Goal: Task Accomplishment & Management: Manage account settings

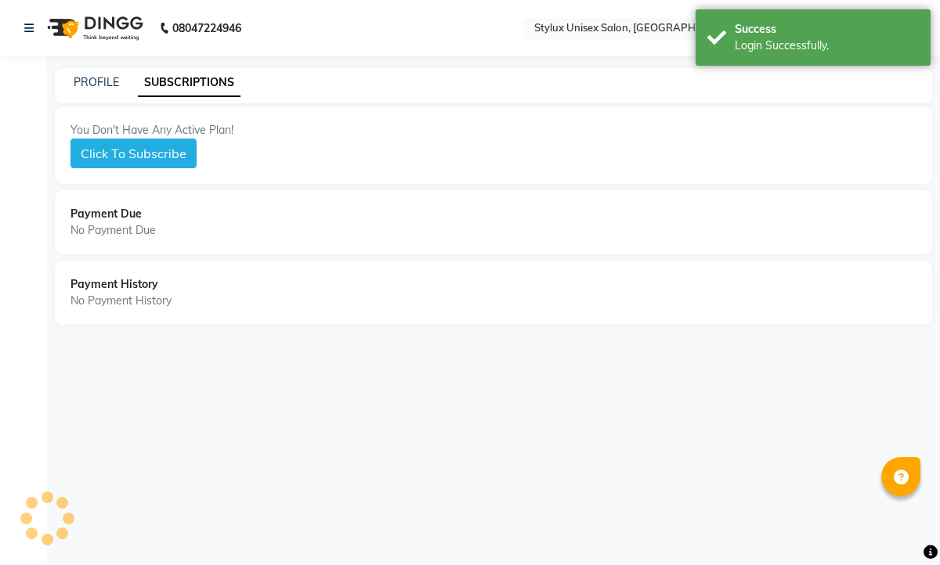
select select "en"
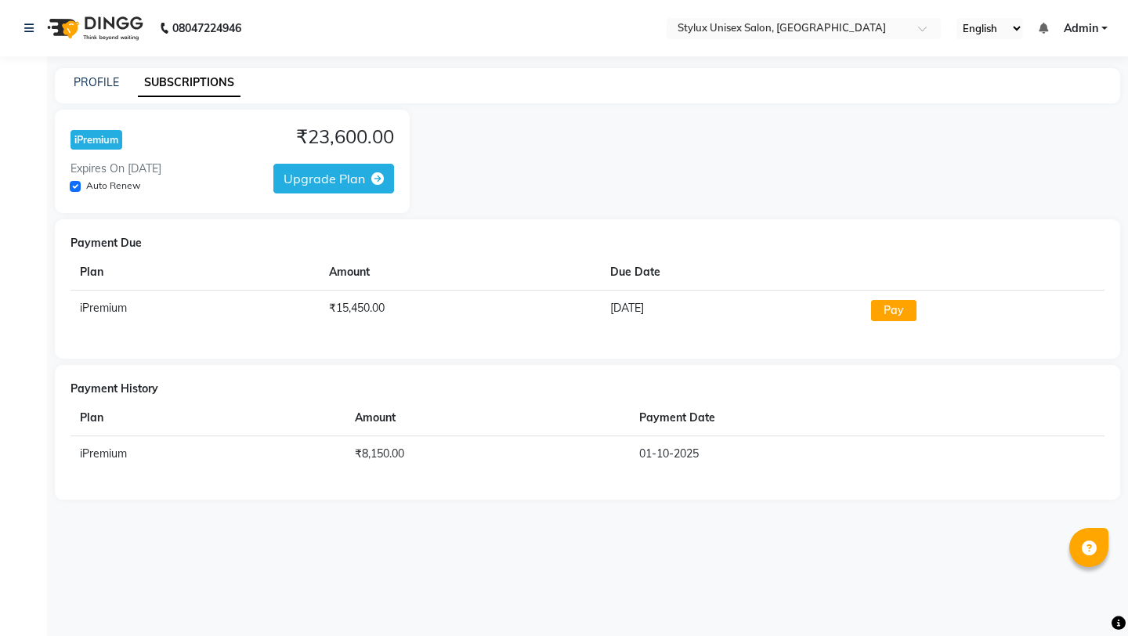
click at [92, 89] on div "PROFILE" at bounding box center [96, 82] width 45 height 16
click at [20, 27] on div "08047224946" at bounding box center [133, 28] width 240 height 44
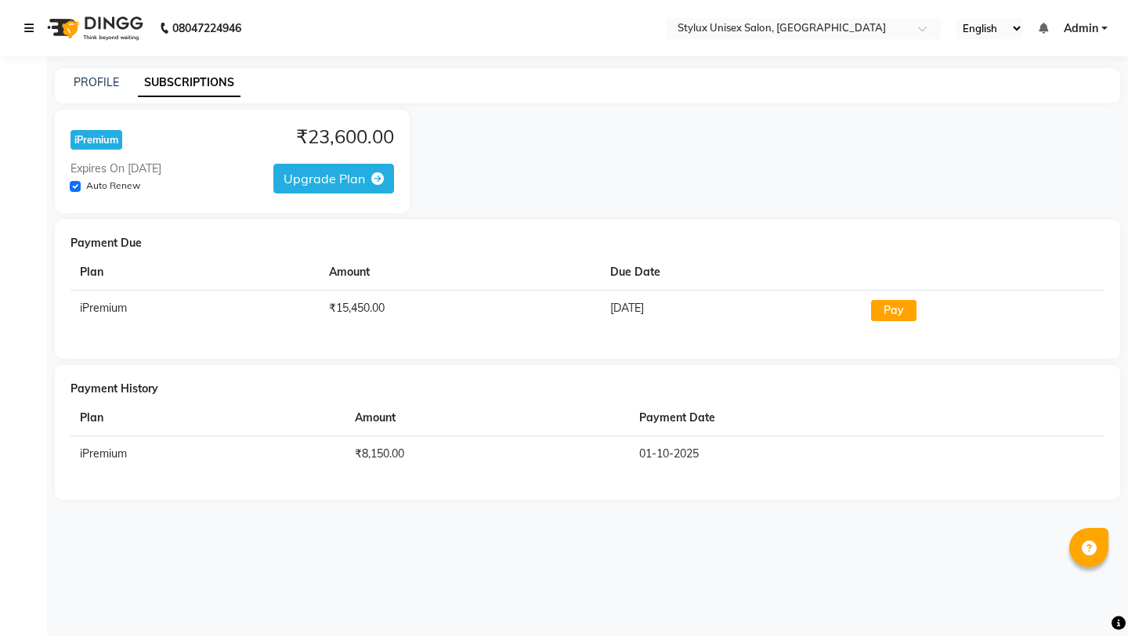
click at [34, 23] on link at bounding box center [32, 28] width 16 height 44
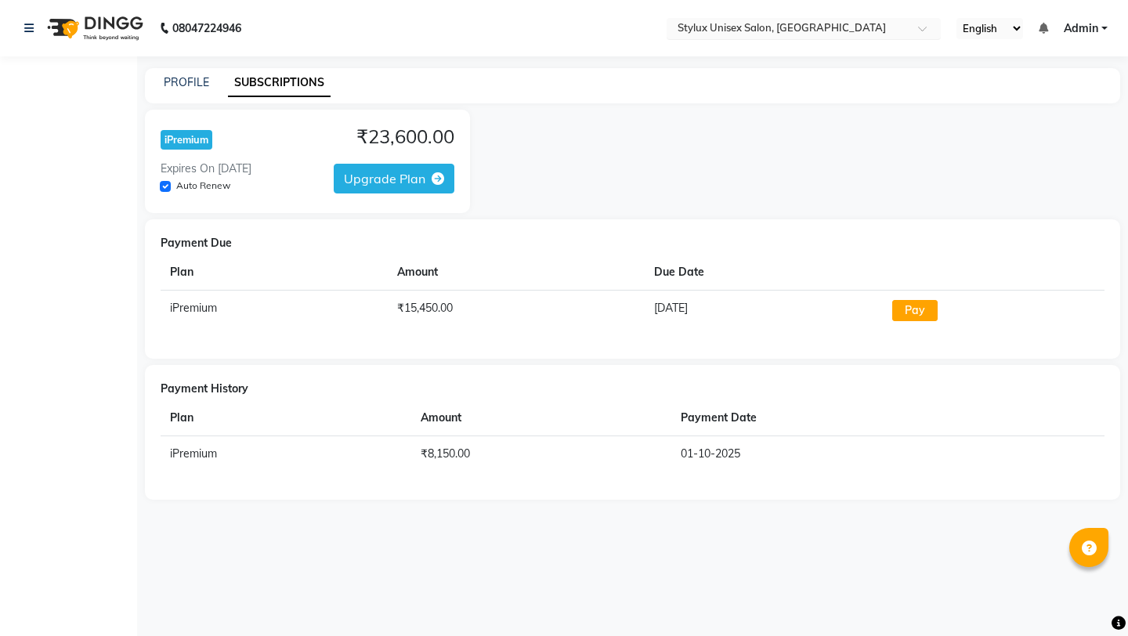
click at [922, 30] on span at bounding box center [928, 33] width 20 height 16
click at [29, 27] on icon at bounding box center [28, 28] width 9 height 11
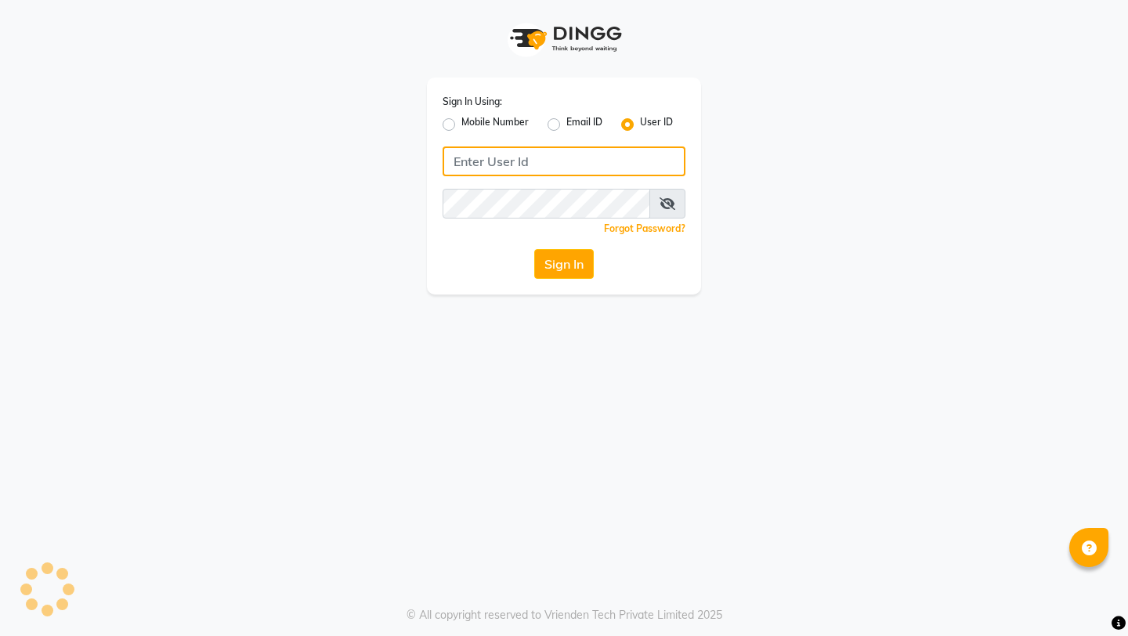
type input "stylux123"
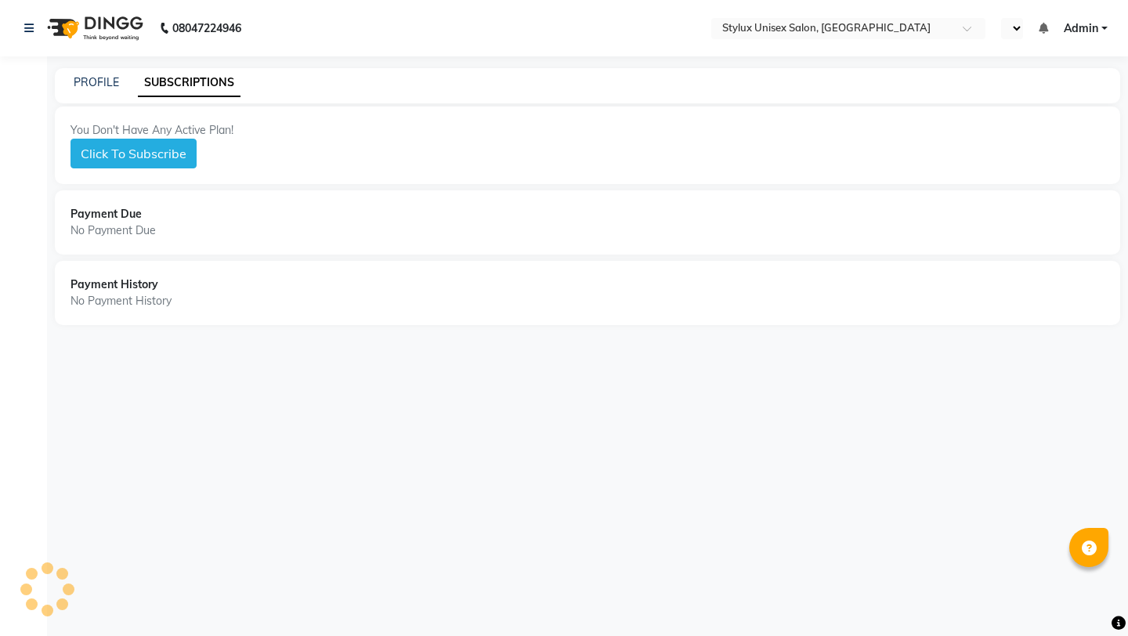
select select "en"
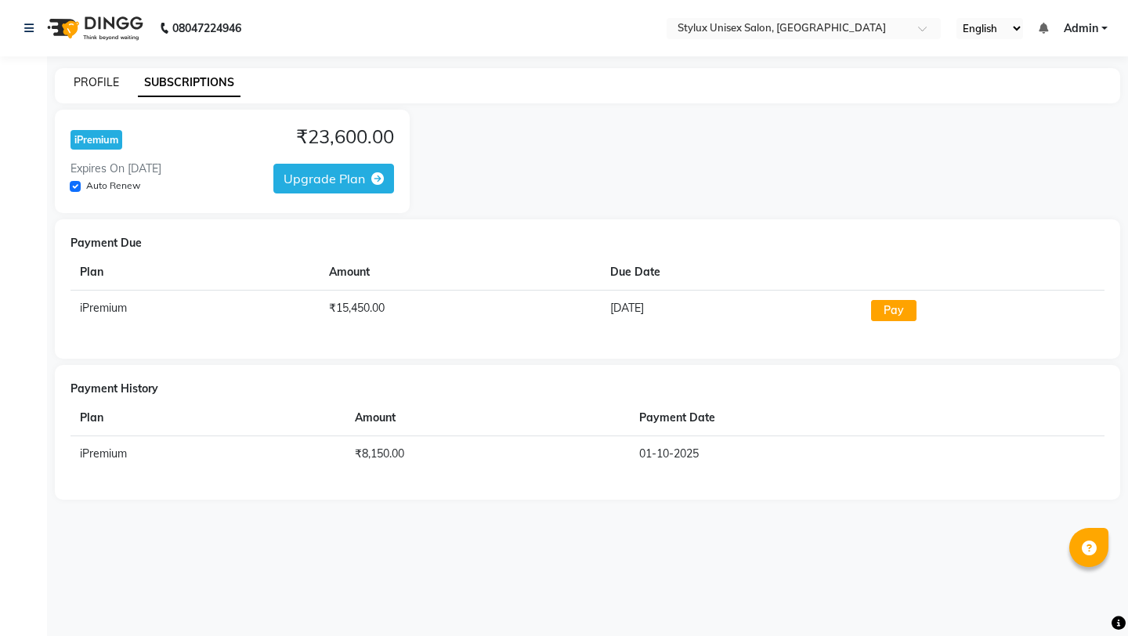
click at [89, 75] on link "PROFILE" at bounding box center [96, 82] width 45 height 14
click at [115, 81] on link "PROFILE" at bounding box center [96, 82] width 45 height 14
click at [28, 34] on link at bounding box center [32, 28] width 16 height 44
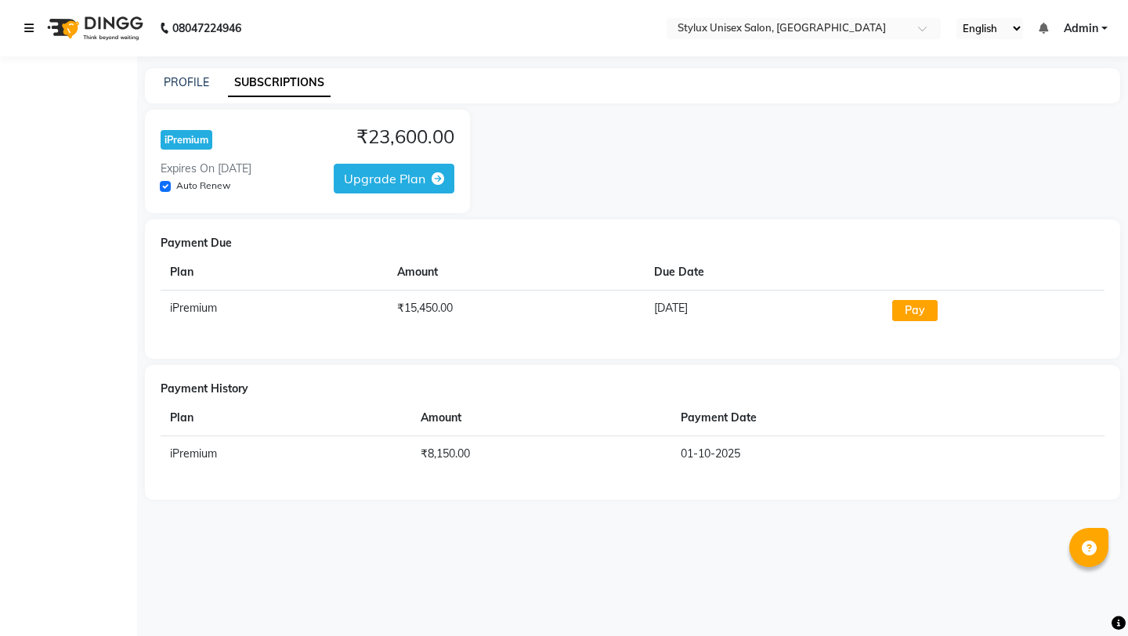
click at [28, 34] on link at bounding box center [32, 28] width 16 height 44
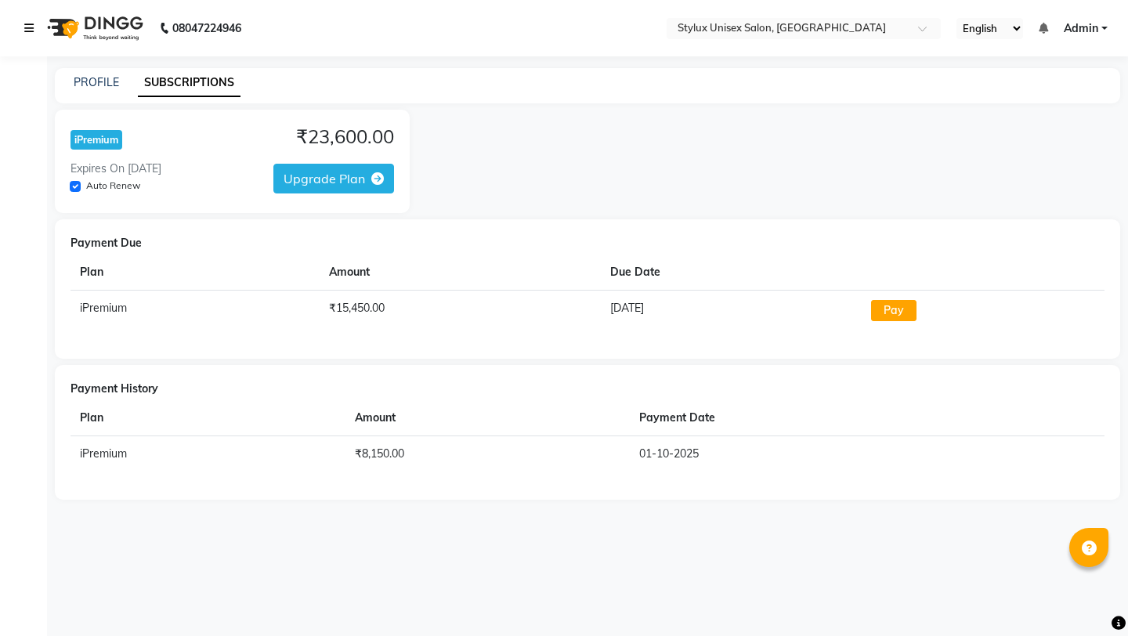
click at [28, 34] on link at bounding box center [32, 28] width 16 height 44
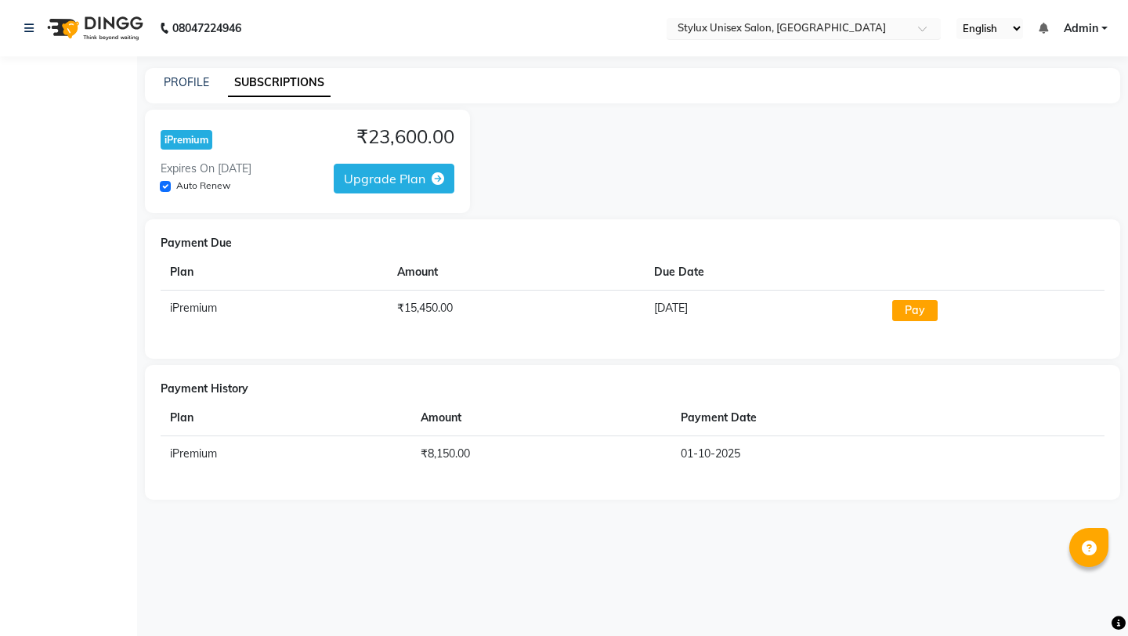
click at [929, 33] on span at bounding box center [928, 33] width 20 height 16
click at [903, 53] on div "Stylux Unisex Salon, [GEOGRAPHIC_DATA]" at bounding box center [803, 53] width 273 height 28
click at [200, 85] on link "PROFILE" at bounding box center [186, 82] width 45 height 14
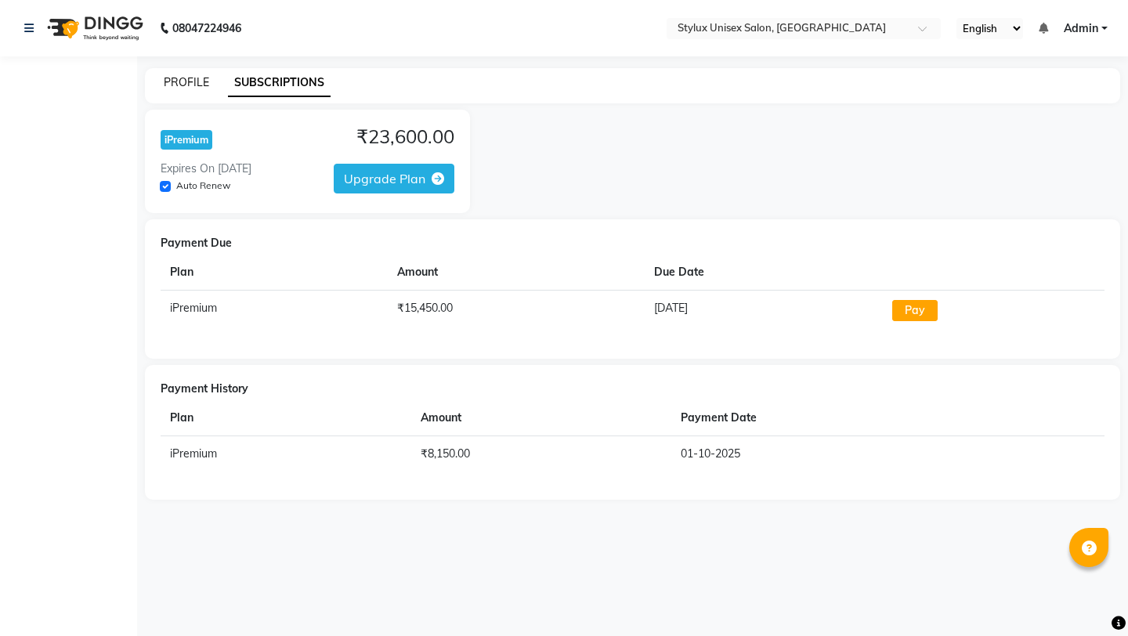
click at [200, 85] on link "PROFILE" at bounding box center [186, 82] width 45 height 14
click at [190, 81] on link "PROFILE" at bounding box center [186, 82] width 45 height 14
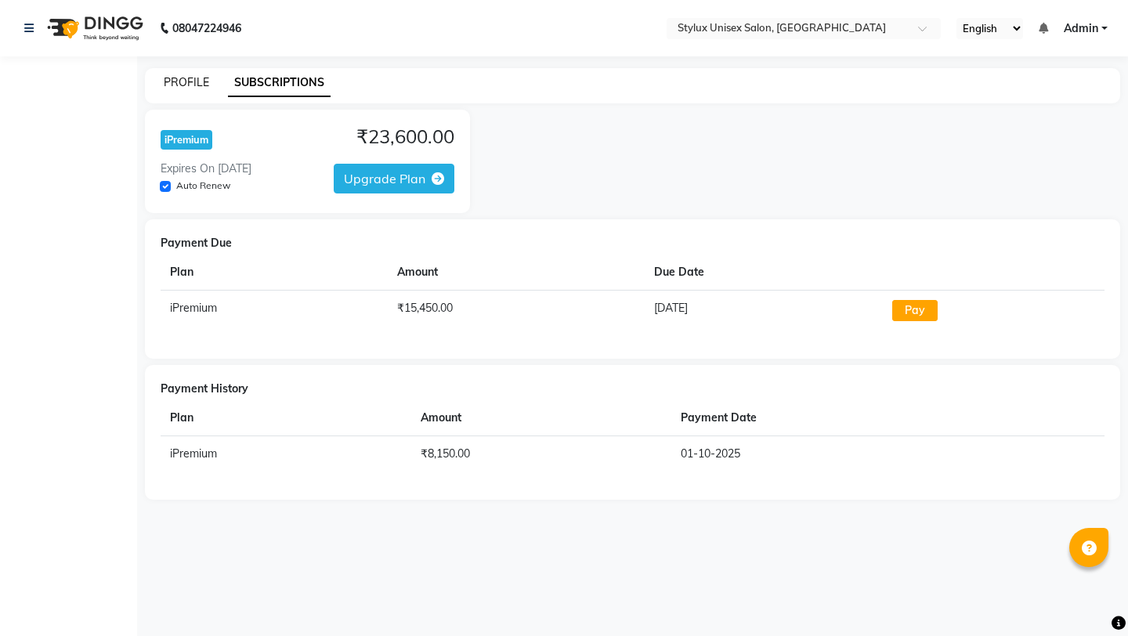
click at [190, 81] on link "PROFILE" at bounding box center [186, 82] width 45 height 14
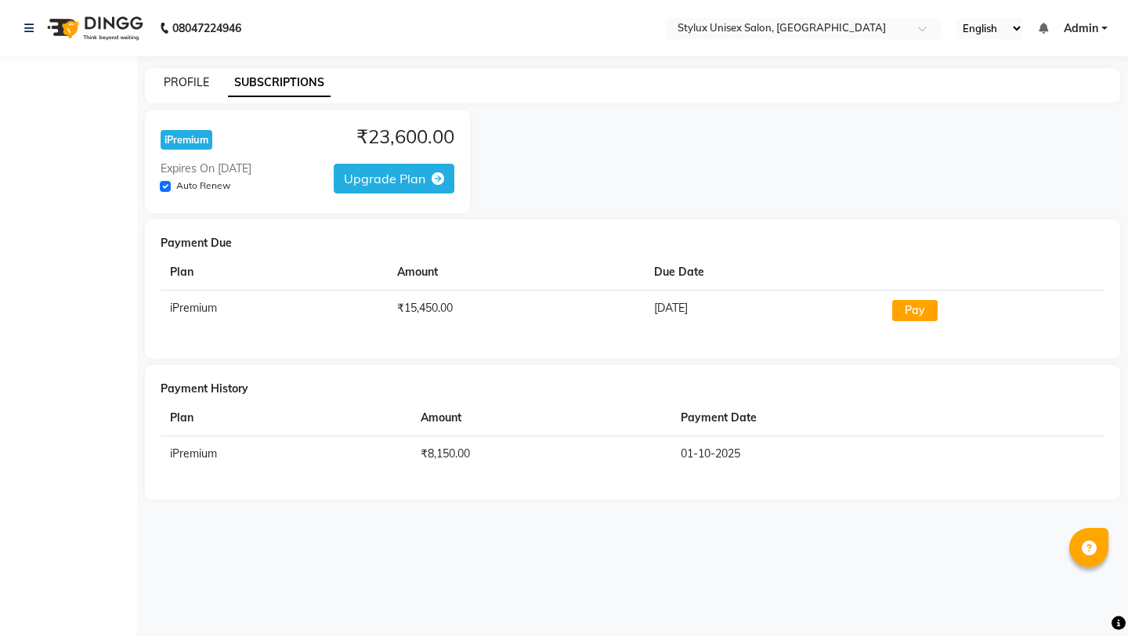
click at [190, 81] on link "PROFILE" at bounding box center [186, 82] width 45 height 14
click at [27, 23] on icon at bounding box center [28, 28] width 9 height 11
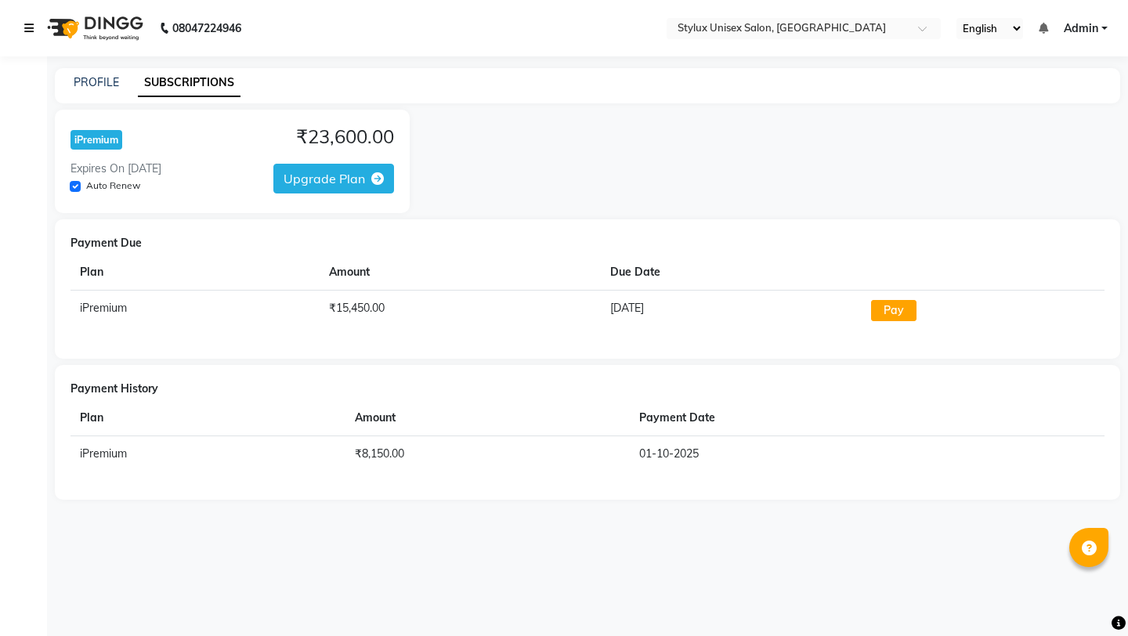
click at [27, 23] on icon at bounding box center [28, 28] width 9 height 11
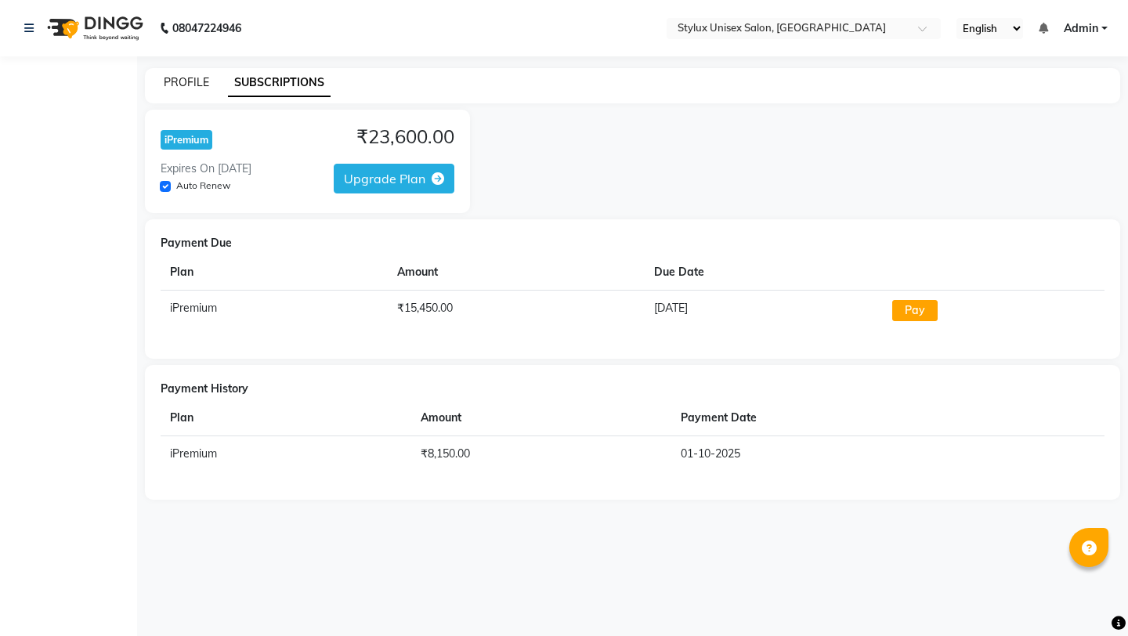
click at [169, 85] on link "PROFILE" at bounding box center [186, 82] width 45 height 14
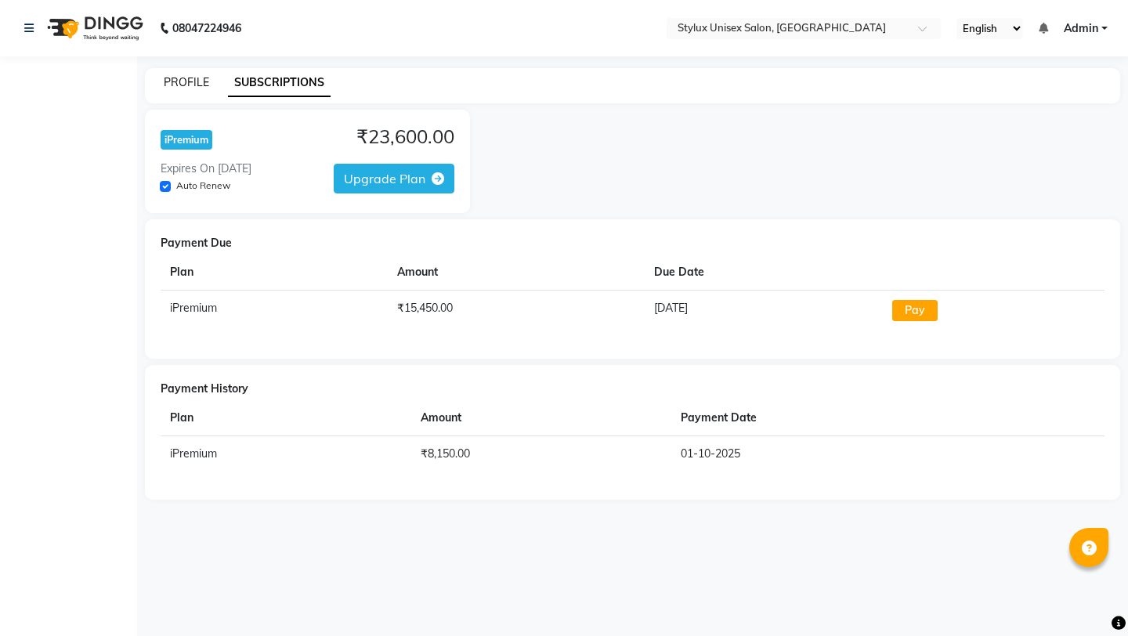
click at [169, 85] on link "PROFILE" at bounding box center [186, 82] width 45 height 14
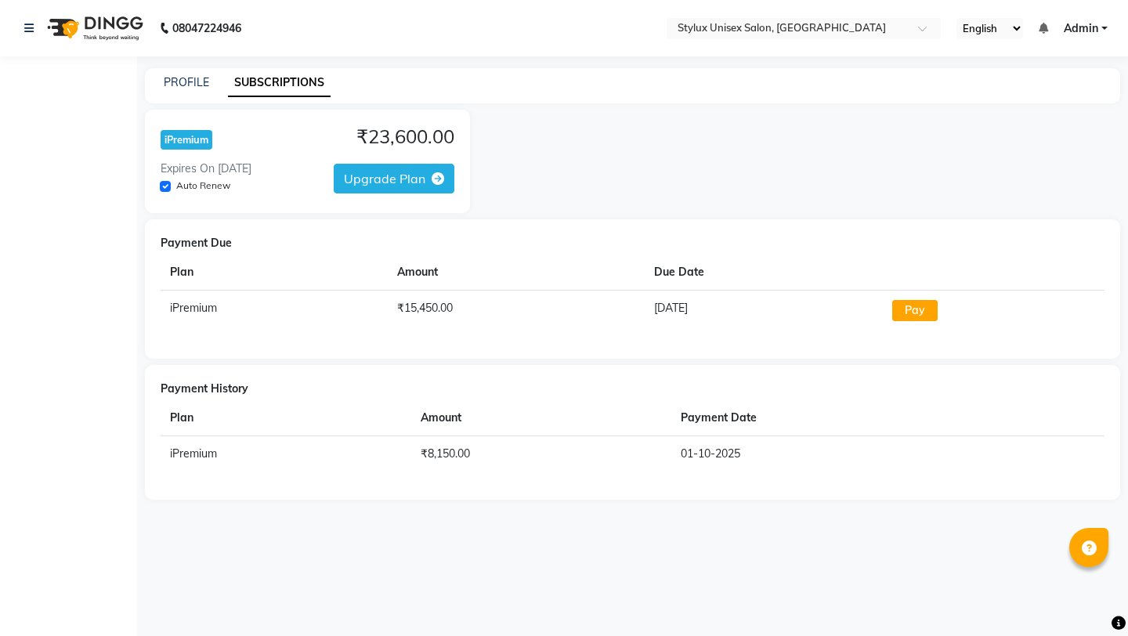
click at [179, 92] on div "PROFILE SUBSCRIPTIONS" at bounding box center [632, 85] width 975 height 35
click at [183, 87] on link "PROFILE" at bounding box center [186, 82] width 45 height 14
click at [168, 84] on link "PROFILE" at bounding box center [186, 82] width 45 height 14
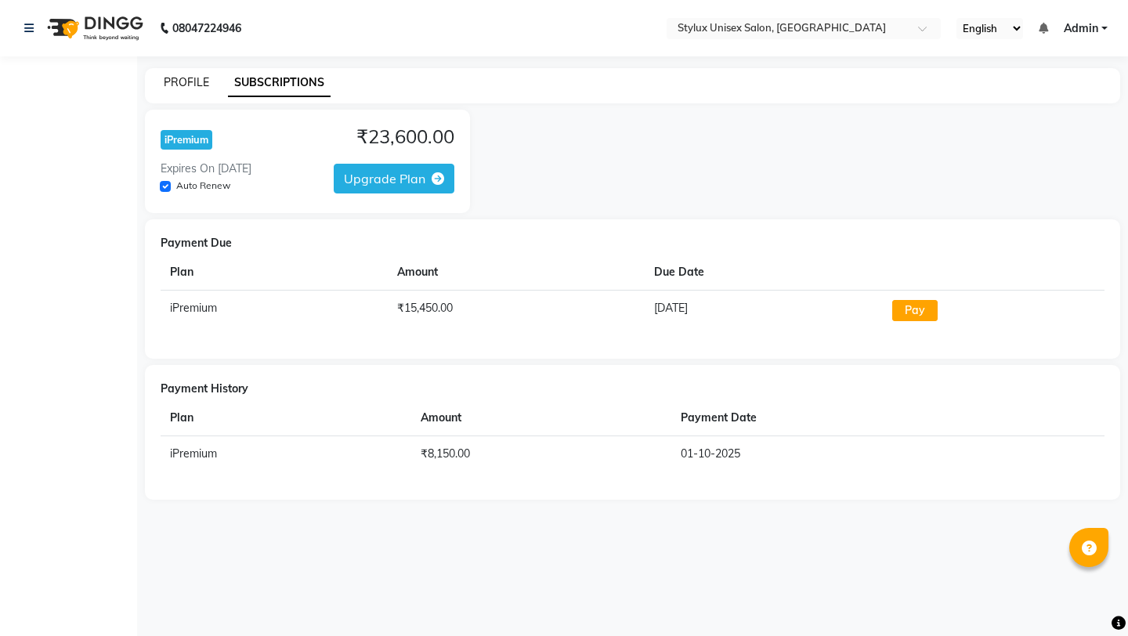
click at [168, 84] on link "PROFILE" at bounding box center [186, 82] width 45 height 14
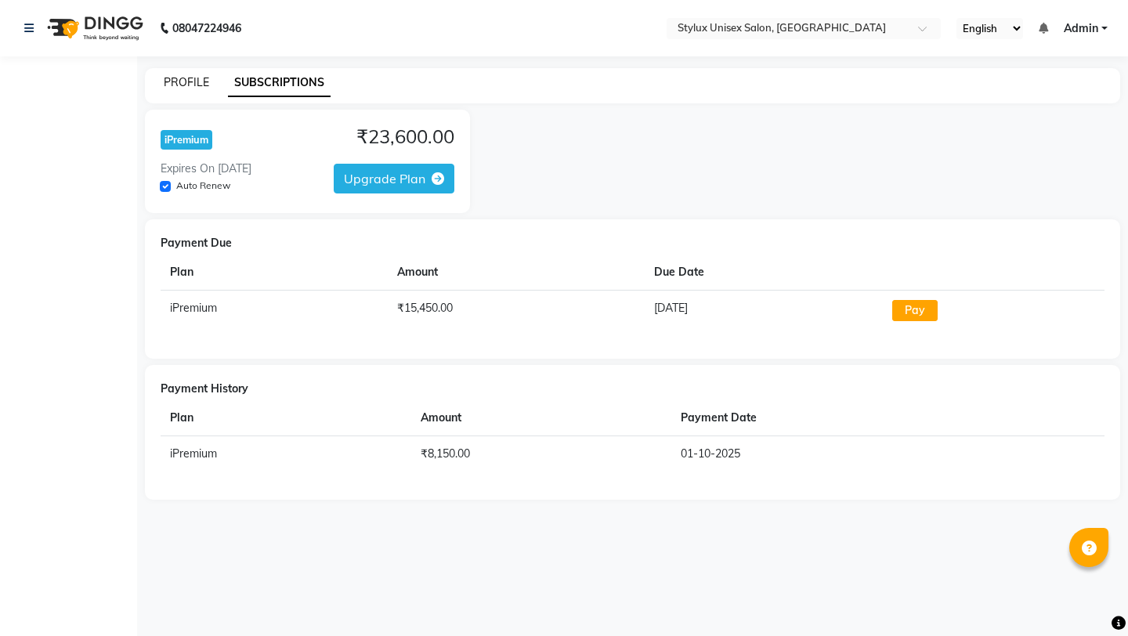
click at [168, 84] on link "PROFILE" at bounding box center [186, 82] width 45 height 14
click at [103, 22] on img at bounding box center [93, 28] width 107 height 44
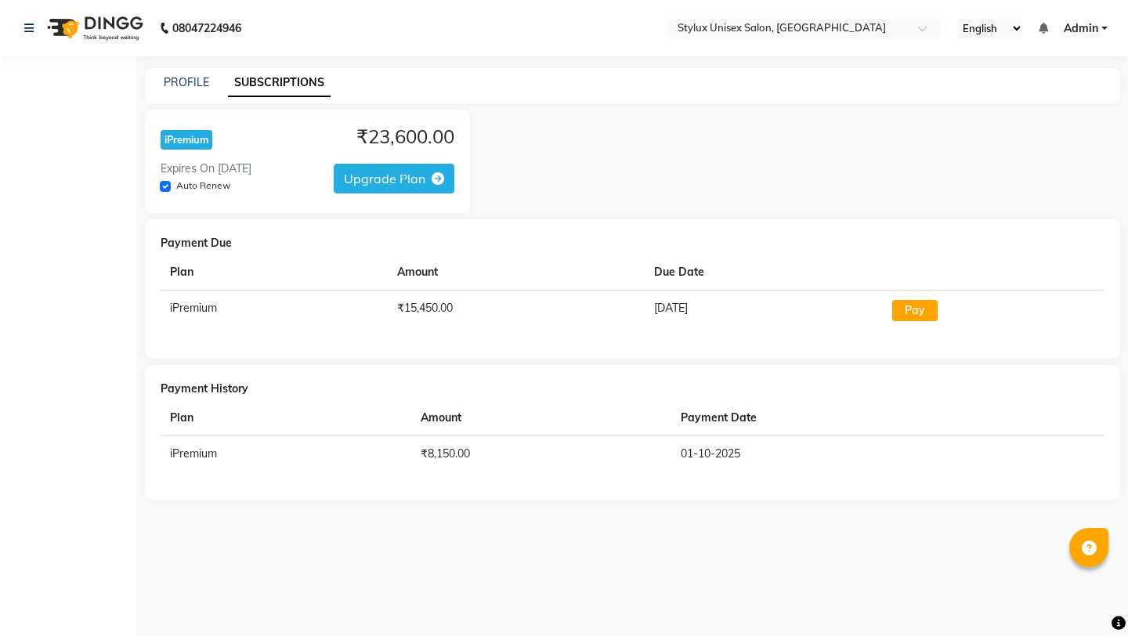
click at [103, 22] on img at bounding box center [93, 28] width 107 height 44
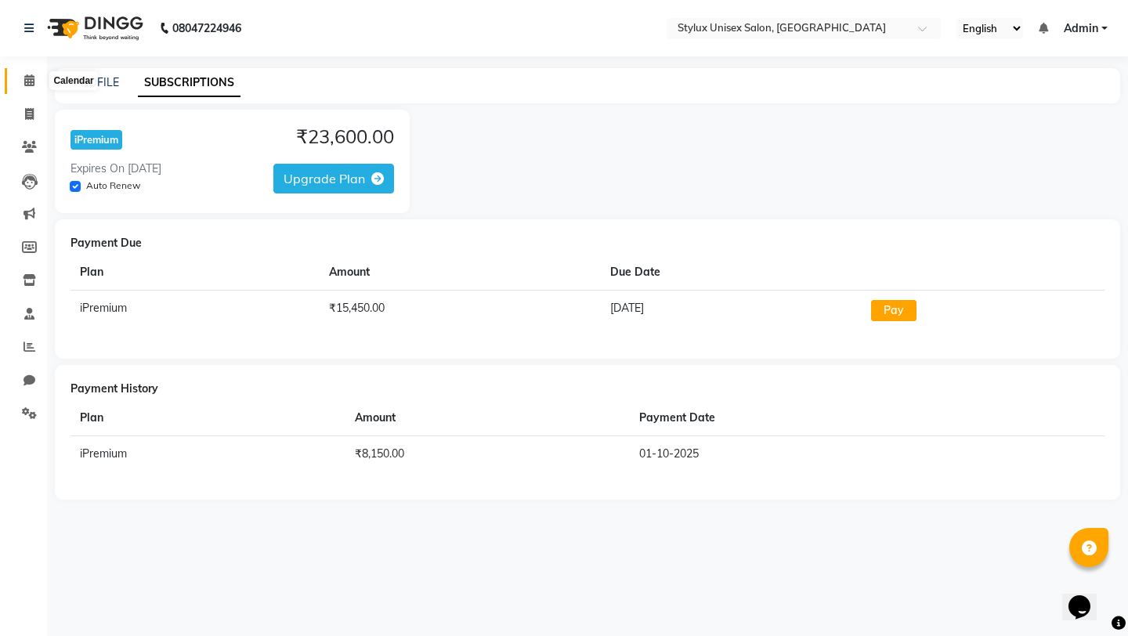
click at [28, 87] on span at bounding box center [29, 81] width 27 height 18
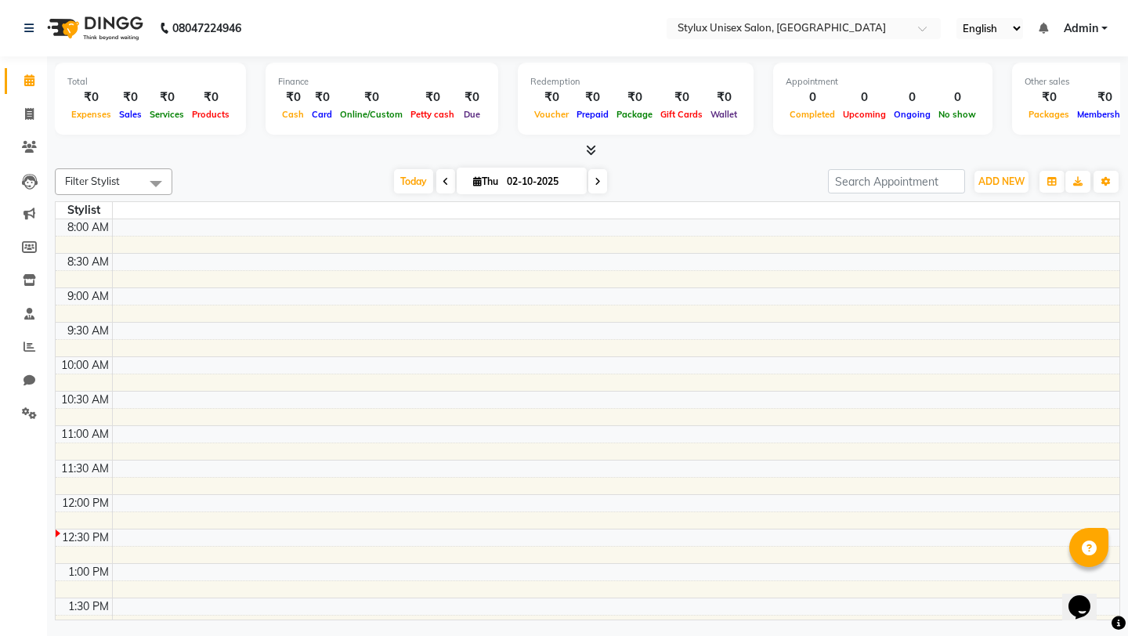
click at [150, 537] on td at bounding box center [615, 537] width 1007 height 17
click at [57, 534] on div at bounding box center [58, 533] width 5 height 8
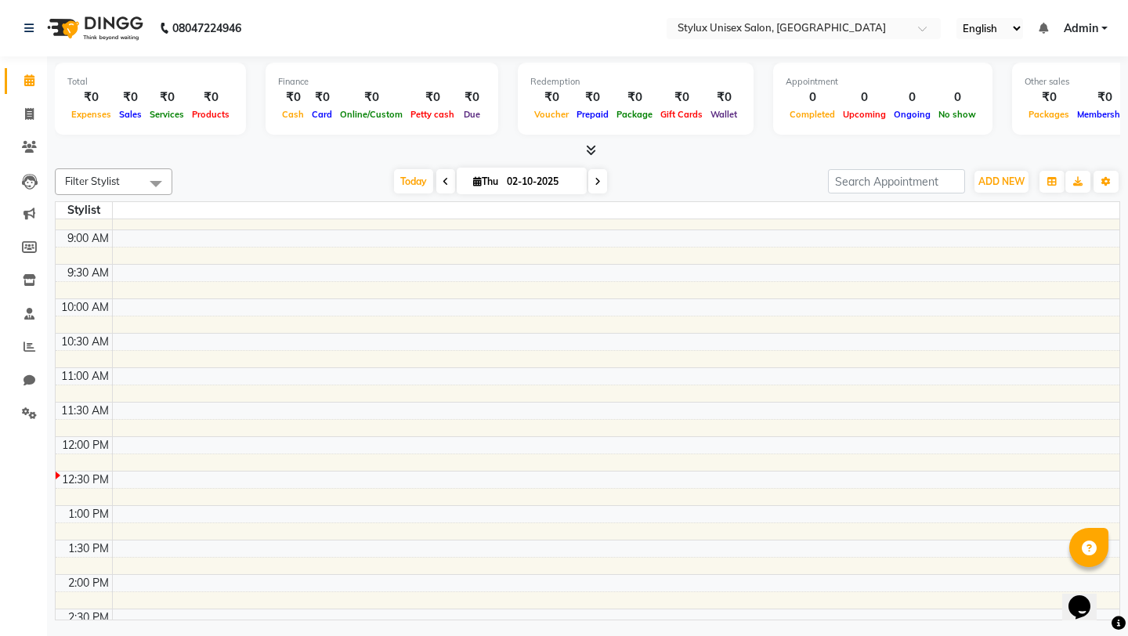
scroll to position [60, 0]
click at [136, 479] on td at bounding box center [615, 476] width 1007 height 17
click at [211, 468] on td at bounding box center [615, 476] width 1007 height 17
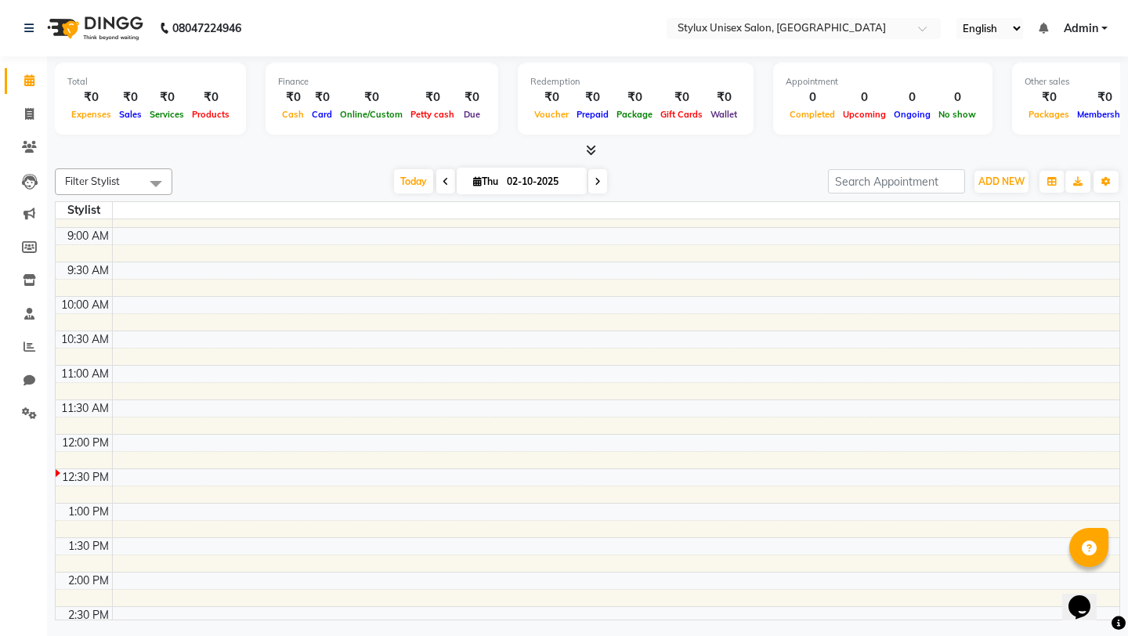
click at [211, 468] on td at bounding box center [615, 476] width 1007 height 17
click at [90, 469] on div "12:30 PM" at bounding box center [85, 477] width 53 height 16
click at [989, 186] on span "ADD NEW" at bounding box center [1001, 181] width 46 height 12
click at [338, 179] on div "Today Thu 02-10-2025" at bounding box center [500, 181] width 640 height 23
click at [36, 114] on span at bounding box center [29, 115] width 27 height 18
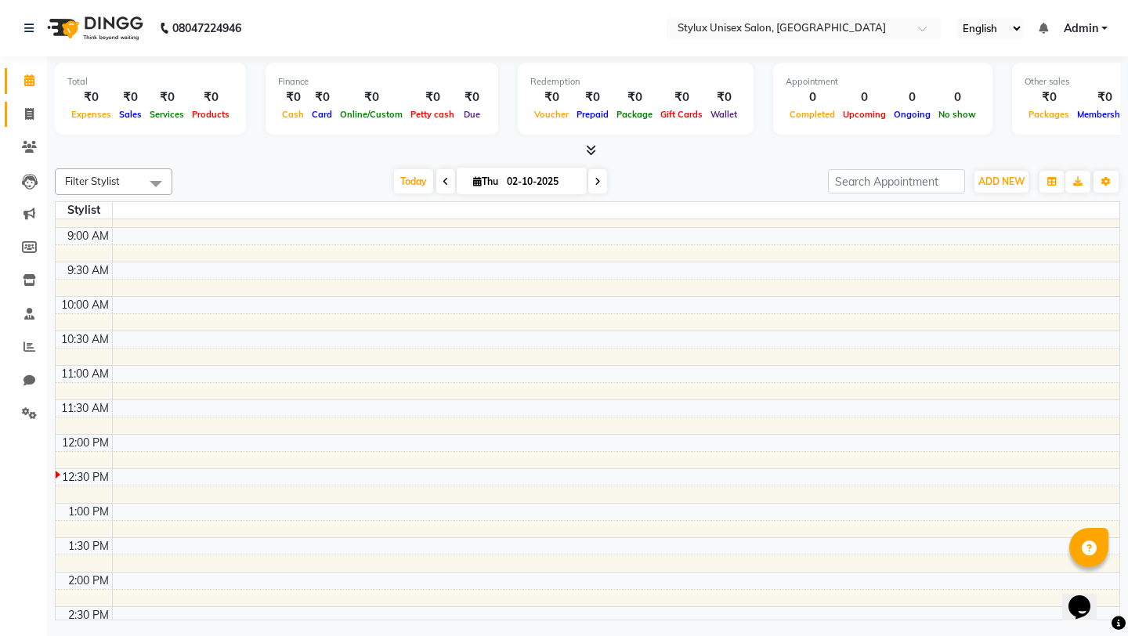
select select "9140"
select select "service"
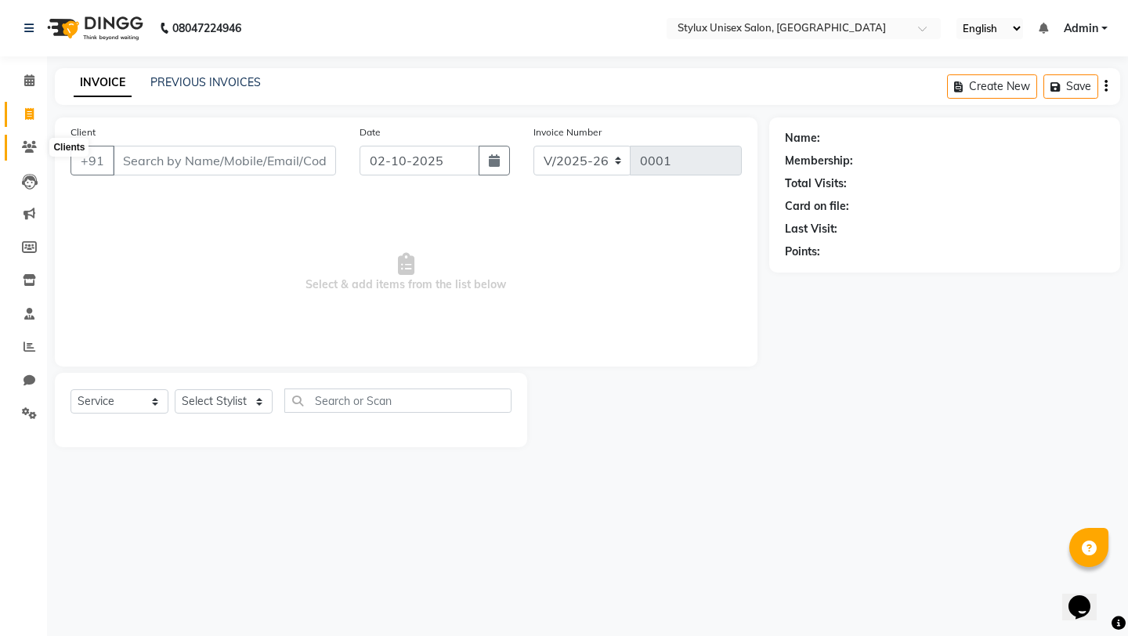
click at [38, 149] on span at bounding box center [29, 148] width 27 height 18
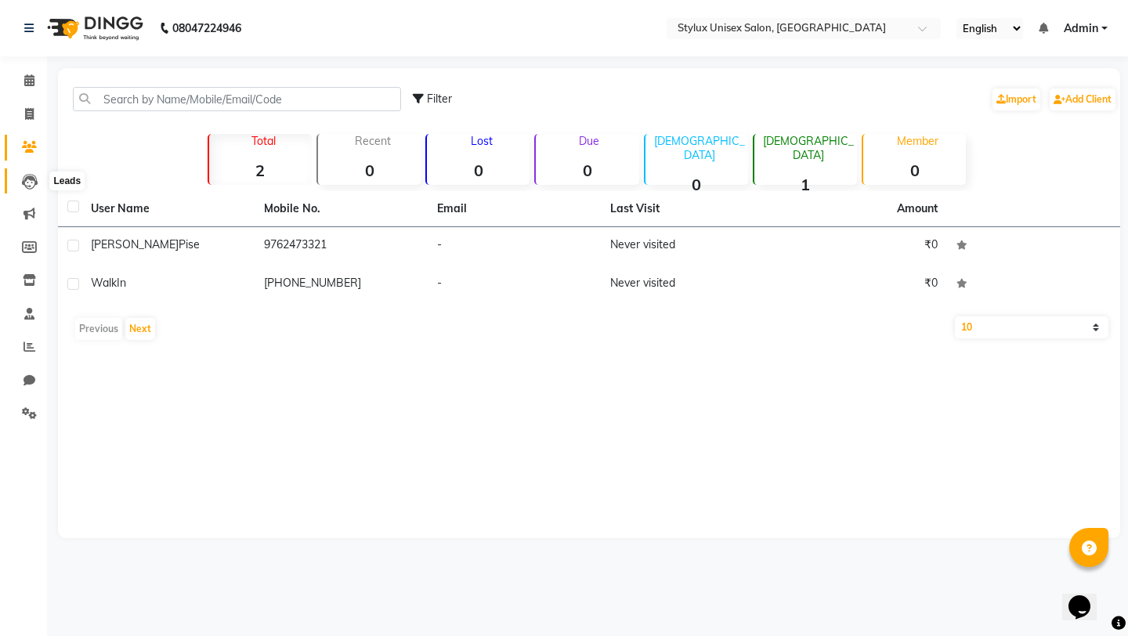
click at [32, 177] on icon at bounding box center [30, 182] width 16 height 16
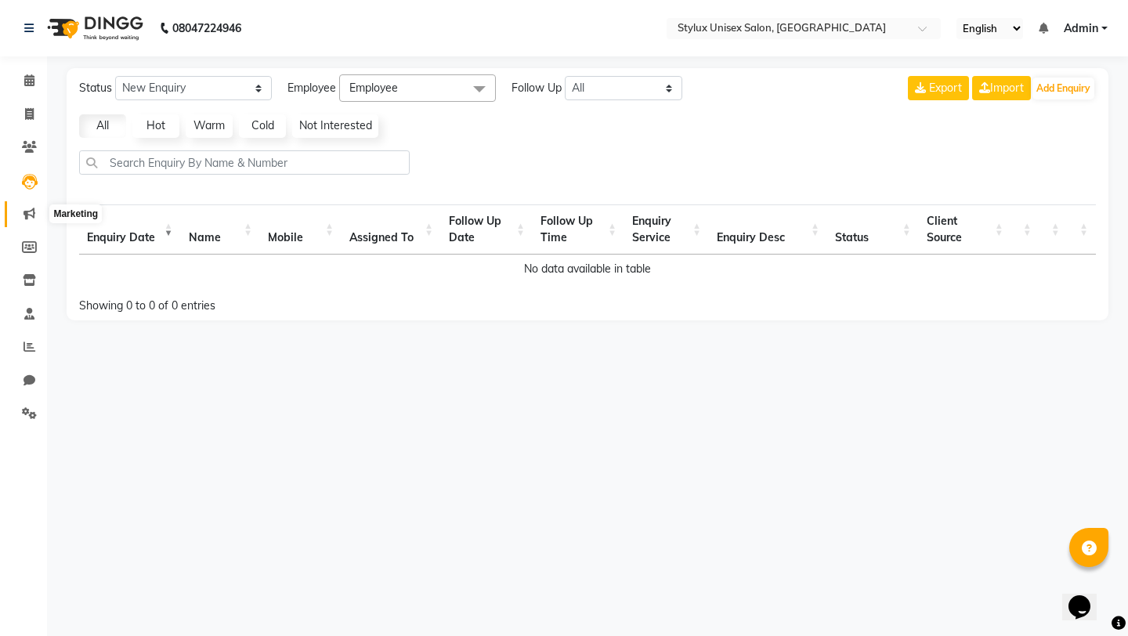
click at [28, 211] on icon at bounding box center [29, 214] width 12 height 12
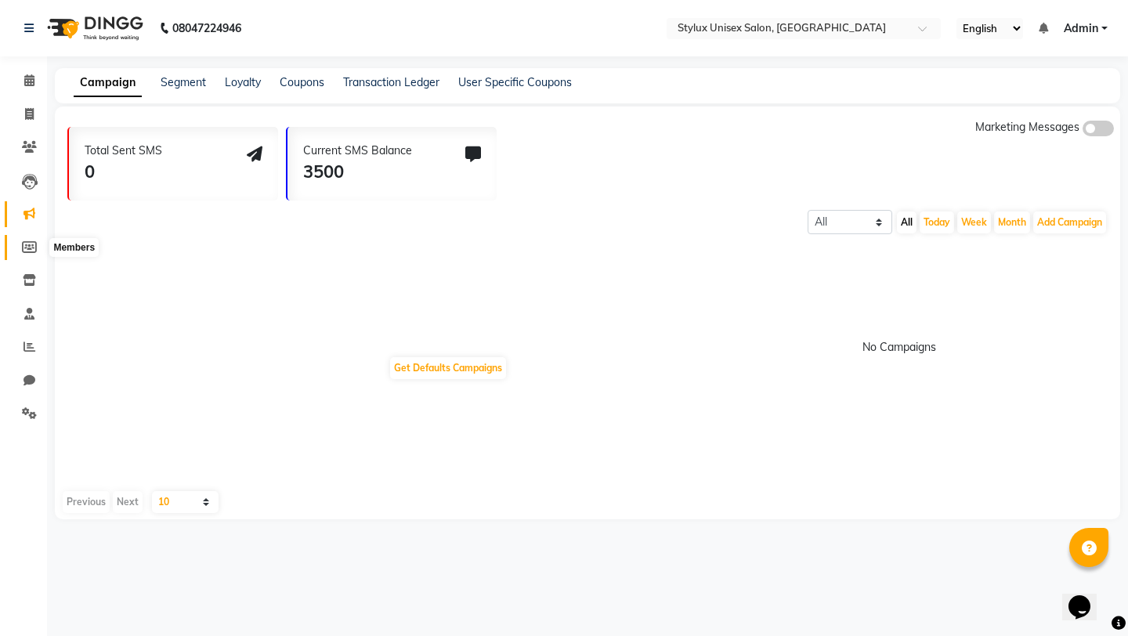
click at [28, 242] on icon at bounding box center [29, 247] width 15 height 12
select select
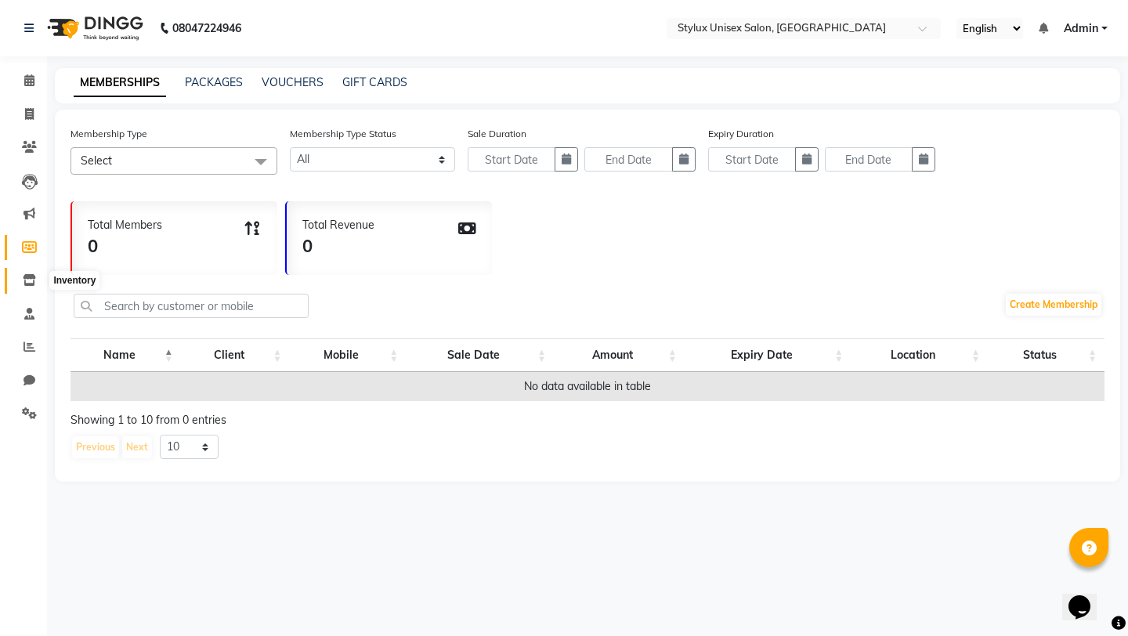
click at [31, 284] on icon at bounding box center [29, 280] width 13 height 12
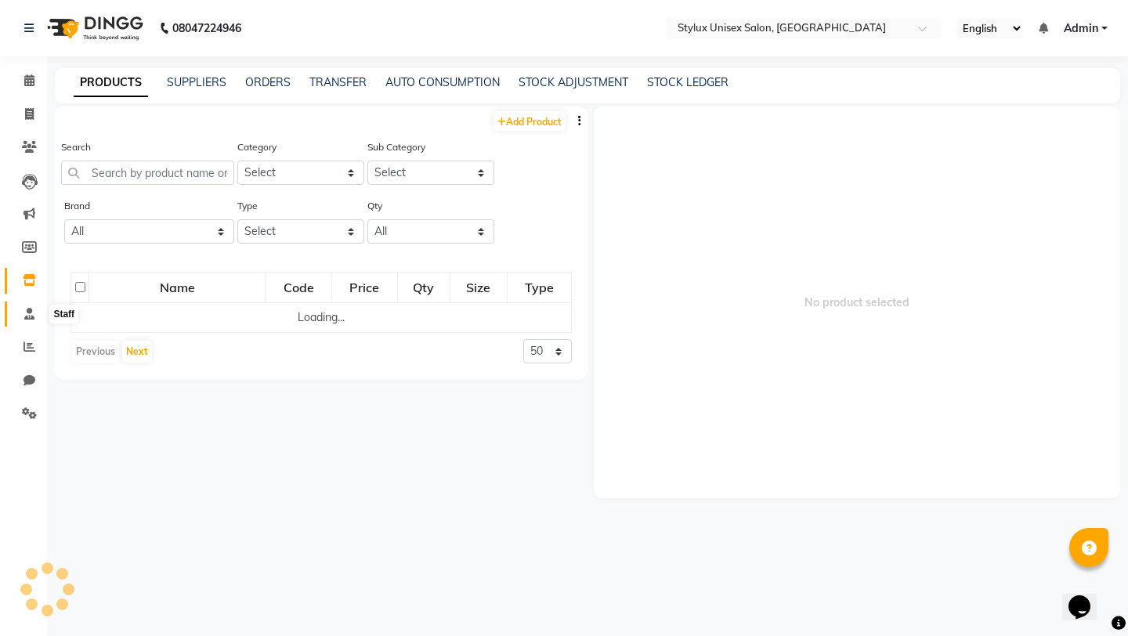
click at [29, 313] on icon at bounding box center [29, 314] width 10 height 12
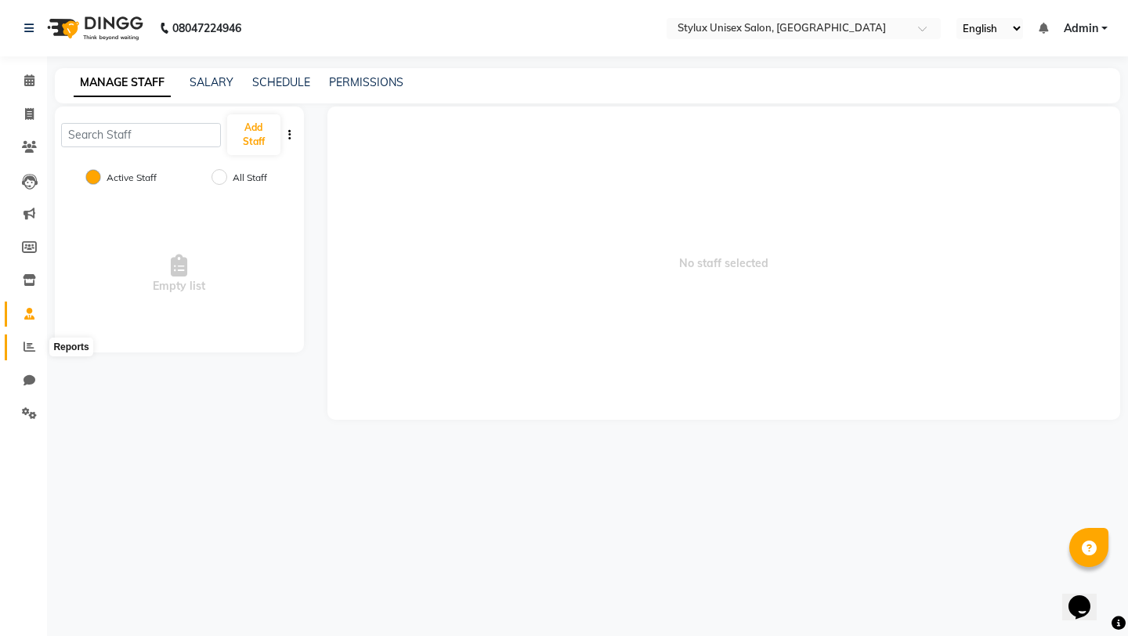
click at [25, 349] on icon at bounding box center [29, 347] width 12 height 12
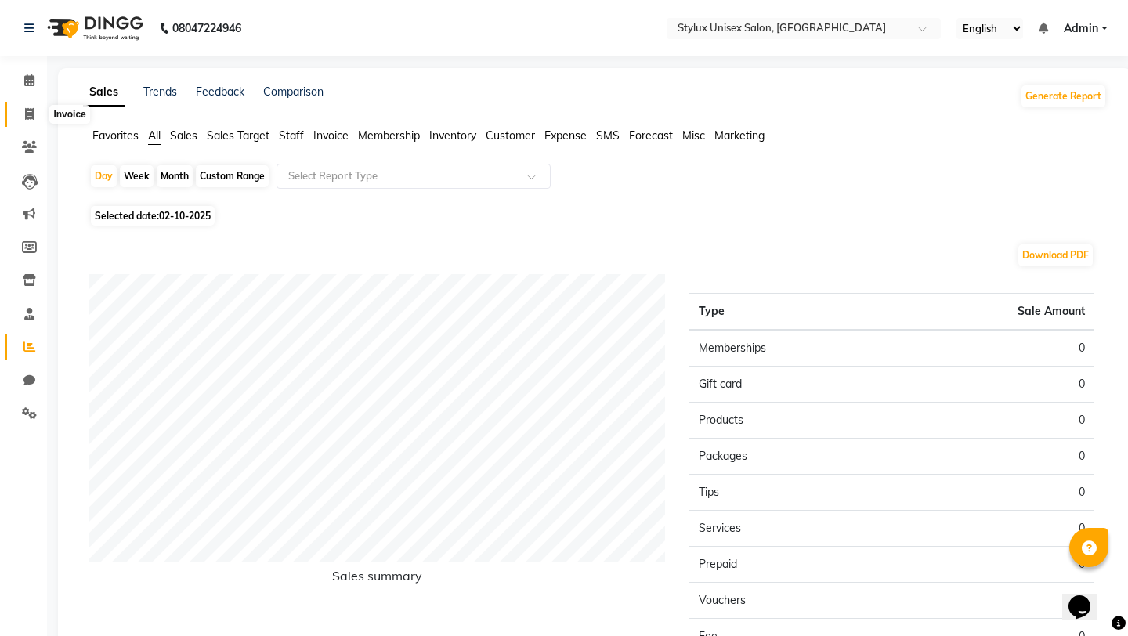
click at [31, 114] on icon at bounding box center [29, 114] width 9 height 12
select select "service"
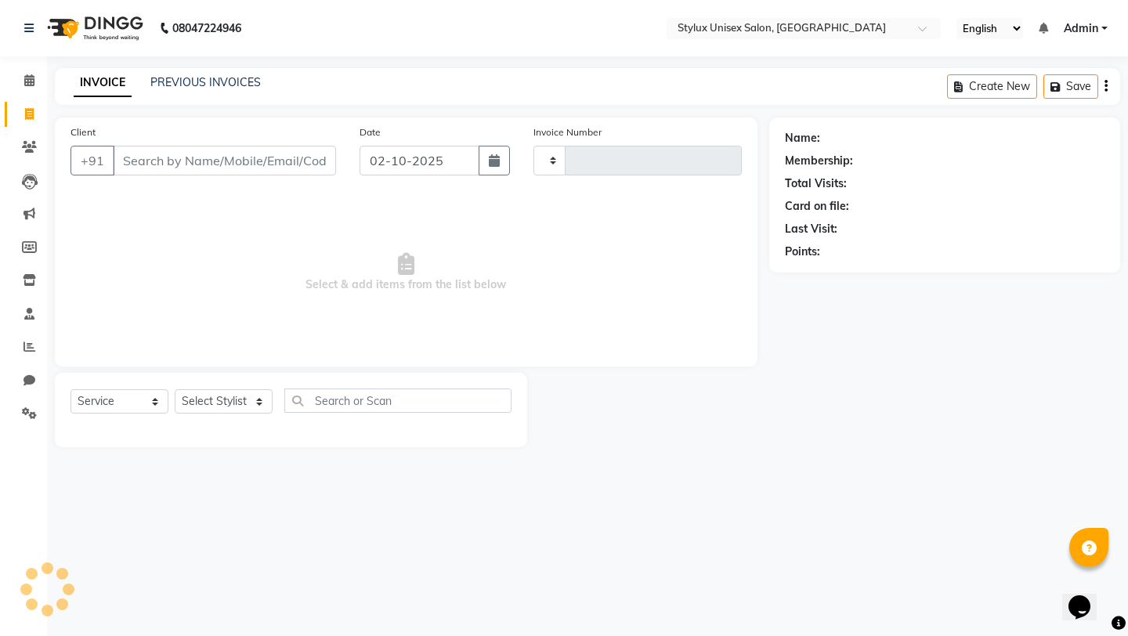
type input "0001"
select select "9140"
click at [31, 81] on icon at bounding box center [29, 80] width 10 height 12
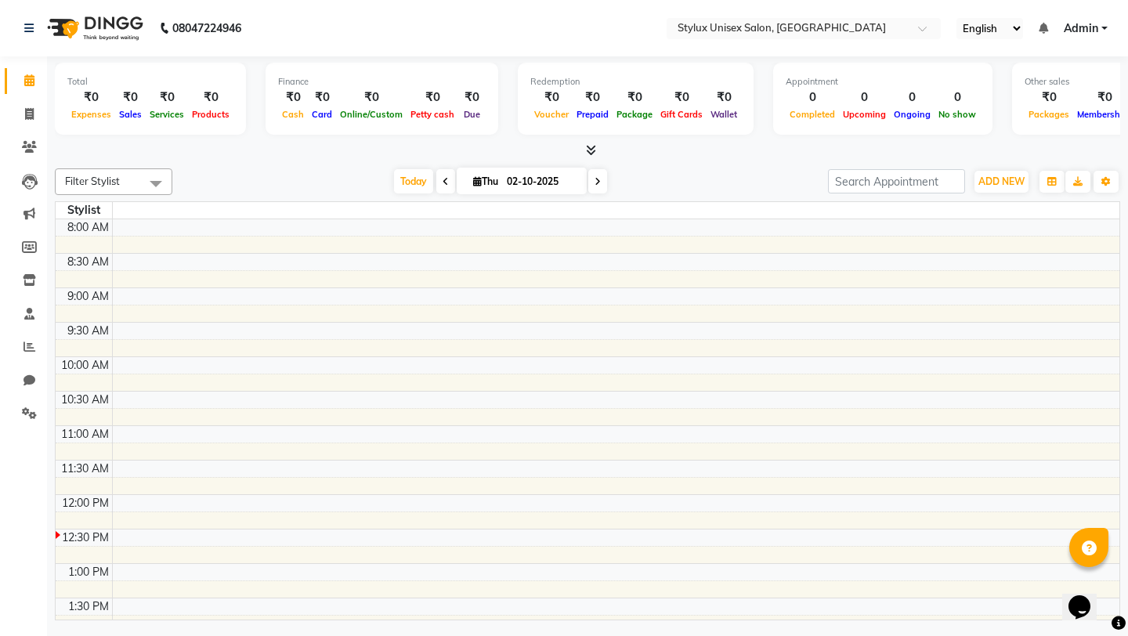
click at [175, 536] on td at bounding box center [615, 537] width 1007 height 17
click at [995, 180] on span "ADD NEW" at bounding box center [1001, 181] width 46 height 12
click at [962, 211] on button "Add Appointment" at bounding box center [966, 211] width 124 height 20
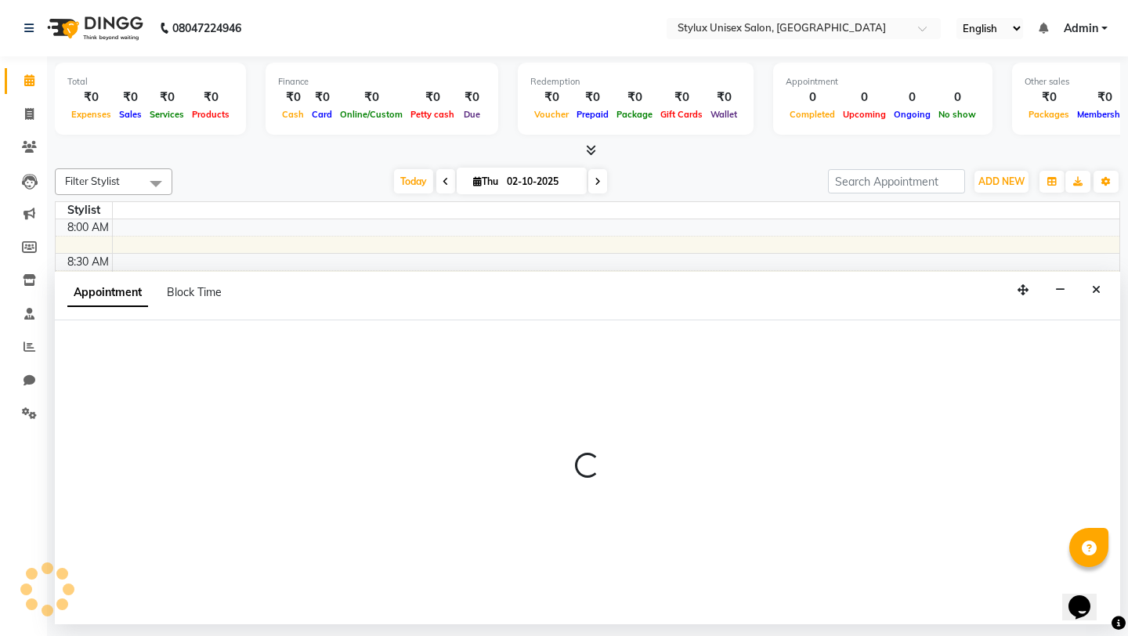
select select "540"
select select "tentative"
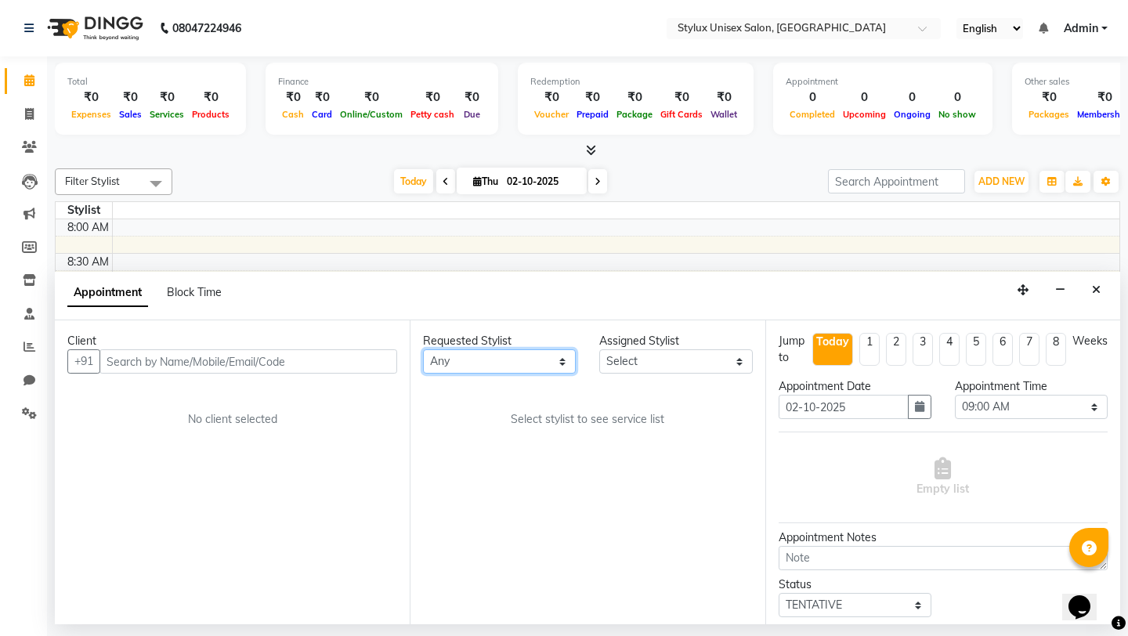
click at [485, 367] on select "Any" at bounding box center [499, 361] width 153 height 24
click at [30, 108] on icon at bounding box center [29, 114] width 9 height 12
select select "service"
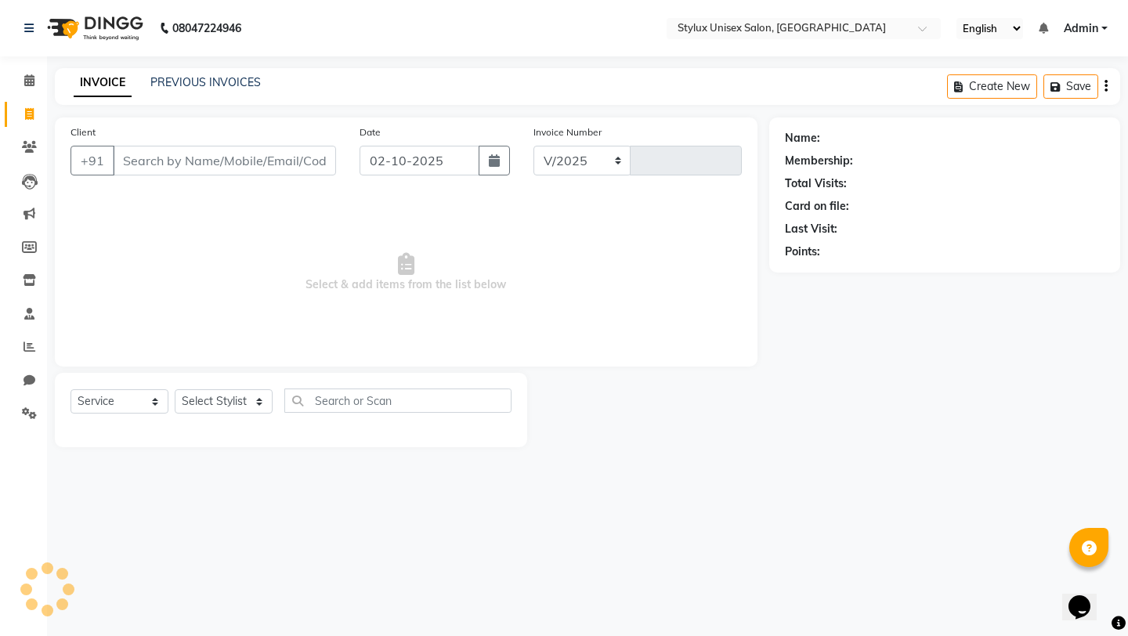
select select "9140"
type input "0001"
click at [27, 139] on span at bounding box center [29, 148] width 27 height 18
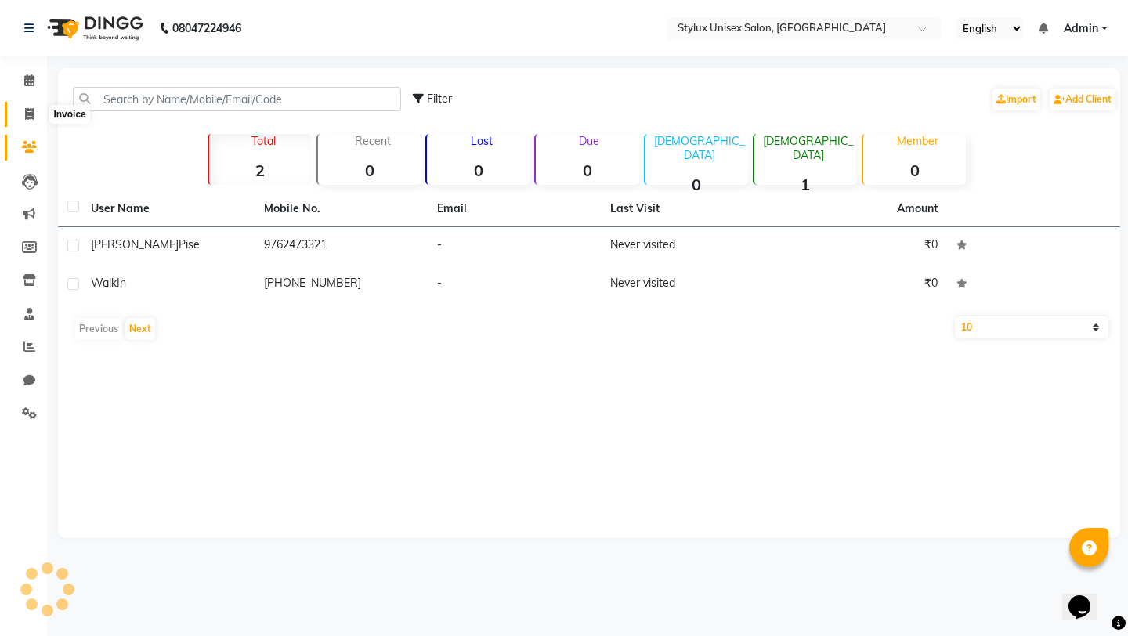
click at [33, 116] on icon at bounding box center [29, 114] width 9 height 12
select select "service"
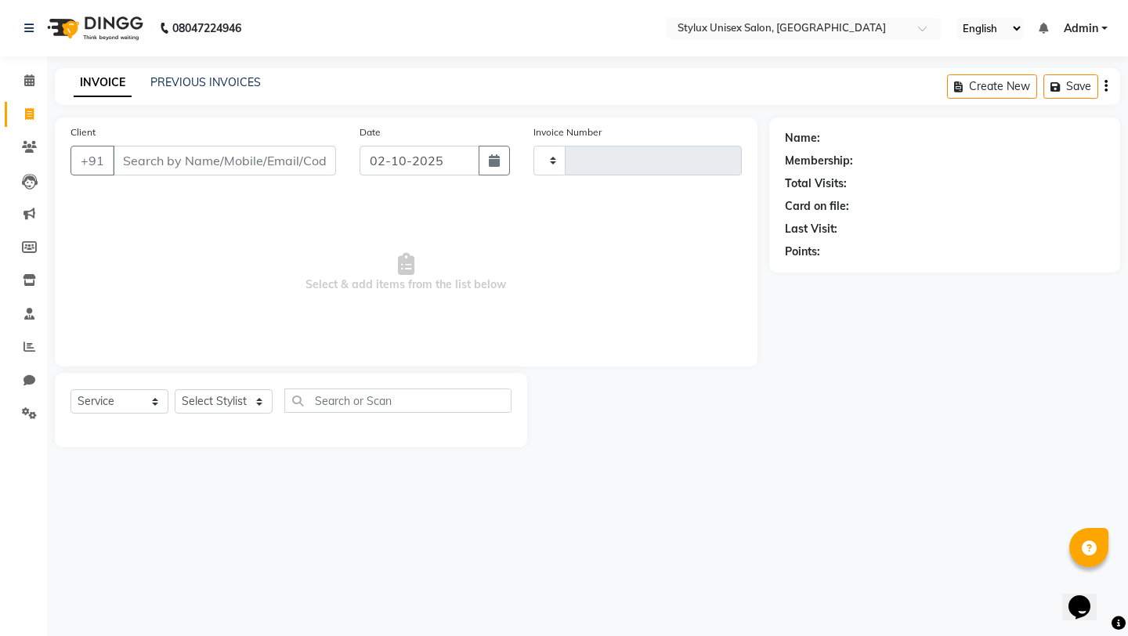
type input "0001"
select select "9140"
click at [33, 79] on icon at bounding box center [29, 80] width 10 height 12
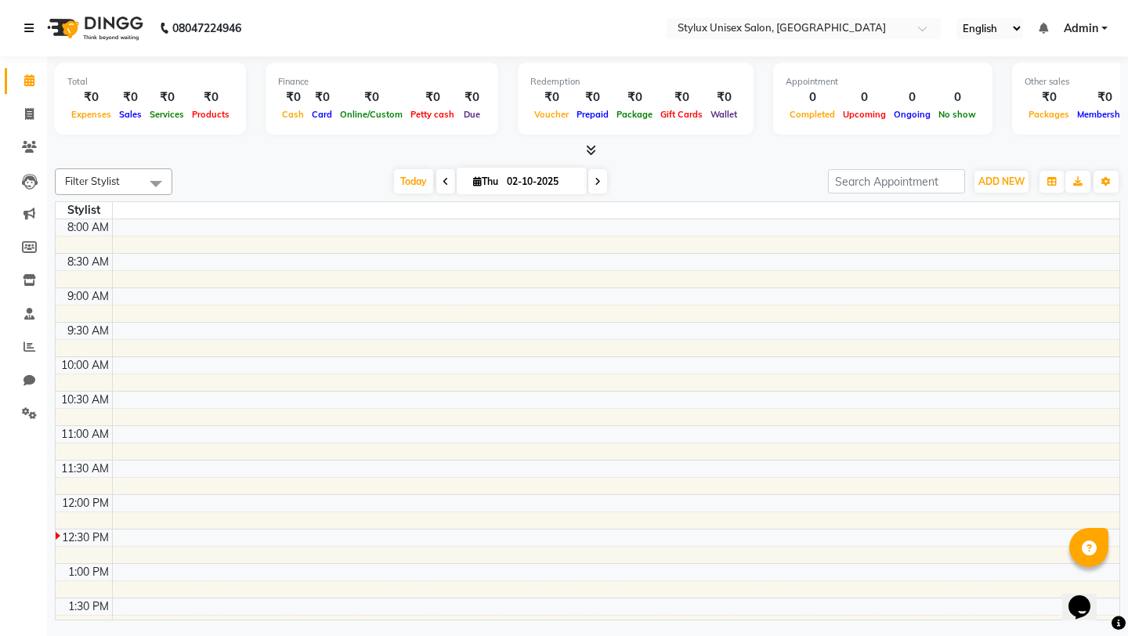
click at [29, 31] on icon at bounding box center [28, 28] width 9 height 11
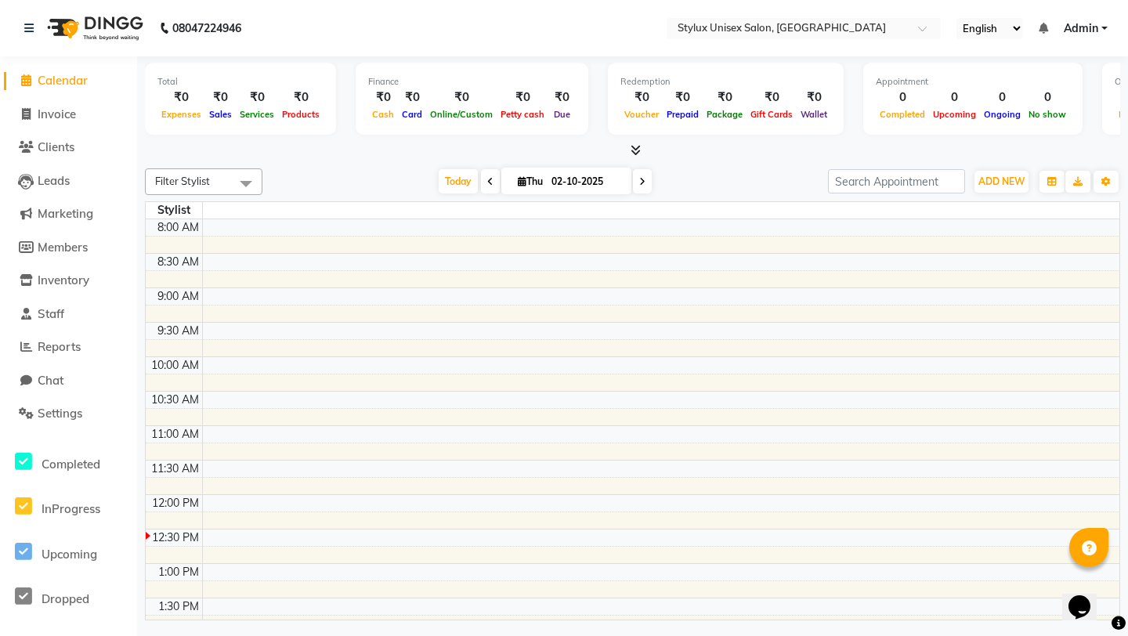
click at [33, 81] on span at bounding box center [25, 81] width 23 height 18
click at [69, 114] on span "Invoice" at bounding box center [57, 114] width 38 height 15
select select "9140"
select select "service"
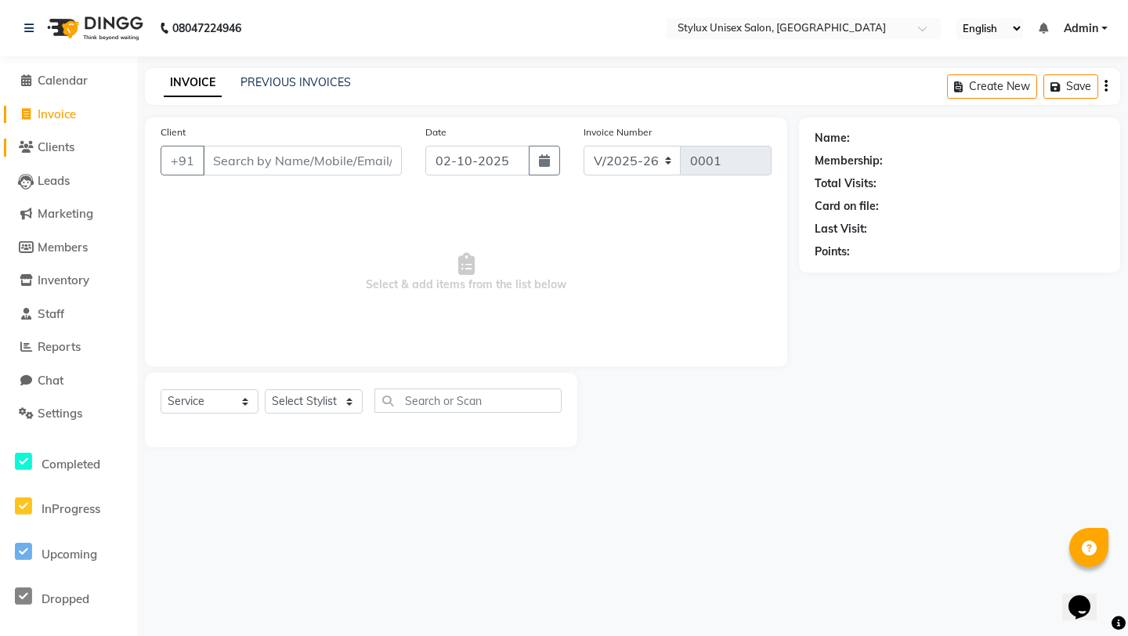
click at [63, 148] on span "Clients" at bounding box center [56, 146] width 37 height 15
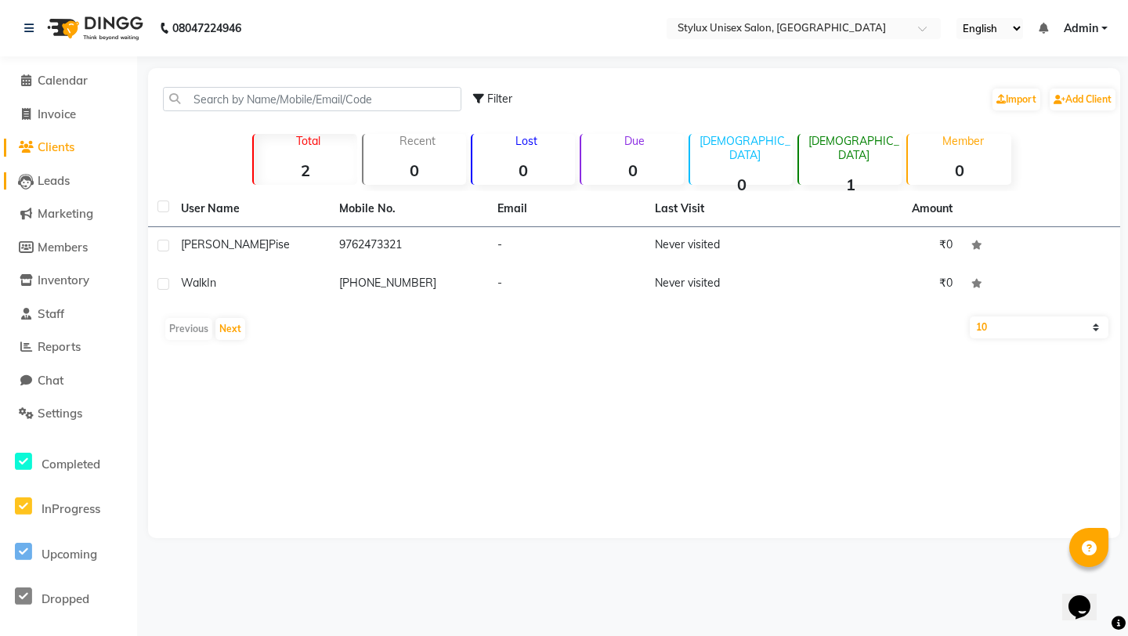
click at [62, 180] on span "Leads" at bounding box center [54, 180] width 32 height 15
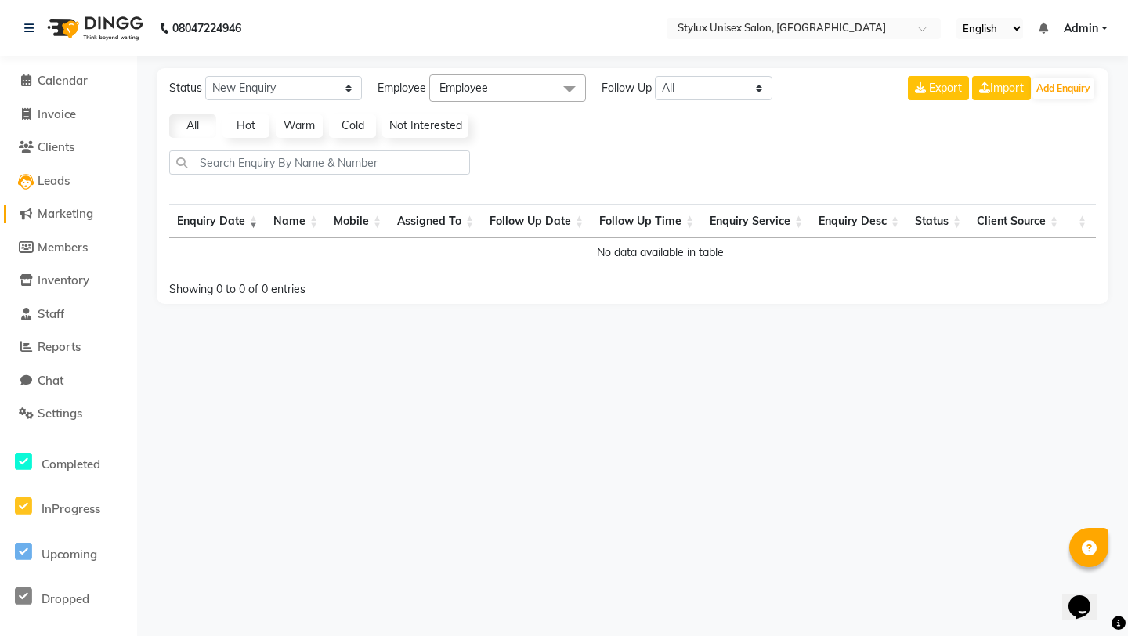
click at [65, 217] on span "Marketing" at bounding box center [66, 213] width 56 height 15
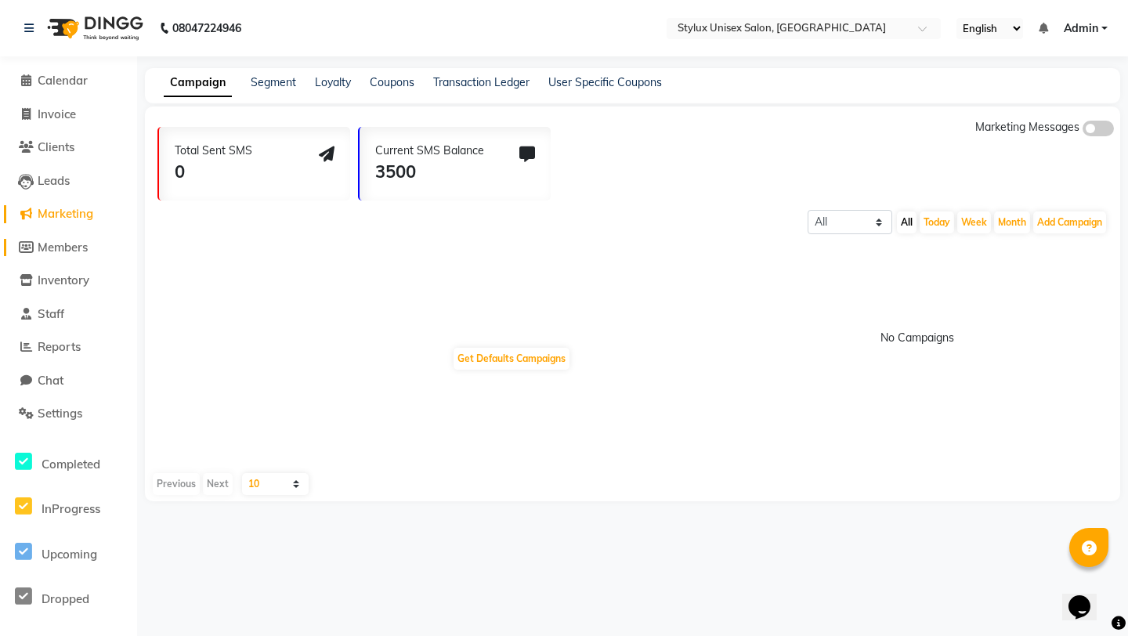
click at [65, 251] on span "Members" at bounding box center [63, 247] width 50 height 15
select select
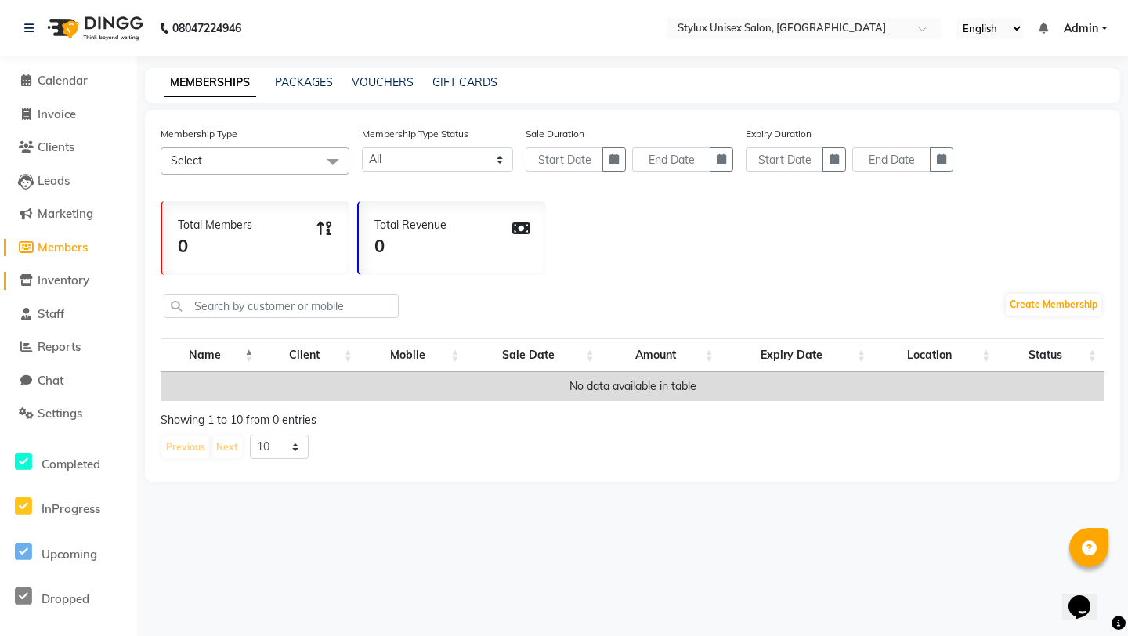
click at [67, 284] on span "Inventory" at bounding box center [64, 280] width 52 height 15
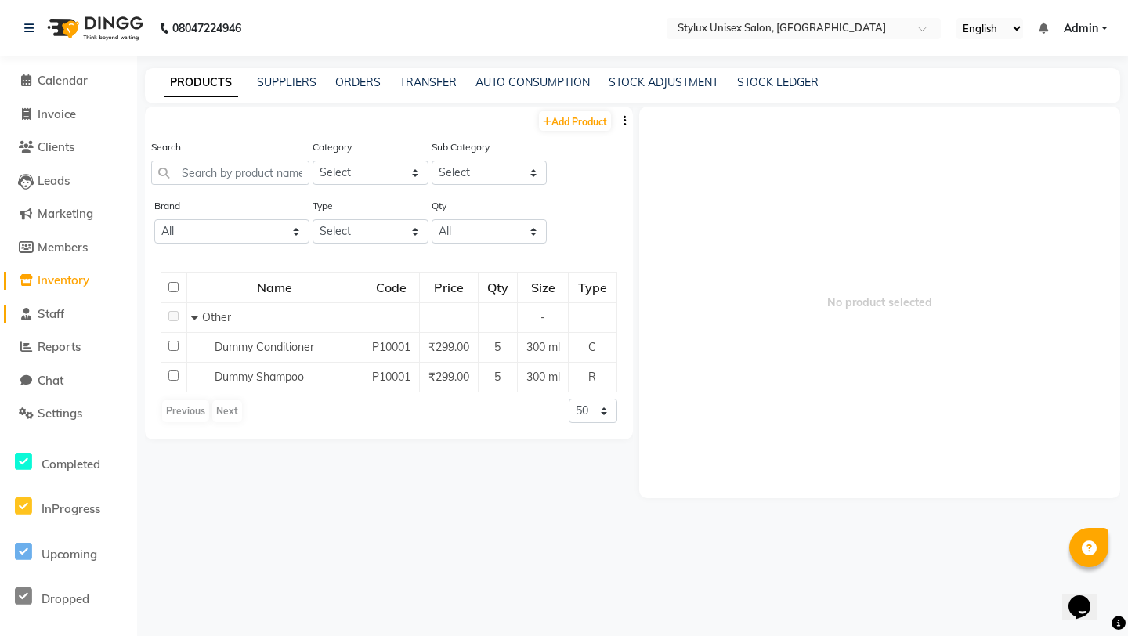
click at [72, 305] on link "Staff" at bounding box center [68, 314] width 129 height 18
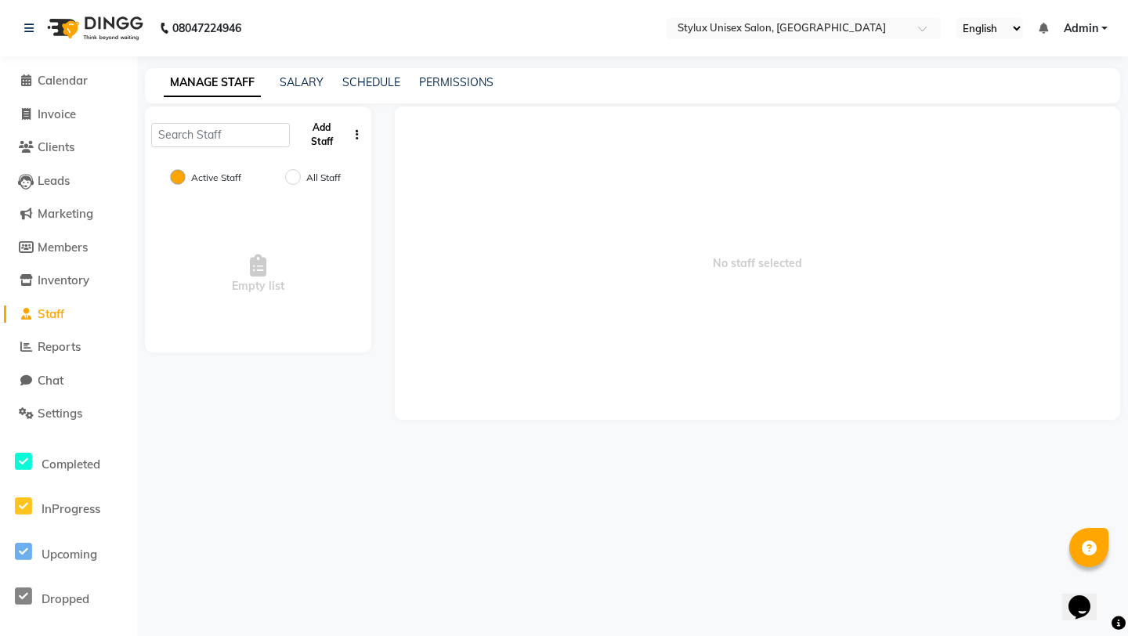
click at [323, 139] on button "Add Staff" at bounding box center [322, 134] width 52 height 41
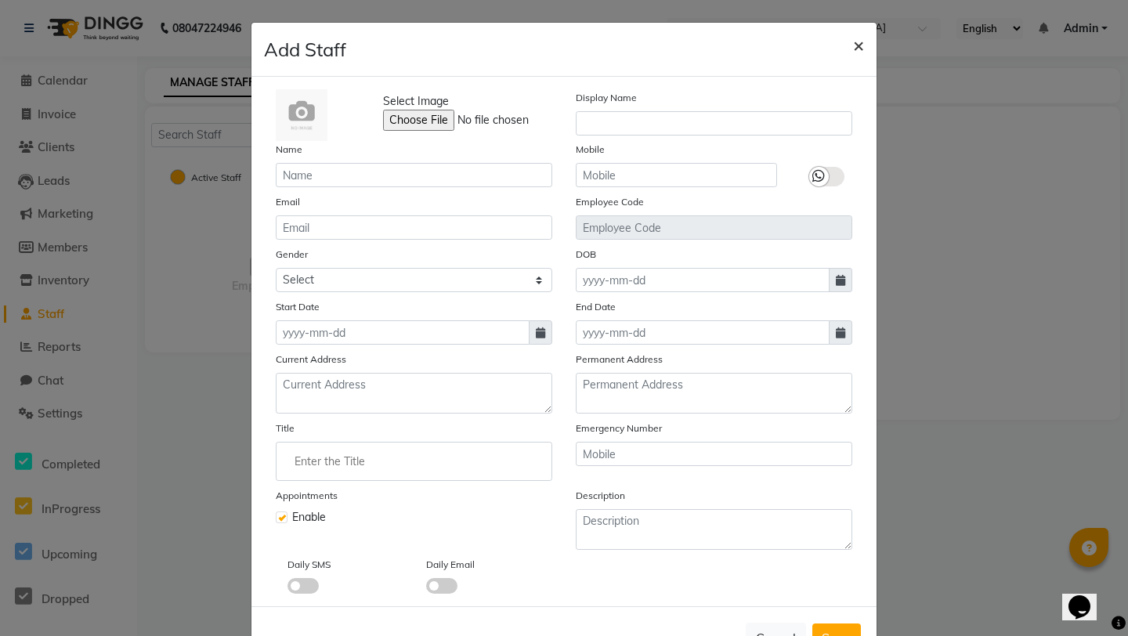
click at [858, 52] on span "×" at bounding box center [858, 44] width 11 height 23
checkbox input "false"
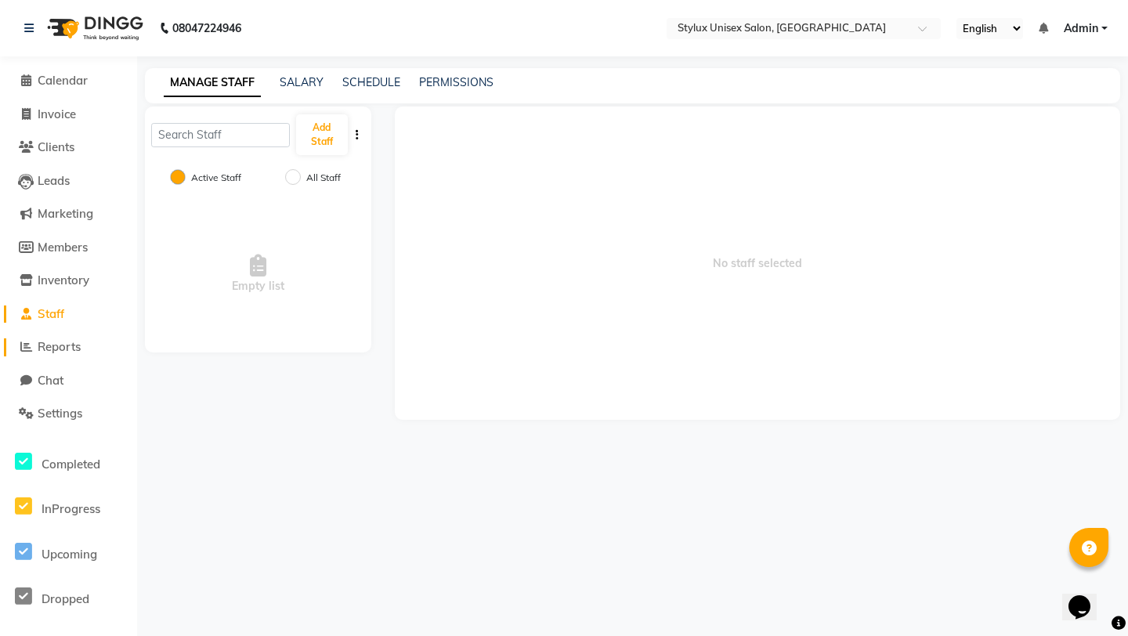
click at [74, 346] on span "Reports" at bounding box center [59, 346] width 43 height 15
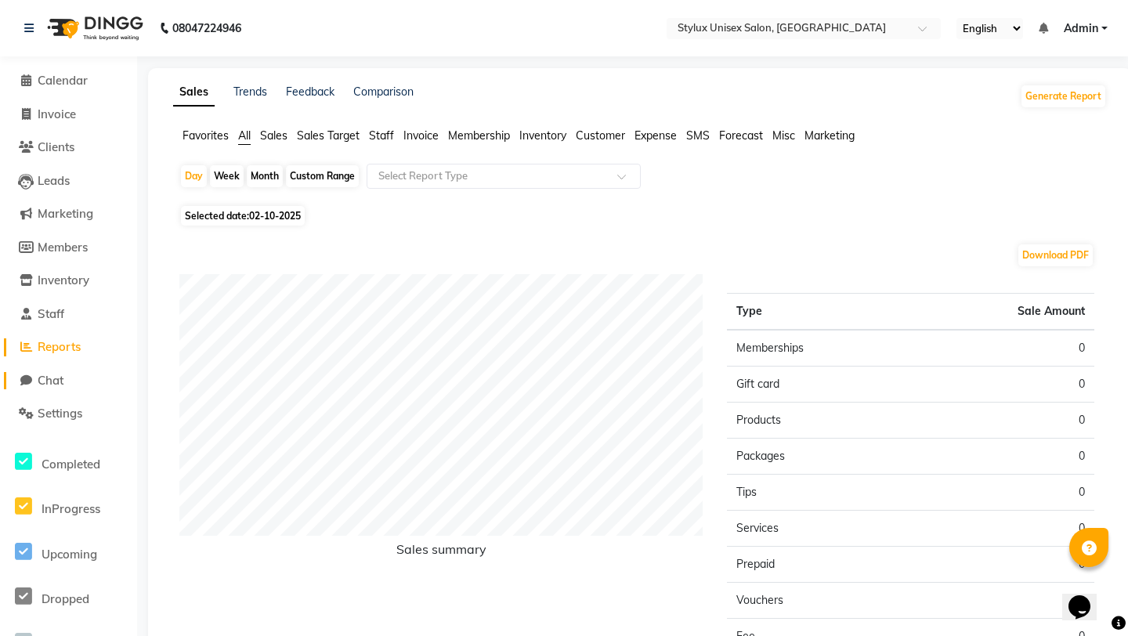
click at [54, 379] on span "Chat" at bounding box center [51, 380] width 26 height 15
select select "100"
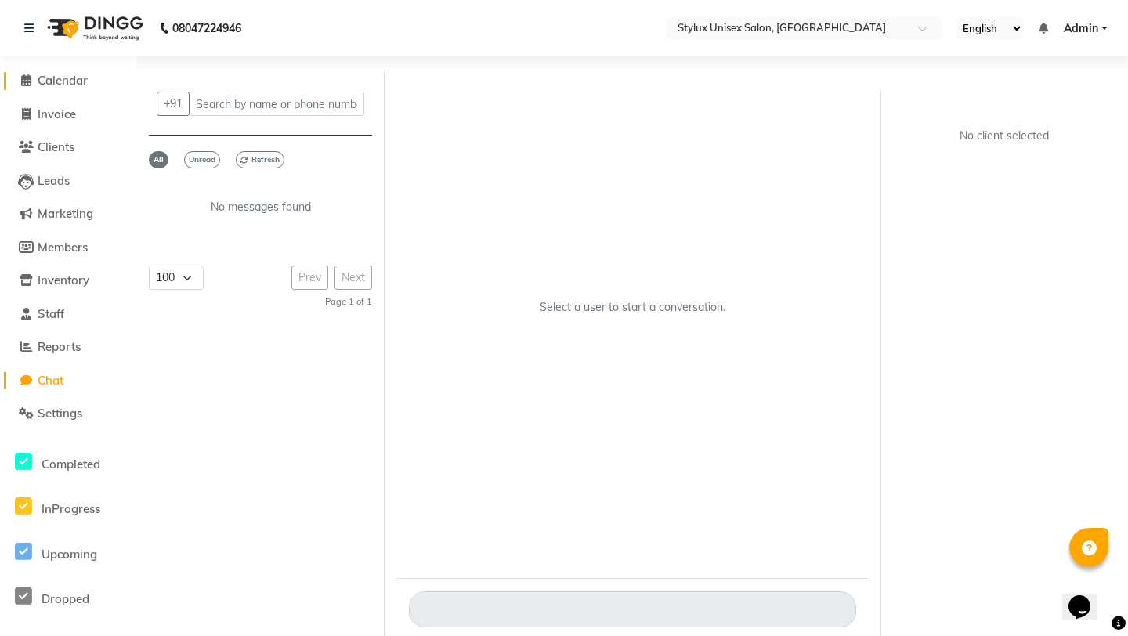
click at [63, 84] on span "Calendar" at bounding box center [63, 80] width 50 height 15
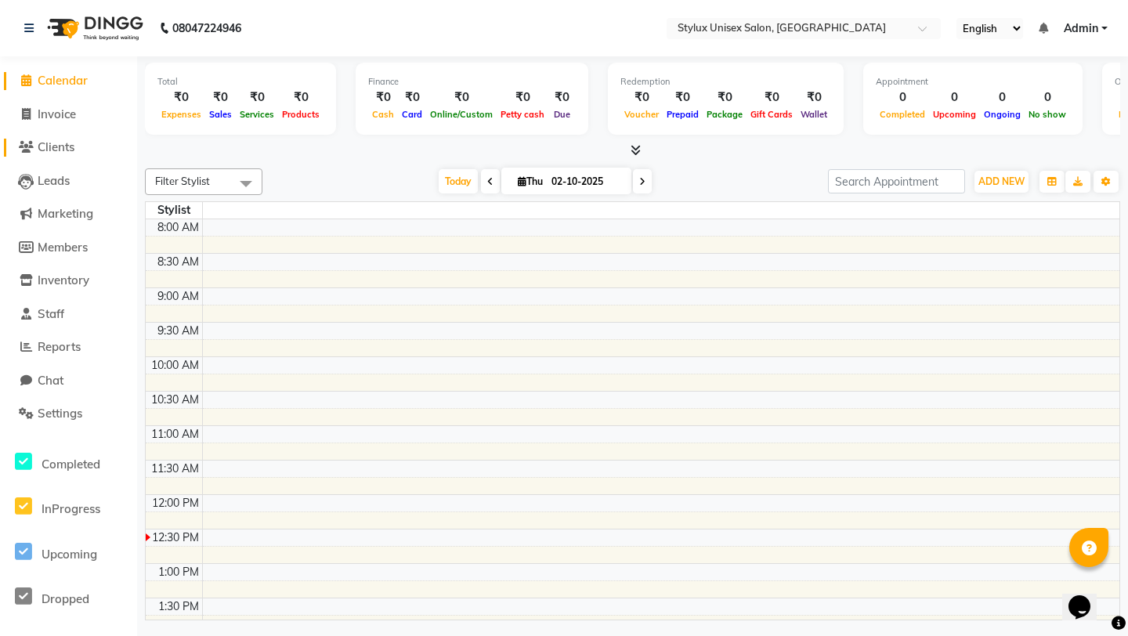
click at [56, 148] on span "Clients" at bounding box center [56, 146] width 37 height 15
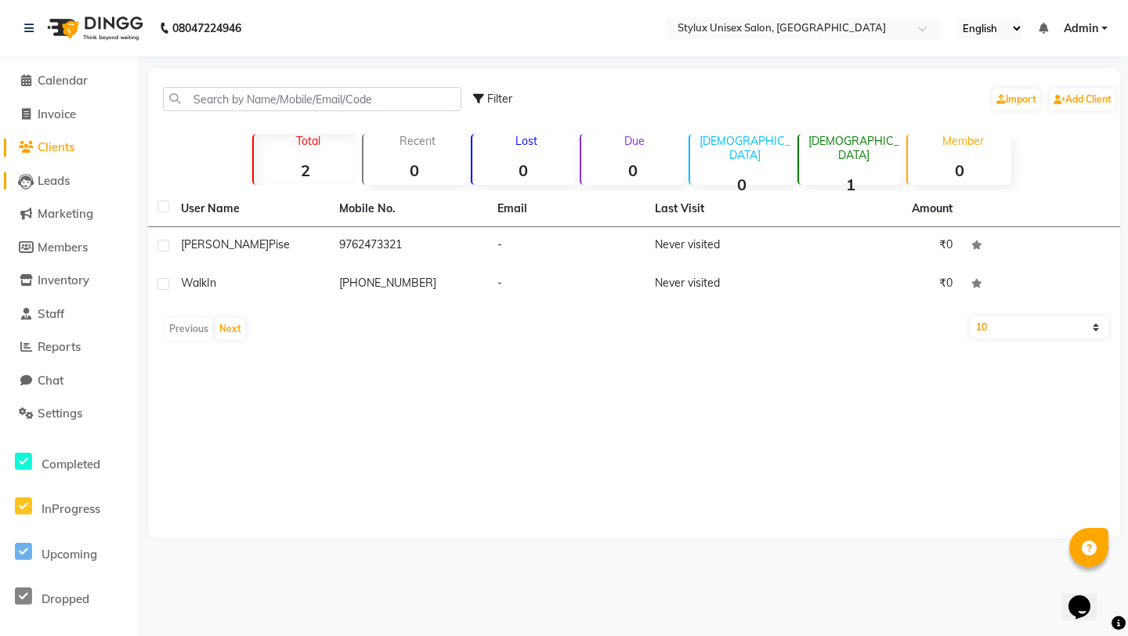
click at [56, 178] on span "Leads" at bounding box center [54, 180] width 32 height 15
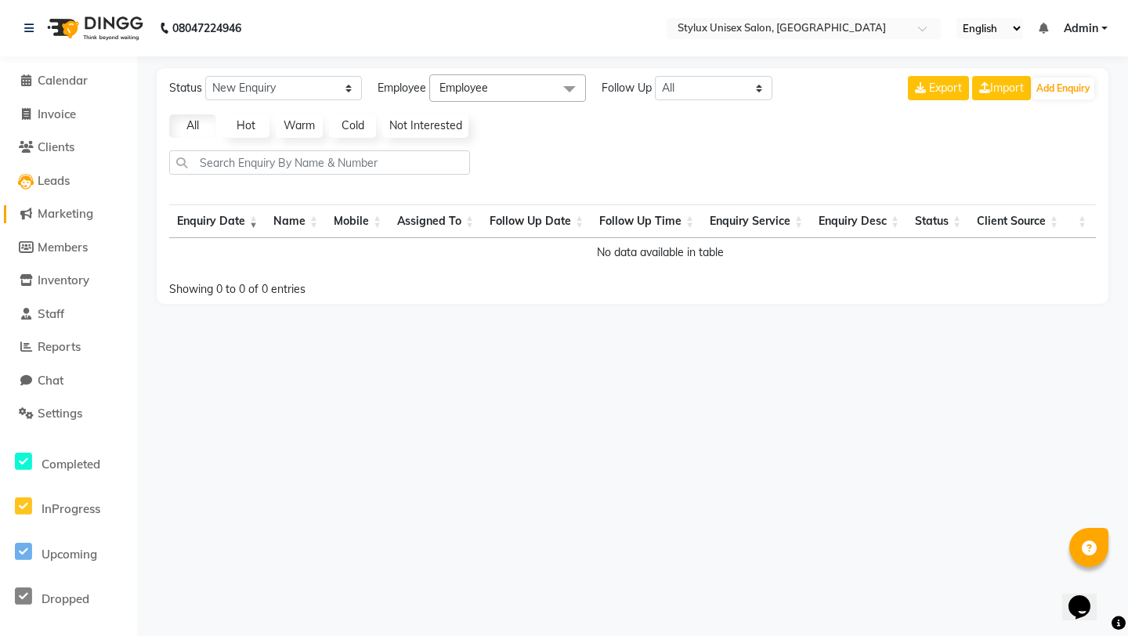
click at [60, 210] on span "Marketing" at bounding box center [66, 213] width 56 height 15
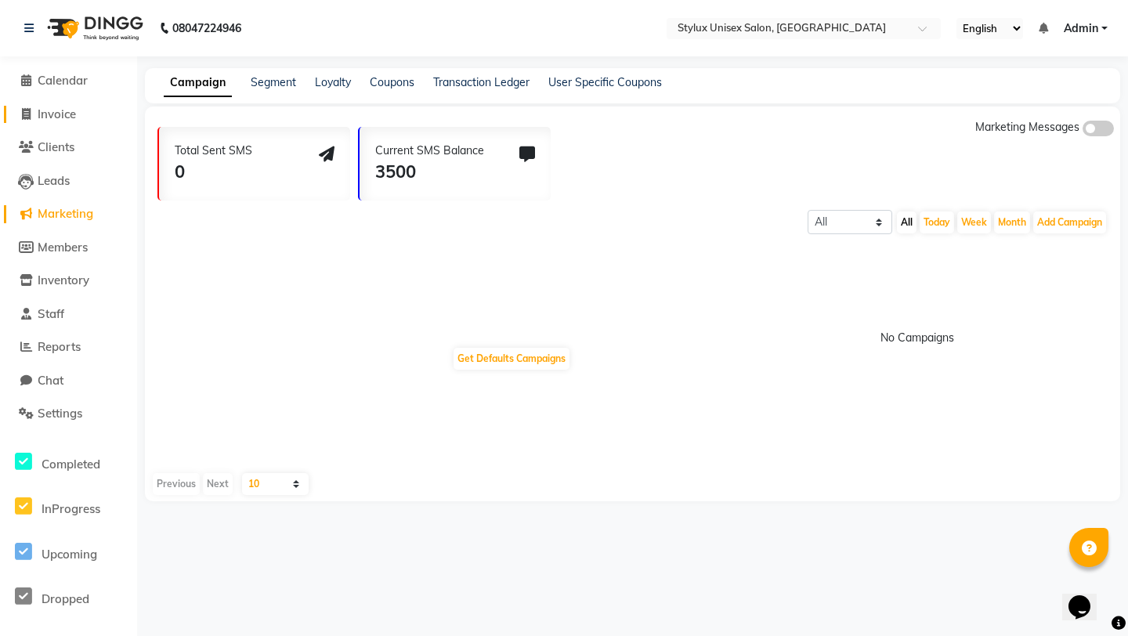
click at [67, 115] on span "Invoice" at bounding box center [57, 114] width 38 height 15
select select "service"
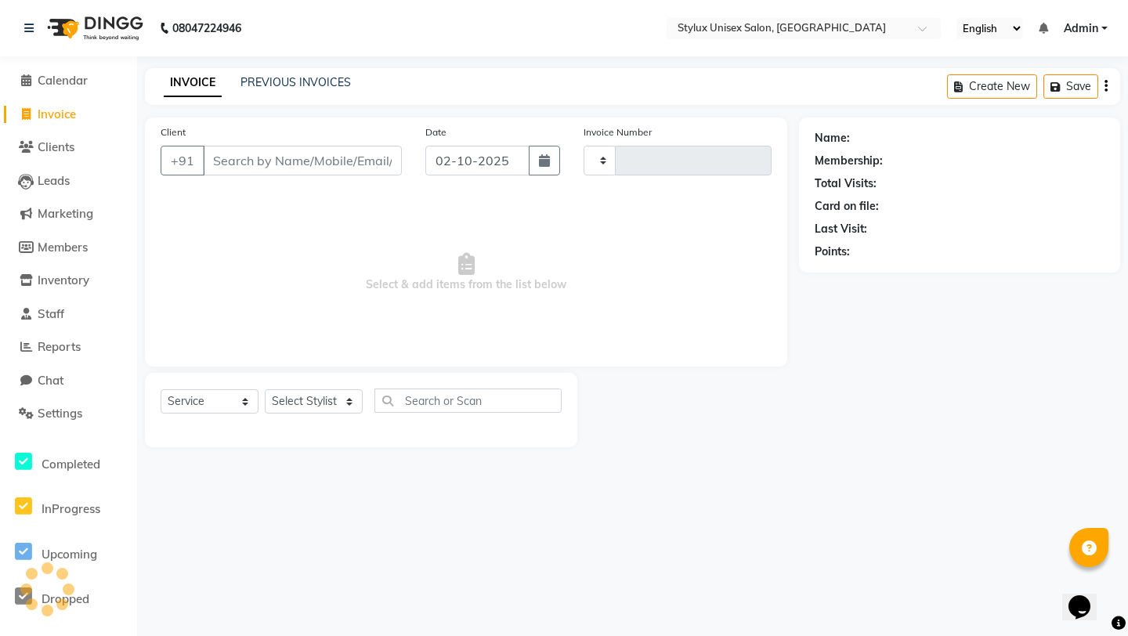
type input "0001"
select select "9140"
click at [66, 85] on span "Calendar" at bounding box center [63, 80] width 50 height 15
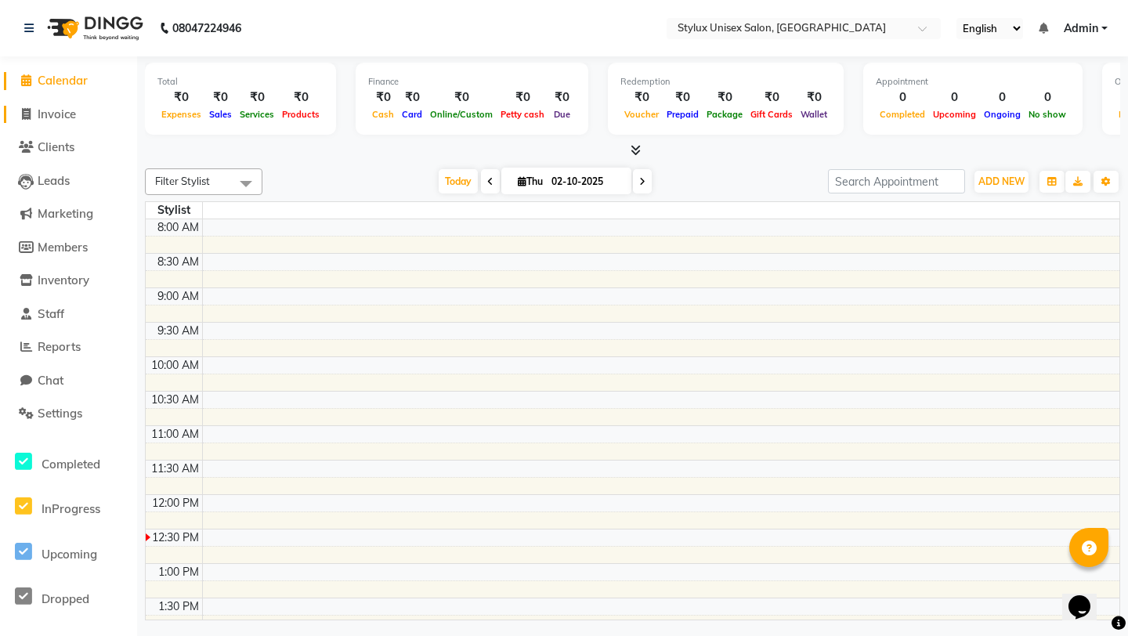
click at [65, 116] on span "Invoice" at bounding box center [57, 114] width 38 height 15
select select "9140"
select select "service"
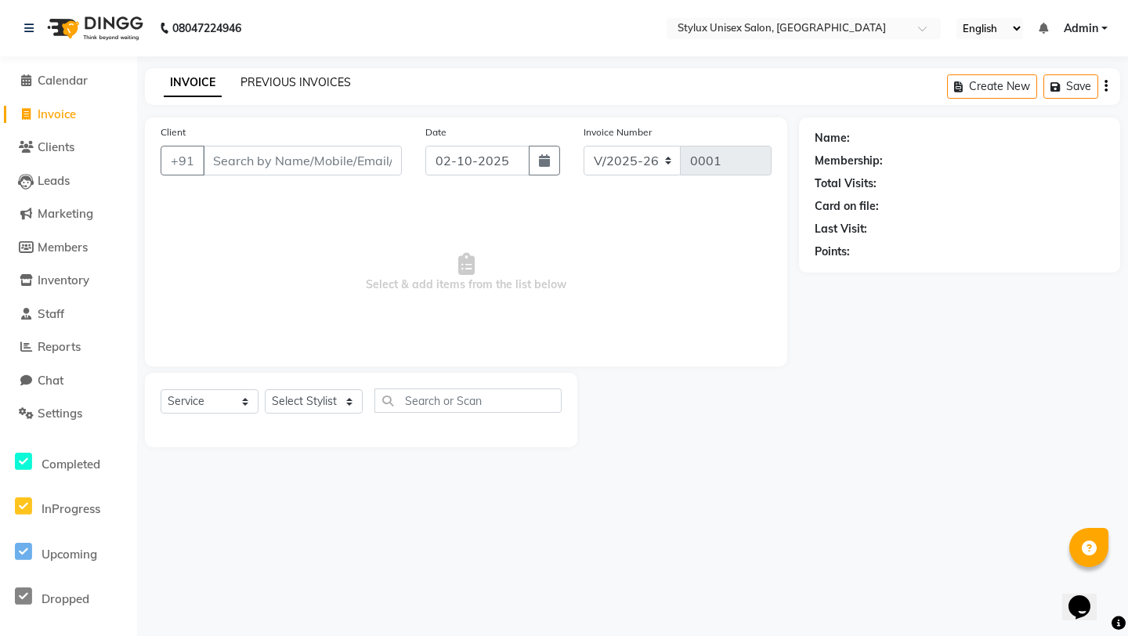
click at [287, 79] on link "PREVIOUS INVOICES" at bounding box center [295, 82] width 110 height 14
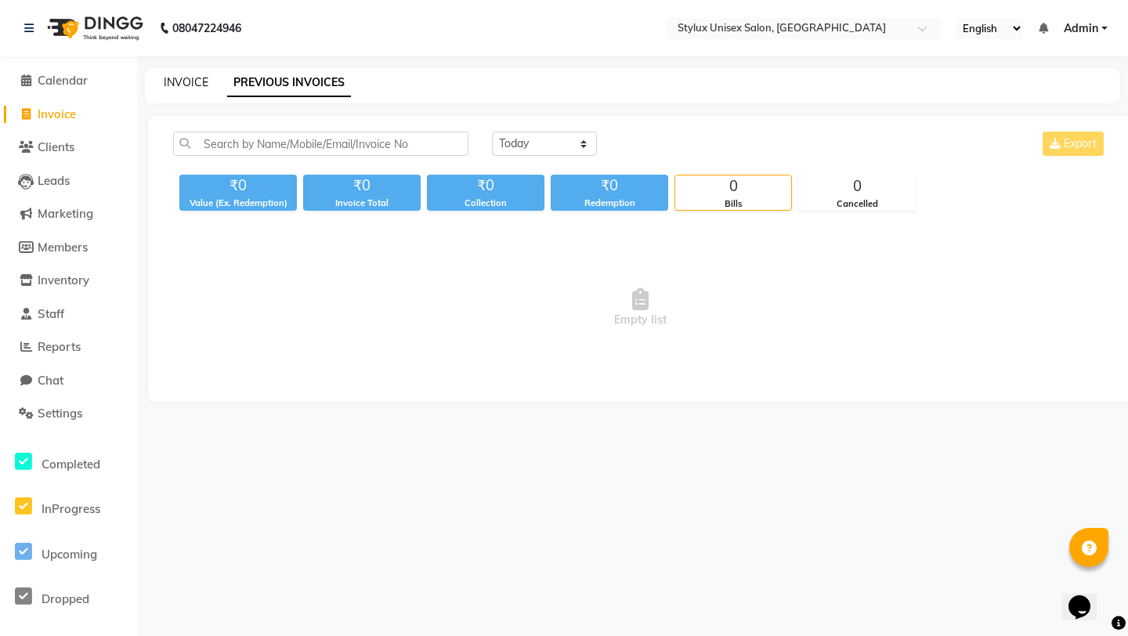
click at [193, 80] on link "INVOICE" at bounding box center [186, 82] width 45 height 14
select select "service"
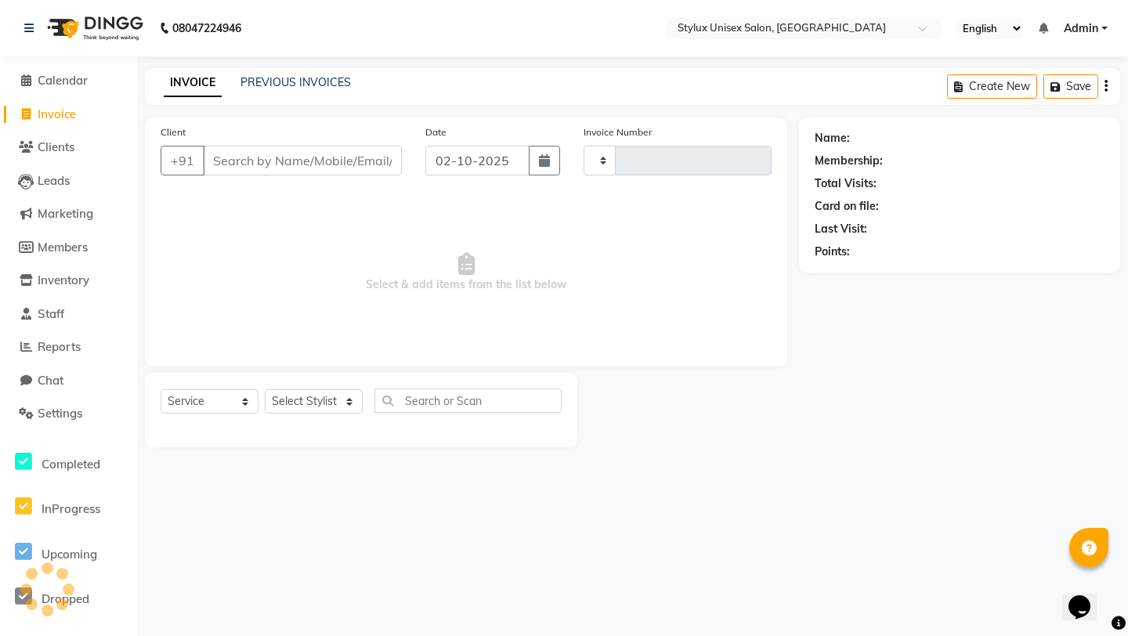
type input "0001"
select select "9140"
click at [1085, 36] on span "Admin" at bounding box center [1081, 28] width 34 height 16
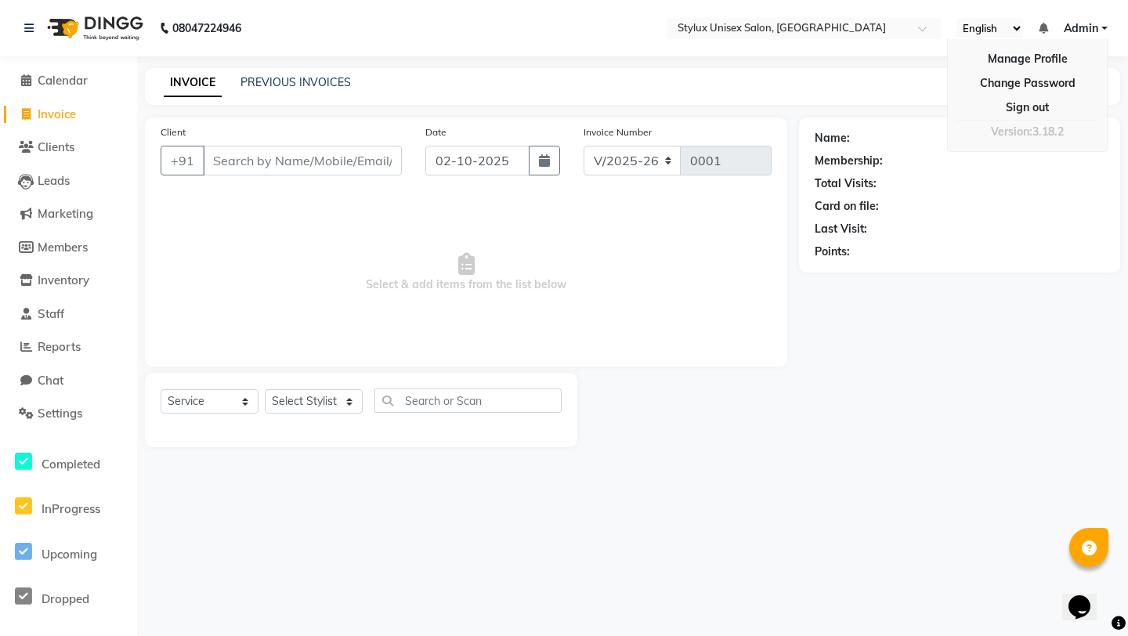
click at [929, 344] on div "Name: Membership: Total Visits: Card on file: Last Visit: Points:" at bounding box center [965, 282] width 333 height 330
click at [1085, 31] on span "Admin" at bounding box center [1081, 28] width 34 height 16
click at [1047, 63] on link "Manage Profile" at bounding box center [1027, 59] width 143 height 24
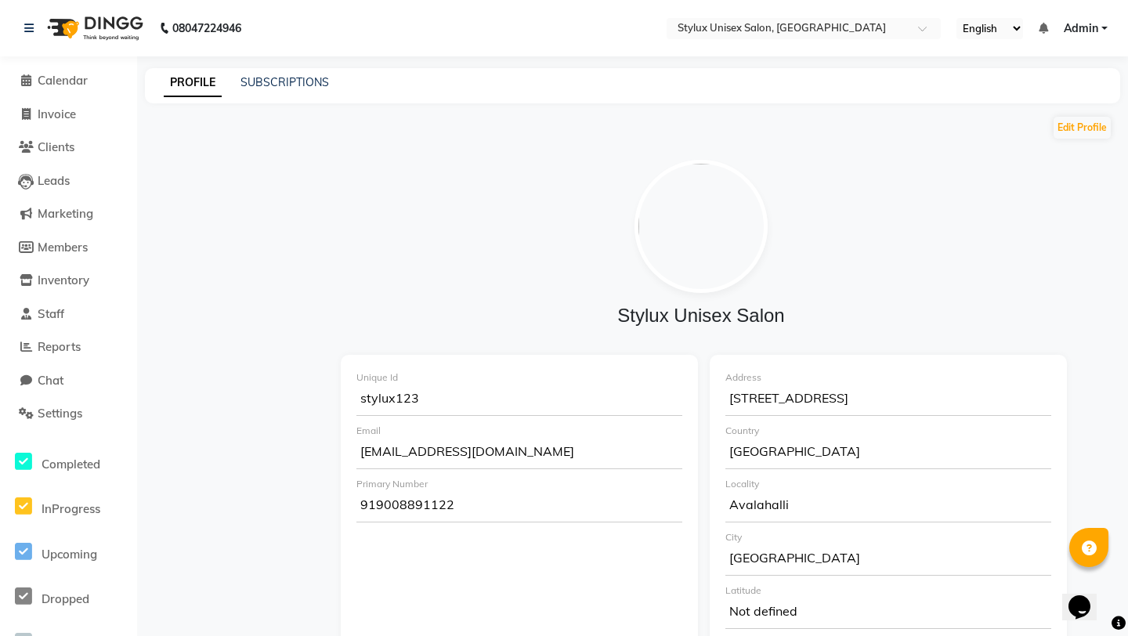
click at [1089, 25] on span "Admin" at bounding box center [1081, 28] width 34 height 16
click at [782, 174] on div at bounding box center [700, 226] width 697 height 133
click at [287, 80] on link "SUBSCRIPTIONS" at bounding box center [284, 82] width 89 height 14
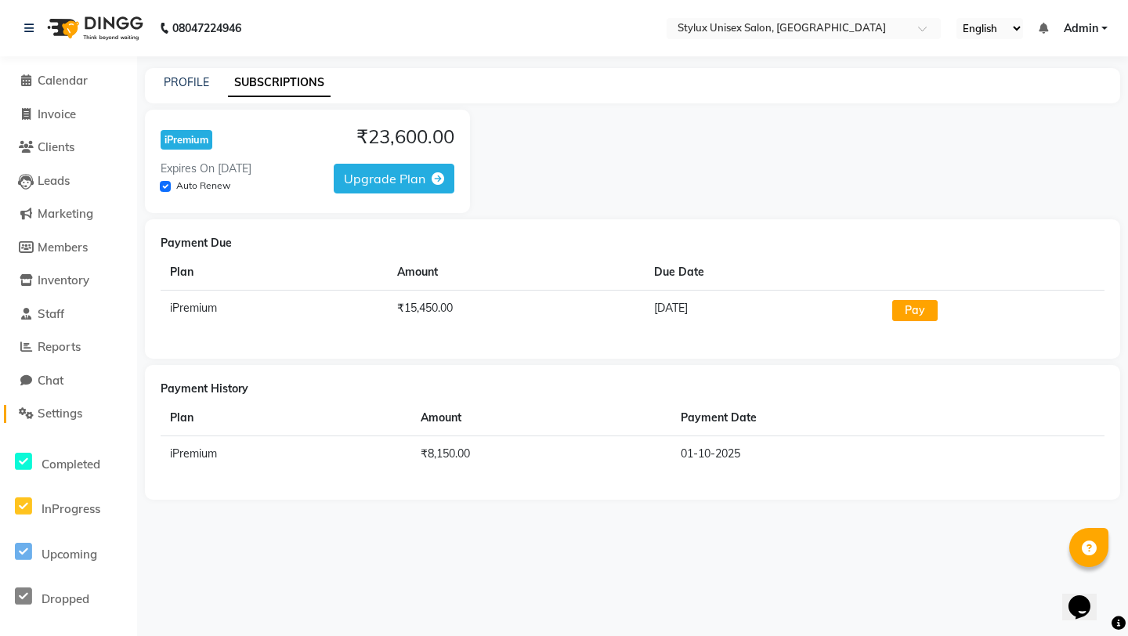
click at [75, 418] on span "Settings" at bounding box center [60, 413] width 45 height 15
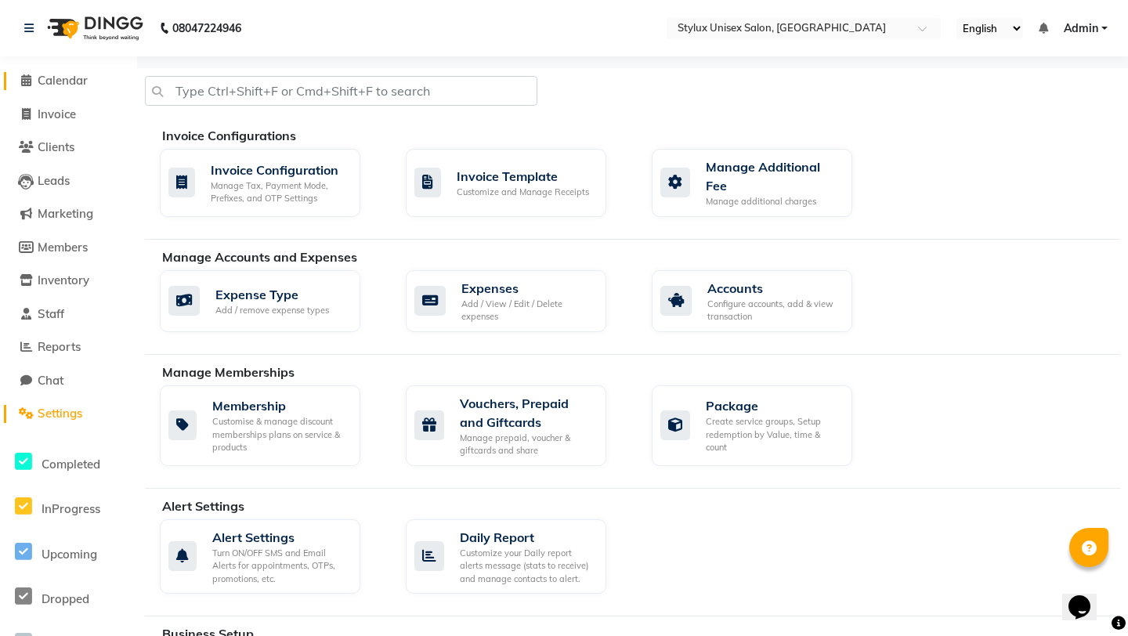
click at [71, 80] on span "Calendar" at bounding box center [63, 80] width 50 height 15
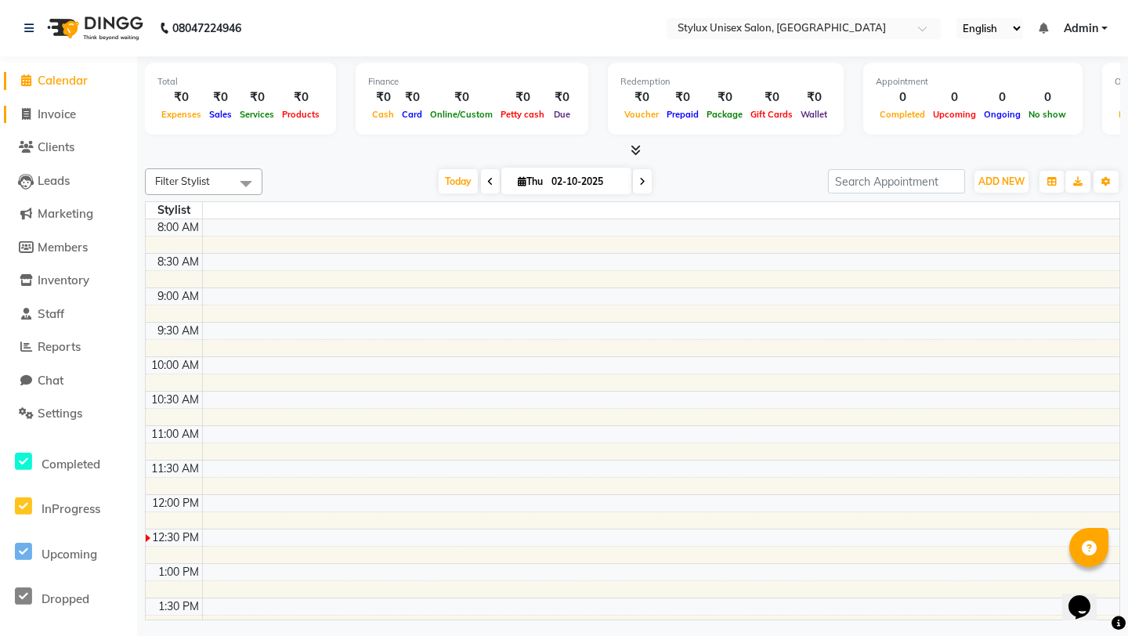
click at [65, 113] on span "Invoice" at bounding box center [57, 114] width 38 height 15
select select "service"
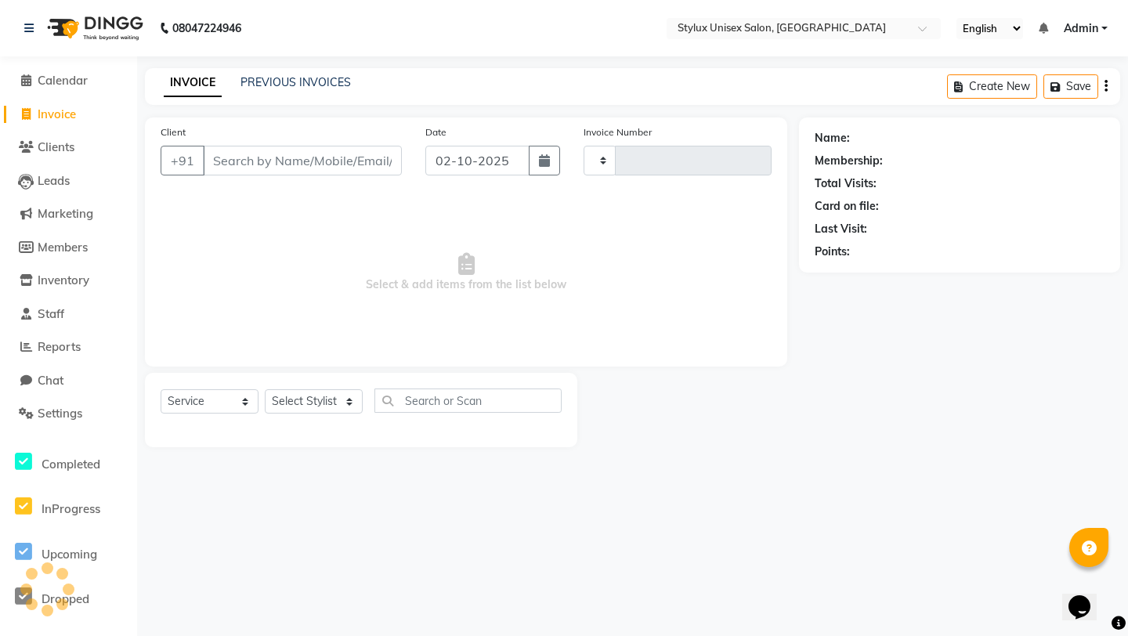
type input "0001"
select select "9140"
click at [57, 146] on span "Clients" at bounding box center [56, 146] width 37 height 15
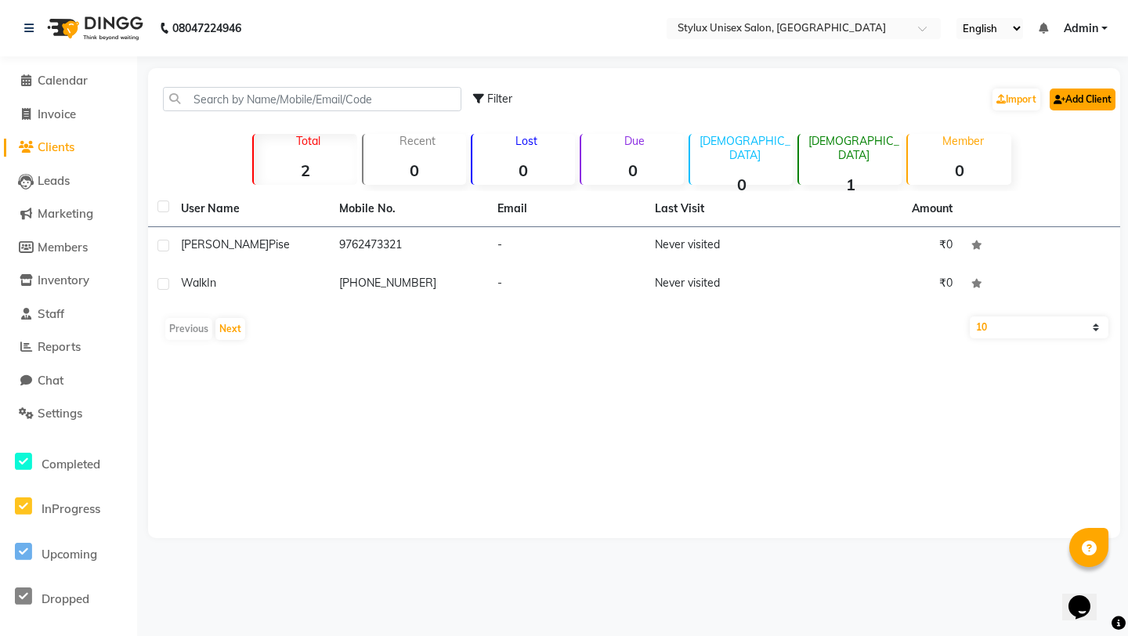
click at [1061, 108] on link "Add Client" at bounding box center [1083, 100] width 66 height 22
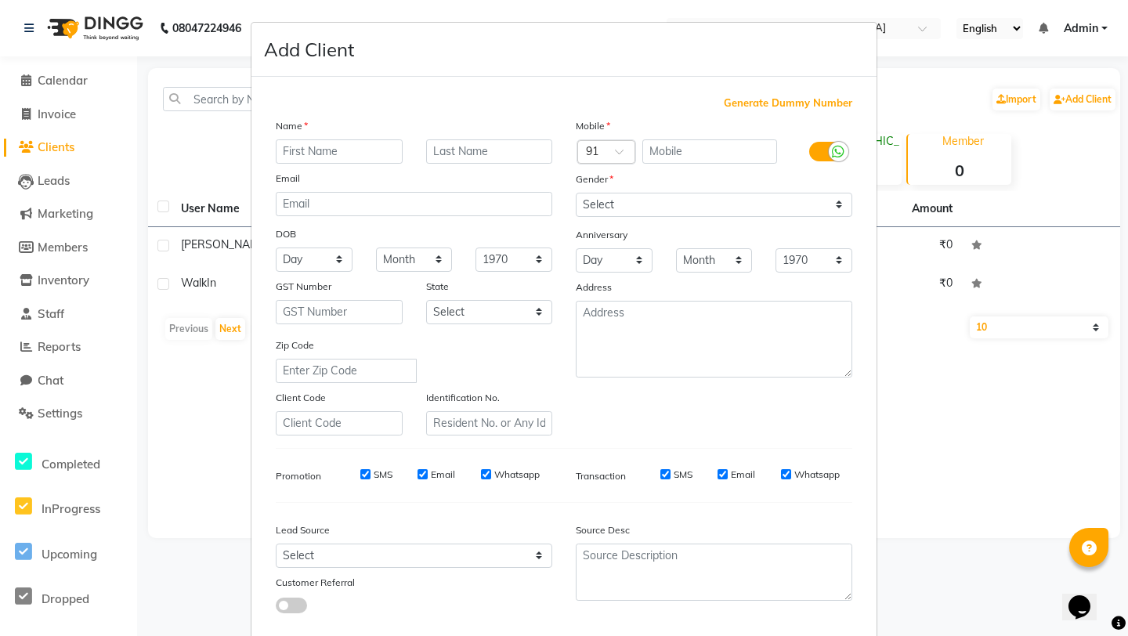
click at [1054, 187] on ngb-modal-window "Add Client Generate Dummy Number Name Email DOB Day 01 02 03 04 05 06 07 08 09 …" at bounding box center [564, 318] width 1128 height 636
click at [923, 436] on ngb-modal-window "Add Client Generate Dummy Number Name Email DOB Day 01 02 03 04 05 06 07 08 09 …" at bounding box center [564, 318] width 1128 height 636
click at [154, 114] on ngb-modal-window "Add Client Generate Dummy Number Name Email DOB Day 01 02 03 04 05 06 07 08 09 …" at bounding box center [564, 318] width 1128 height 636
click at [81, 112] on ngb-modal-window "Add Client Generate Dummy Number Name Email DOB Day 01 02 03 04 05 06 07 08 09 …" at bounding box center [564, 318] width 1128 height 636
click at [944, 422] on ngb-modal-window "Add Client Generate Dummy Number Name Email DOB Day 01 02 03 04 05 06 07 08 09 …" at bounding box center [564, 318] width 1128 height 636
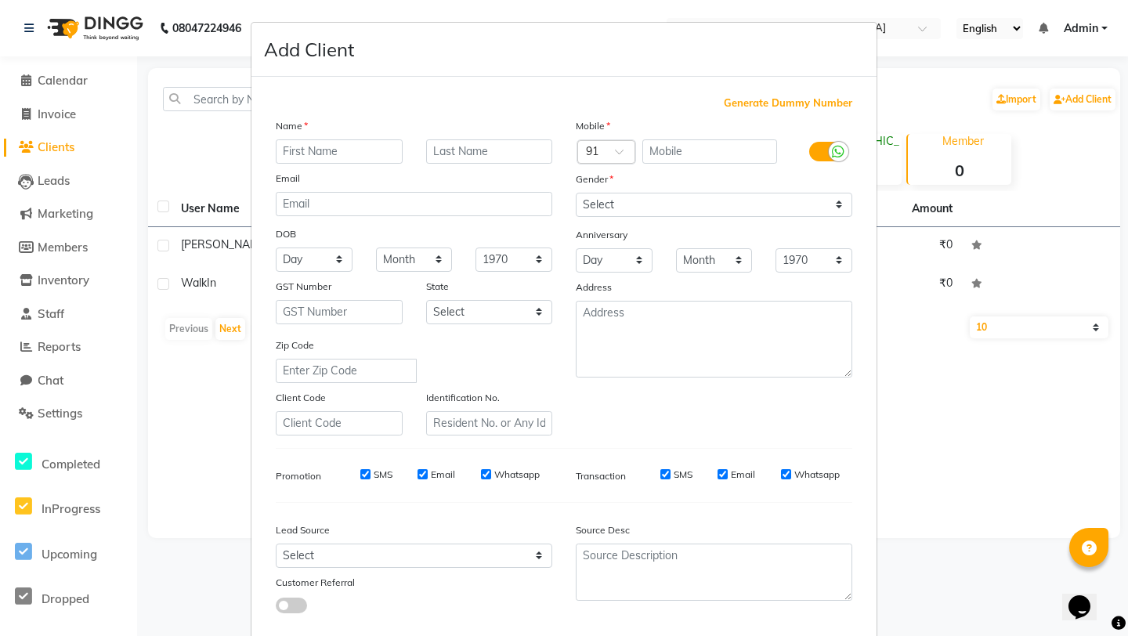
click at [163, 162] on ngb-modal-window "Add Client Generate Dummy Number Name Email DOB Day 01 02 03 04 05 06 07 08 09 …" at bounding box center [564, 318] width 1128 height 636
click at [67, 181] on ngb-modal-window "Add Client Generate Dummy Number Name Email DOB Day 01 02 03 04 05 06 07 08 09 …" at bounding box center [564, 318] width 1128 height 636
drag, startPoint x: 667, startPoint y: 36, endPoint x: 681, endPoint y: 6, distance: 33.3
click at [681, 6] on ngb-modal-window "Add Client Generate Dummy Number Name Email DOB Day 01 02 03 04 05 06 07 08 09 …" at bounding box center [564, 318] width 1128 height 636
click at [602, 52] on div "Add Client" at bounding box center [563, 50] width 625 height 54
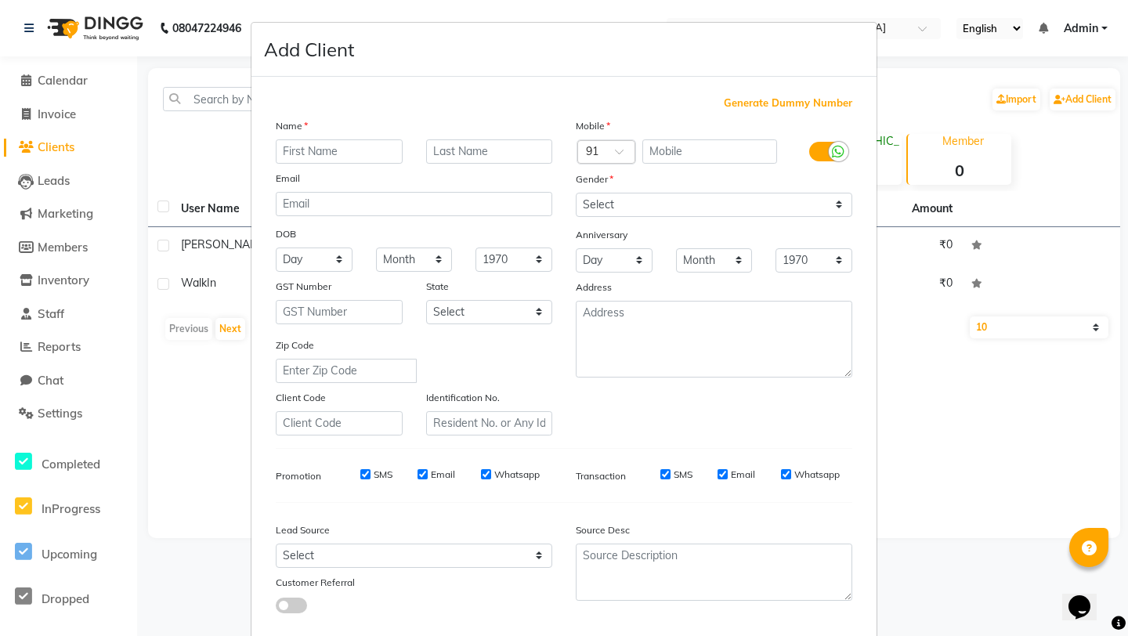
click at [157, 284] on ngb-modal-window "Add Client Generate Dummy Number Name Email DOB Day 01 02 03 04 05 06 07 08 09 …" at bounding box center [564, 318] width 1128 height 636
click at [175, 284] on ngb-modal-window "Add Client Generate Dummy Number Name Email DOB Day 01 02 03 04 05 06 07 08 09 …" at bounding box center [564, 318] width 1128 height 636
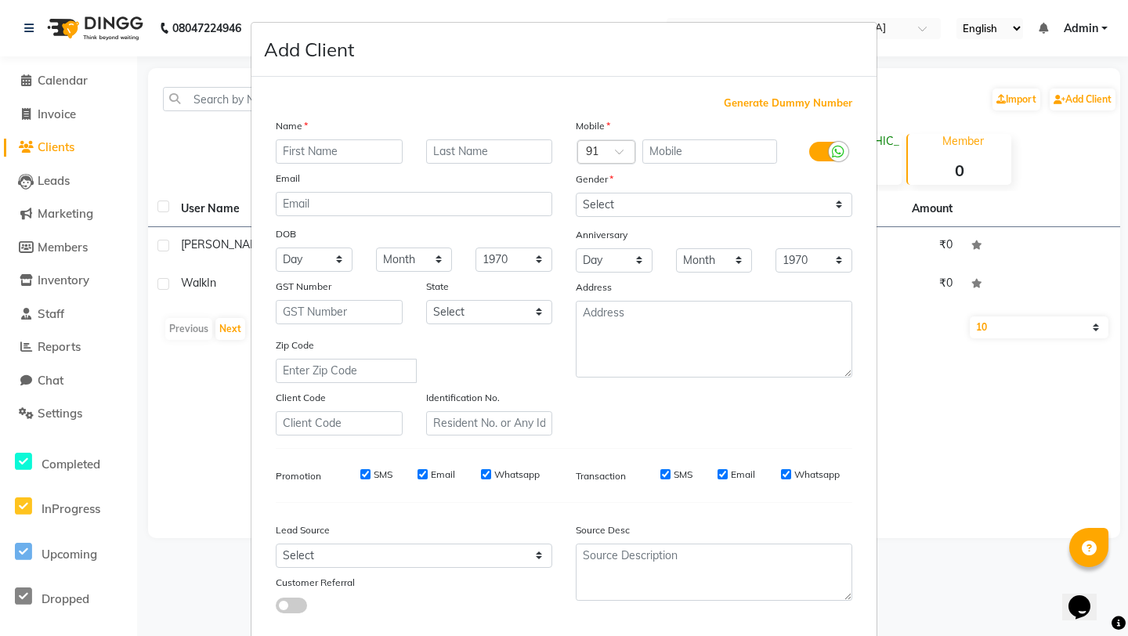
select select "service"
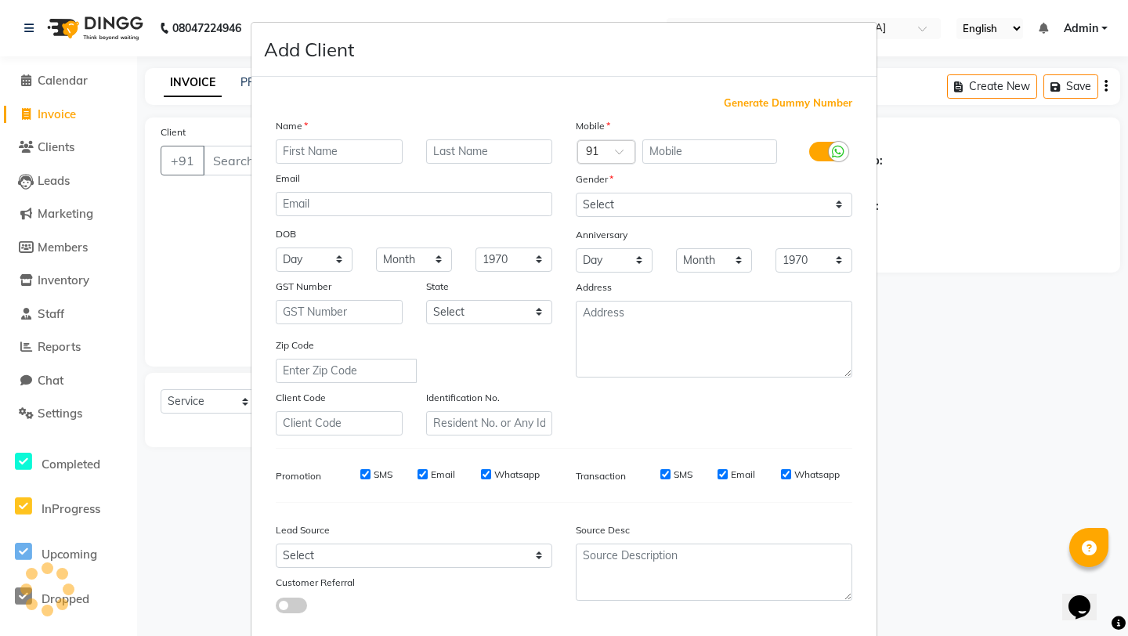
type input "0001"
select select "9140"
drag, startPoint x: 782, startPoint y: 43, endPoint x: 827, endPoint y: 25, distance: 48.9
click at [827, 25] on div "Add Client" at bounding box center [563, 50] width 625 height 54
click at [44, 147] on ngb-modal-window "Add Client Generate Dummy Number Name Email DOB Day 01 02 03 04 05 06 07 08 09 …" at bounding box center [564, 318] width 1128 height 636
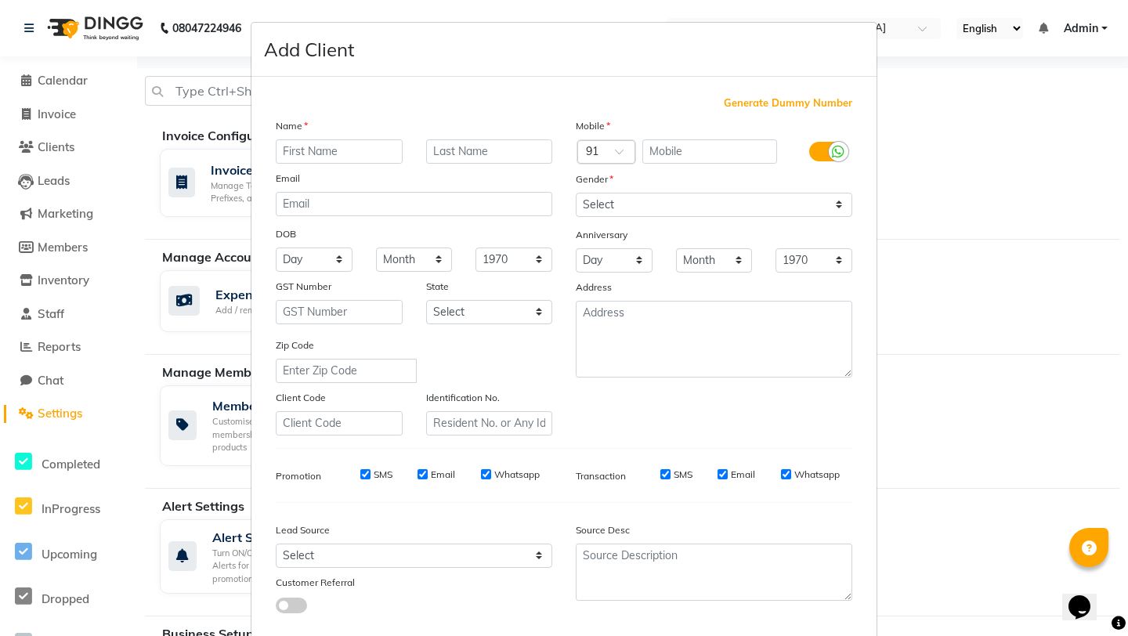
click at [64, 114] on ngb-modal-window "Add Client Generate Dummy Number Name Email DOB Day 01 02 03 04 05 06 07 08 09 …" at bounding box center [564, 318] width 1128 height 636
click at [698, 49] on div "Add Client" at bounding box center [563, 50] width 625 height 54
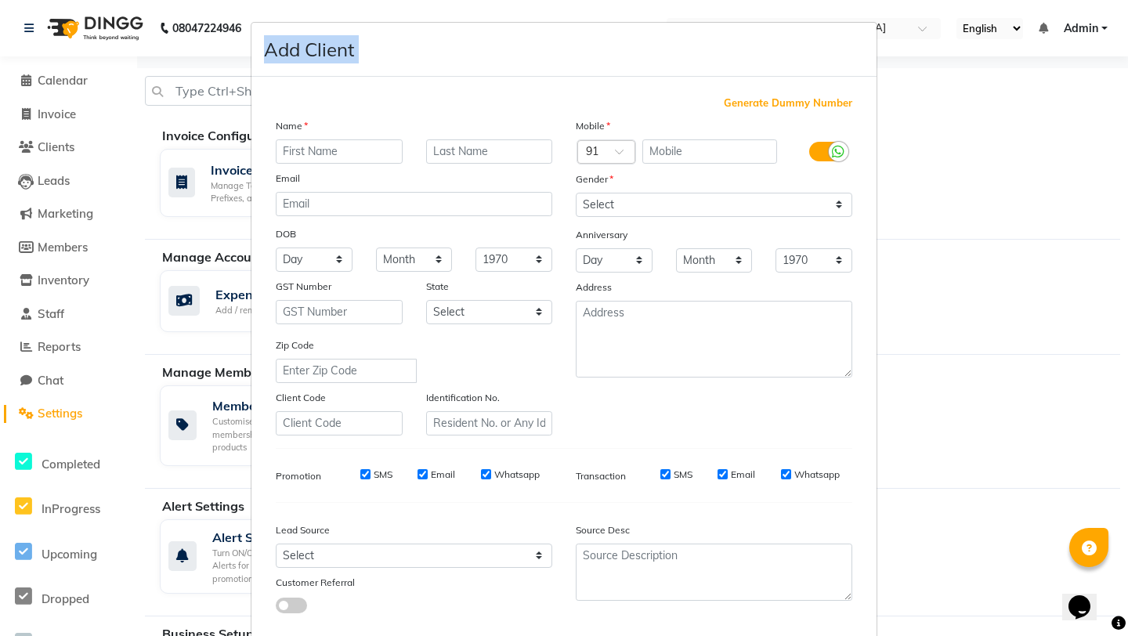
click at [698, 49] on div "Add Client" at bounding box center [563, 50] width 625 height 54
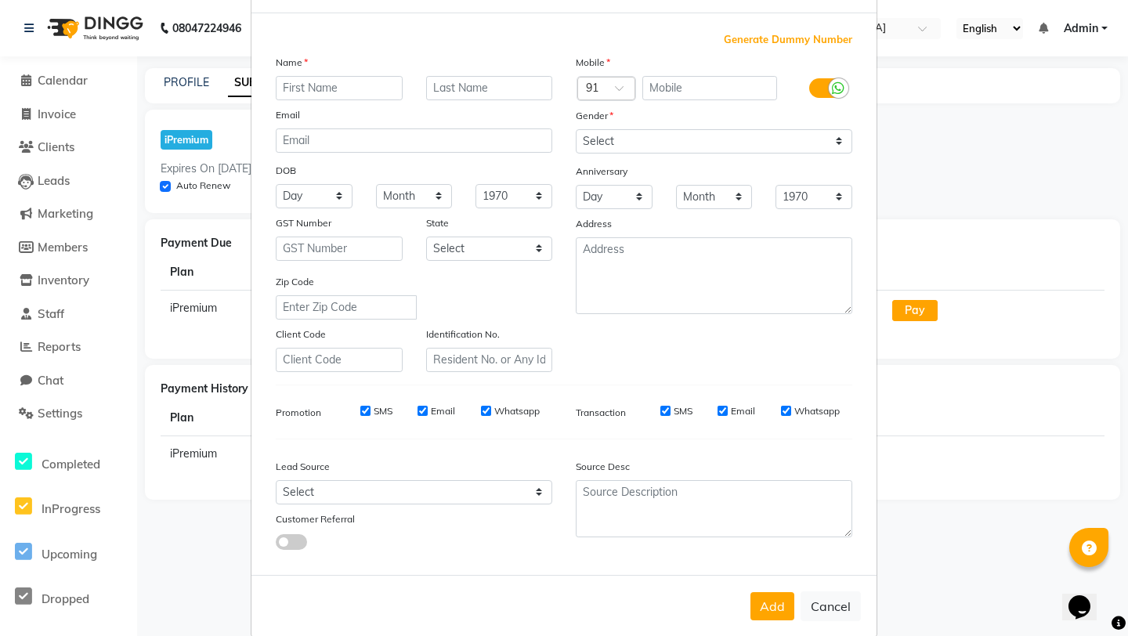
scroll to position [66, 0]
click at [812, 604] on button "Cancel" at bounding box center [830, 604] width 60 height 30
select select
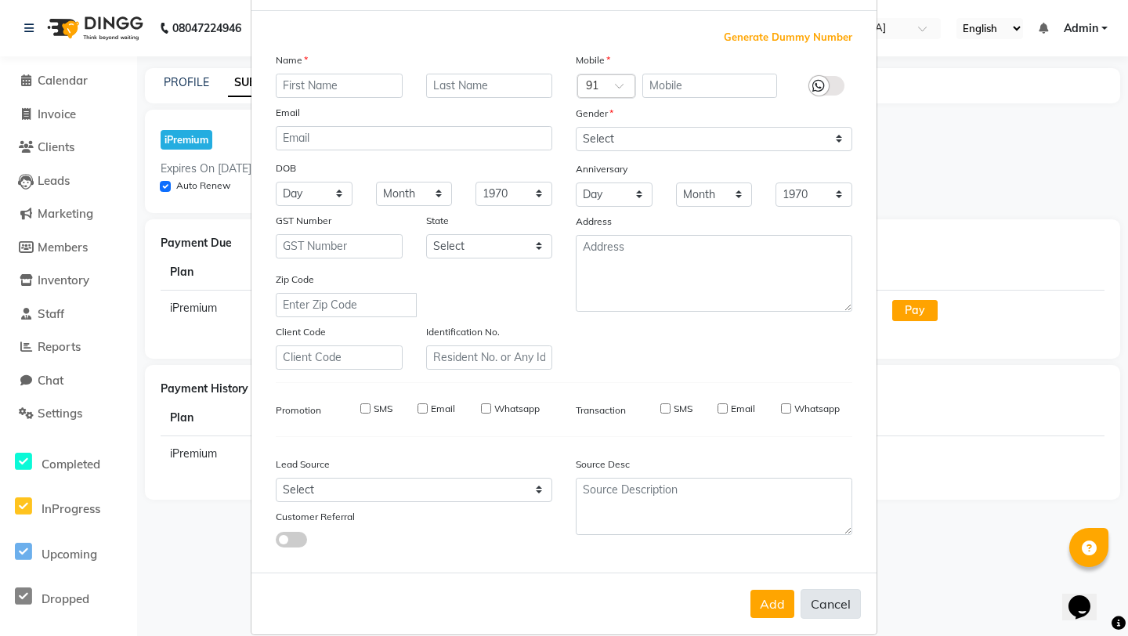
select select
checkbox input "false"
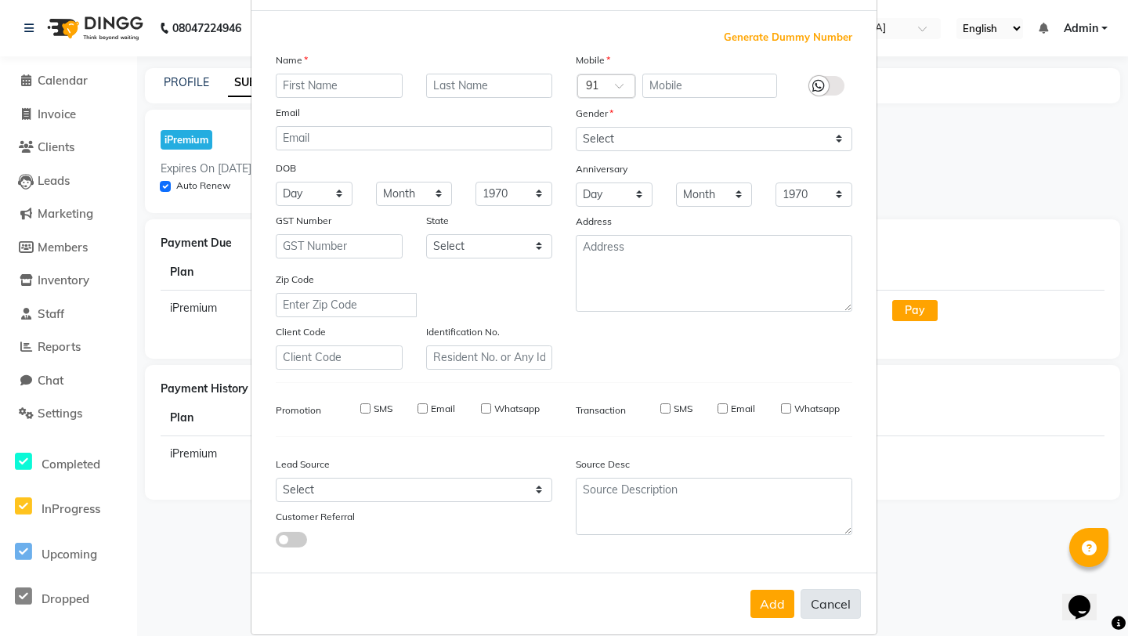
checkbox input "false"
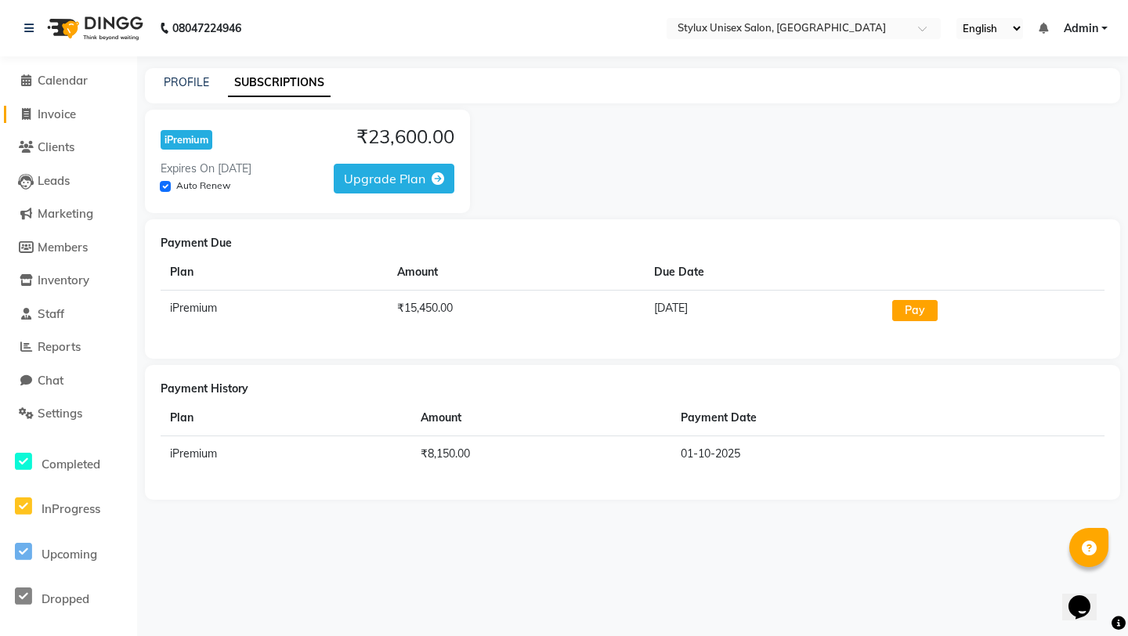
click at [70, 121] on link "Invoice" at bounding box center [68, 115] width 129 height 18
select select "service"
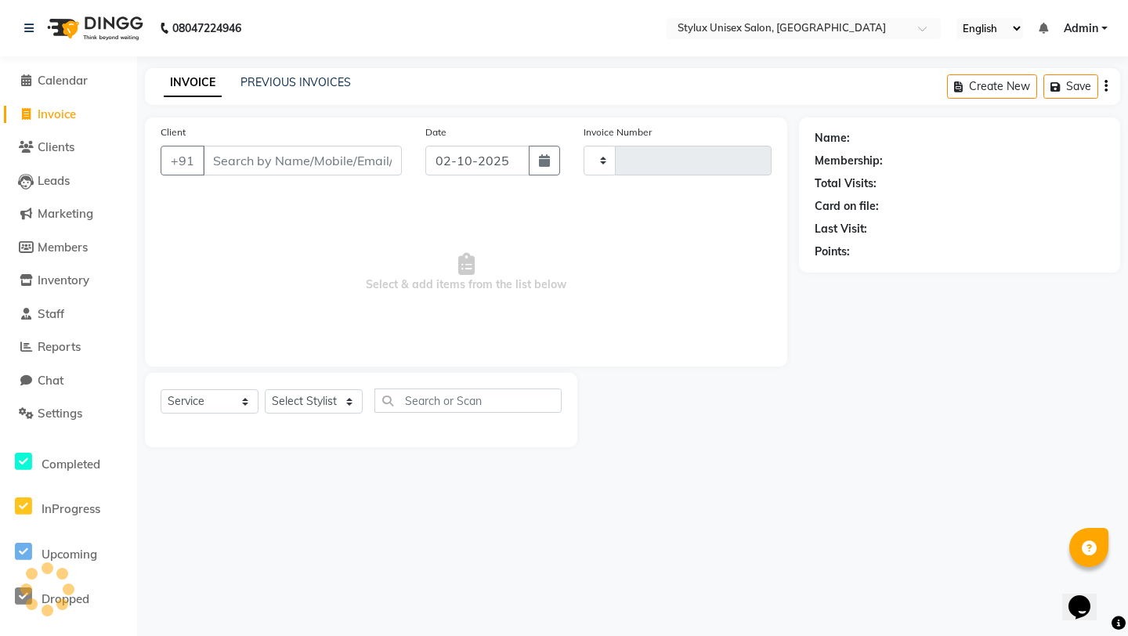
type input "0001"
select select "9140"
type input "Gatwik lakta"
click at [367, 166] on span "Add Client" at bounding box center [362, 161] width 62 height 16
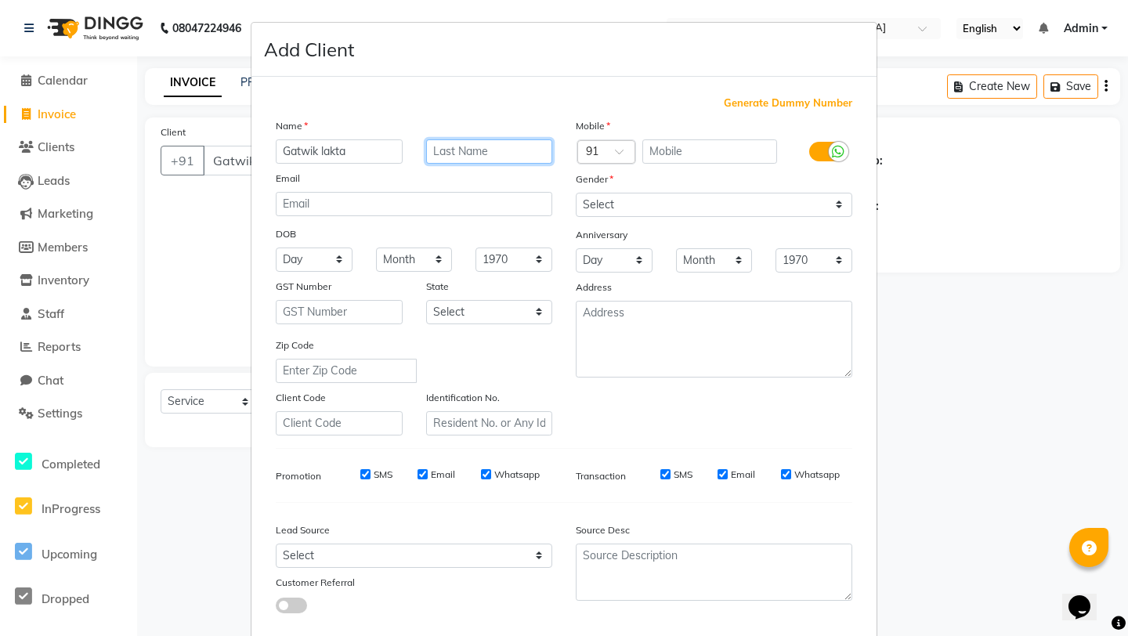
click at [482, 155] on input "text" at bounding box center [489, 151] width 127 height 24
click at [379, 152] on input "Gatwik lakta" at bounding box center [339, 151] width 127 height 24
type input "Gatwik"
click at [438, 146] on input "text" at bounding box center [489, 151] width 127 height 24
type input "lakta"
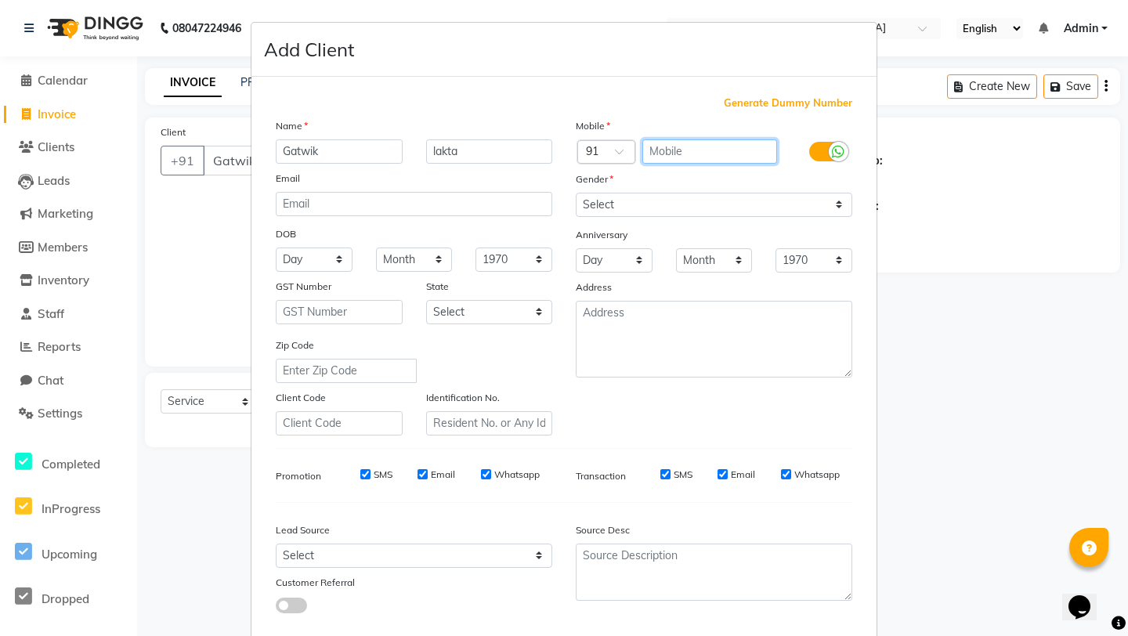
click at [666, 150] on input "text" at bounding box center [710, 151] width 136 height 24
type input "9873232364"
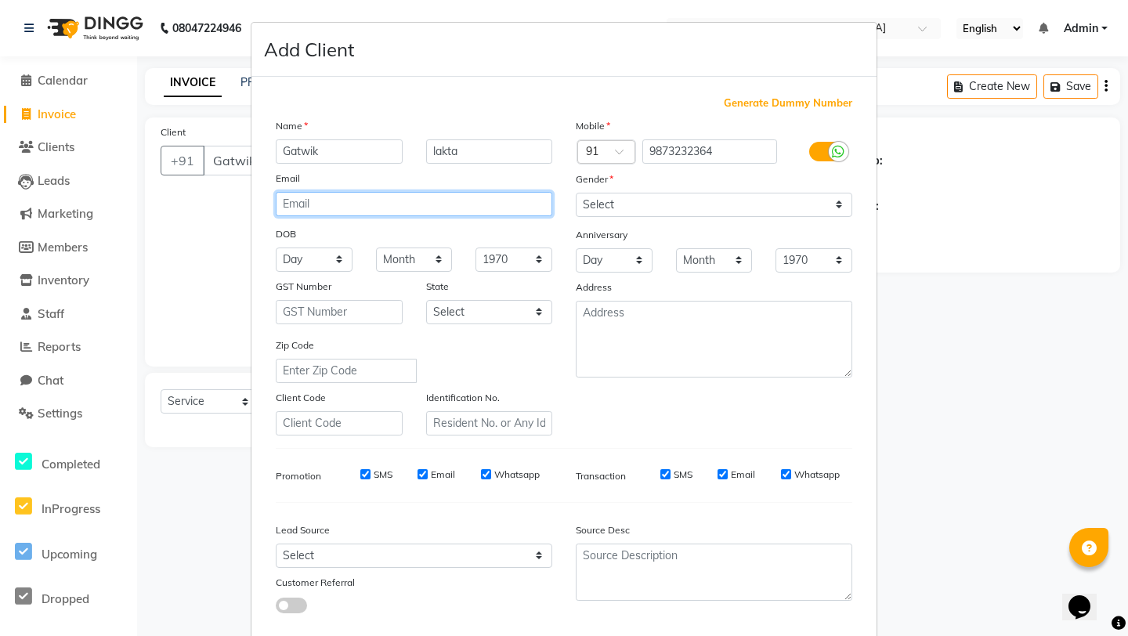
click at [444, 210] on input "email" at bounding box center [414, 204] width 276 height 24
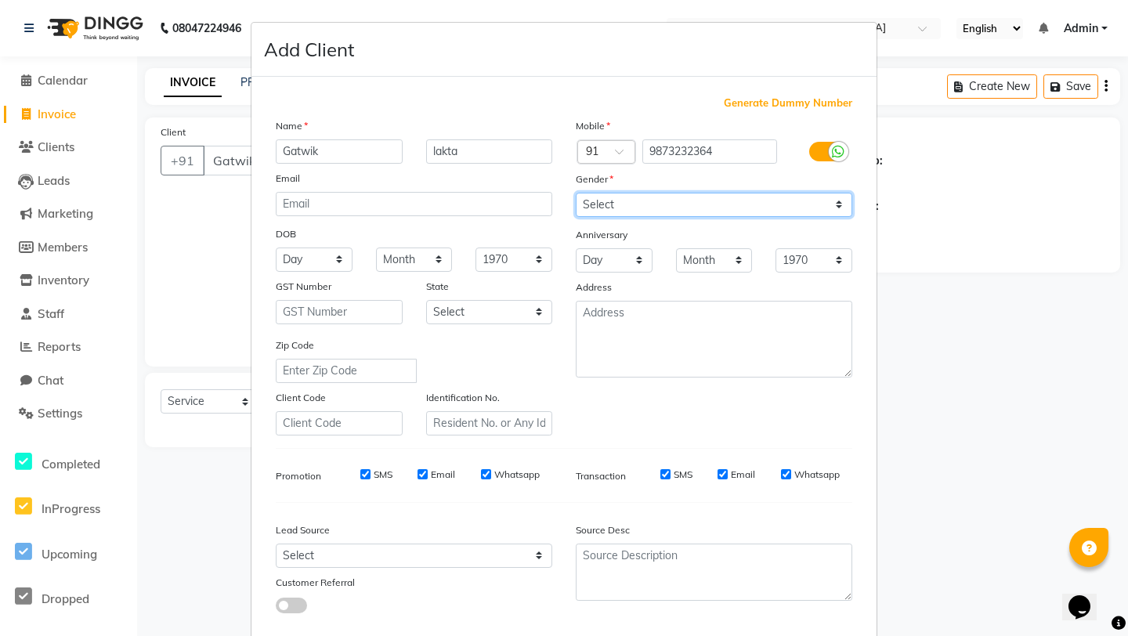
click at [621, 216] on select "Select [DEMOGRAPHIC_DATA] [DEMOGRAPHIC_DATA] Other Prefer Not To Say" at bounding box center [714, 205] width 276 height 24
select select "[DEMOGRAPHIC_DATA]"
click at [576, 193] on select "Select [DEMOGRAPHIC_DATA] [DEMOGRAPHIC_DATA] Other Prefer Not To Say" at bounding box center [714, 205] width 276 height 24
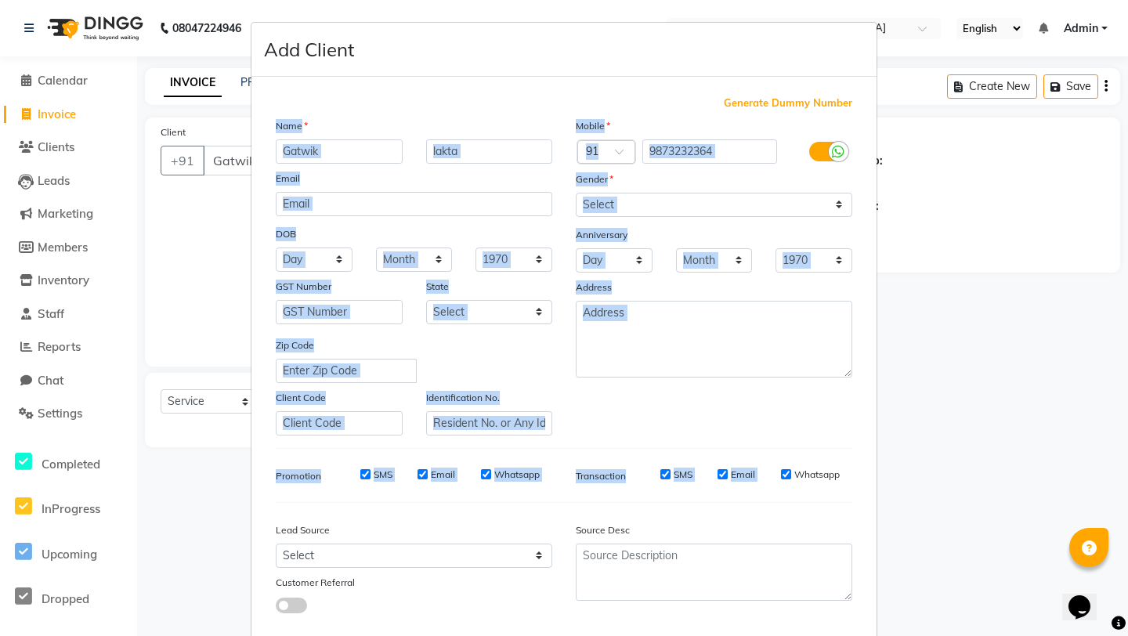
drag, startPoint x: 815, startPoint y: 436, endPoint x: 815, endPoint y: 460, distance: 23.5
click at [815, 460] on div "Generate Dummy Number Name Gatwik lakta Email DOB Day 01 02 03 04 05 06 07 08 0…" at bounding box center [564, 361] width 600 height 530
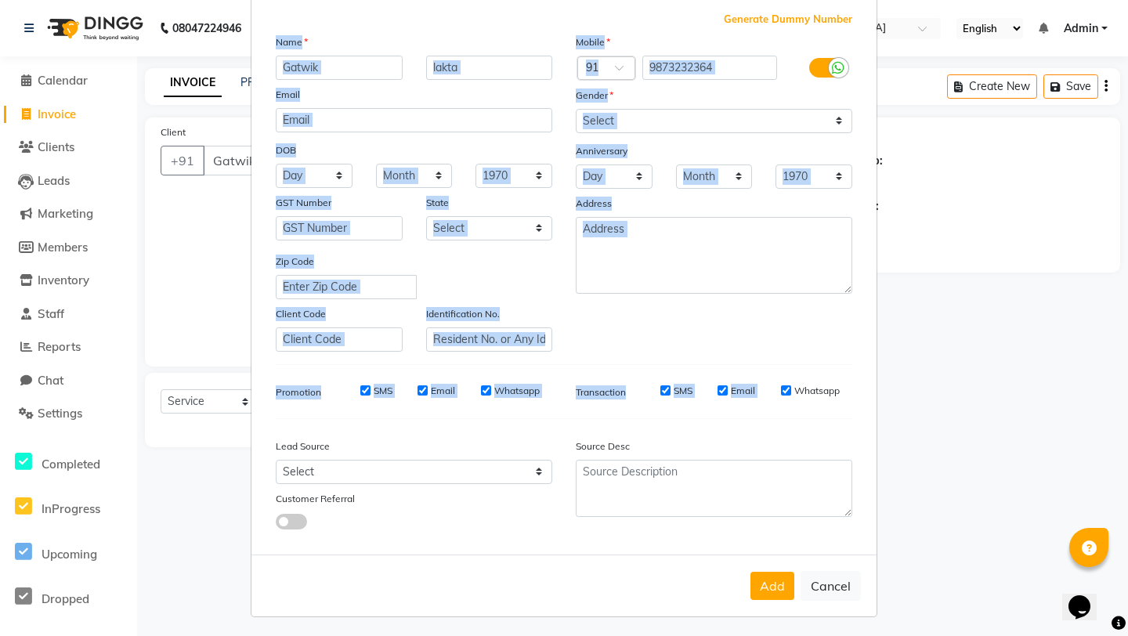
scroll to position [87, 0]
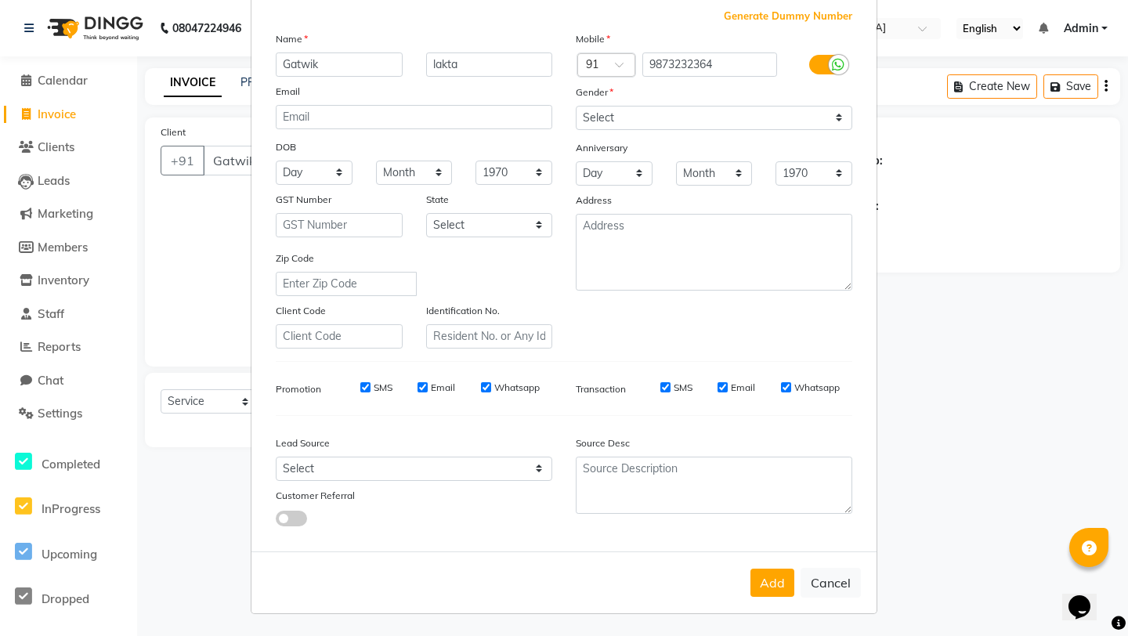
click at [512, 527] on div "Generate Dummy Number Name Gatwik lakta Email DOB Day 01 02 03 04 05 06 07 08 0…" at bounding box center [564, 274] width 600 height 530
click at [847, 582] on button "Cancel" at bounding box center [830, 583] width 60 height 30
select select
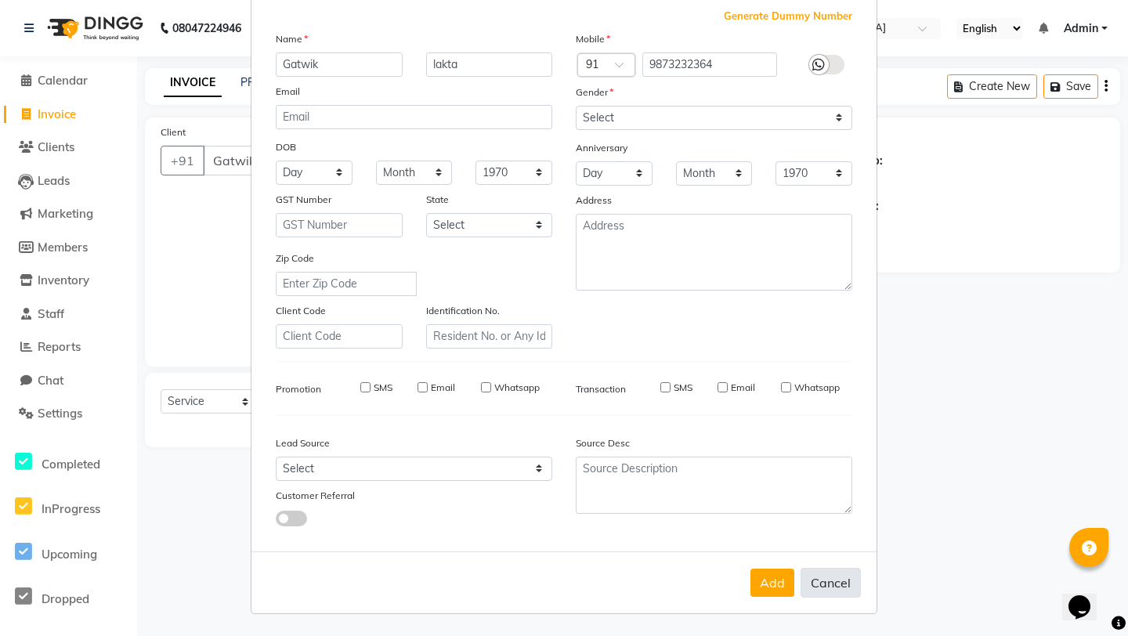
select select
checkbox input "false"
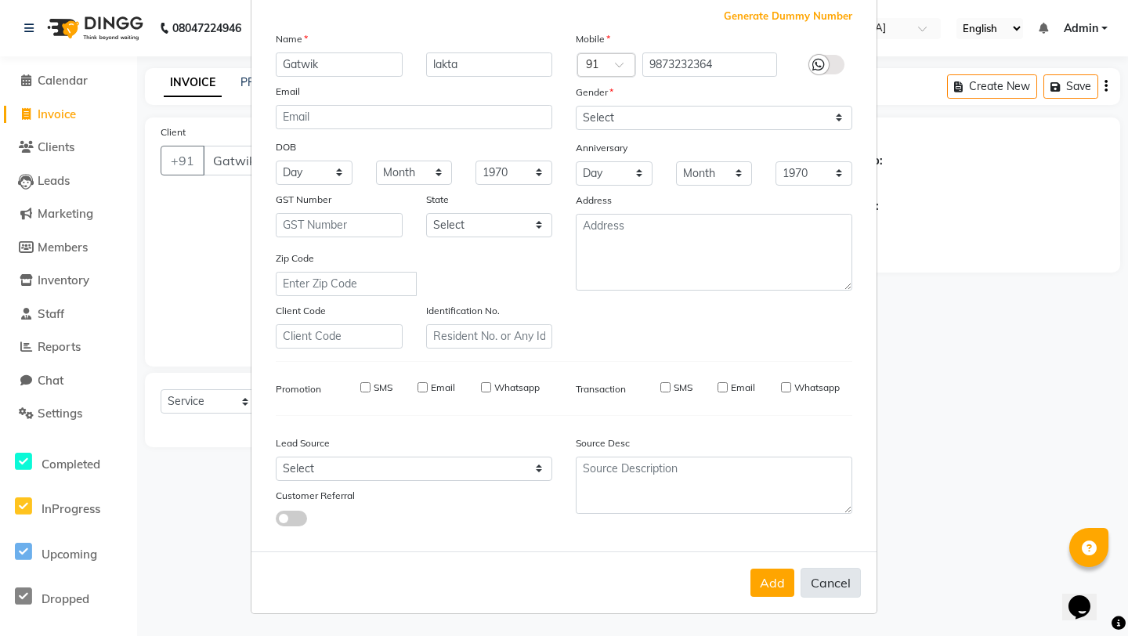
checkbox input "false"
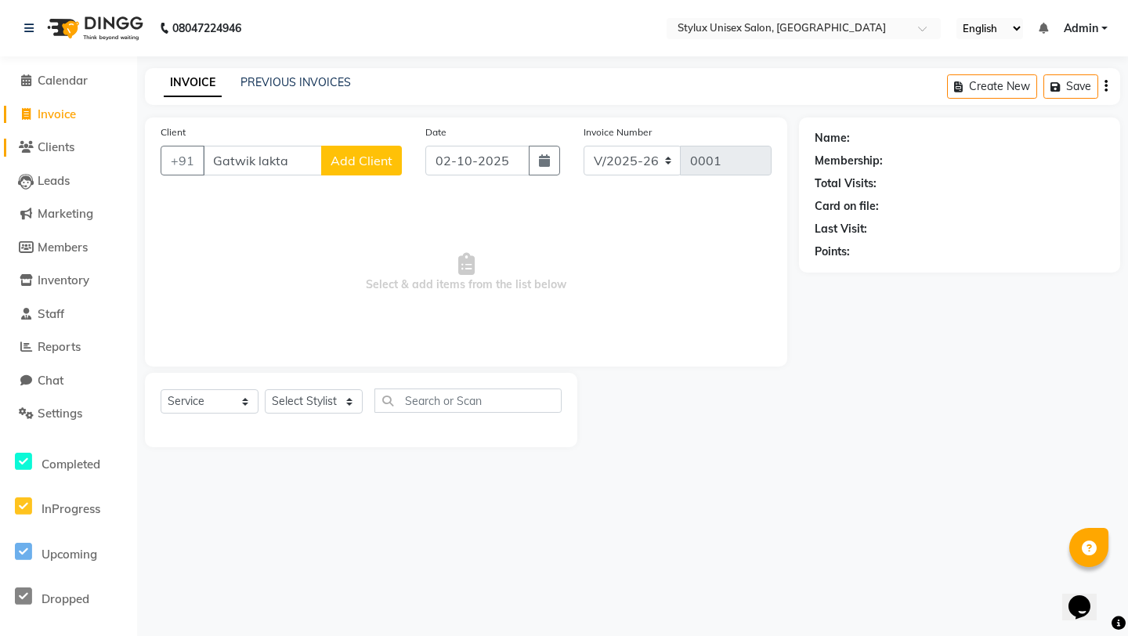
click at [69, 152] on span "Clients" at bounding box center [56, 146] width 37 height 15
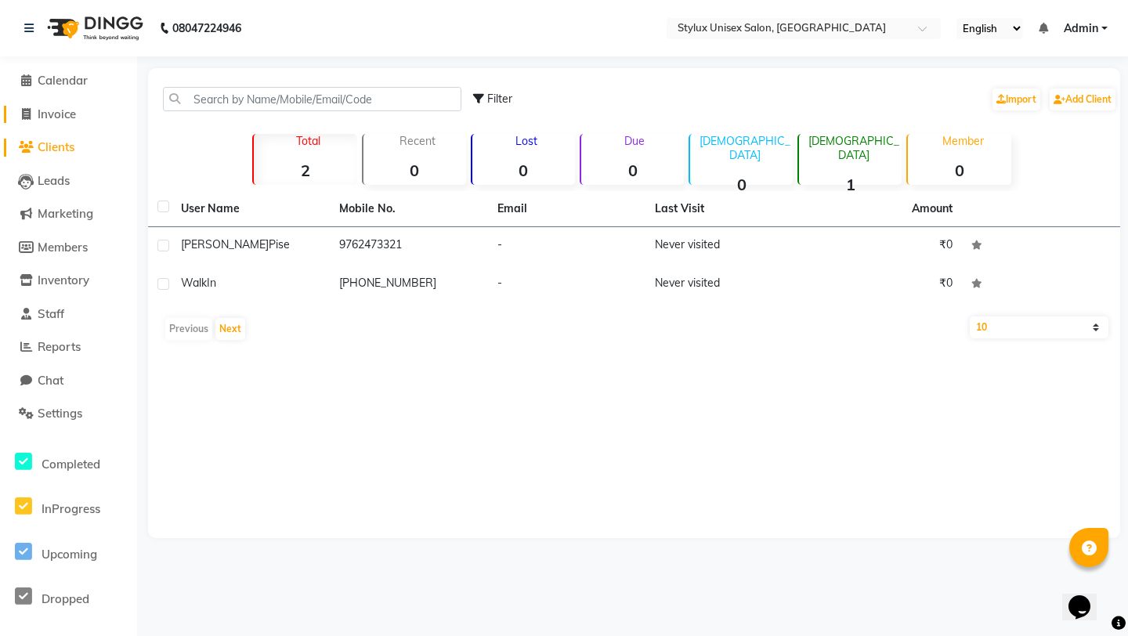
click at [61, 107] on span "Invoice" at bounding box center [57, 114] width 38 height 15
select select "service"
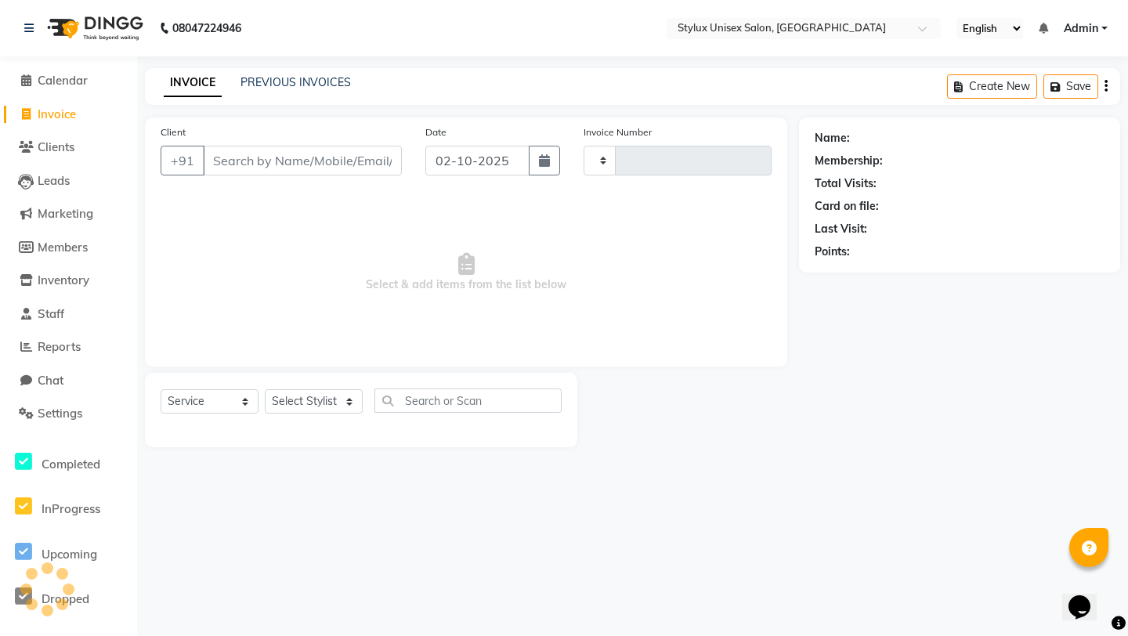
type input "0001"
select select "9140"
click at [71, 75] on span "Calendar" at bounding box center [63, 80] width 50 height 15
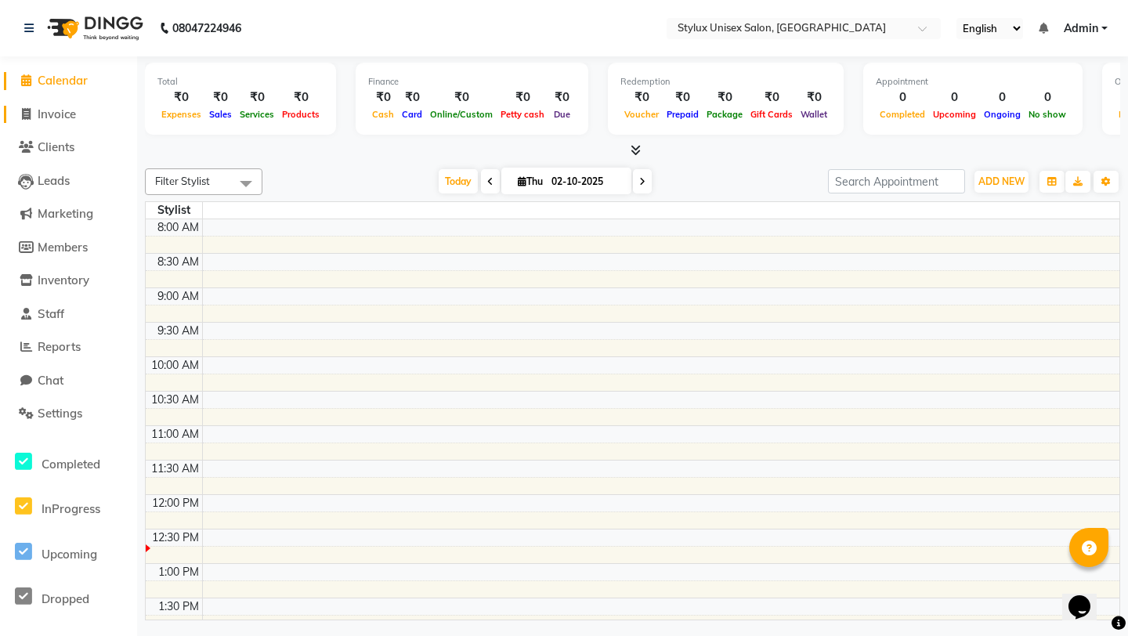
click at [63, 110] on span "Invoice" at bounding box center [57, 114] width 38 height 15
select select "service"
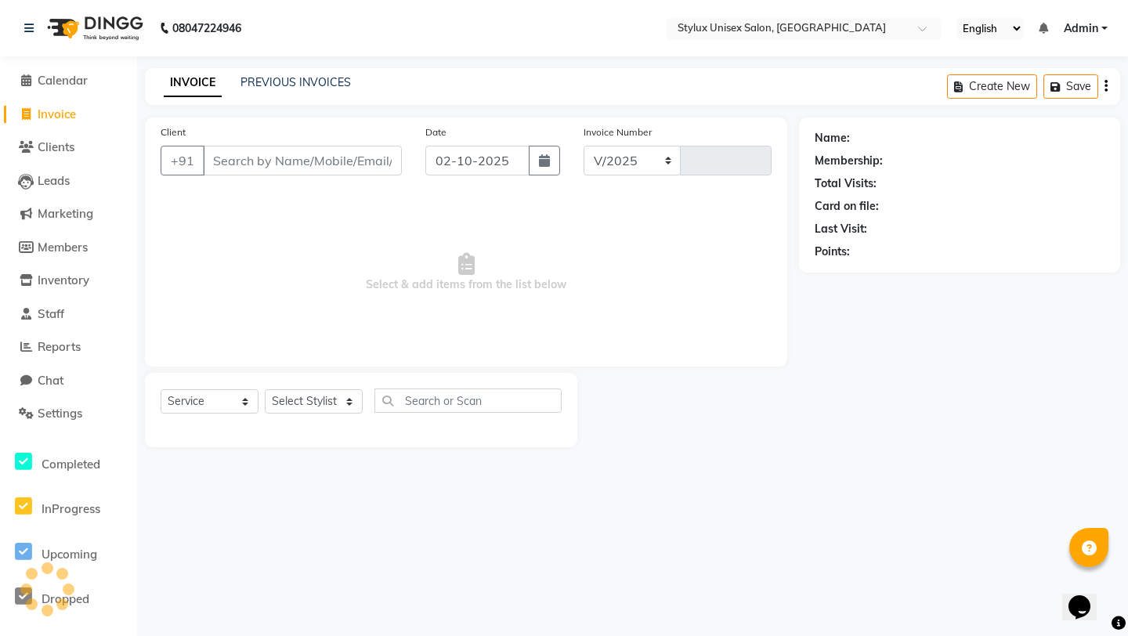
select select "9140"
type input "0001"
click at [60, 150] on span "Clients" at bounding box center [56, 146] width 37 height 15
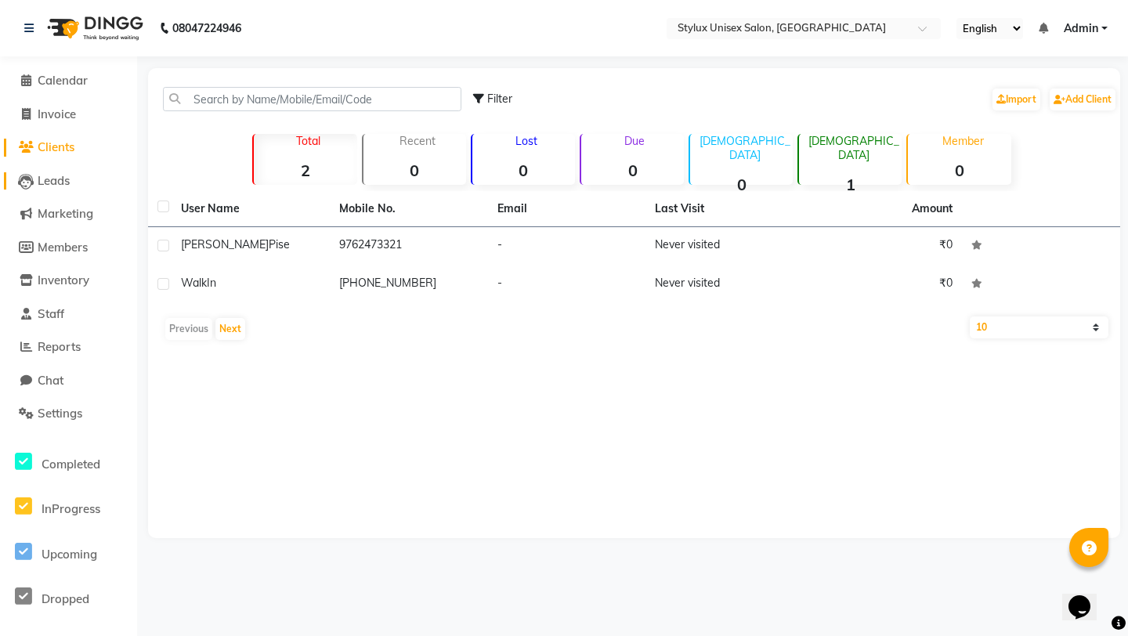
click at [59, 177] on span "Leads" at bounding box center [54, 180] width 32 height 15
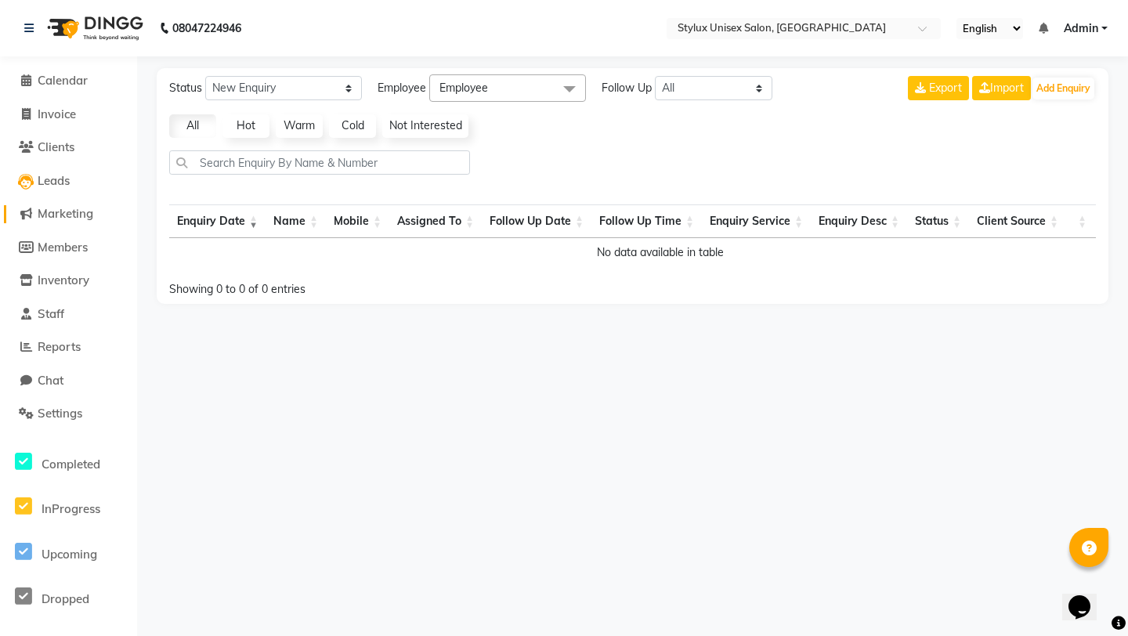
click at [64, 209] on span "Marketing" at bounding box center [66, 213] width 56 height 15
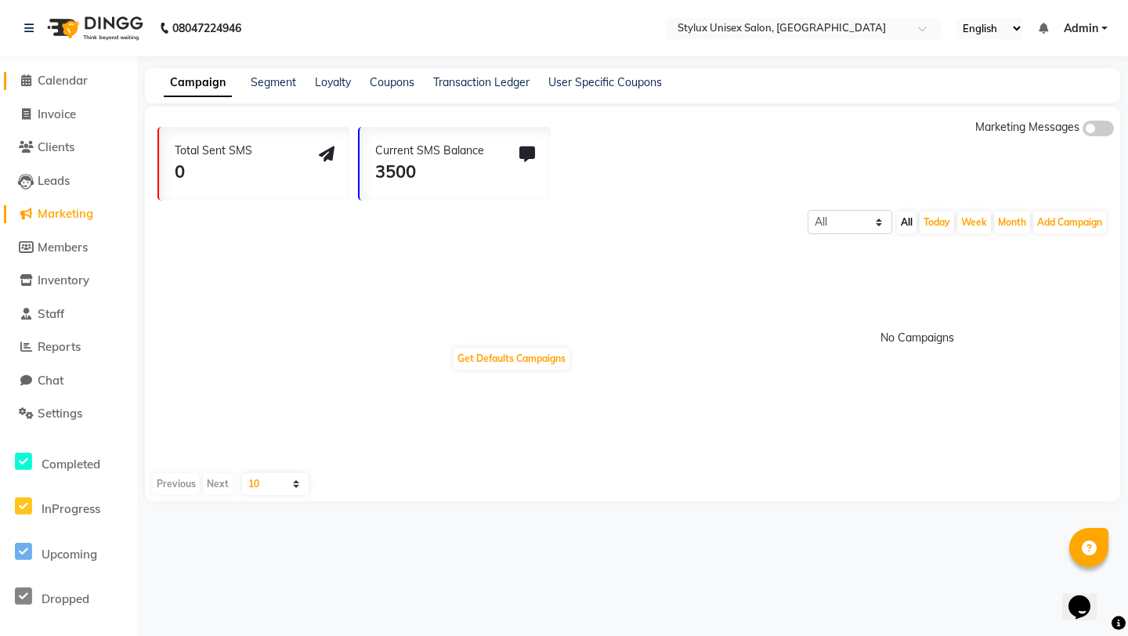
click at [71, 78] on span "Calendar" at bounding box center [63, 80] width 50 height 15
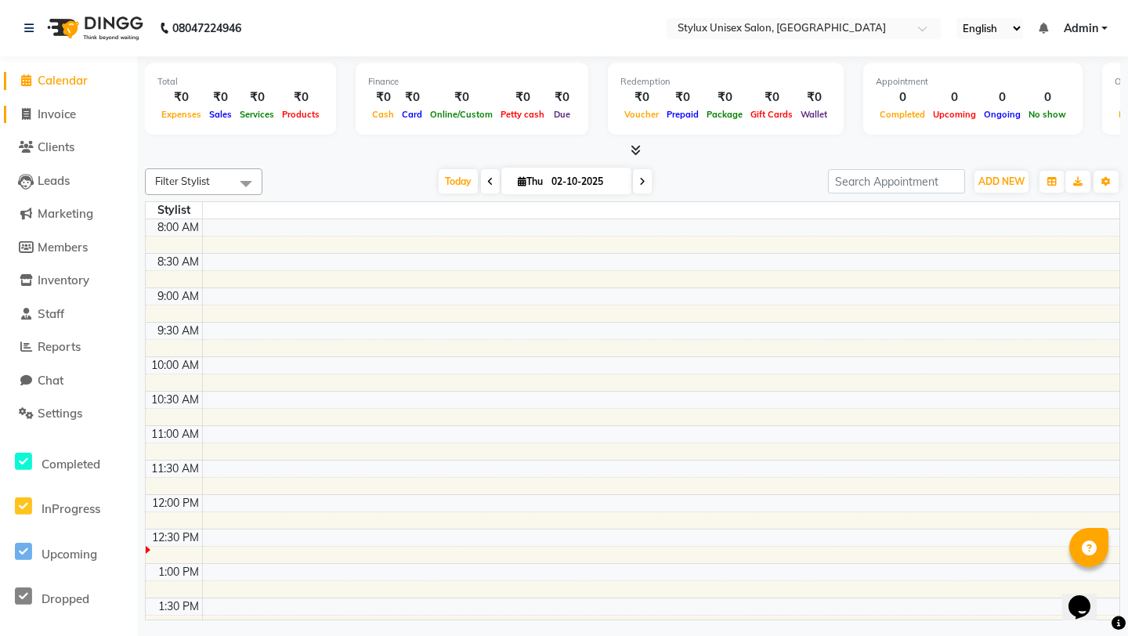
click at [63, 111] on span "Invoice" at bounding box center [57, 114] width 38 height 15
select select "service"
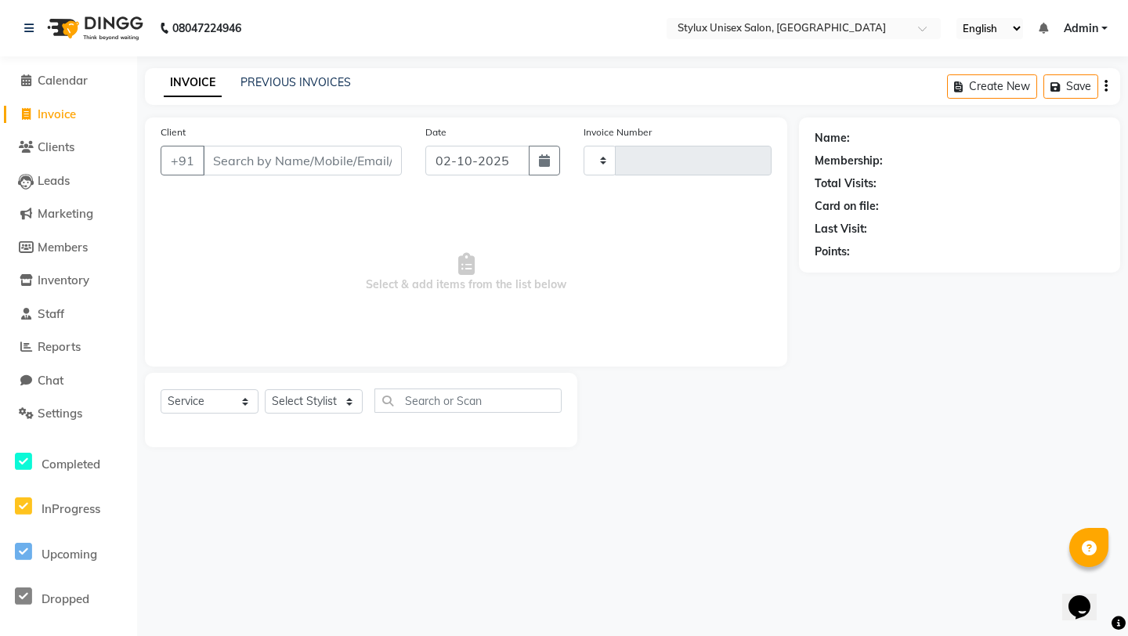
type input "0001"
select select "9140"
click at [1001, 93] on button "Create New" at bounding box center [992, 86] width 90 height 24
select select "service"
type input "0001"
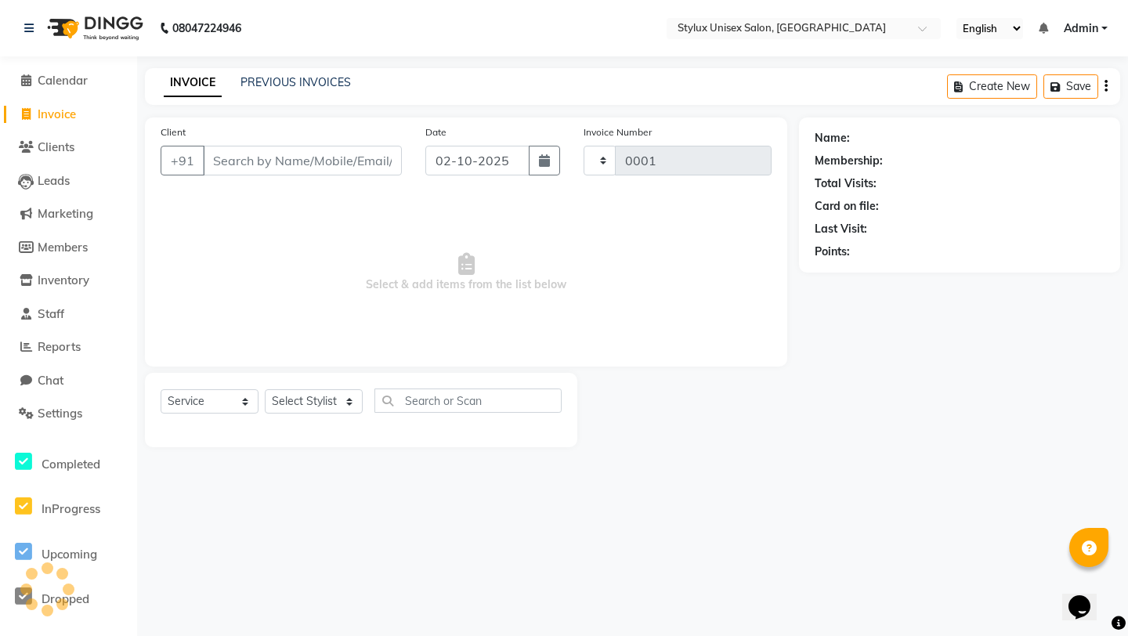
select select "9140"
click at [996, 89] on button "Create New" at bounding box center [992, 86] width 90 height 24
select select "9140"
select select "service"
click at [45, 143] on span "Clients" at bounding box center [56, 146] width 37 height 15
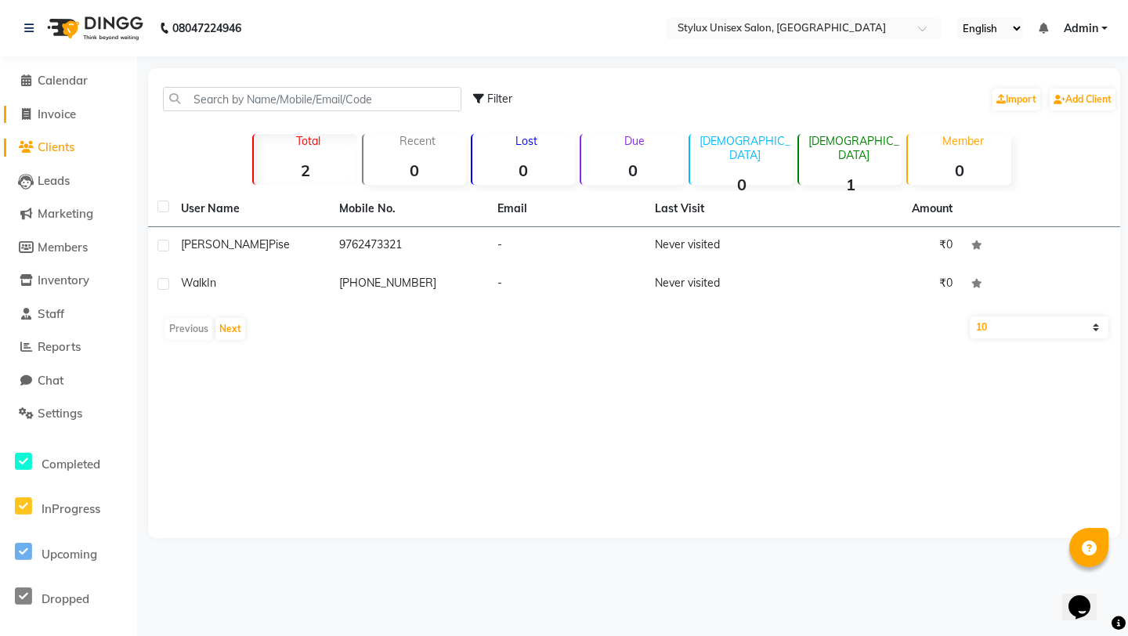
click at [57, 117] on span "Invoice" at bounding box center [57, 114] width 38 height 15
select select "9140"
select select "service"
select select "9140"
select select "service"
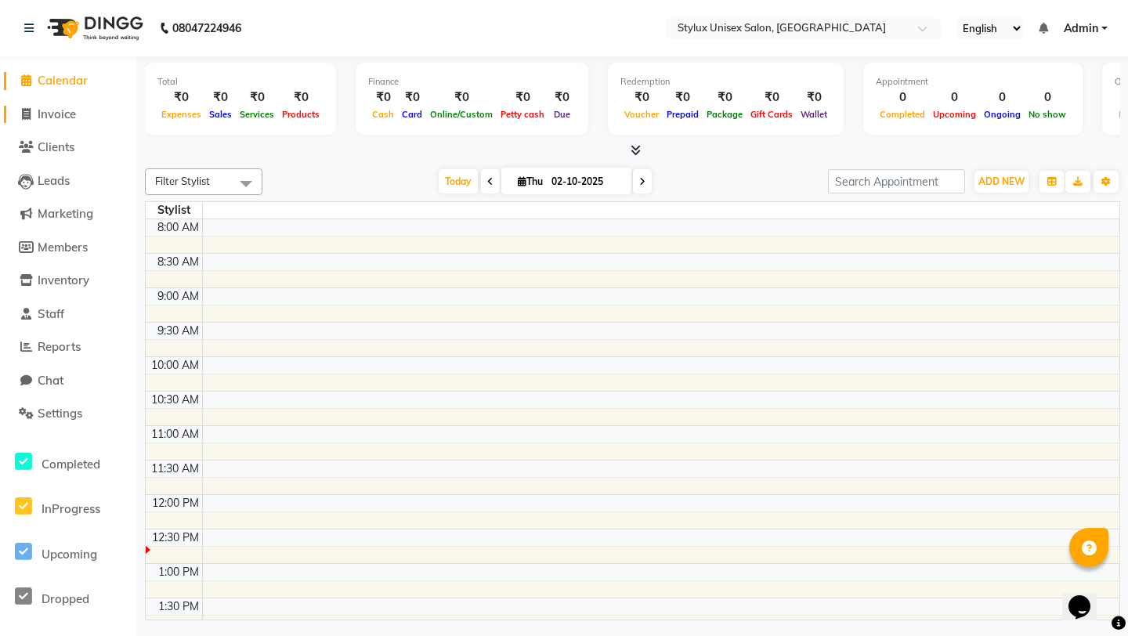
click at [63, 117] on span "Invoice" at bounding box center [57, 114] width 38 height 15
select select "service"
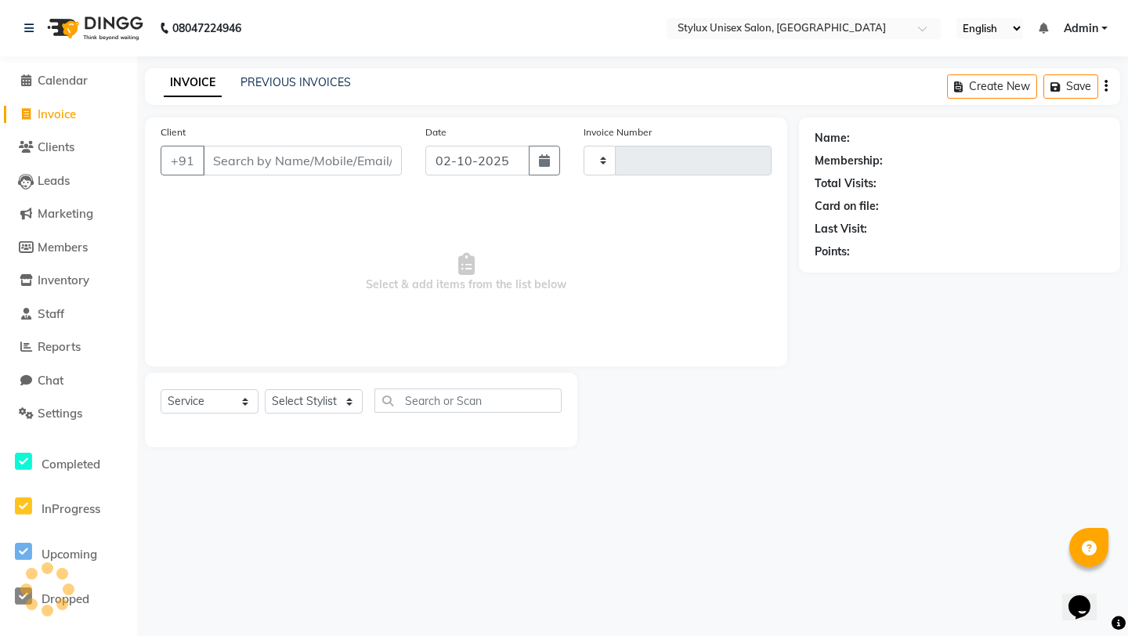
type input "0001"
select select "9140"
click at [261, 161] on input "Client" at bounding box center [302, 161] width 199 height 30
click at [68, 76] on span "Calendar" at bounding box center [63, 80] width 50 height 15
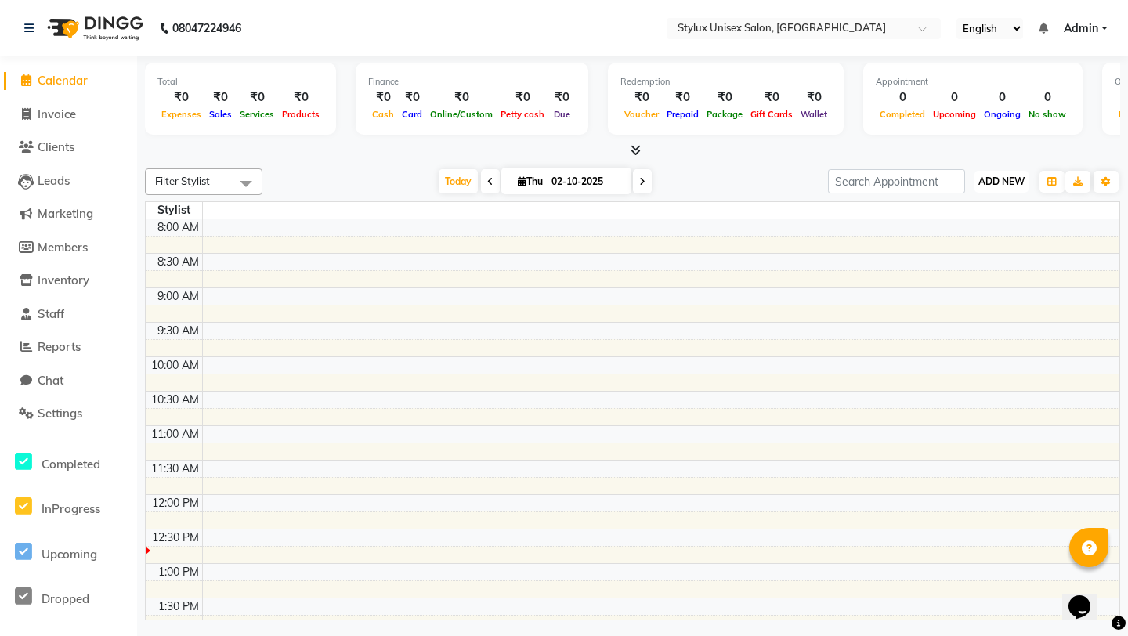
click at [988, 182] on span "ADD NEW" at bounding box center [1001, 181] width 46 height 12
click at [975, 211] on button "Add Appointment" at bounding box center [966, 211] width 124 height 20
select select "tentative"
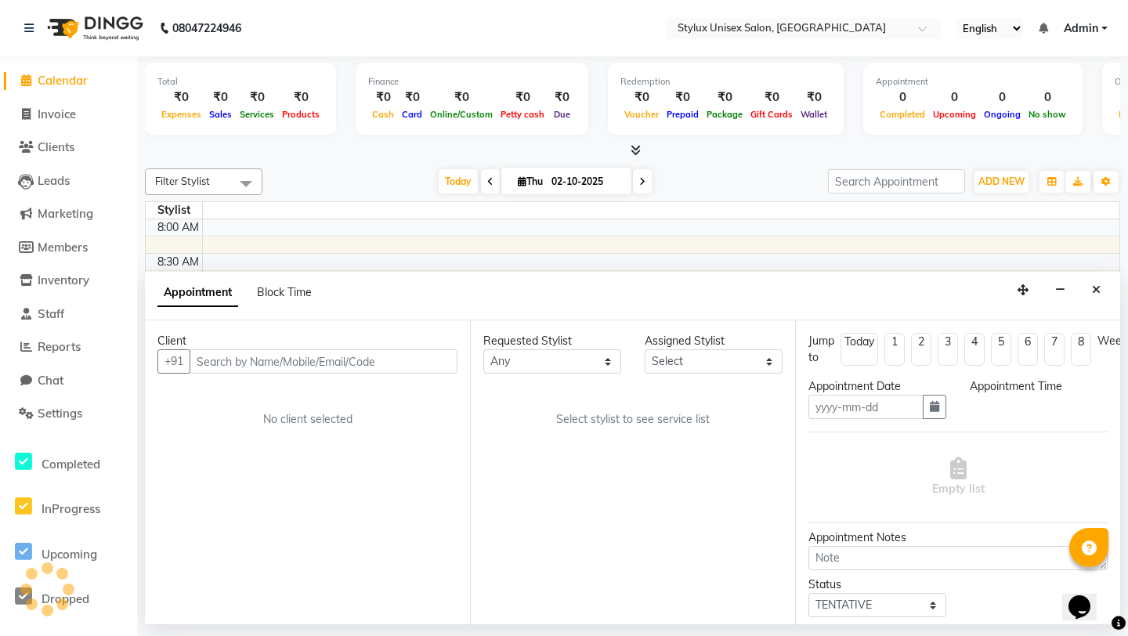
select select
type input "02-10-2025"
select select "540"
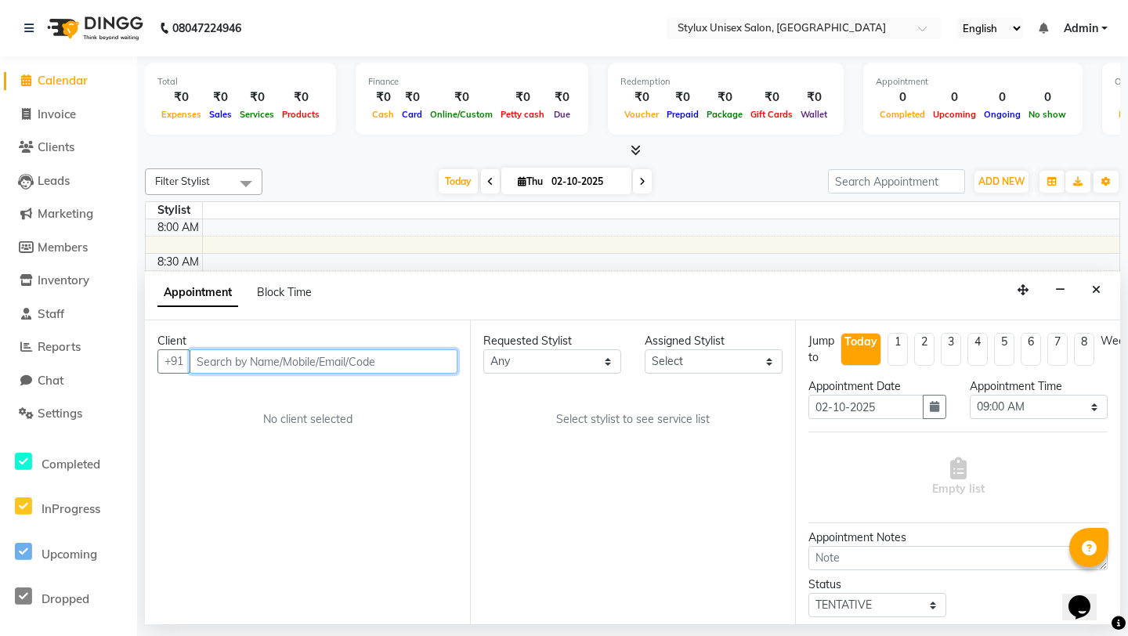
click at [257, 365] on input "text" at bounding box center [324, 361] width 268 height 24
click at [602, 365] on select "Any" at bounding box center [552, 361] width 138 height 24
click at [1096, 292] on icon "Close" at bounding box center [1096, 289] width 9 height 11
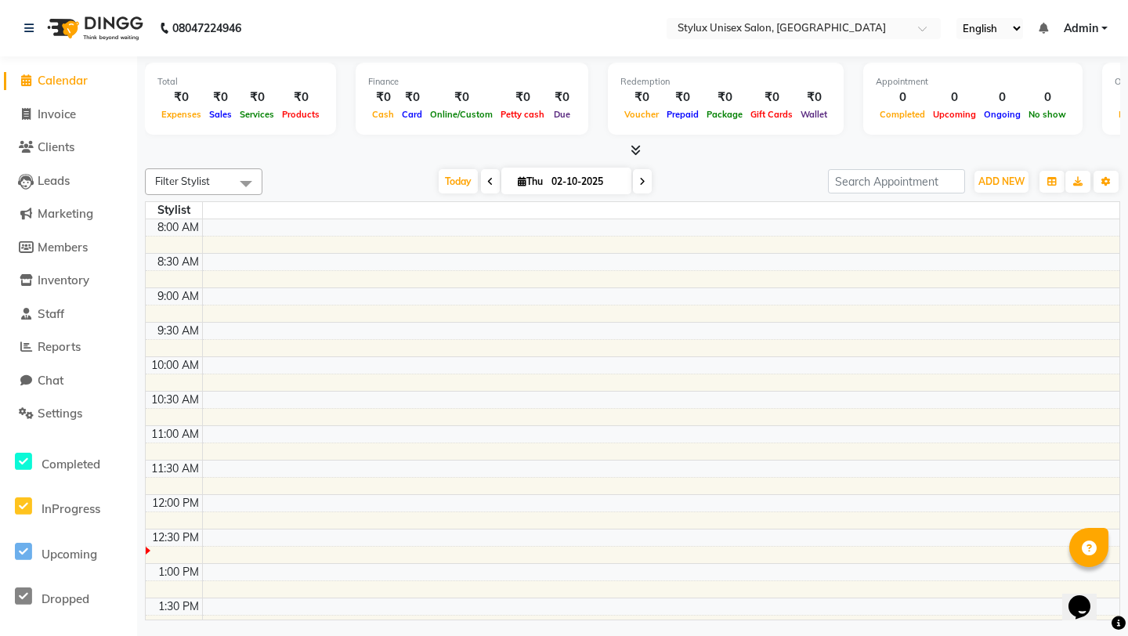
click at [753, 192] on div "Today Thu 02-10-2025" at bounding box center [545, 181] width 550 height 23
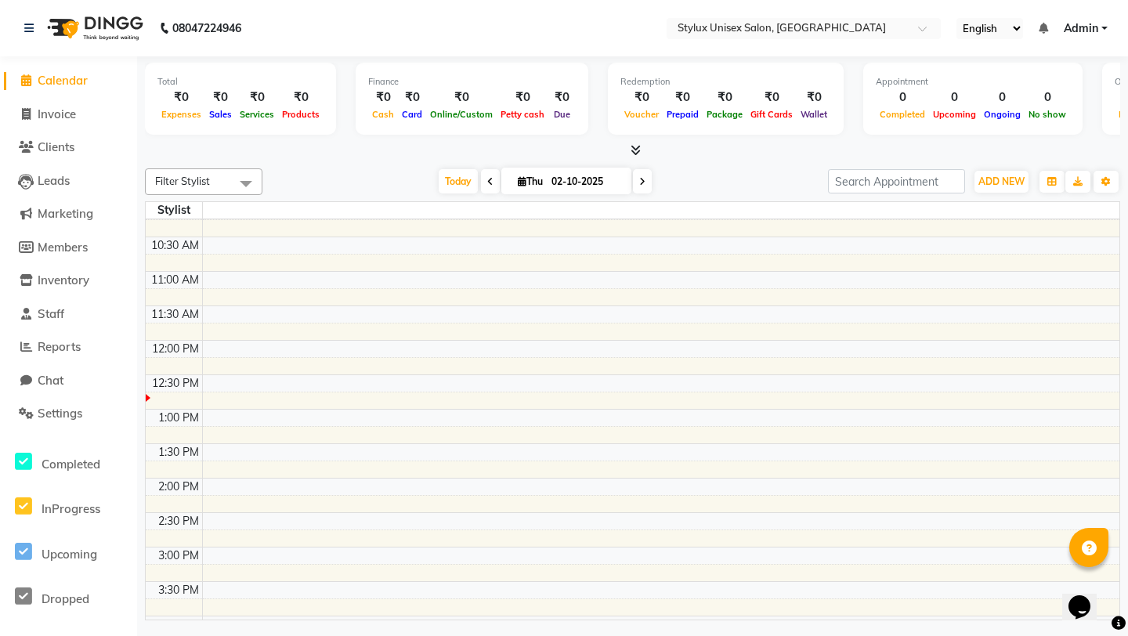
scroll to position [121, 0]
click at [147, 432] on div at bounding box center [148, 431] width 5 height 8
click at [493, 191] on span at bounding box center [490, 181] width 19 height 24
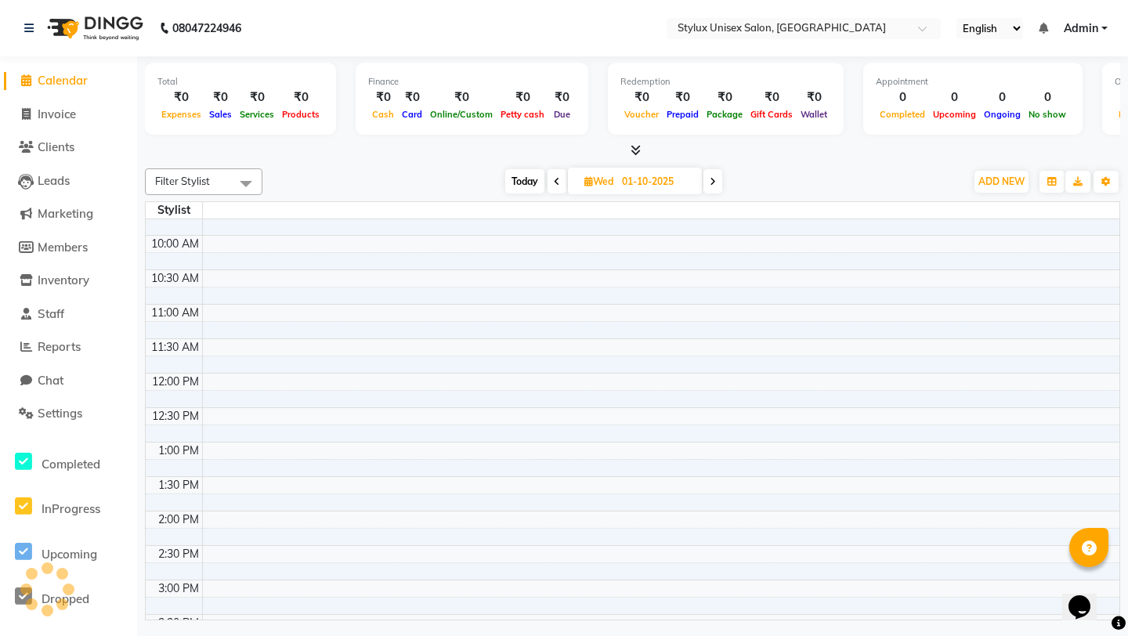
scroll to position [0, 0]
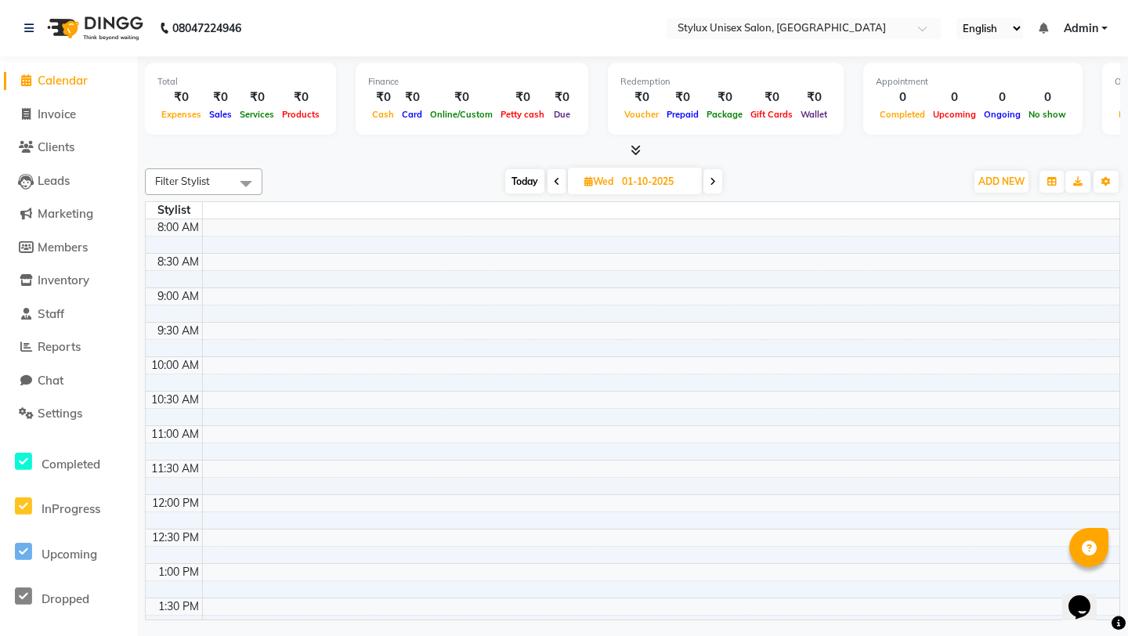
click at [710, 181] on icon at bounding box center [713, 181] width 6 height 9
type input "02-10-2025"
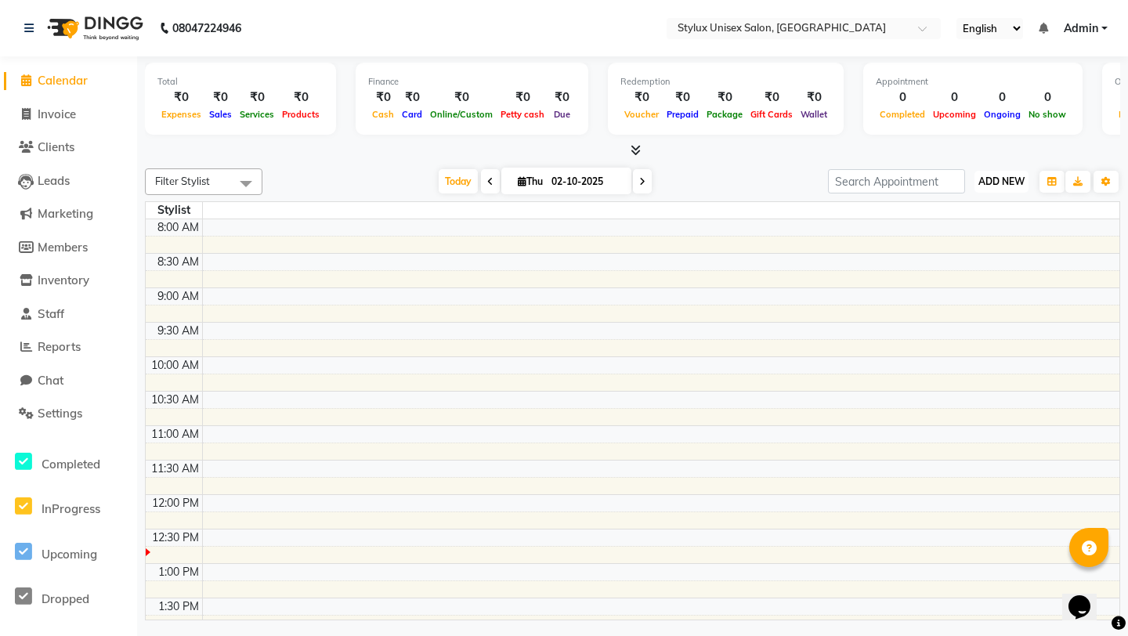
click at [994, 186] on span "ADD NEW" at bounding box center [1001, 181] width 46 height 12
click at [969, 213] on button "Add Appointment" at bounding box center [966, 211] width 124 height 20
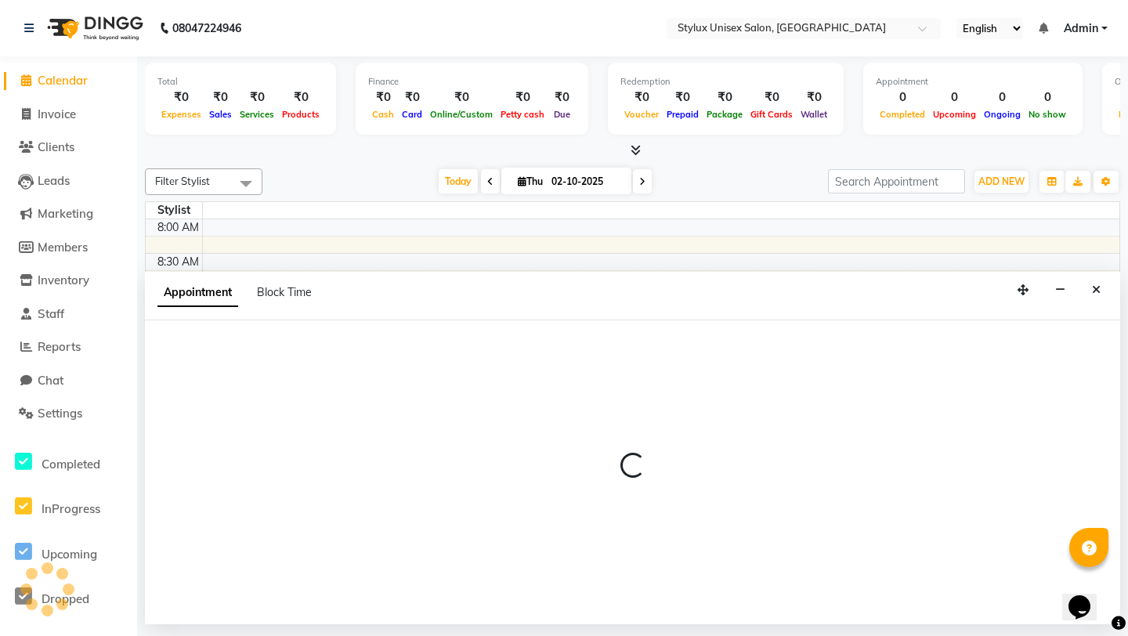
select select "540"
select select "tentative"
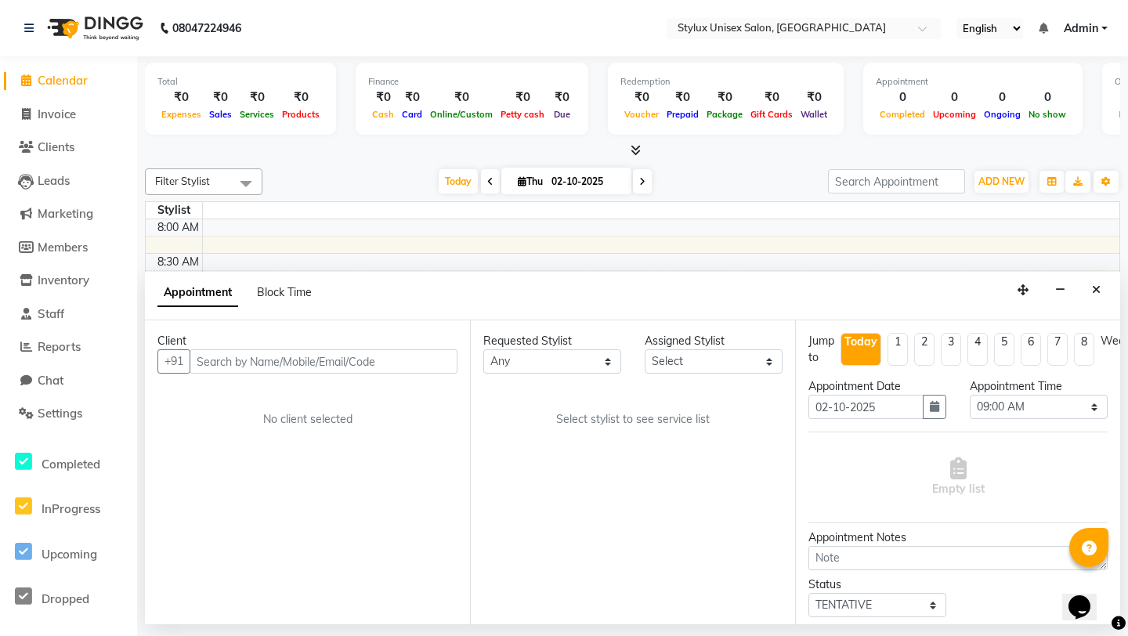
click at [309, 360] on input "text" at bounding box center [324, 361] width 268 height 24
select select "service"
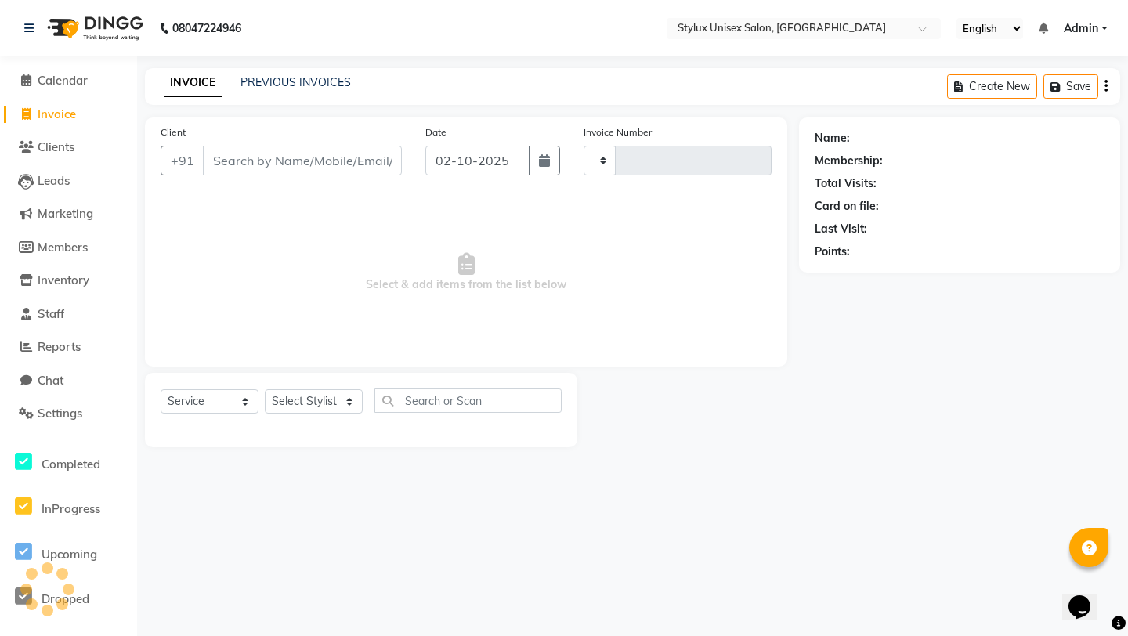
type input "0001"
select select "9140"
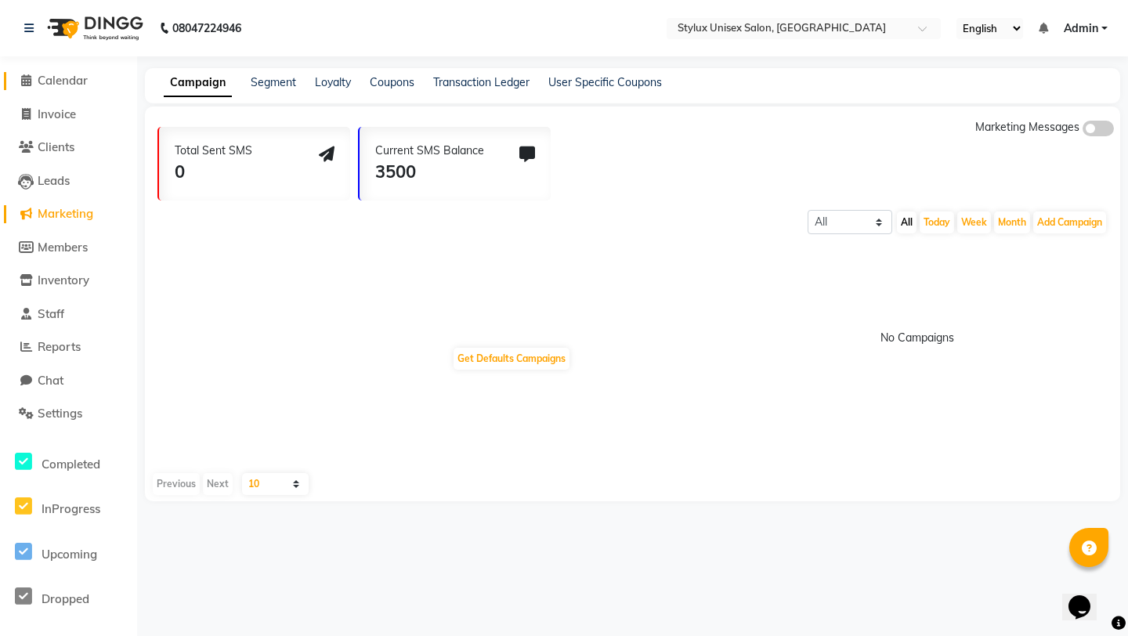
click at [80, 85] on span "Calendar" at bounding box center [63, 80] width 50 height 15
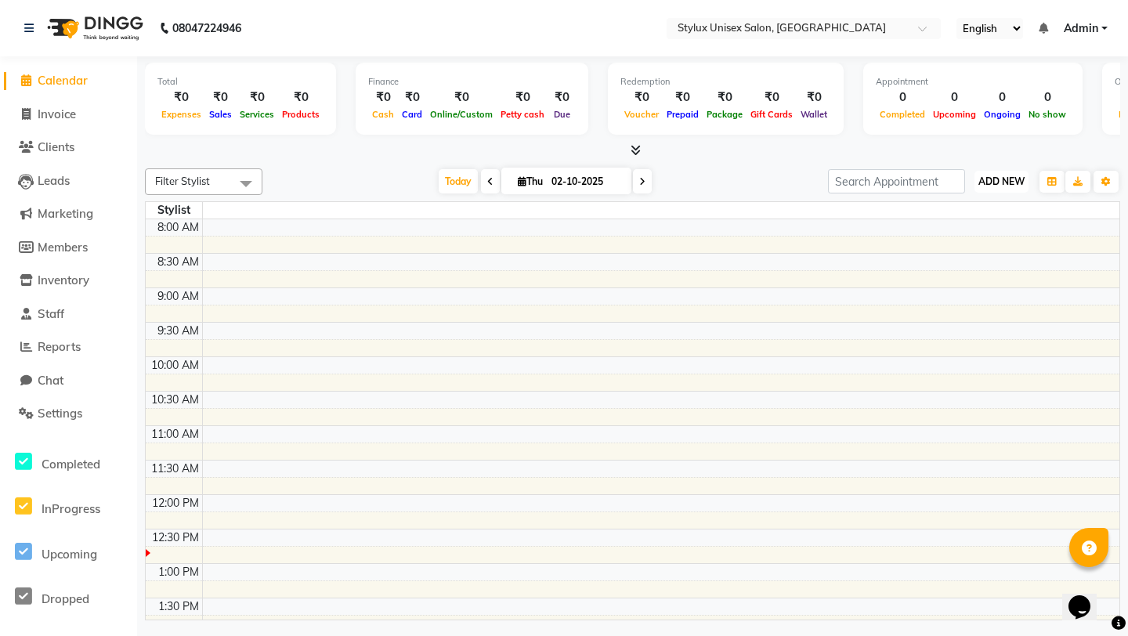
click at [999, 181] on span "ADD NEW" at bounding box center [1001, 181] width 46 height 12
click at [970, 211] on button "Add Appointment" at bounding box center [966, 211] width 124 height 20
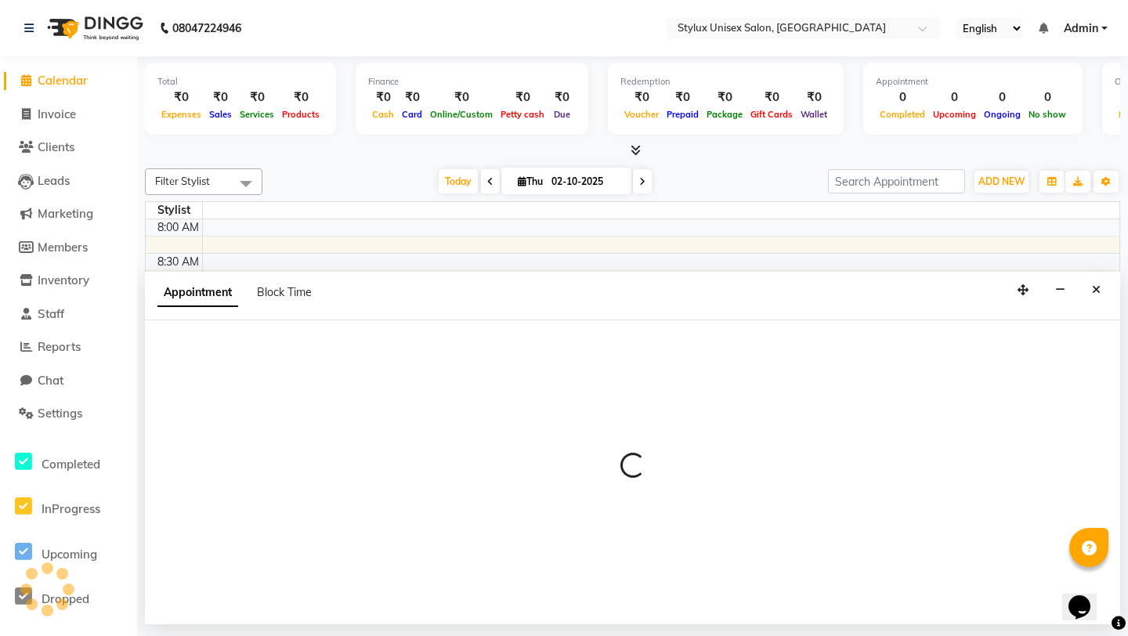
select select "tentative"
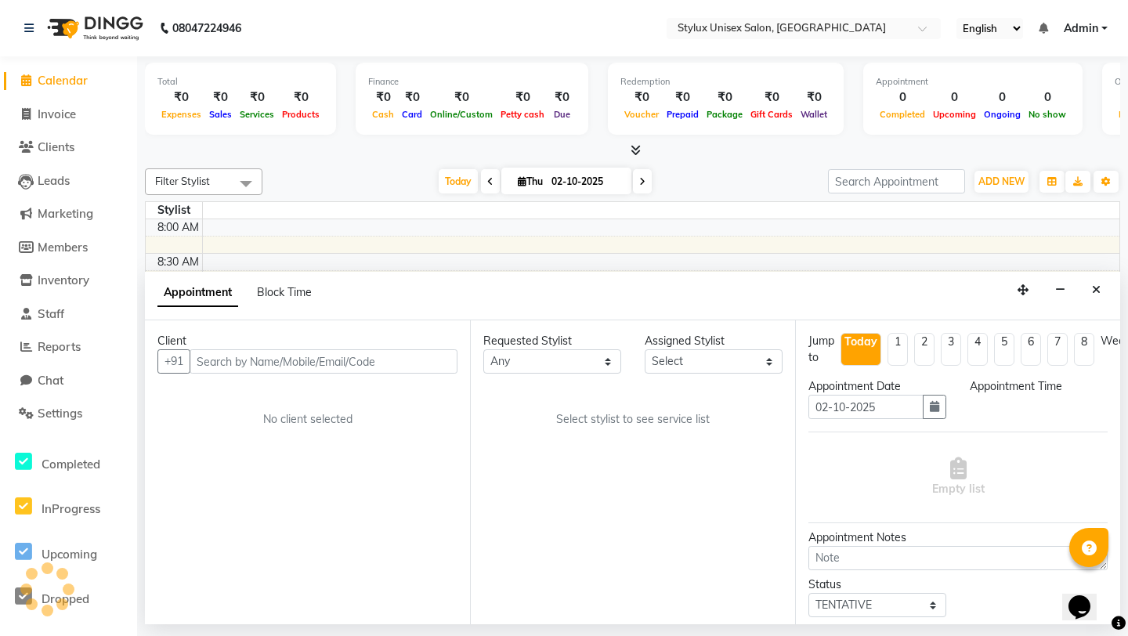
select select "540"
type input "9836096968"
click at [432, 364] on span "Add Client" at bounding box center [425, 361] width 52 height 14
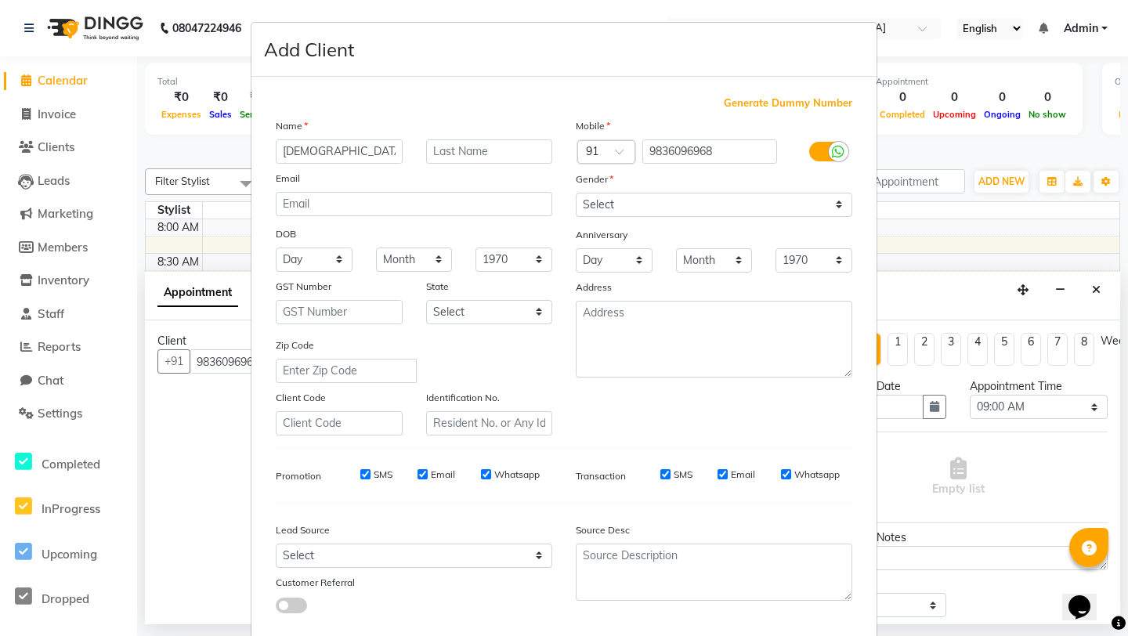
type input "[DEMOGRAPHIC_DATA]"
type input "[PERSON_NAME]"
click at [334, 207] on input "email" at bounding box center [414, 204] width 276 height 24
click at [672, 193] on select "Select [DEMOGRAPHIC_DATA] [DEMOGRAPHIC_DATA] Other Prefer Not To Say" at bounding box center [714, 205] width 276 height 24
select select "[DEMOGRAPHIC_DATA]"
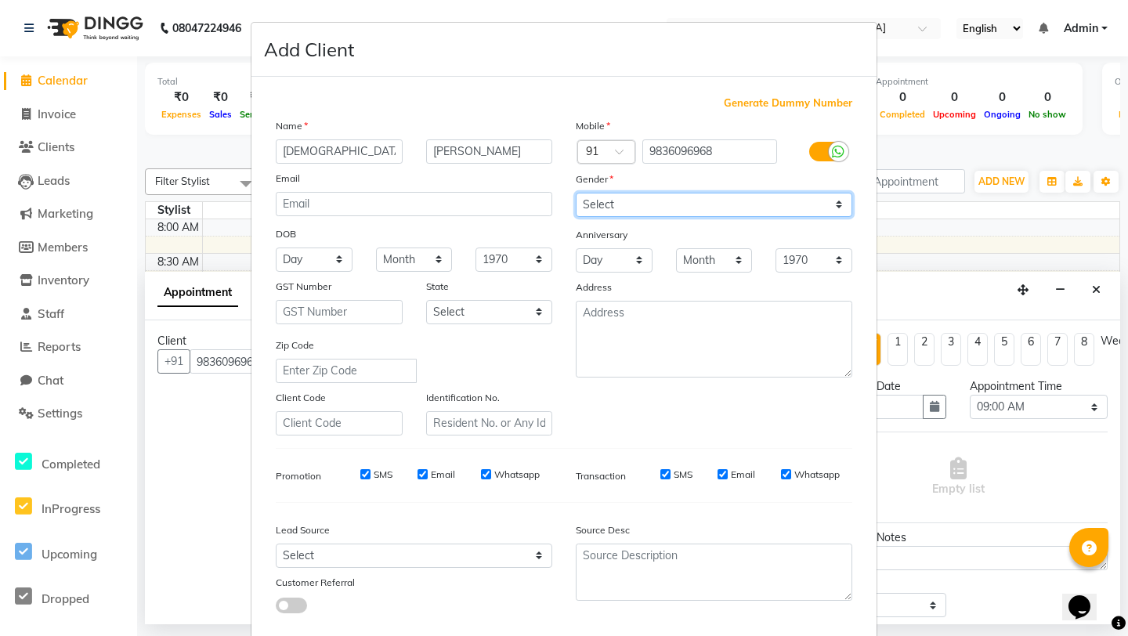
click at [576, 193] on select "Select [DEMOGRAPHIC_DATA] [DEMOGRAPHIC_DATA] Other Prefer Not To Say" at bounding box center [714, 205] width 276 height 24
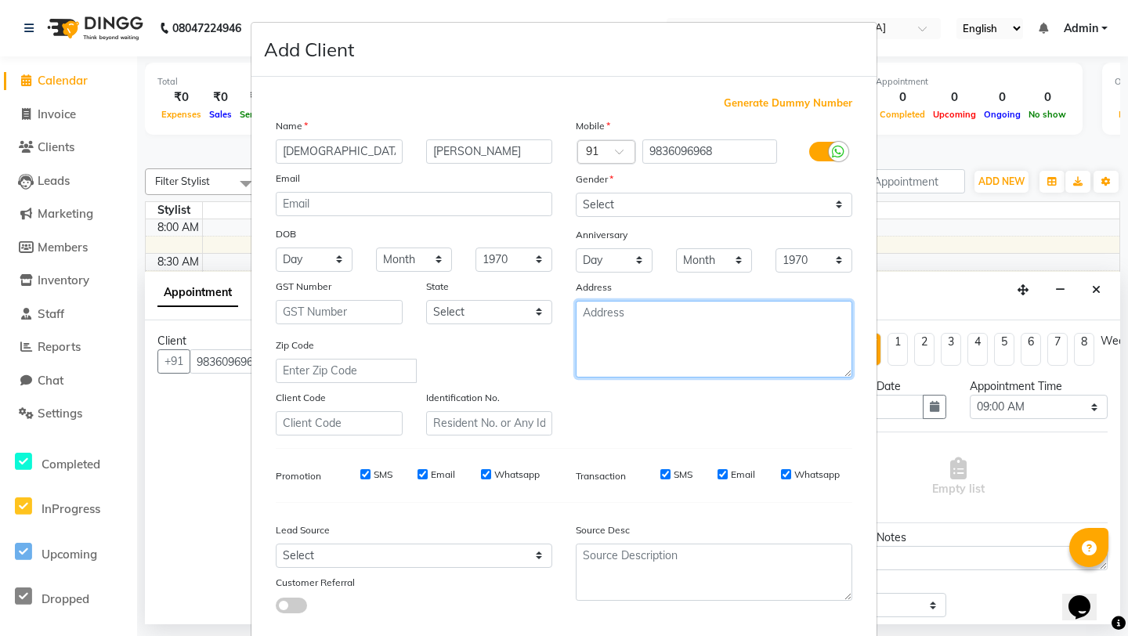
click at [629, 333] on textarea at bounding box center [714, 339] width 276 height 77
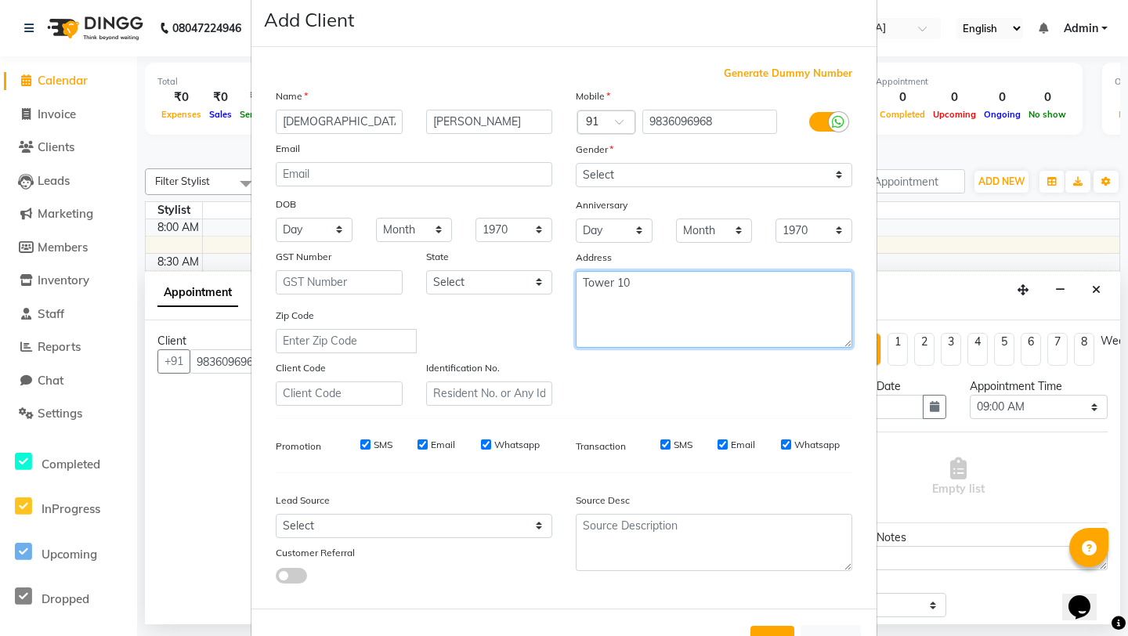
scroll to position [34, 0]
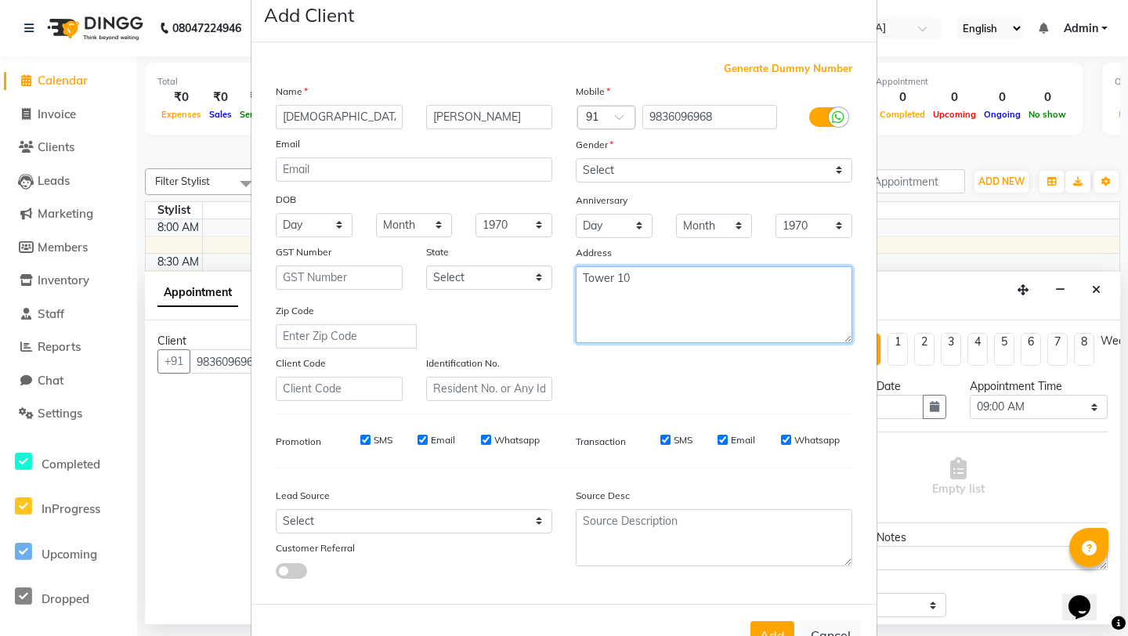
type textarea "Tower 10"
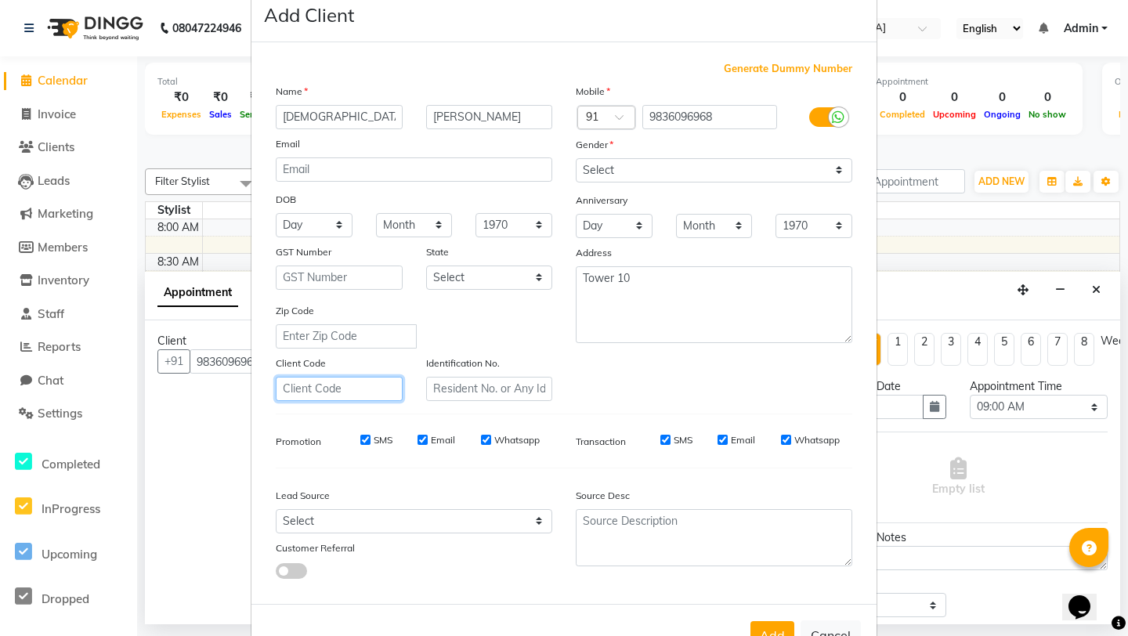
click at [352, 393] on input "text" at bounding box center [339, 389] width 127 height 24
type input "C00001"
click at [485, 383] on input "text" at bounding box center [489, 390] width 127 height 24
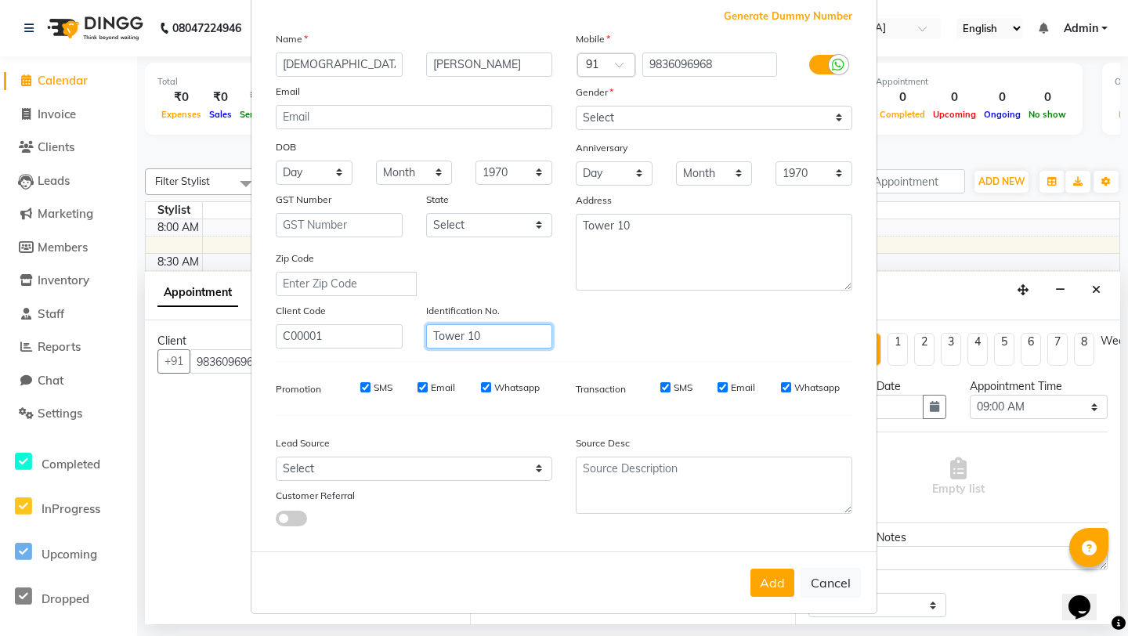
type input "Tower 10"
click at [374, 390] on label "SMS" at bounding box center [383, 388] width 19 height 14
click at [370, 390] on input "SMS" at bounding box center [365, 387] width 10 height 10
checkbox input "false"
click at [425, 385] on input "Email" at bounding box center [422, 387] width 10 height 10
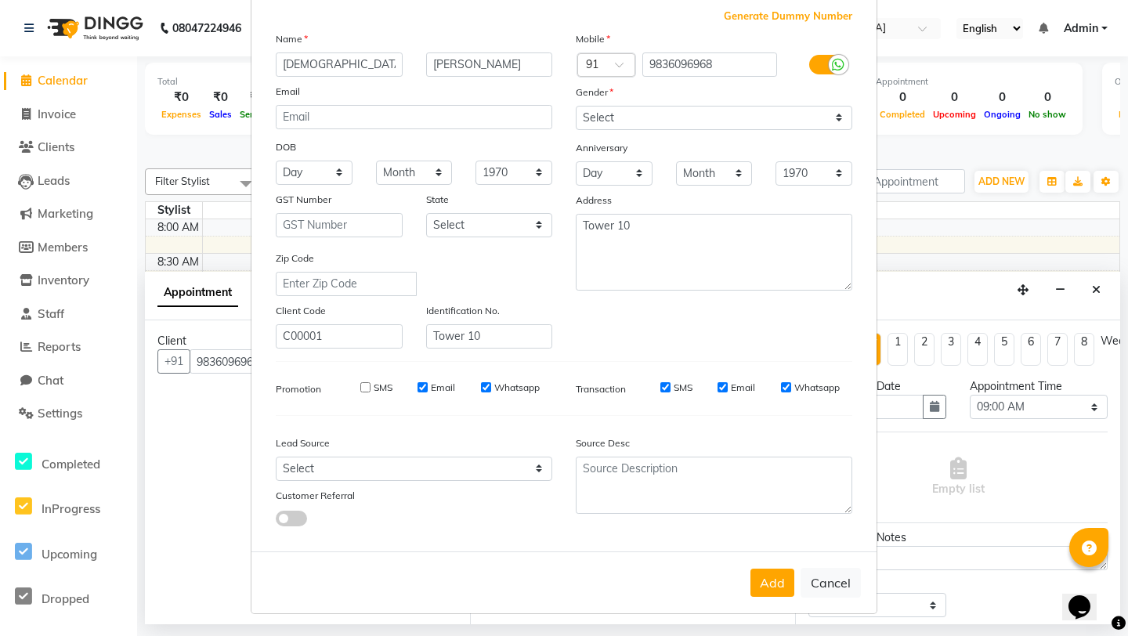
checkbox input "false"
click at [678, 385] on label "SMS" at bounding box center [683, 388] width 19 height 14
click at [670, 385] on input "SMS" at bounding box center [665, 387] width 10 height 10
checkbox input "false"
click at [729, 388] on div "Email" at bounding box center [736, 388] width 38 height 14
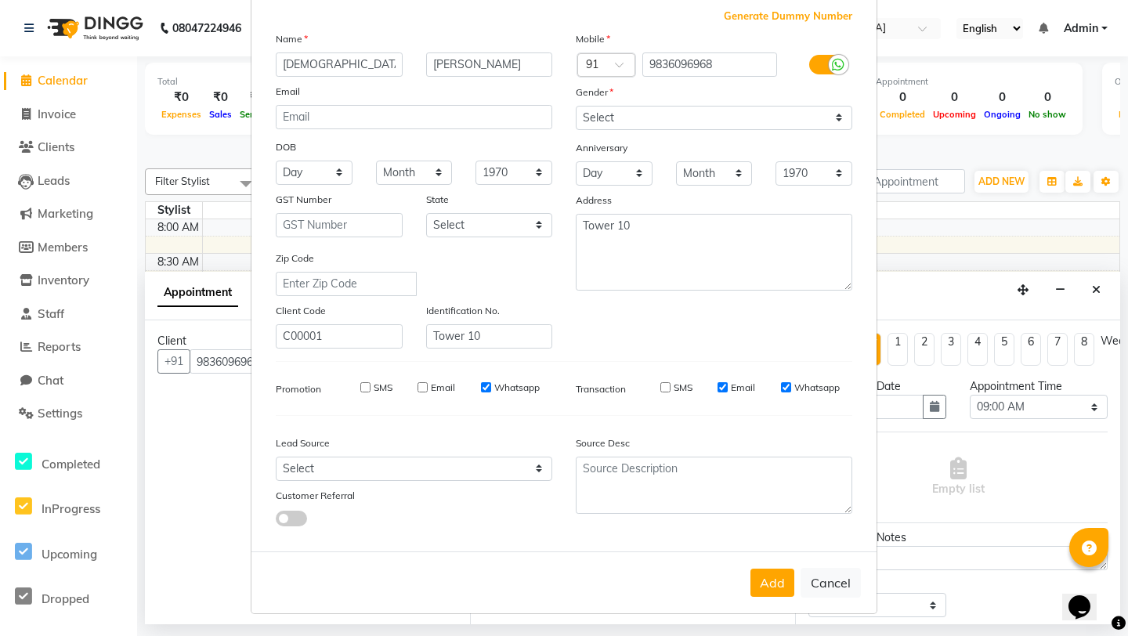
click at [723, 388] on input "Email" at bounding box center [722, 387] width 10 height 10
checkbox input "false"
click at [369, 389] on input "SMS" at bounding box center [365, 387] width 10 height 10
click at [369, 383] on input "SMS" at bounding box center [365, 387] width 10 height 10
checkbox input "false"
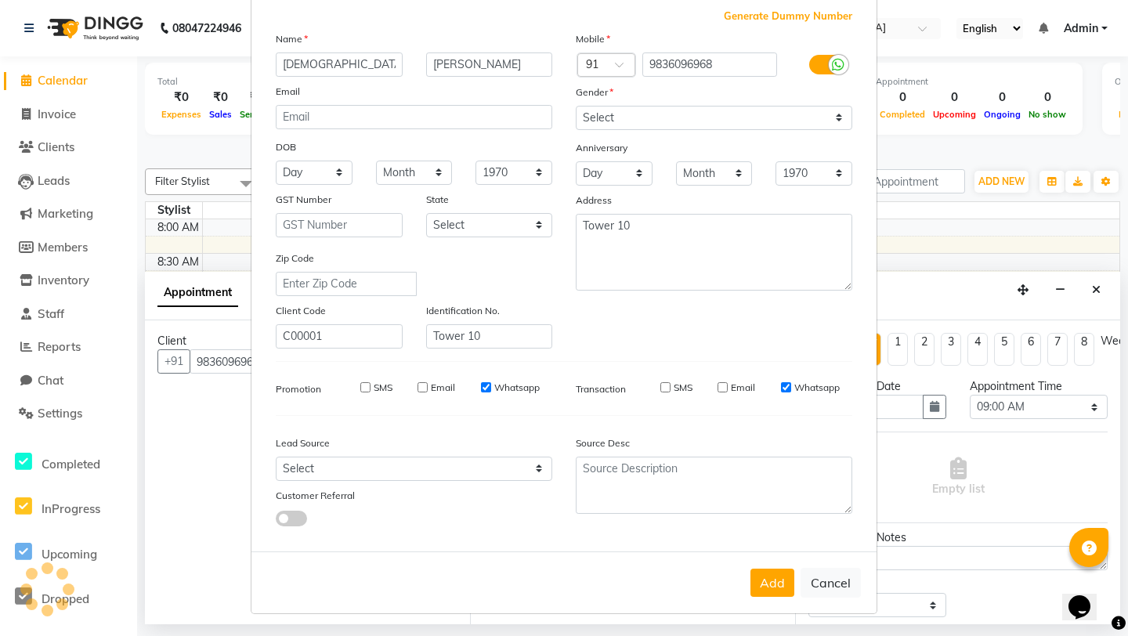
click at [490, 387] on div "Whatsapp" at bounding box center [510, 388] width 59 height 14
click at [486, 388] on input "Whatsapp" at bounding box center [486, 387] width 10 height 10
checkbox input "false"
click at [667, 388] on input "SMS" at bounding box center [665, 387] width 10 height 10
checkbox input "true"
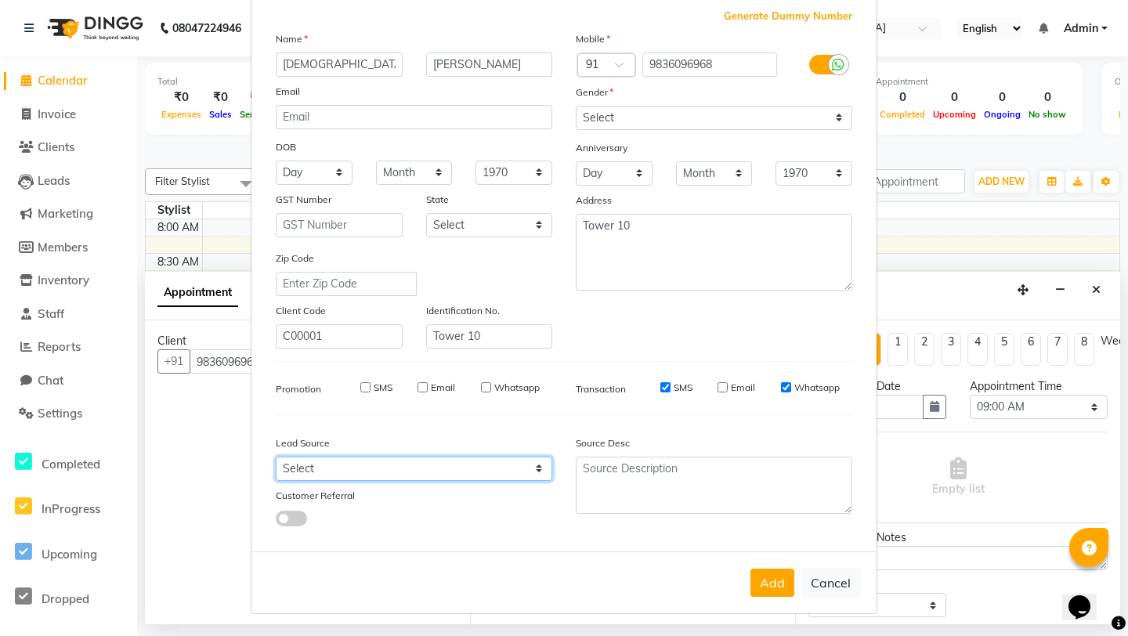
click at [525, 464] on select "Select Walk-in Referral Internet Friend Word of Mouth Advertisement Facebook Ju…" at bounding box center [414, 469] width 276 height 24
select select "57888"
click at [276, 457] on select "Select Walk-in Referral Internet Friend Word of Mouth Advertisement Facebook Ju…" at bounding box center [414, 469] width 276 height 24
click at [764, 584] on button "Add" at bounding box center [772, 583] width 44 height 28
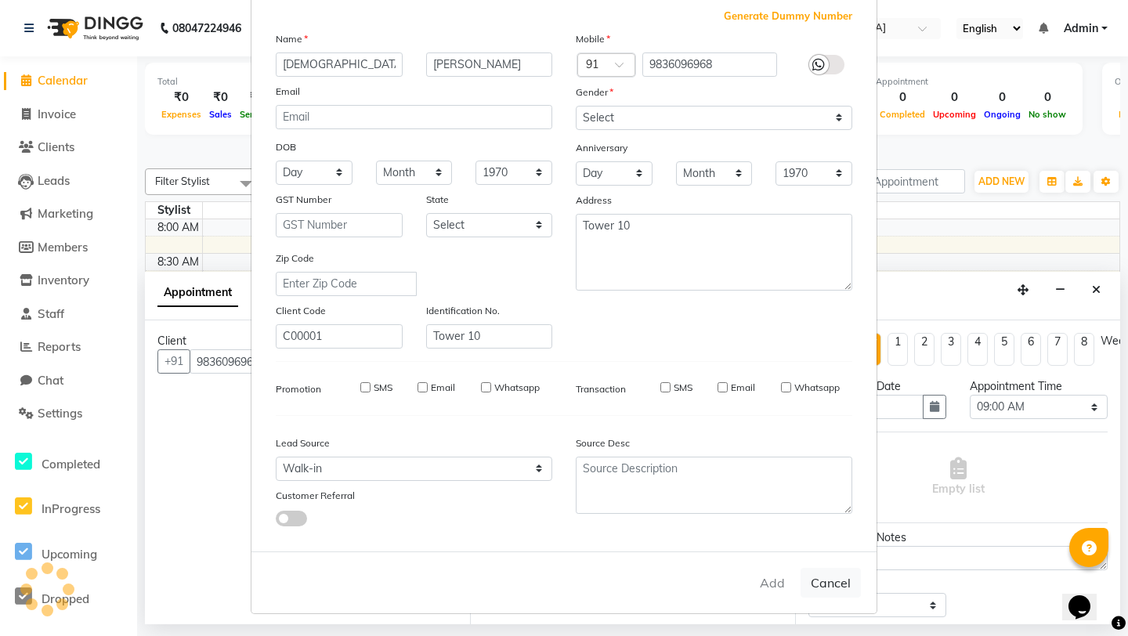
select select
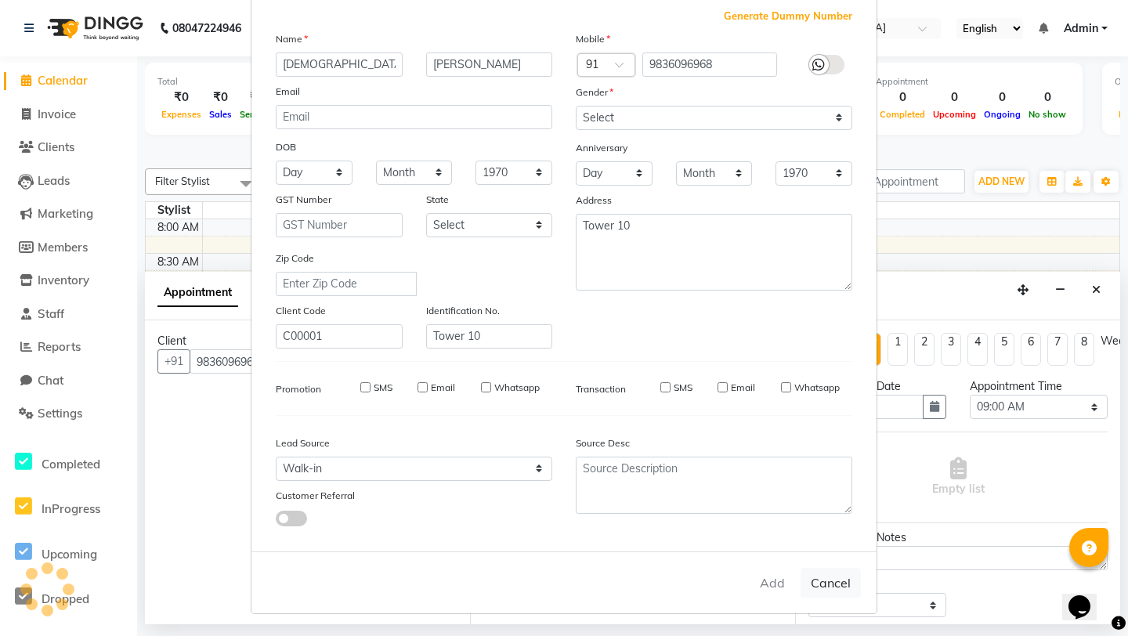
select select
checkbox input "false"
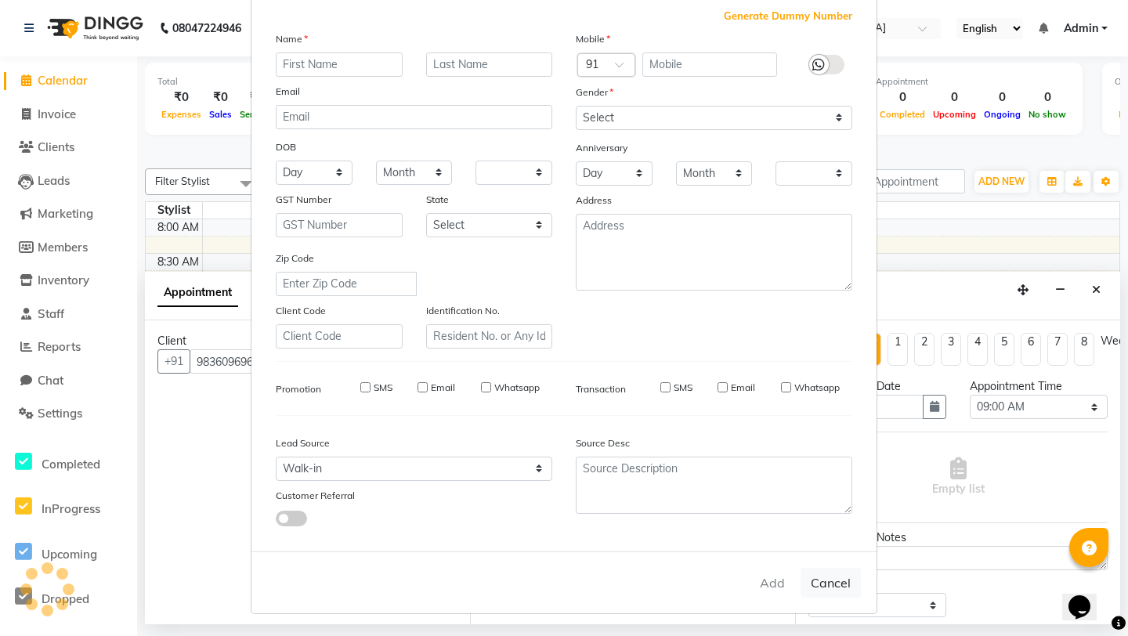
checkbox input "false"
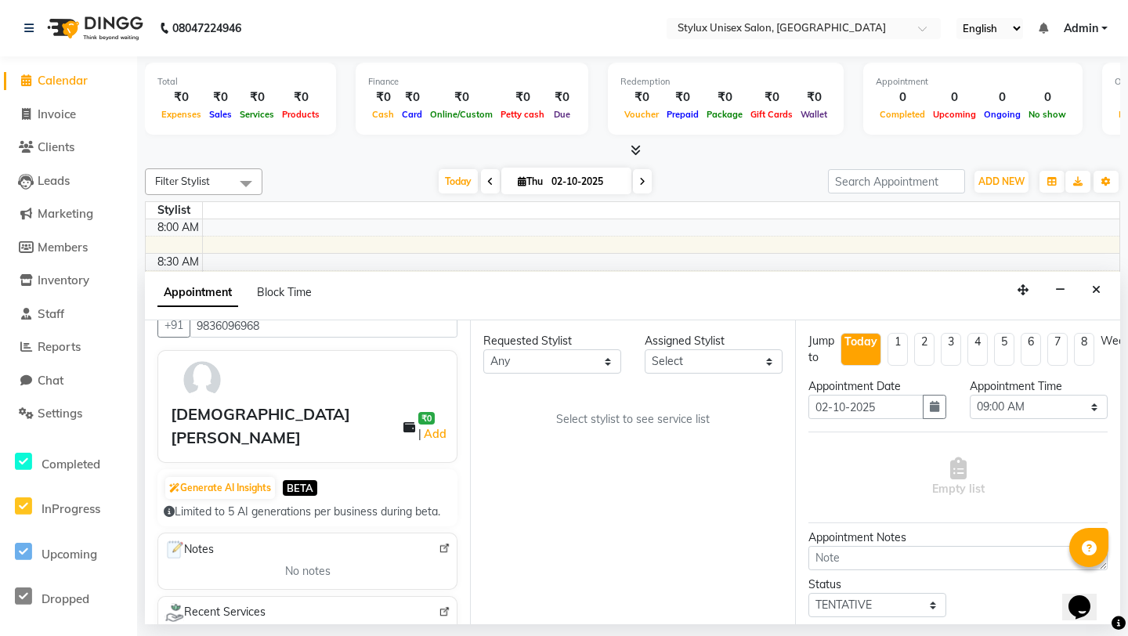
scroll to position [0, 0]
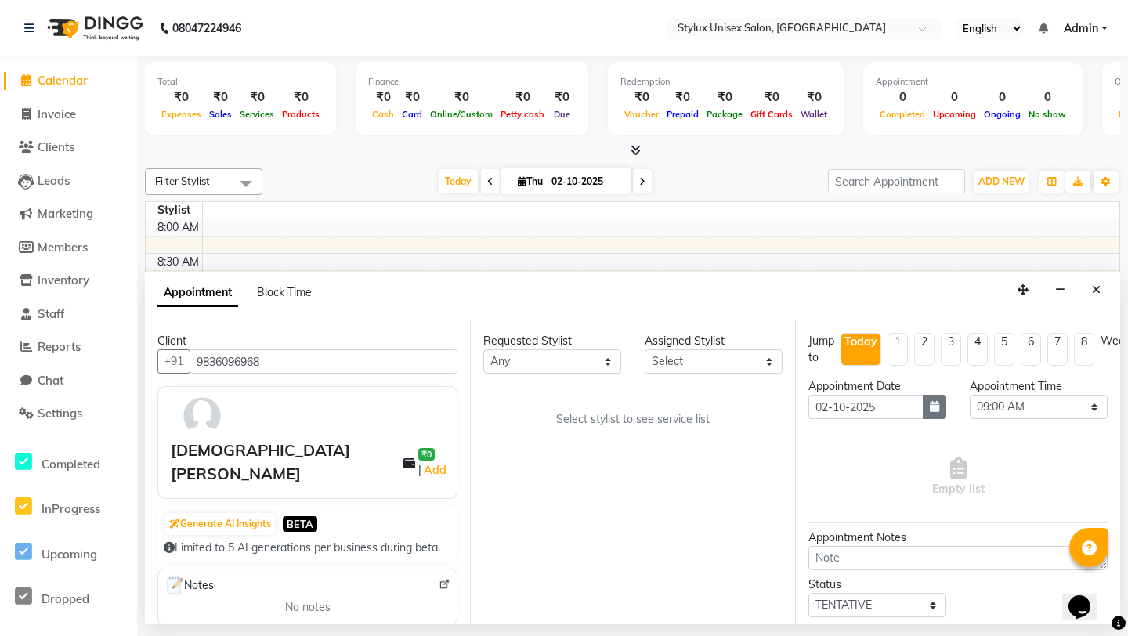
click at [934, 414] on button "button" at bounding box center [934, 407] width 23 height 24
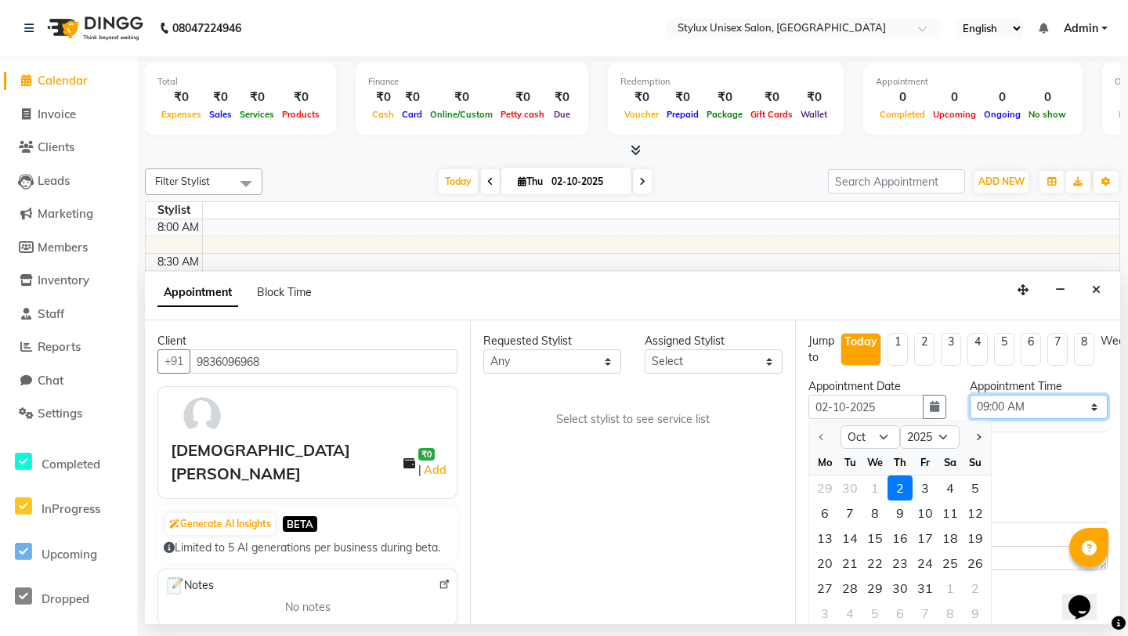
click at [1075, 409] on select "Select 09:00 AM 09:15 AM 09:30 AM 09:45 AM 10:00 AM 10:15 AM 10:30 AM 10:45 AM …" at bounding box center [1039, 407] width 138 height 24
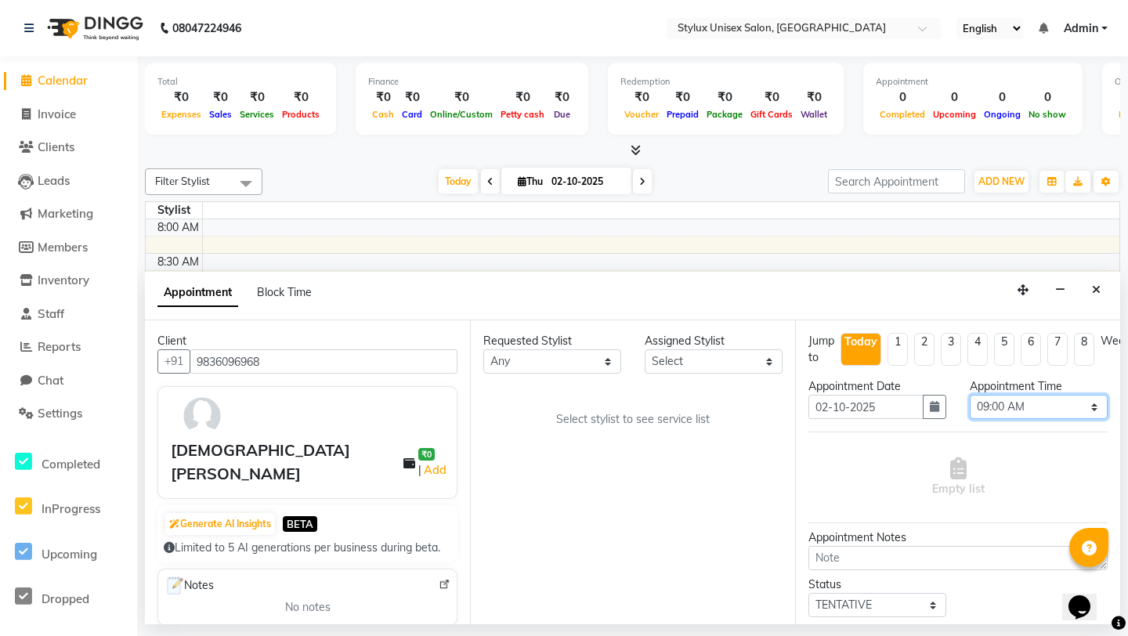
click at [1082, 411] on select "Select 09:00 AM 09:15 AM 09:30 AM 09:45 AM 10:00 AM 10:15 AM 10:30 AM 10:45 AM …" at bounding box center [1039, 407] width 138 height 24
select select "840"
click at [970, 395] on select "Select 09:00 AM 09:15 AM 09:30 AM 09:45 AM 10:00 AM 10:15 AM 10:30 AM 10:45 AM …" at bounding box center [1039, 407] width 138 height 24
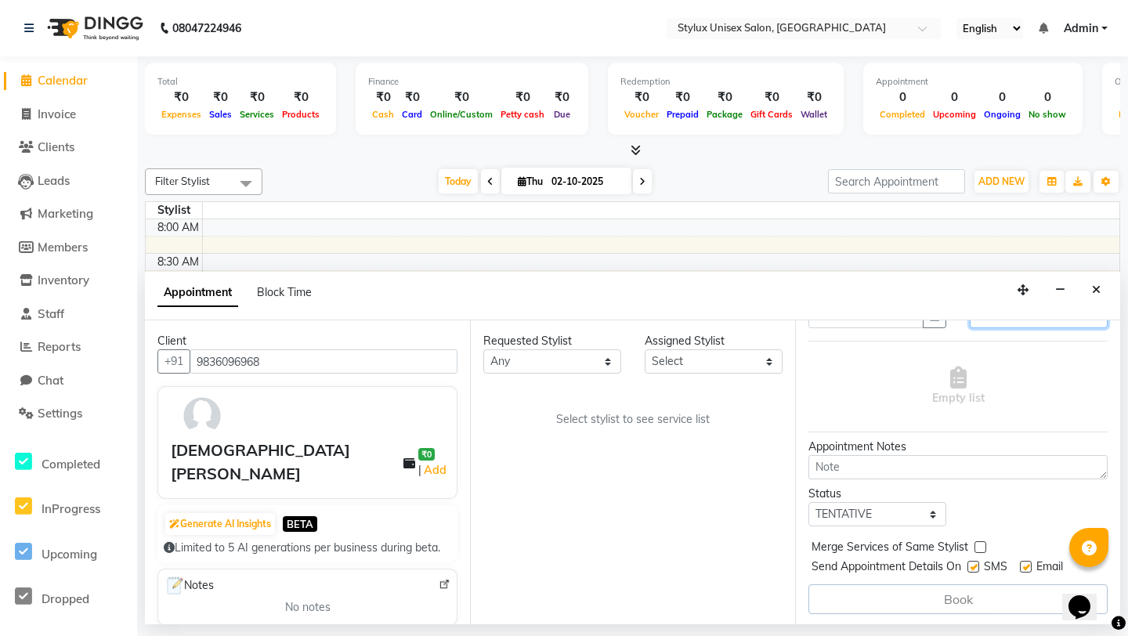
scroll to position [92, 0]
click at [955, 468] on textarea at bounding box center [957, 466] width 299 height 24
click at [899, 513] on select "Select TENTATIVE CONFIRM CHECK-IN UPCOMING" at bounding box center [877, 512] width 138 height 24
select select "confirm booking"
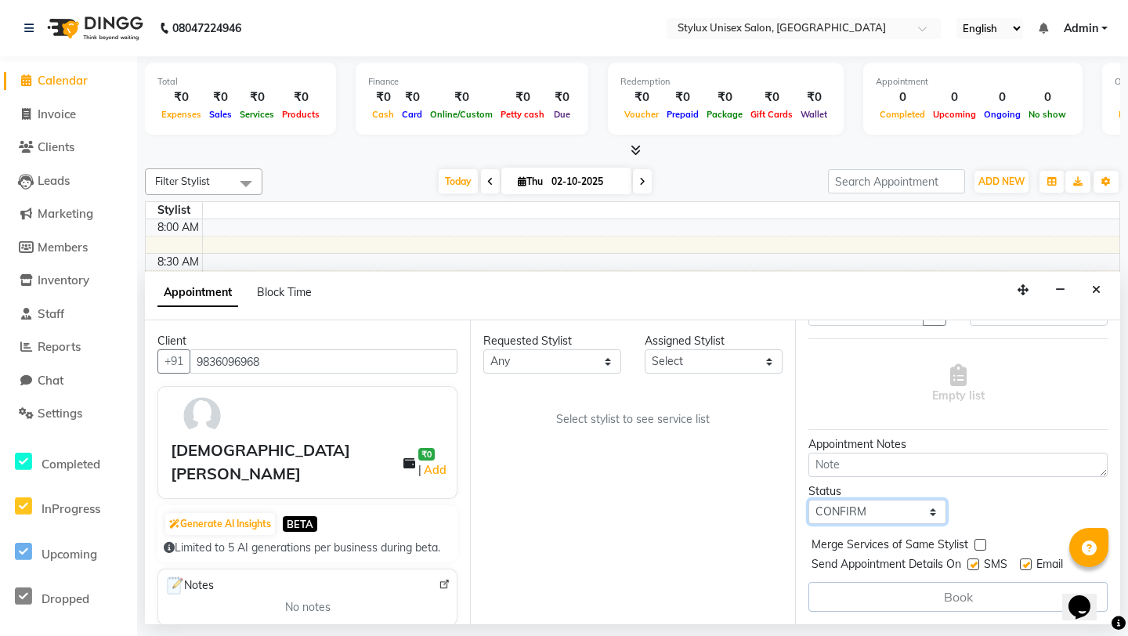
click at [808, 500] on select "Select TENTATIVE CONFIRM CHECK-IN UPCOMING" at bounding box center [877, 512] width 138 height 24
click at [974, 566] on label at bounding box center [973, 564] width 12 height 12
click at [974, 566] on input "checkbox" at bounding box center [972, 566] width 10 height 10
checkbox input "false"
click at [1027, 565] on label at bounding box center [1026, 564] width 12 height 12
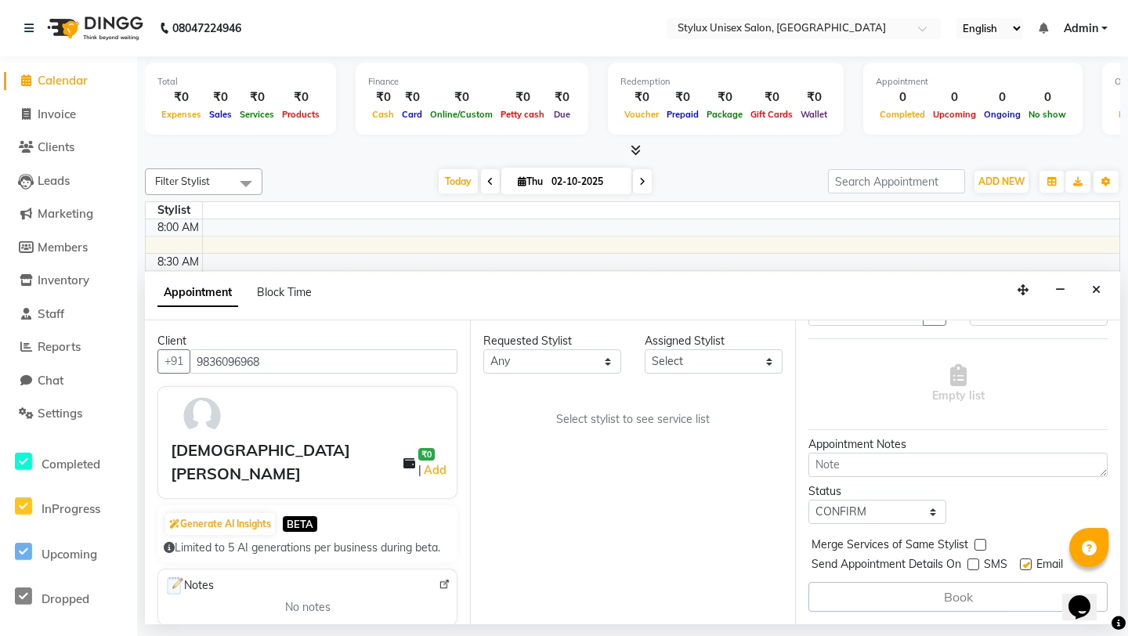
click at [1027, 565] on input "checkbox" at bounding box center [1025, 566] width 10 height 10
checkbox input "false"
click at [966, 595] on div "Book" at bounding box center [957, 597] width 299 height 30
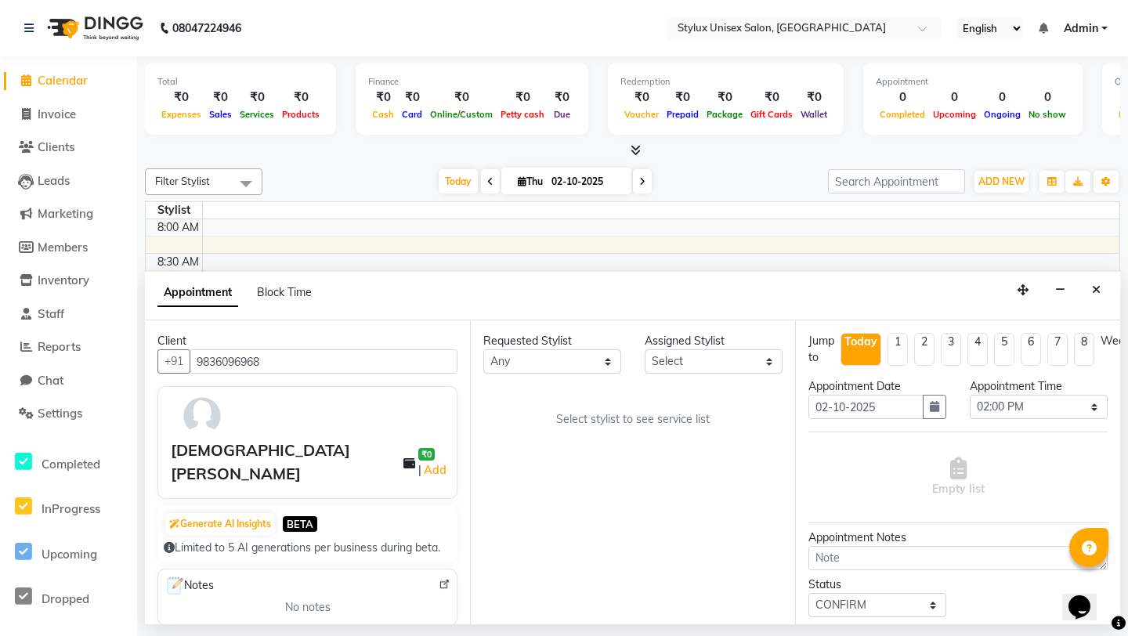
scroll to position [1, 0]
click at [943, 474] on span "Empty list" at bounding box center [958, 477] width 52 height 40
click at [931, 407] on icon "button" at bounding box center [934, 405] width 9 height 11
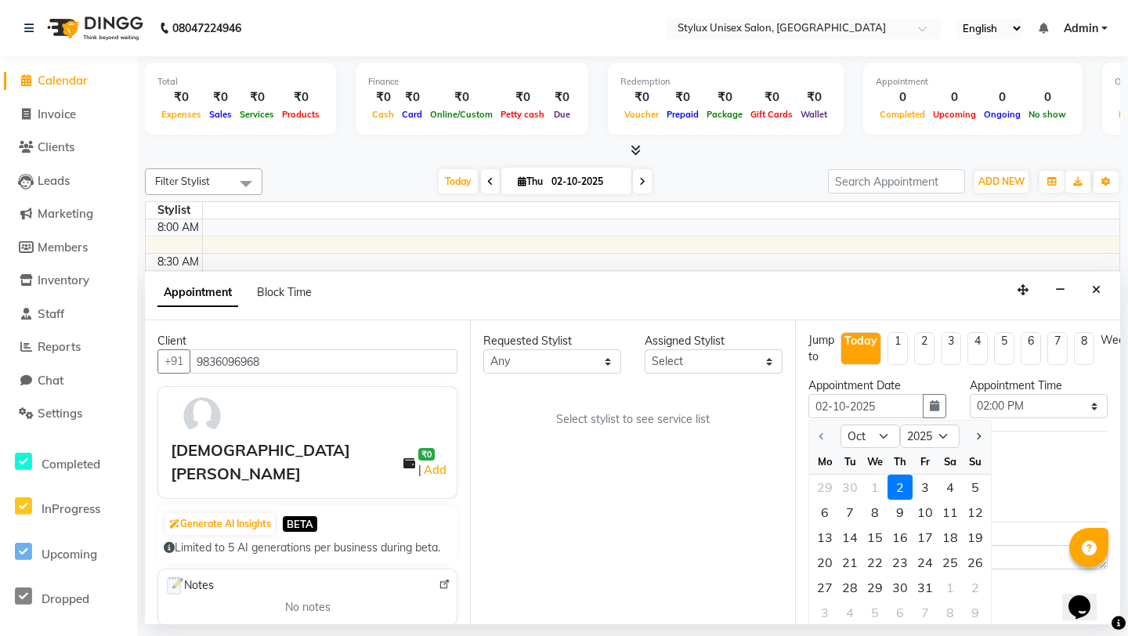
click at [901, 484] on div "2" at bounding box center [899, 487] width 25 height 25
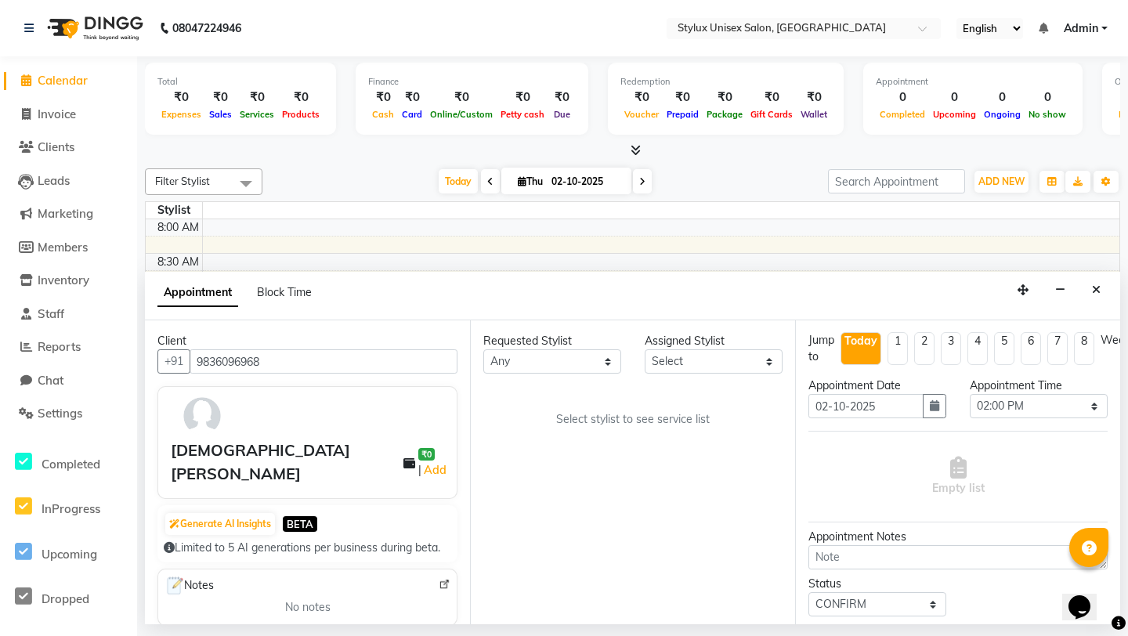
click at [956, 484] on span "Empty list" at bounding box center [958, 477] width 52 height 40
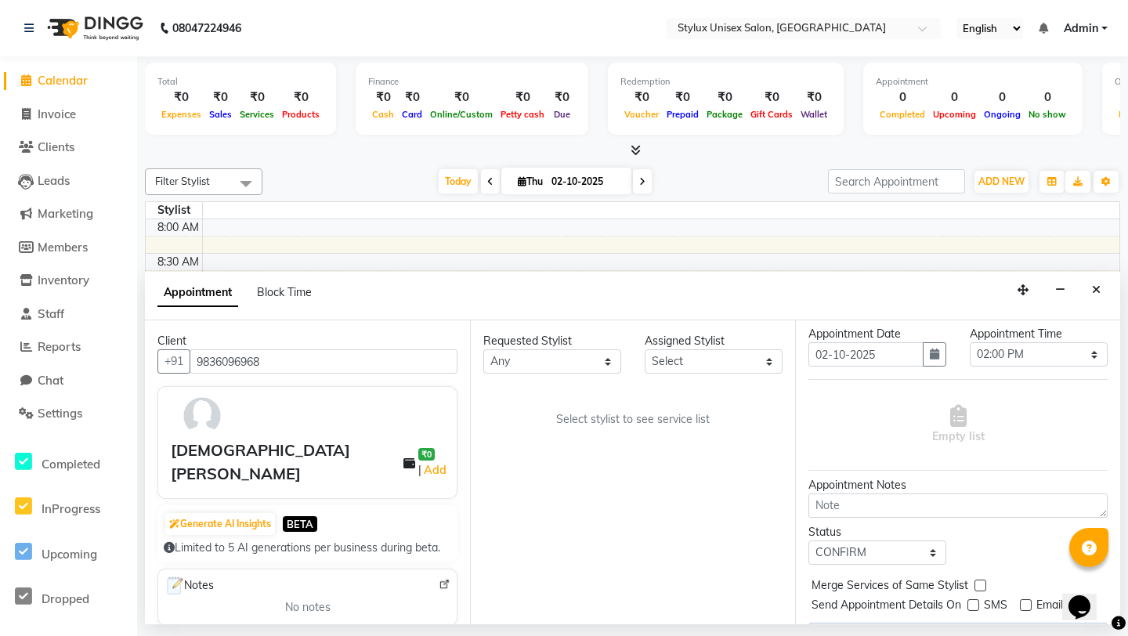
scroll to position [73, 0]
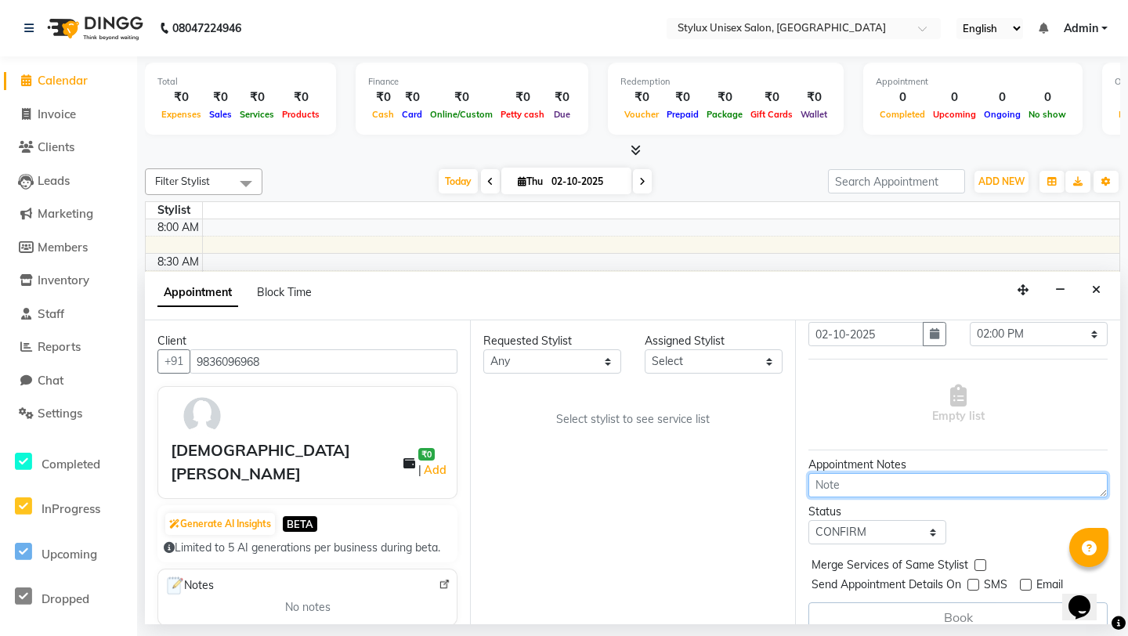
click at [939, 480] on textarea at bounding box center [957, 485] width 299 height 24
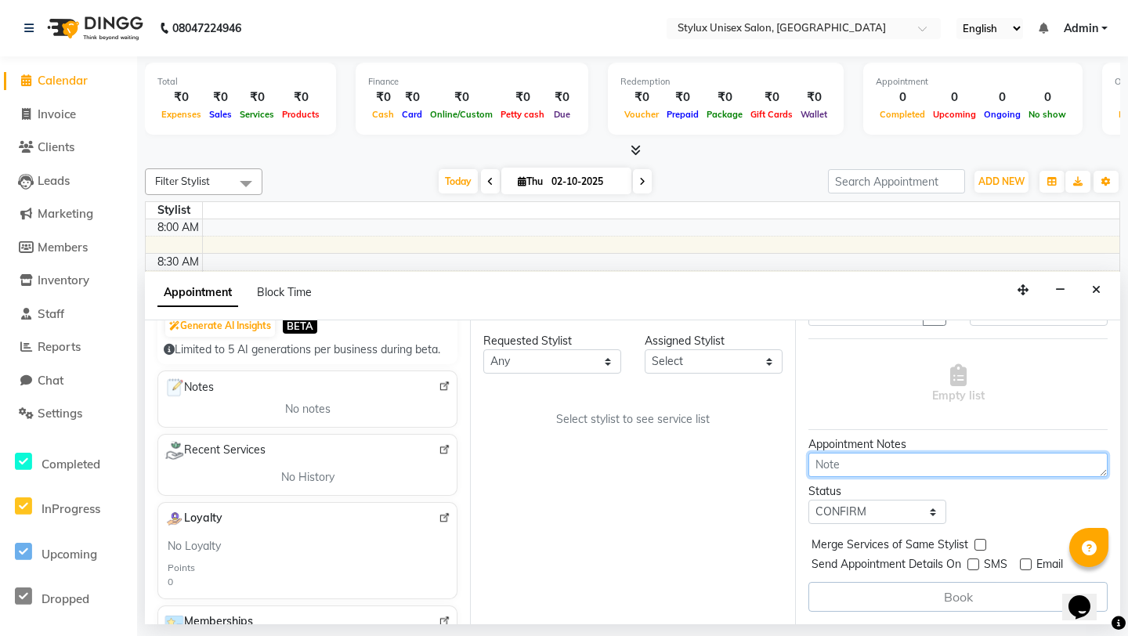
scroll to position [204, 0]
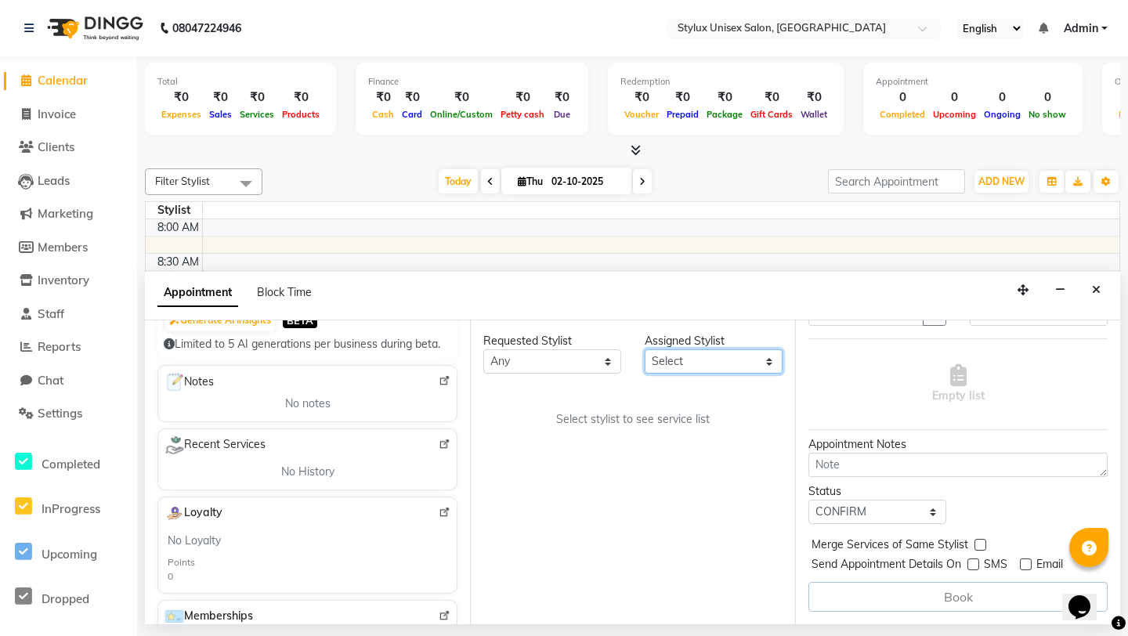
click at [707, 351] on select "Select" at bounding box center [714, 361] width 138 height 24
click at [576, 360] on select "Any" at bounding box center [552, 361] width 138 height 24
click at [483, 349] on select "Any" at bounding box center [552, 361] width 138 height 24
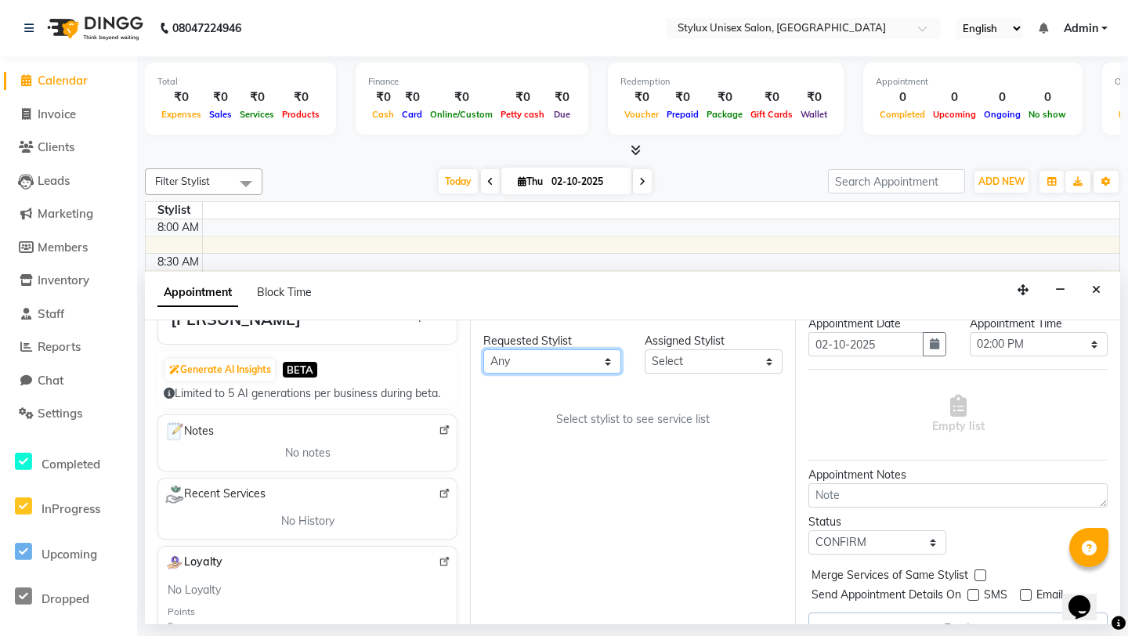
scroll to position [80, 0]
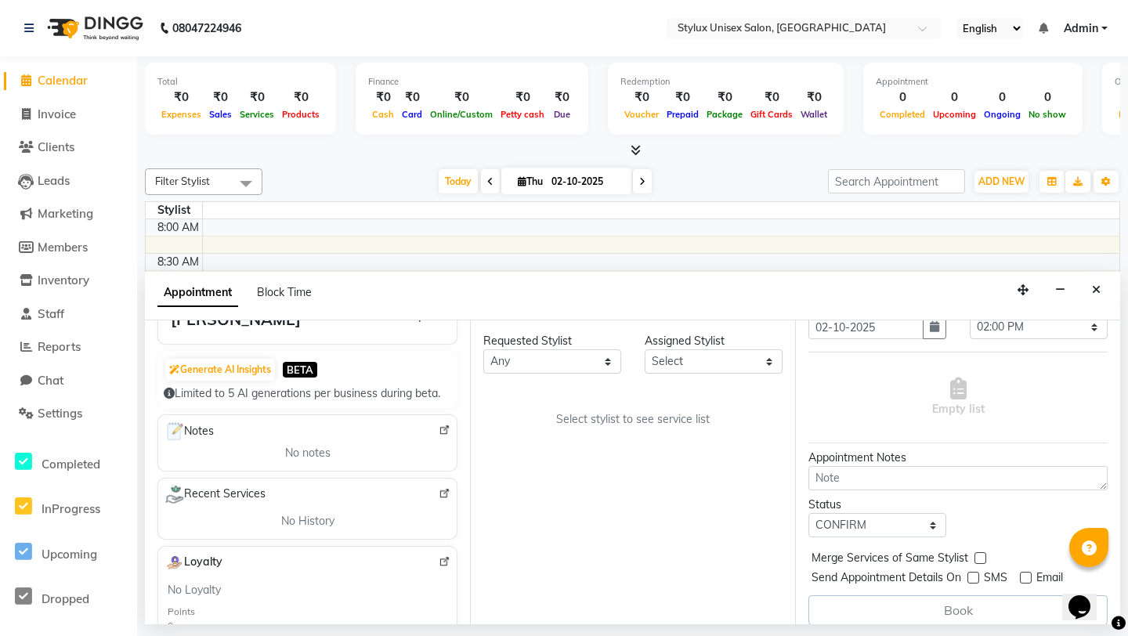
click at [979, 561] on label at bounding box center [980, 558] width 12 height 12
click at [979, 561] on input "checkbox" at bounding box center [979, 560] width 10 height 10
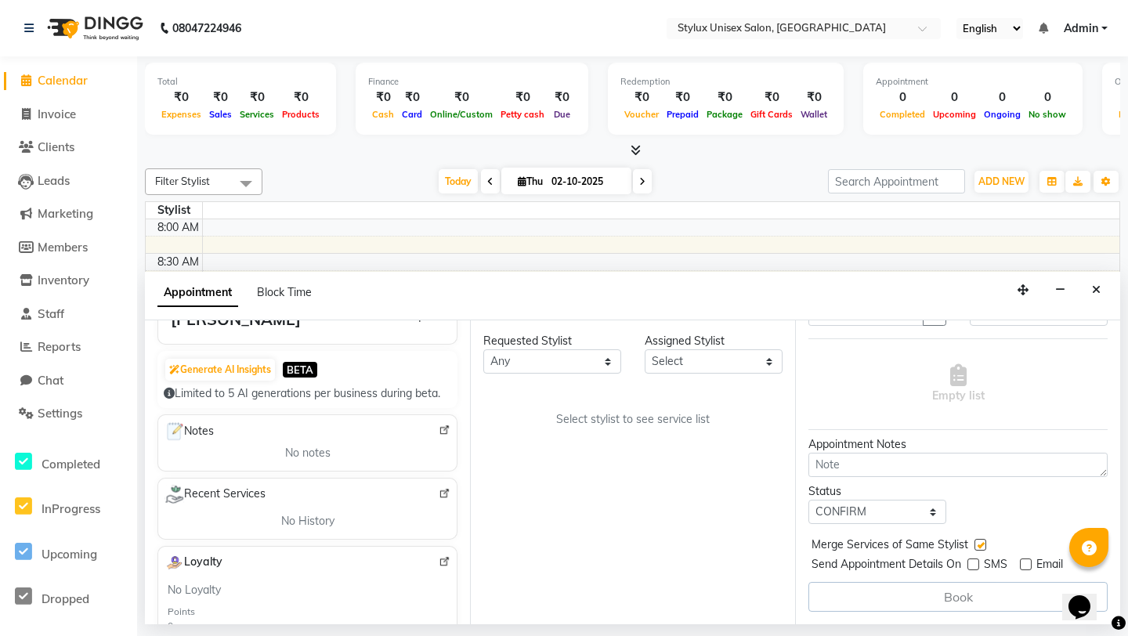
click at [970, 591] on div "Book" at bounding box center [957, 597] width 299 height 30
click at [981, 546] on label at bounding box center [980, 545] width 12 height 12
click at [981, 546] on input "checkbox" at bounding box center [979, 546] width 10 height 10
checkbox input "false"
click at [970, 564] on label at bounding box center [973, 564] width 12 height 12
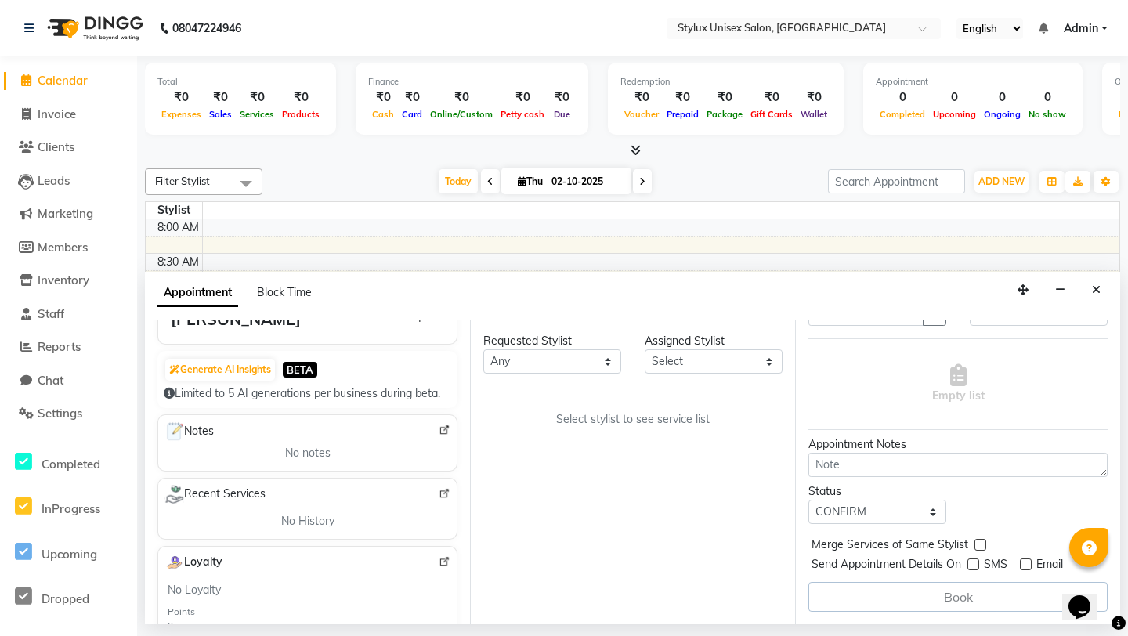
click at [970, 564] on input "checkbox" at bounding box center [972, 566] width 10 height 10
click at [970, 564] on label at bounding box center [973, 564] width 12 height 12
click at [970, 564] on input "checkbox" at bounding box center [972, 566] width 10 height 10
checkbox input "false"
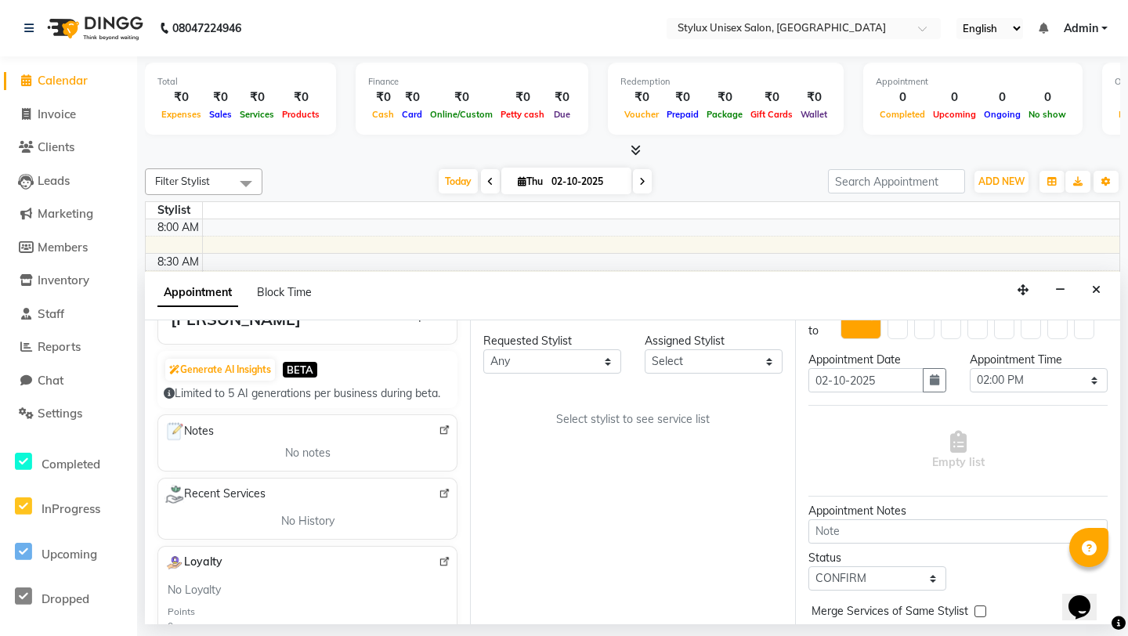
scroll to position [0, 0]
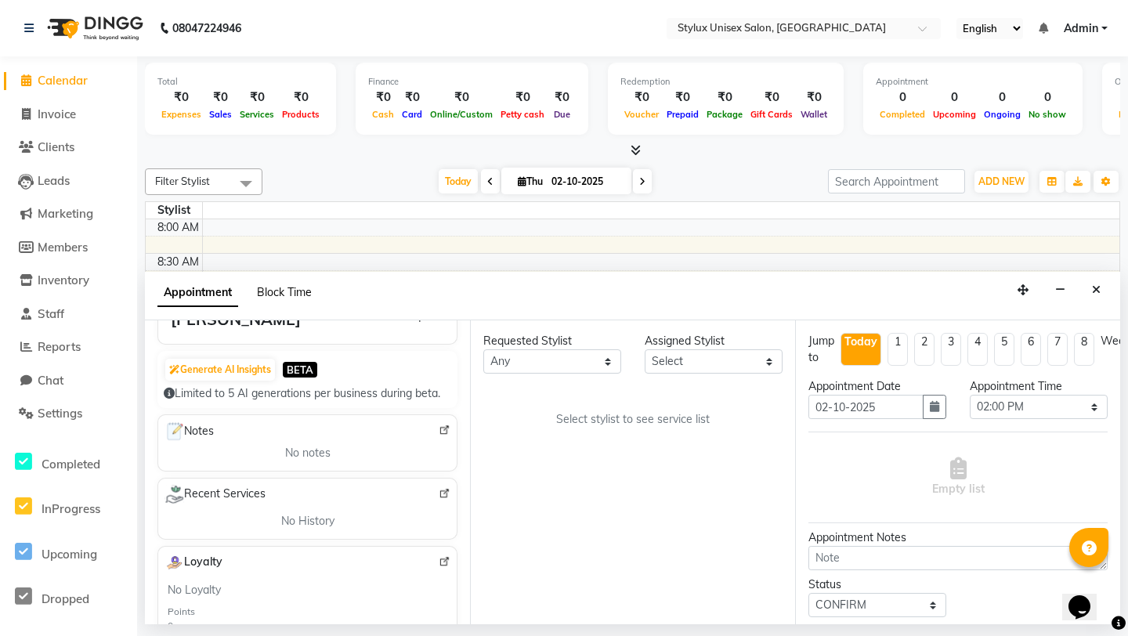
click at [303, 290] on span "Block Time" at bounding box center [284, 292] width 55 height 14
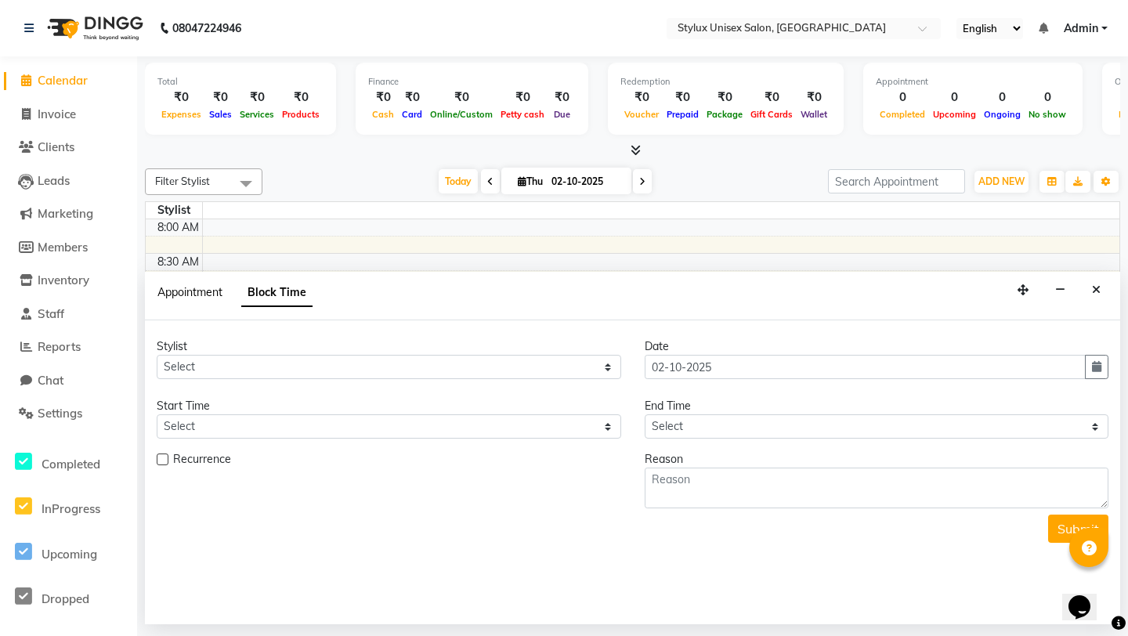
click at [204, 290] on span "Appointment" at bounding box center [189, 292] width 65 height 14
select select "tentative"
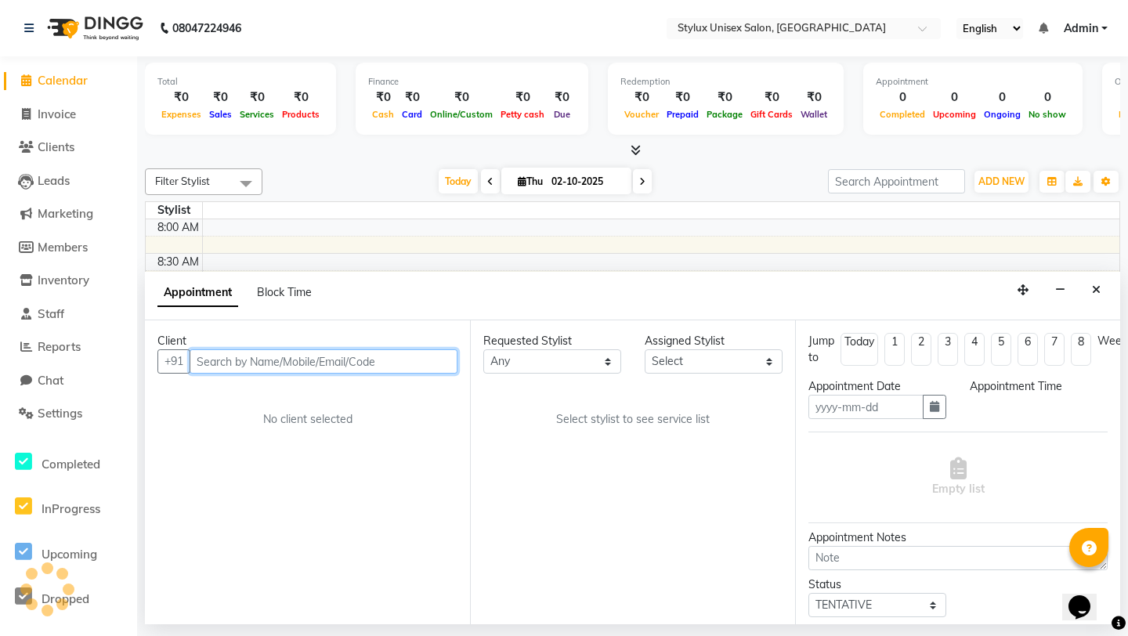
select select
type input "02-10-2025"
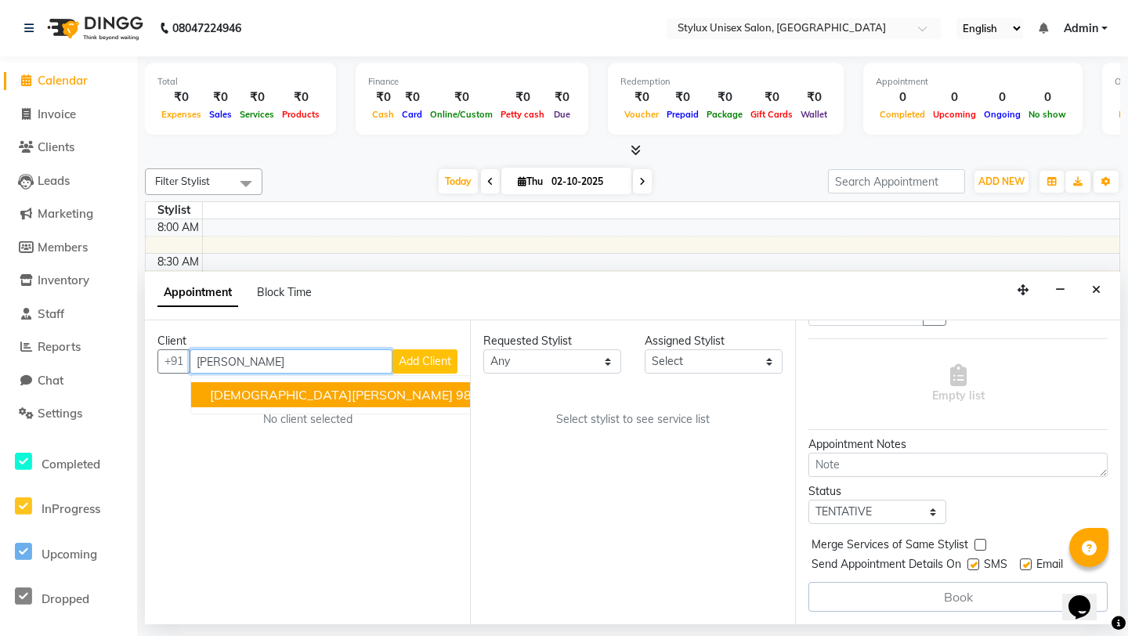
click at [309, 389] on span "[DEMOGRAPHIC_DATA][PERSON_NAME]" at bounding box center [331, 395] width 243 height 16
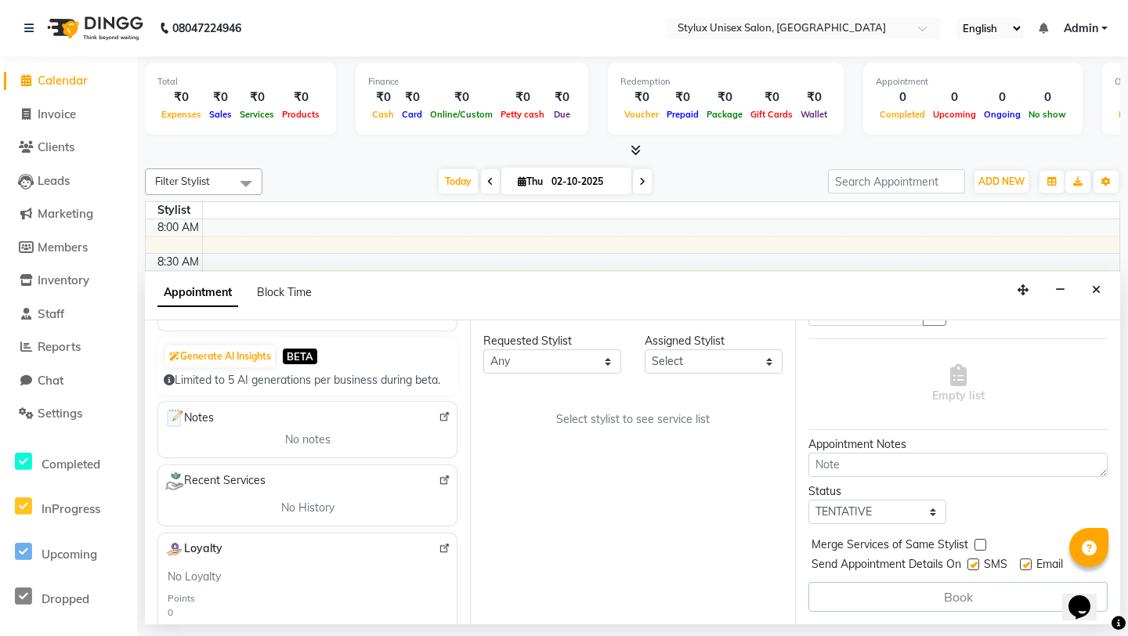
scroll to position [367, 0]
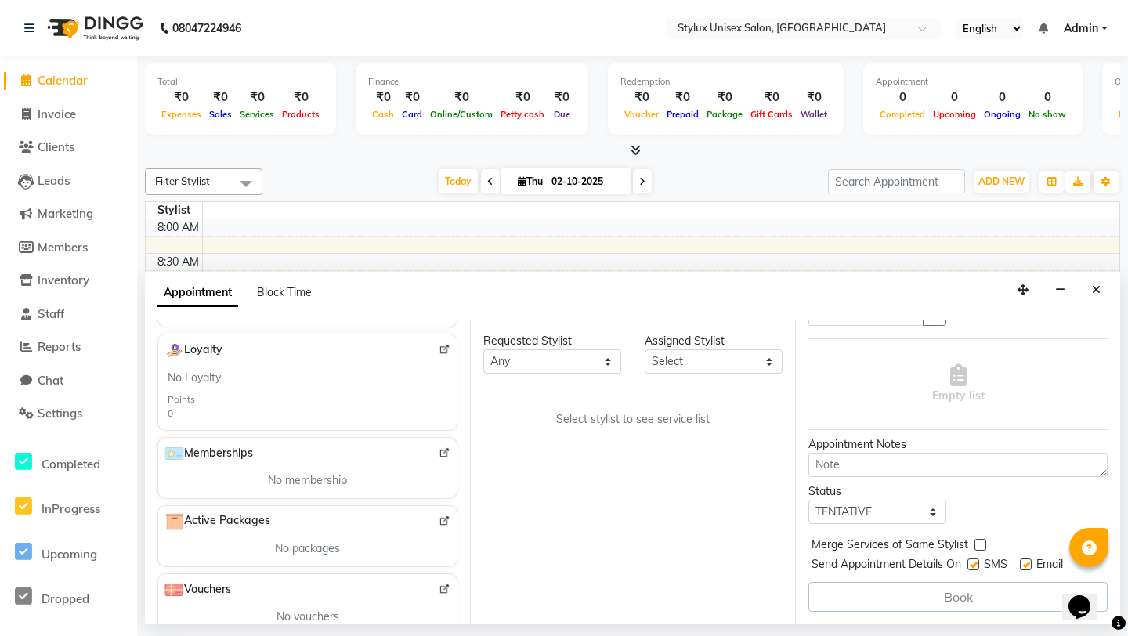
type input "9836096968"
click at [958, 600] on div "Book" at bounding box center [957, 597] width 299 height 30
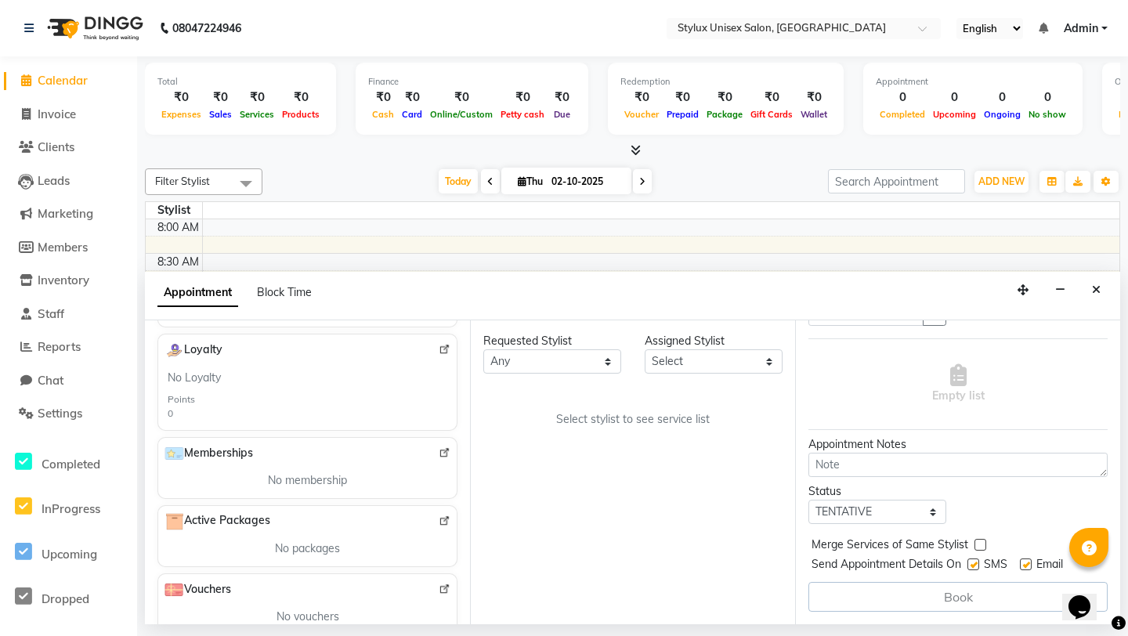
click at [978, 565] on label at bounding box center [973, 564] width 12 height 12
click at [977, 565] on input "checkbox" at bounding box center [972, 566] width 10 height 10
checkbox input "false"
click at [1027, 565] on label at bounding box center [1026, 564] width 12 height 12
click at [1027, 565] on input "checkbox" at bounding box center [1025, 566] width 10 height 10
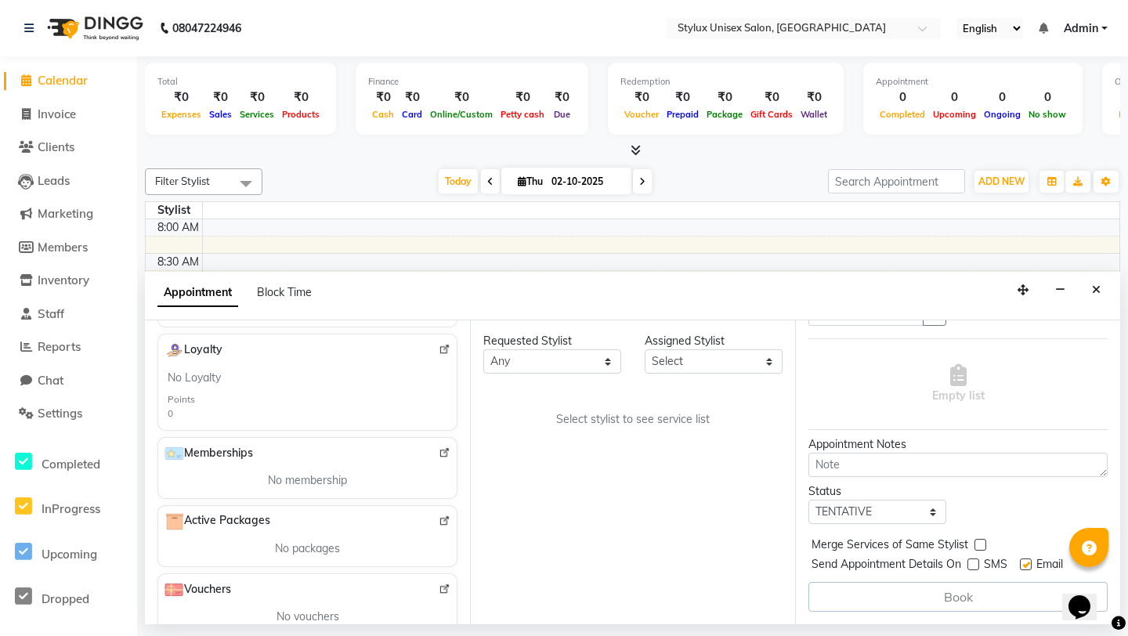
checkbox input "false"
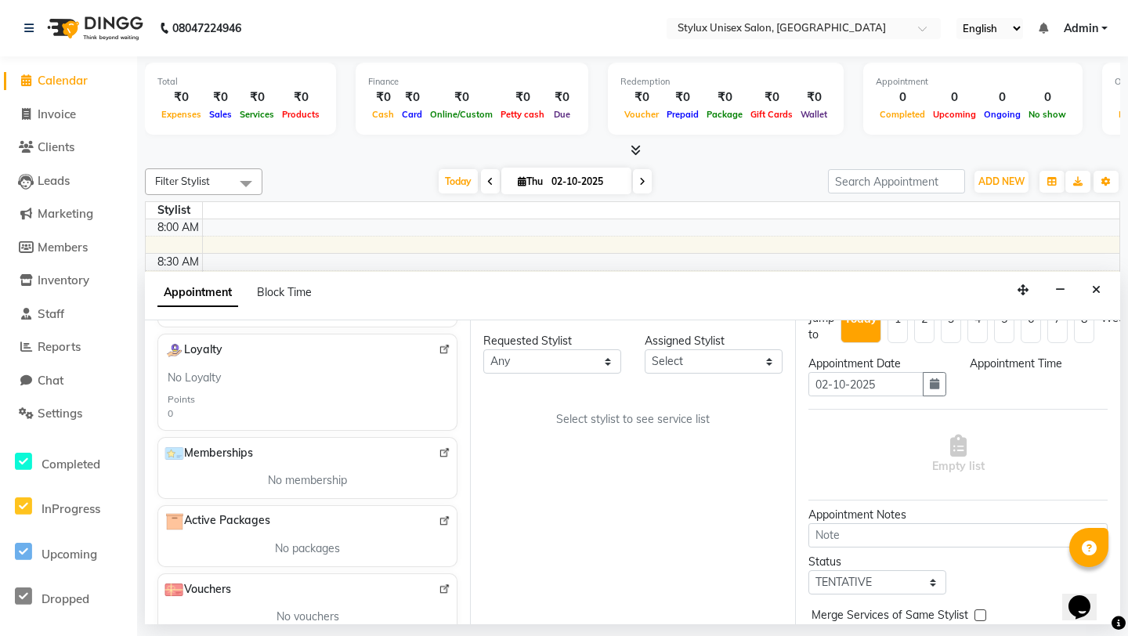
scroll to position [0, 0]
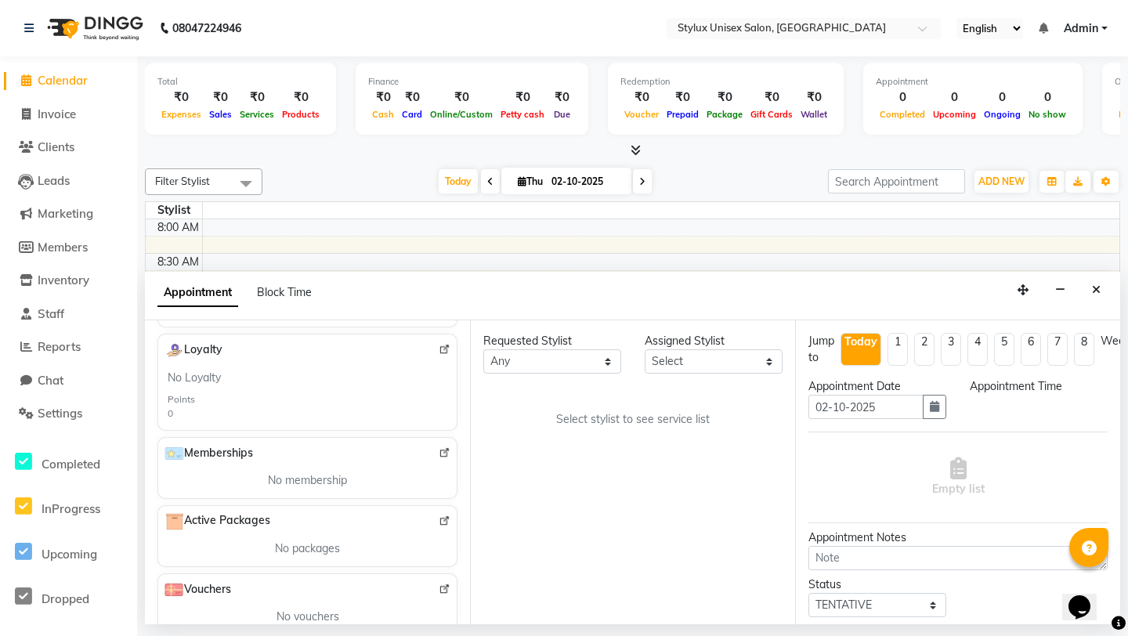
click at [1016, 389] on div "Appointment Time" at bounding box center [1039, 386] width 138 height 16
click at [925, 402] on button "button" at bounding box center [934, 407] width 23 height 24
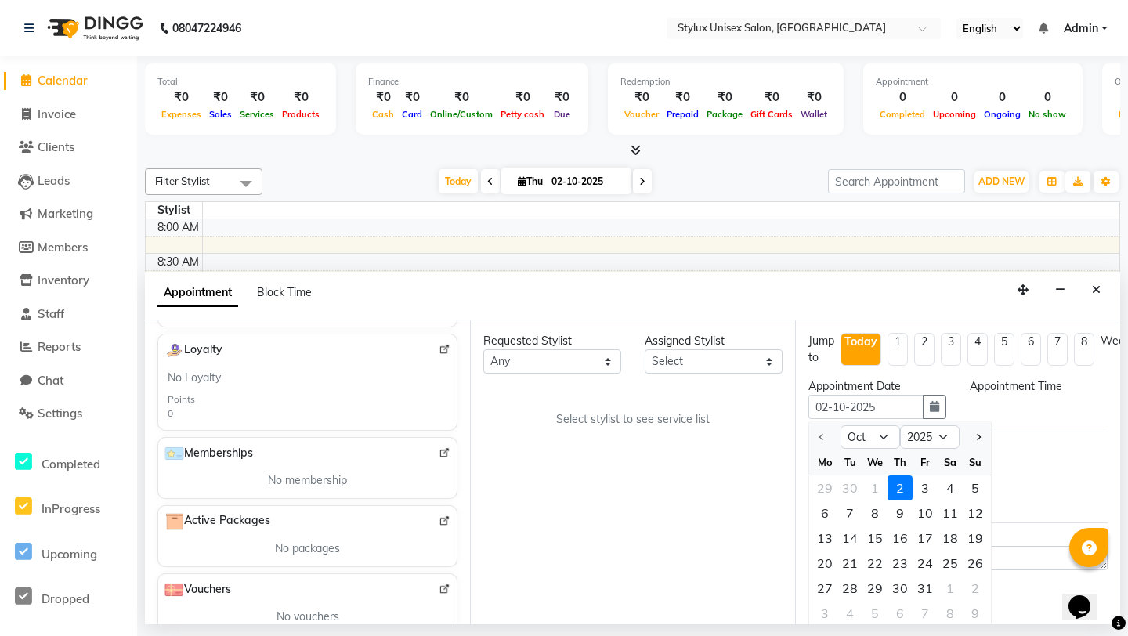
click at [898, 484] on div "2" at bounding box center [899, 487] width 25 height 25
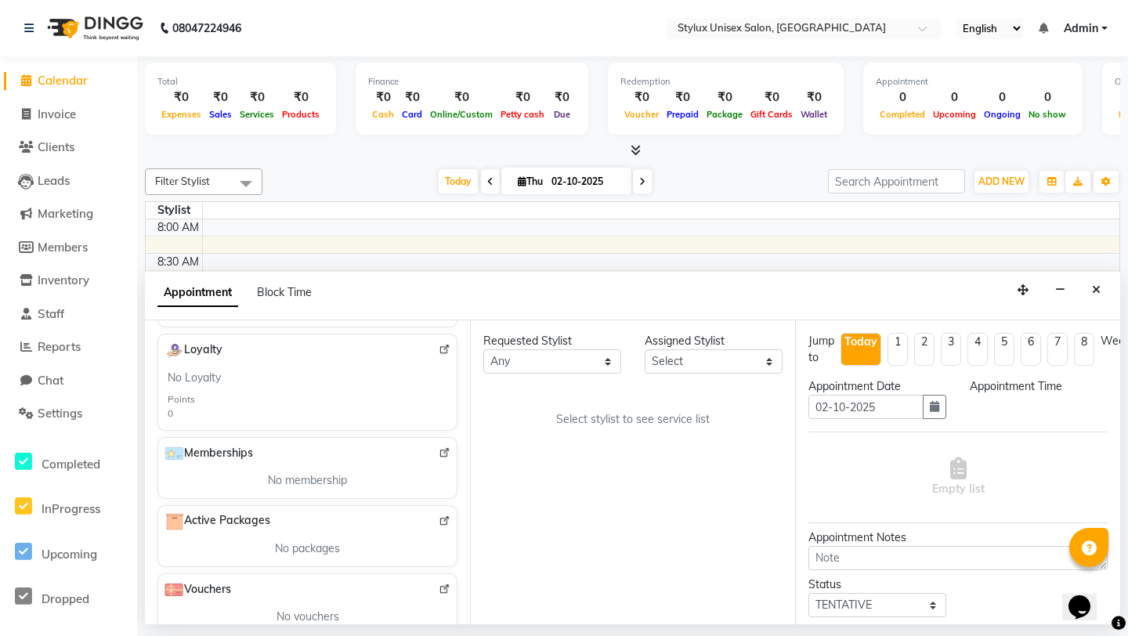
click at [1039, 403] on div "Appointment Time" at bounding box center [1038, 404] width 161 height 53
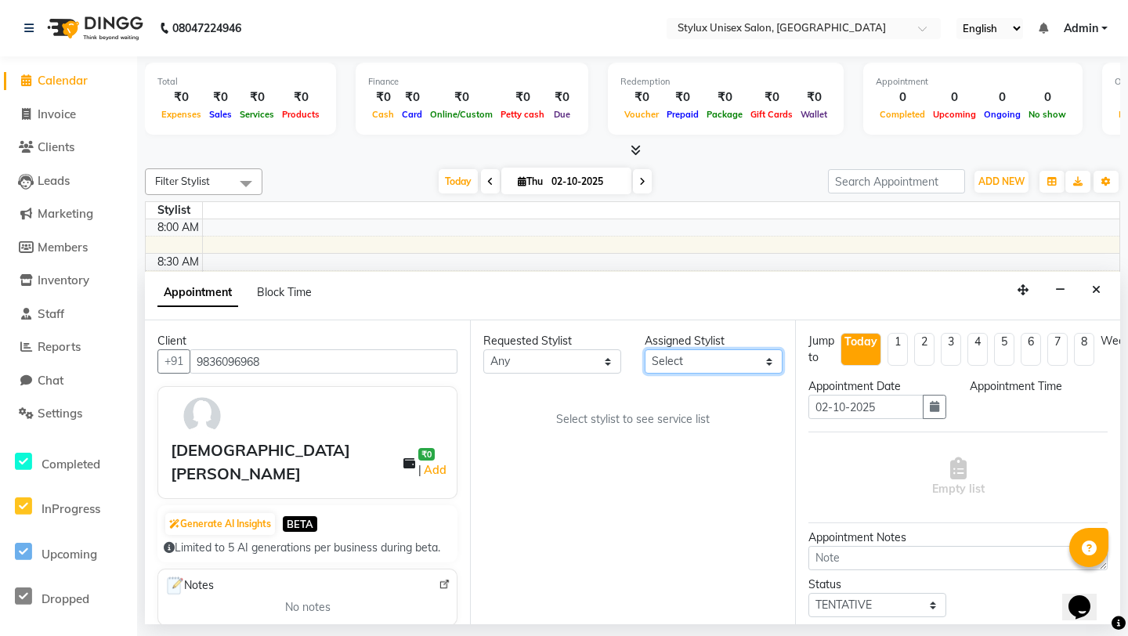
click at [728, 363] on select "Select" at bounding box center [714, 361] width 138 height 24
click at [559, 354] on select "Any" at bounding box center [552, 361] width 138 height 24
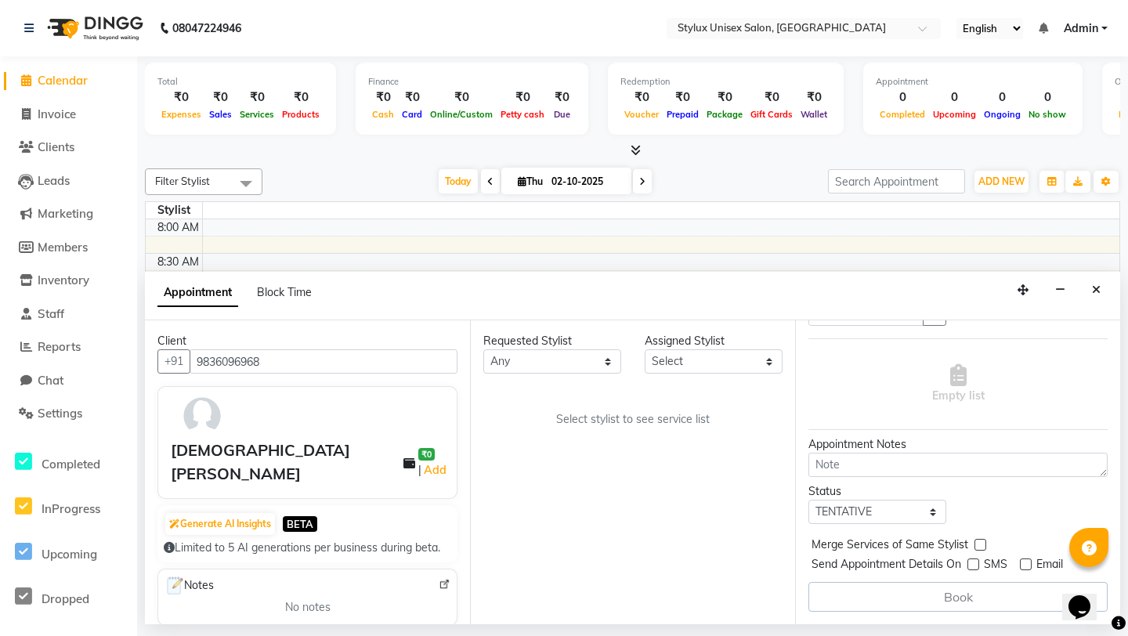
click at [914, 602] on div "Book" at bounding box center [957, 597] width 299 height 30
click at [502, 437] on div "Requested Stylist Any Assigned Stylist Select Select stylist to see service list" at bounding box center [632, 472] width 325 height 304
click at [443, 461] on link "Add" at bounding box center [434, 470] width 27 height 19
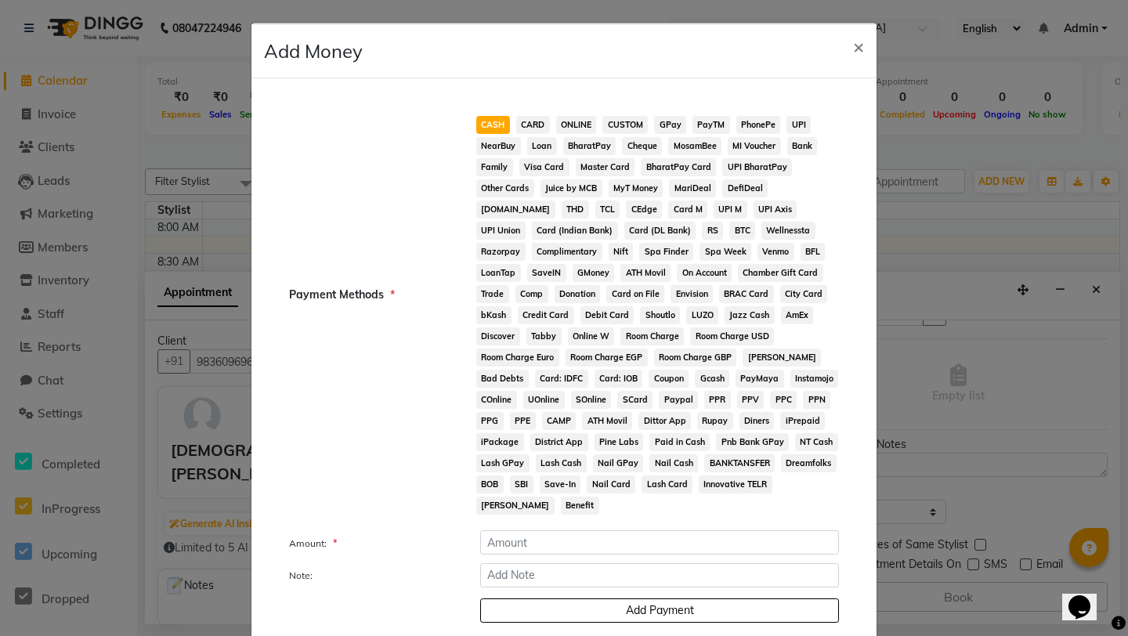
click at [493, 127] on span "CASH" at bounding box center [493, 125] width 34 height 18
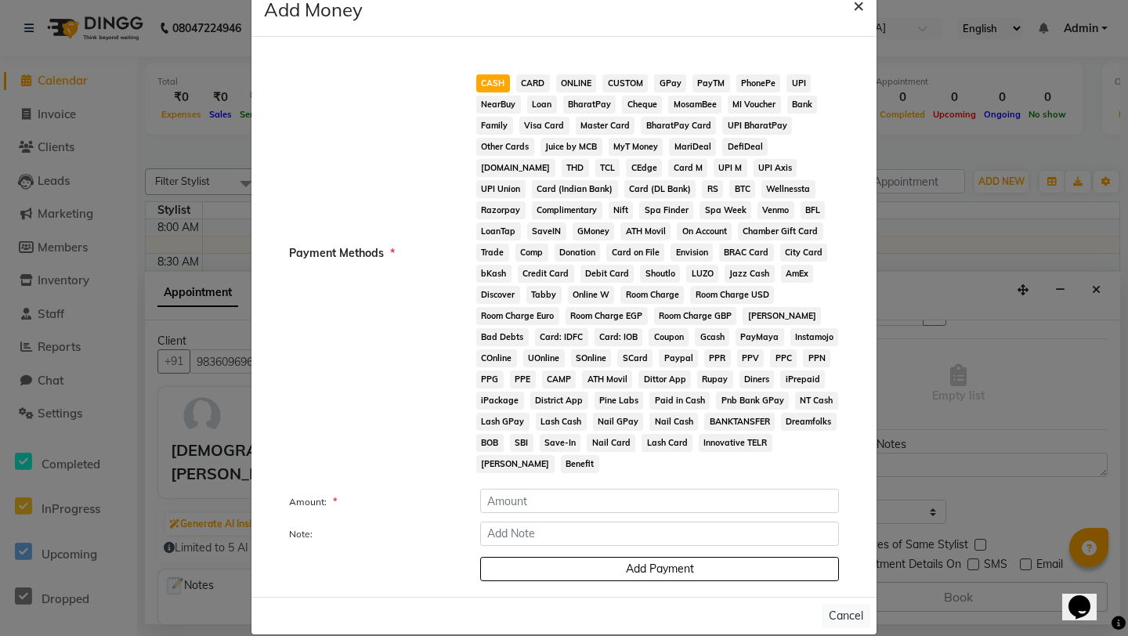
click at [867, 8] on button "×" at bounding box center [858, 5] width 36 height 44
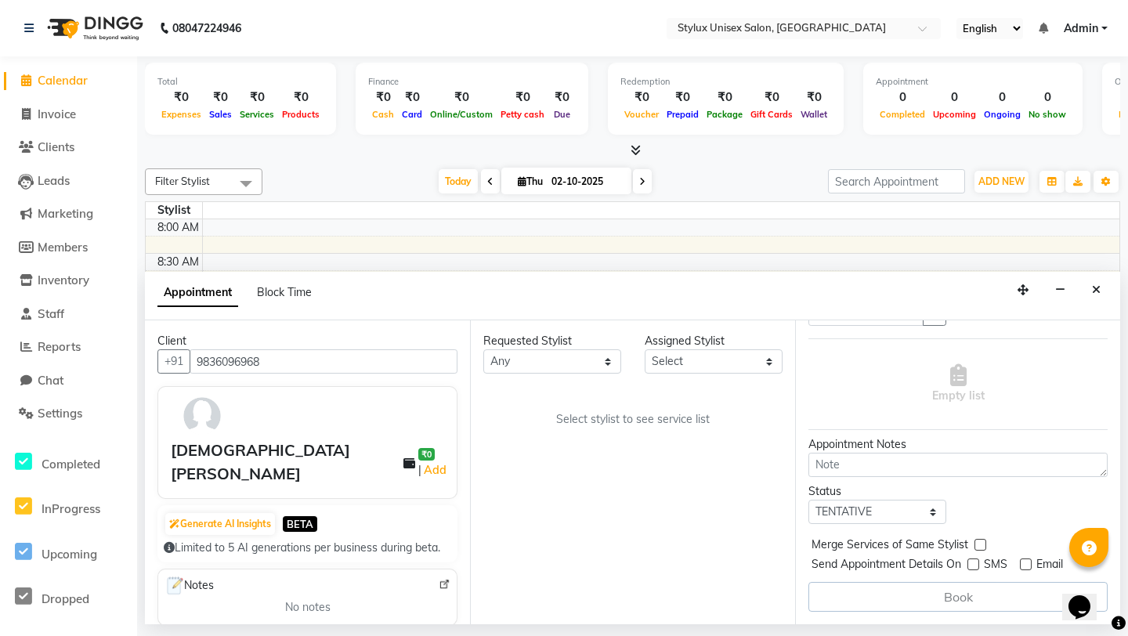
scroll to position [93, 16]
click at [649, 468] on div "Requested Stylist Any Assigned Stylist Select Select stylist to see service list" at bounding box center [632, 472] width 325 height 304
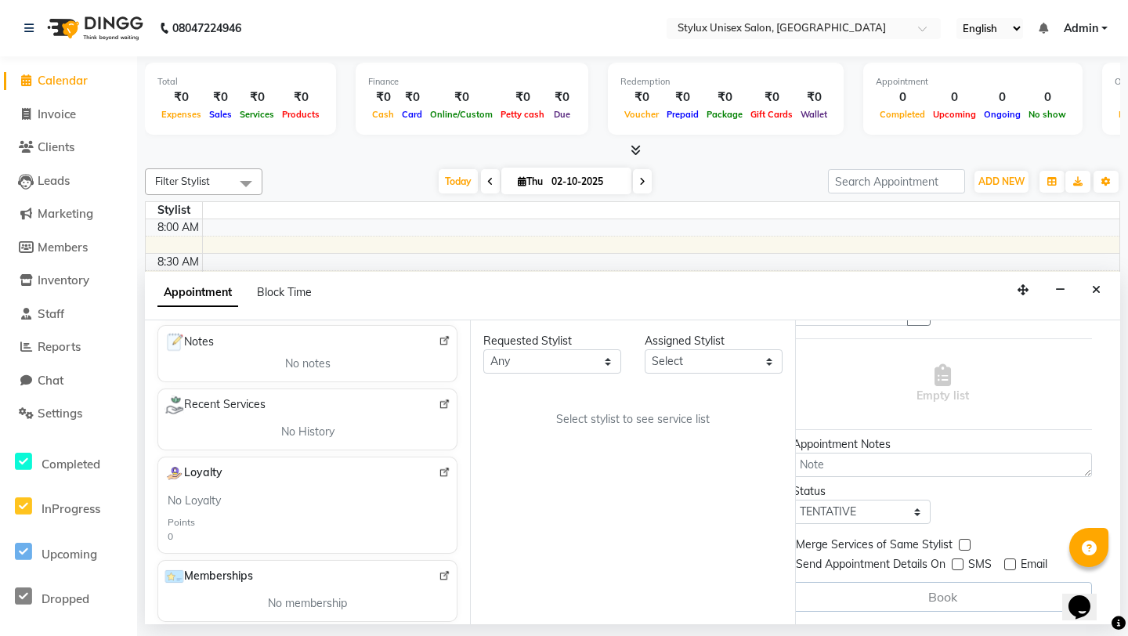
scroll to position [367, 0]
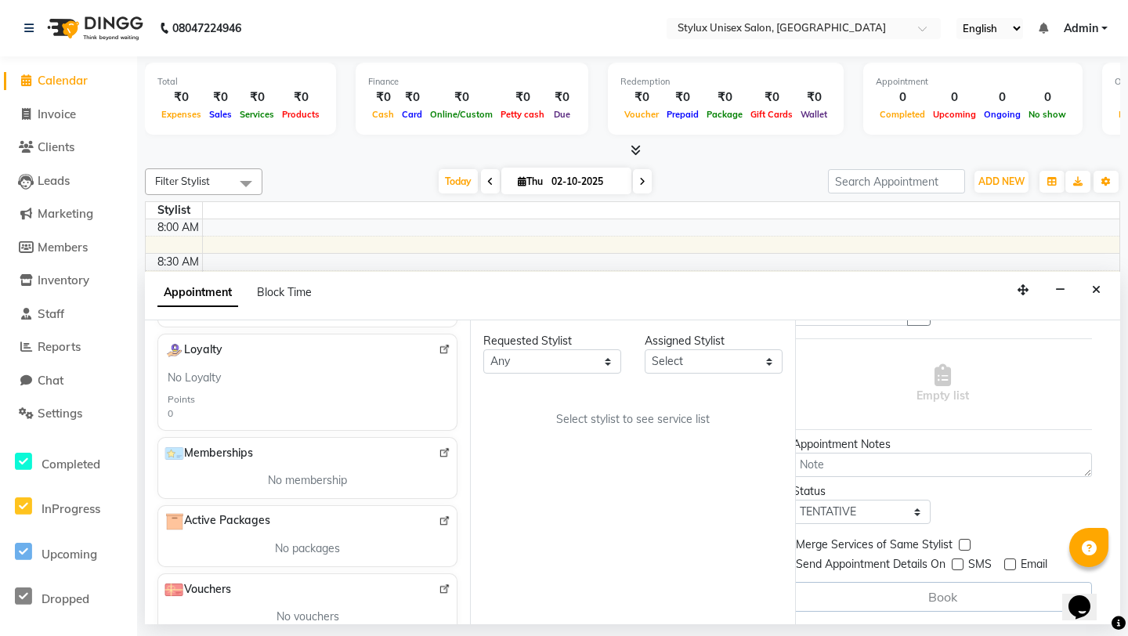
click at [955, 600] on div "Book" at bounding box center [942, 597] width 299 height 30
click at [67, 117] on span "Invoice" at bounding box center [57, 114] width 38 height 15
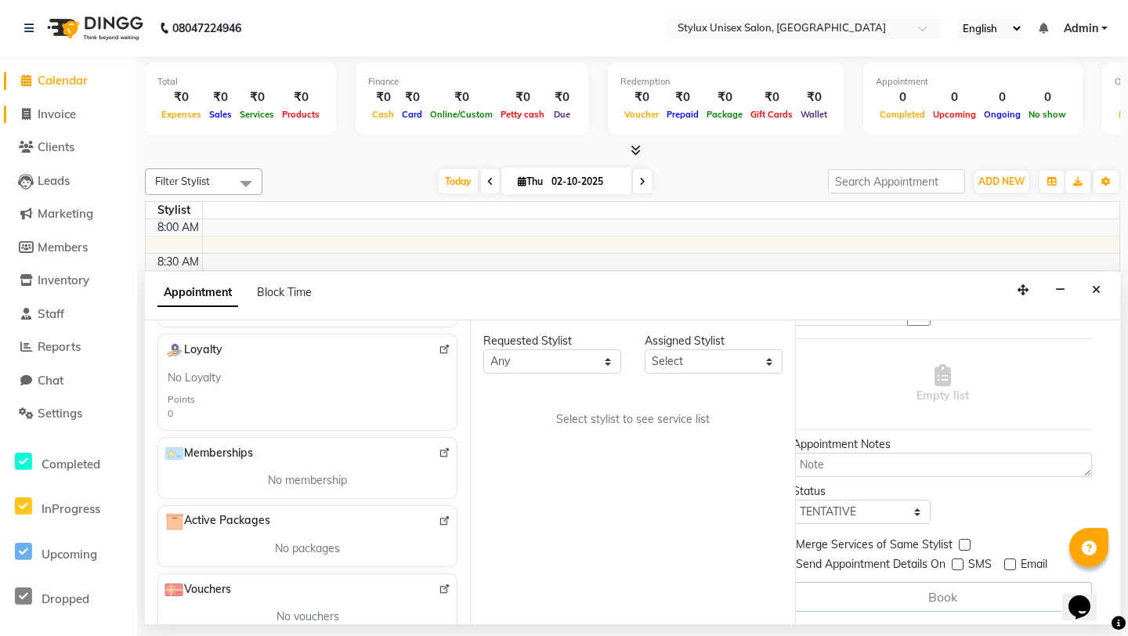
select select "service"
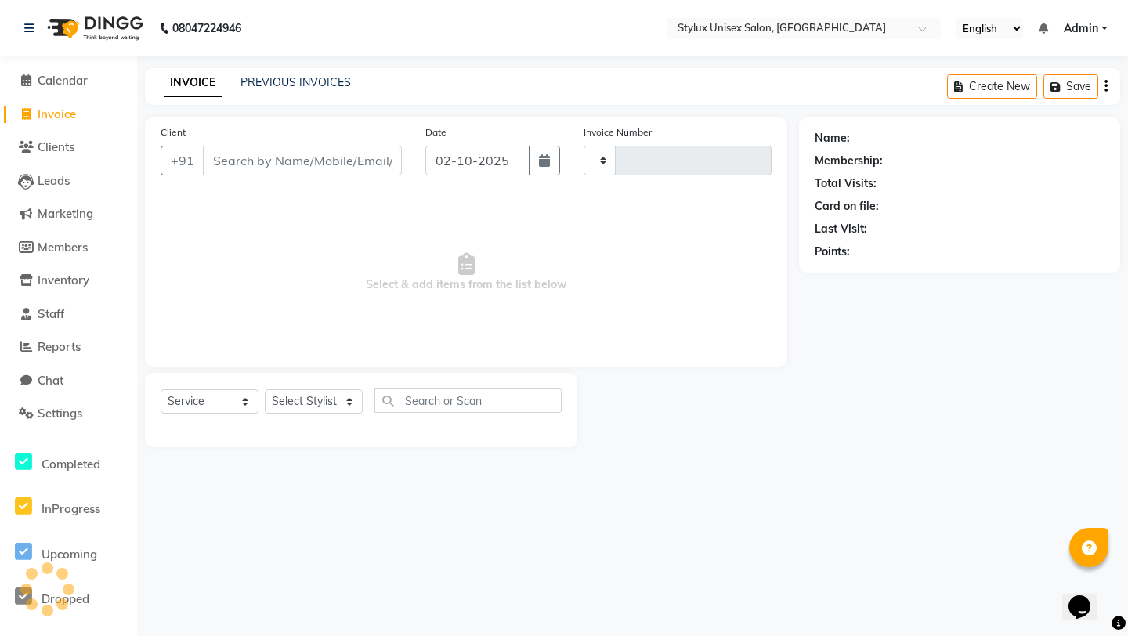
type input "0001"
select select "9140"
click at [69, 146] on span "Clients" at bounding box center [56, 146] width 37 height 15
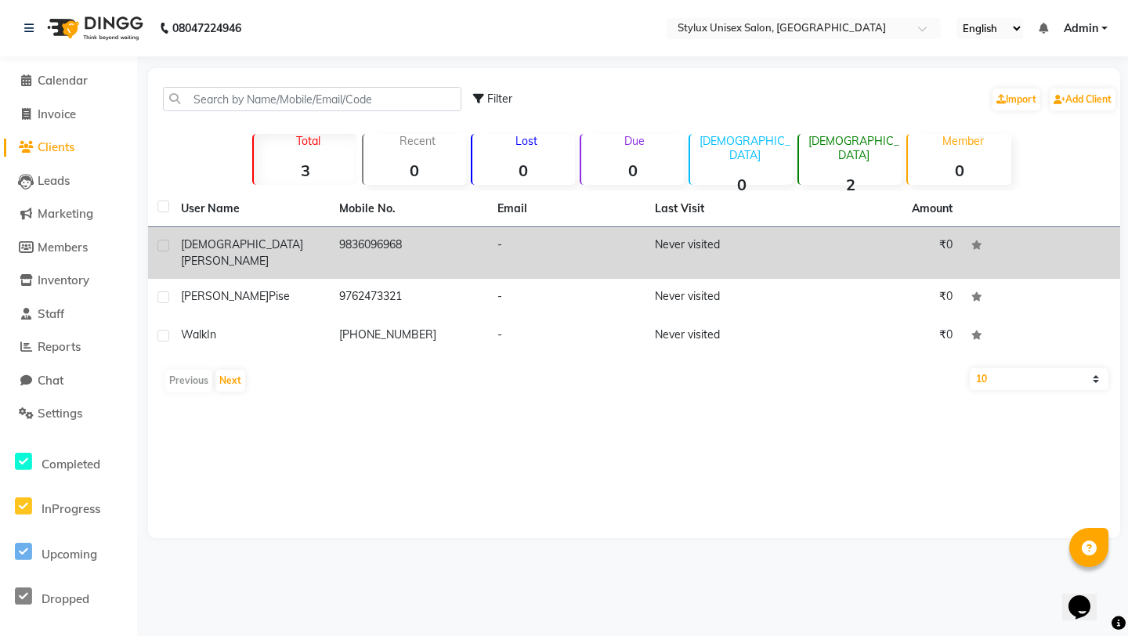
click at [514, 249] on td "-" at bounding box center [567, 253] width 158 height 52
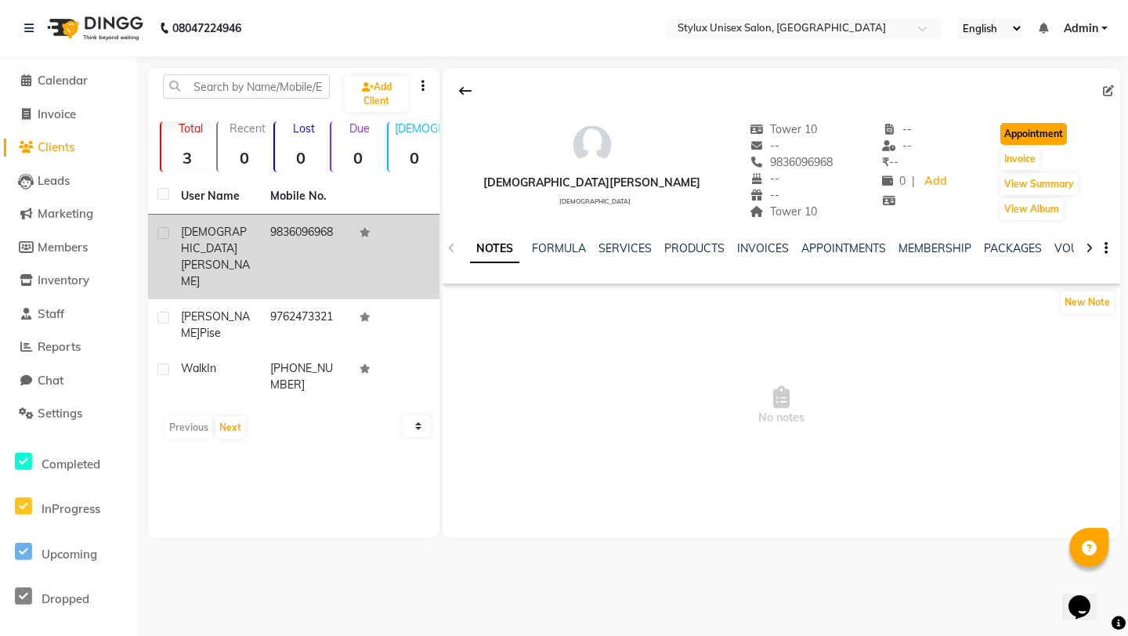
click at [1011, 130] on button "Appointment" at bounding box center [1033, 134] width 67 height 22
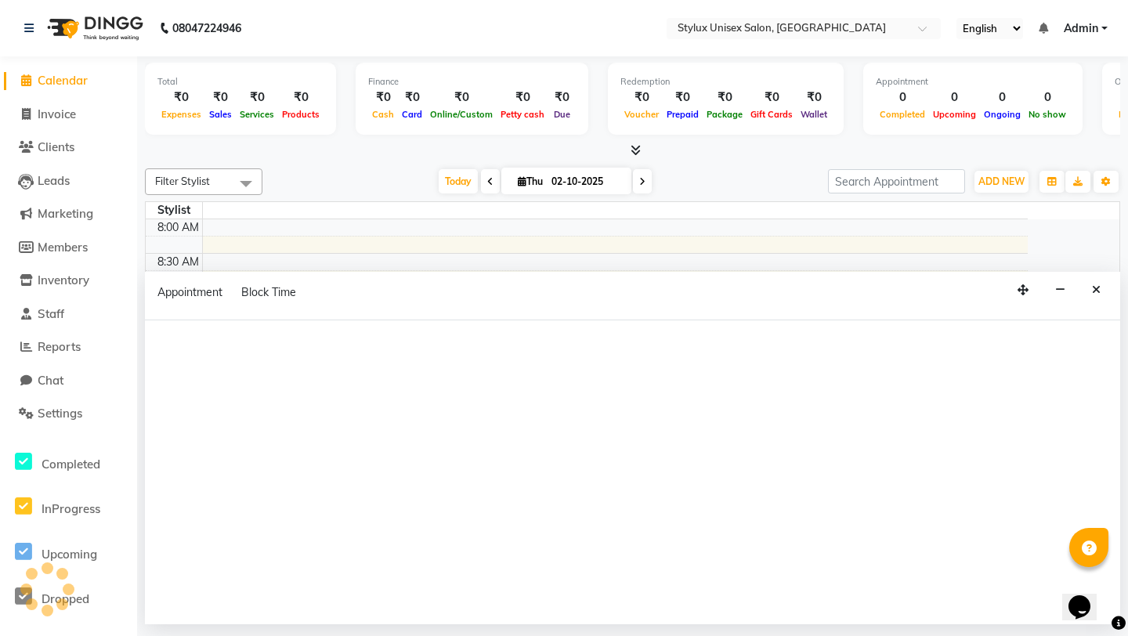
select select "tentative"
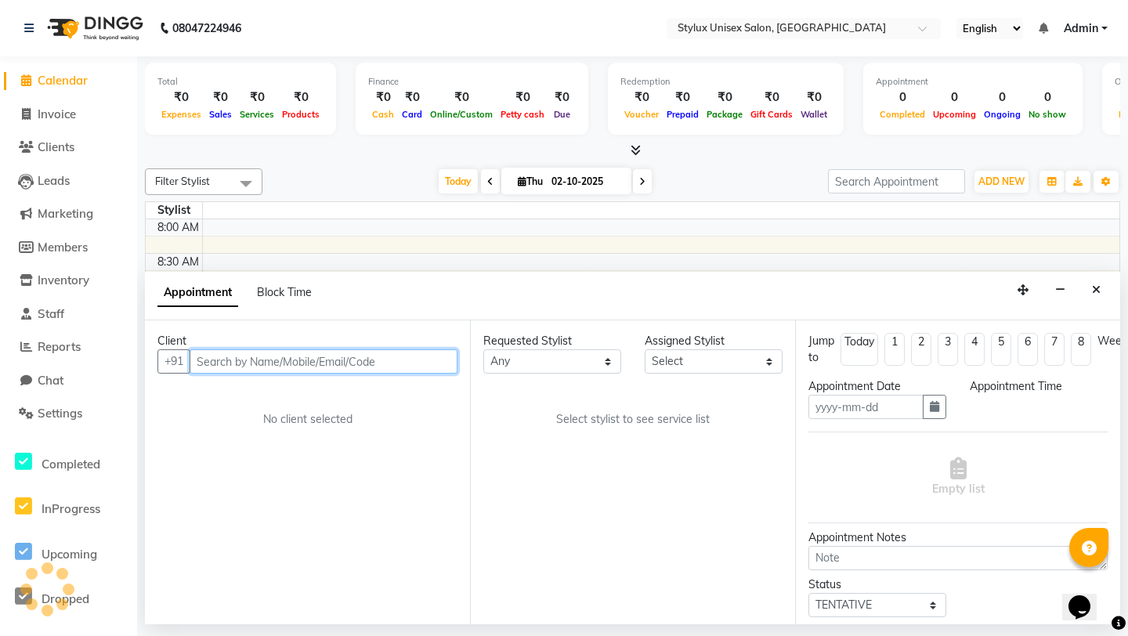
type input "9836096968"
type input "02-10-2025"
select select "540"
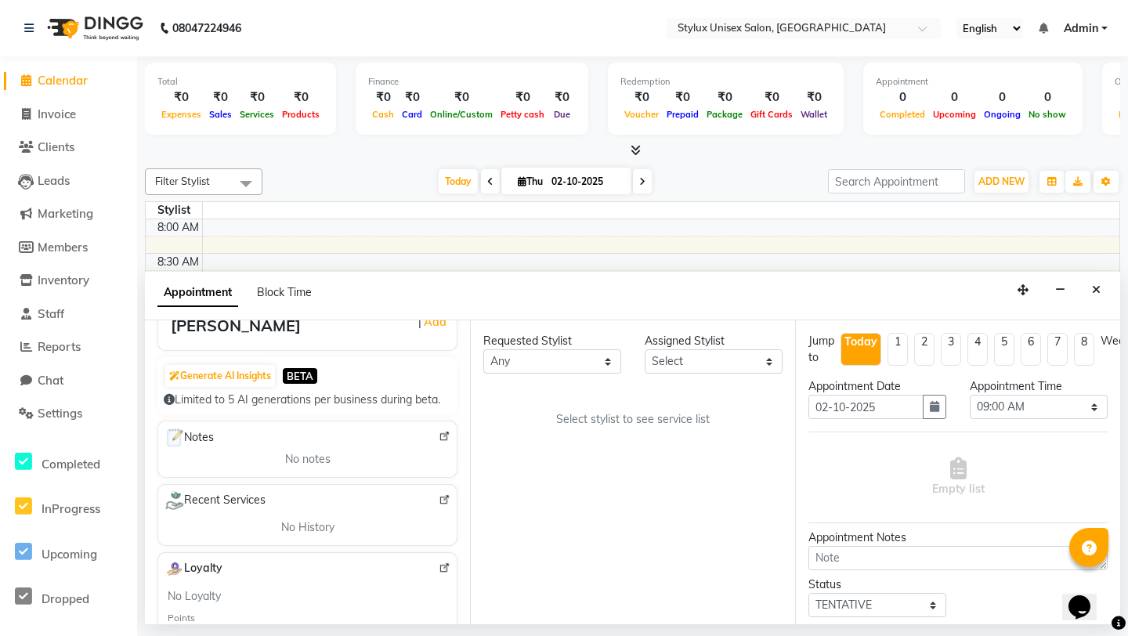
scroll to position [155, 0]
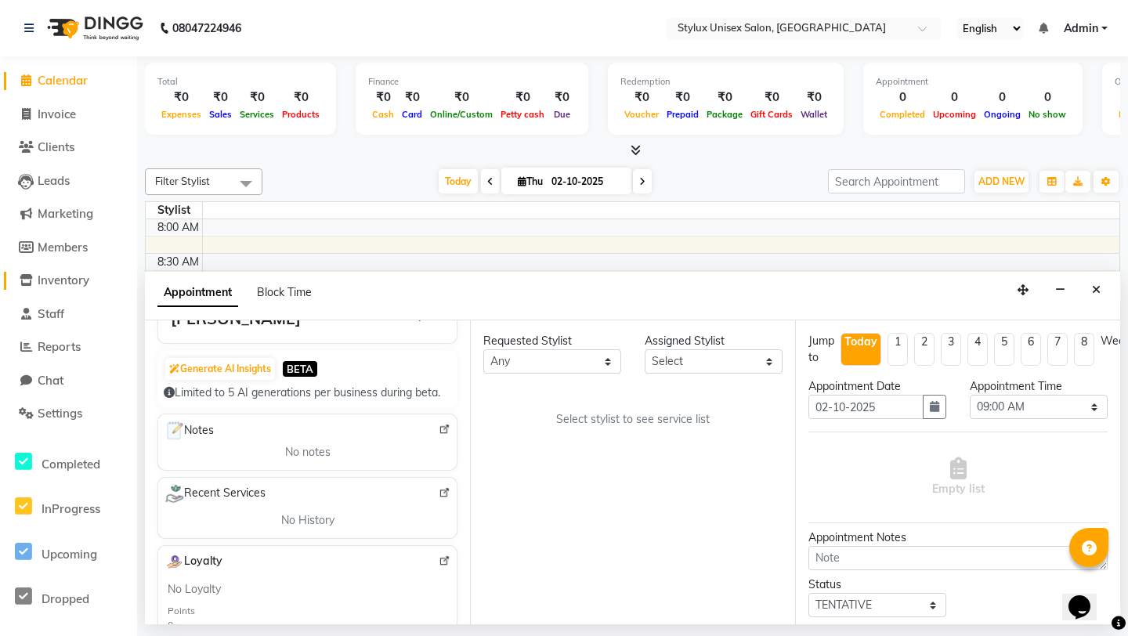
click at [63, 280] on span "Inventory" at bounding box center [64, 280] width 52 height 15
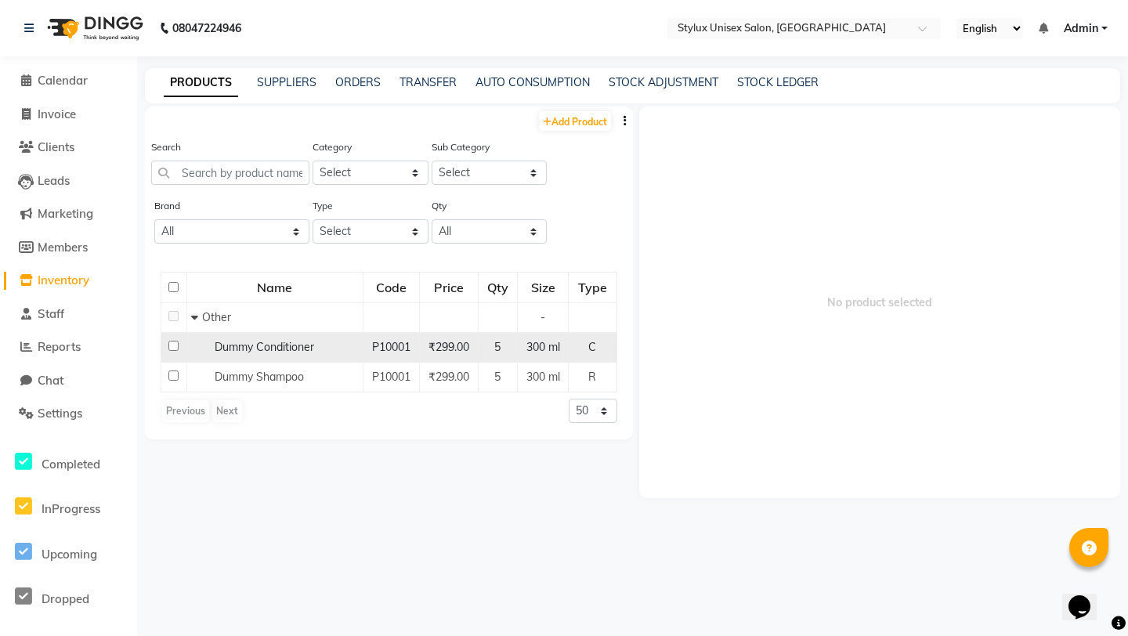
scroll to position [10, 0]
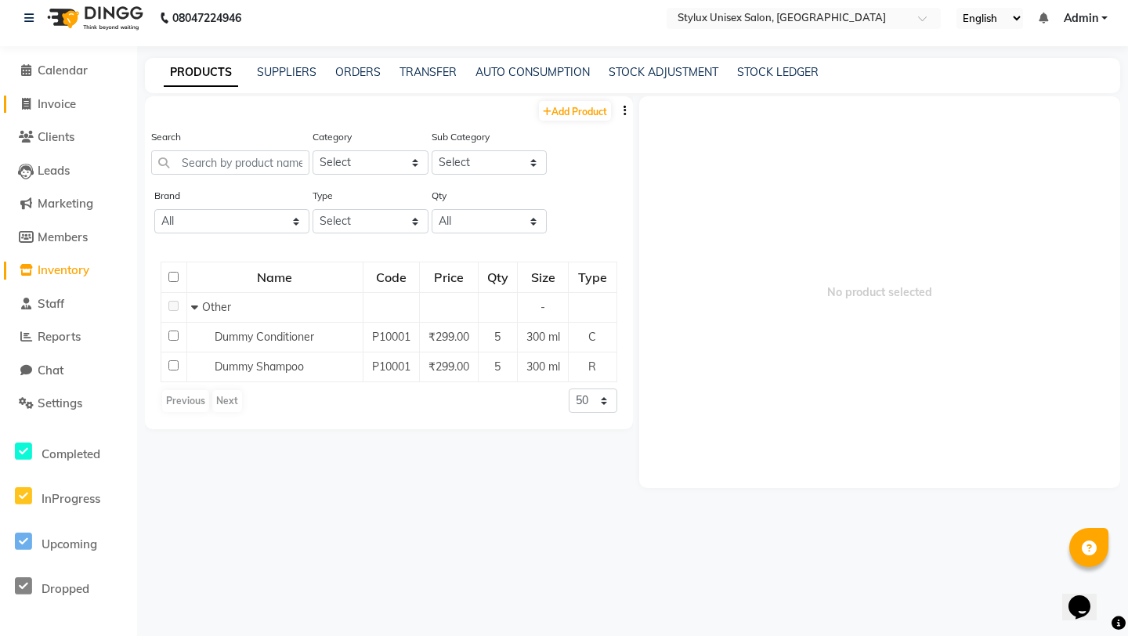
click at [49, 102] on span "Invoice" at bounding box center [57, 103] width 38 height 15
select select "service"
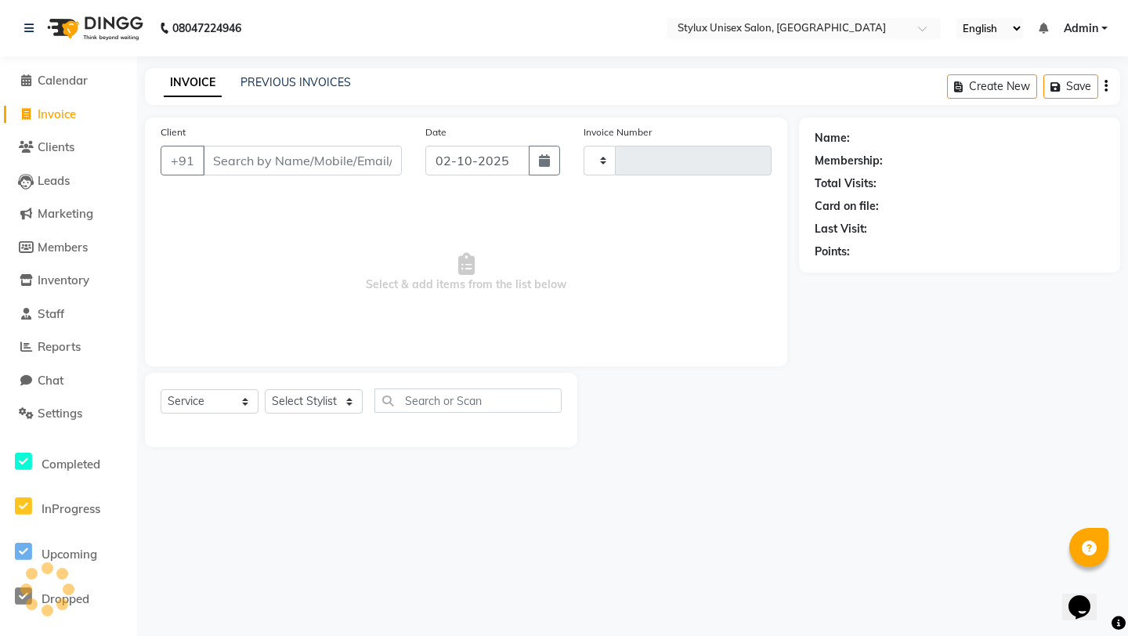
type input "0001"
select select "9140"
click at [266, 79] on link "PREVIOUS INVOICES" at bounding box center [295, 82] width 110 height 14
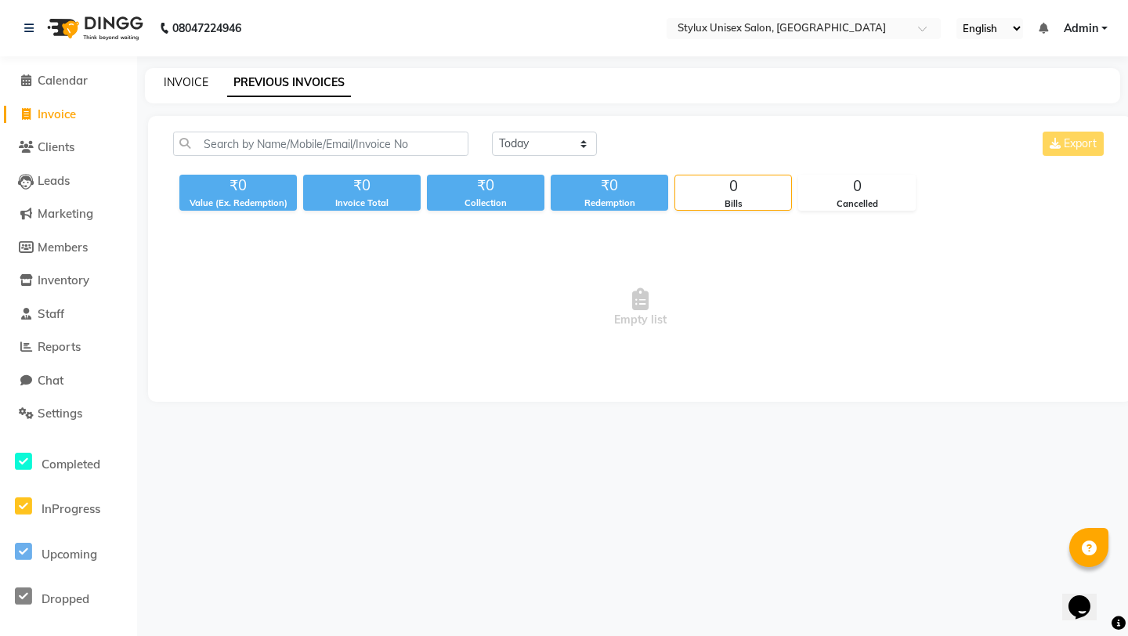
click at [196, 79] on link "INVOICE" at bounding box center [186, 82] width 45 height 14
select select "9140"
select select "service"
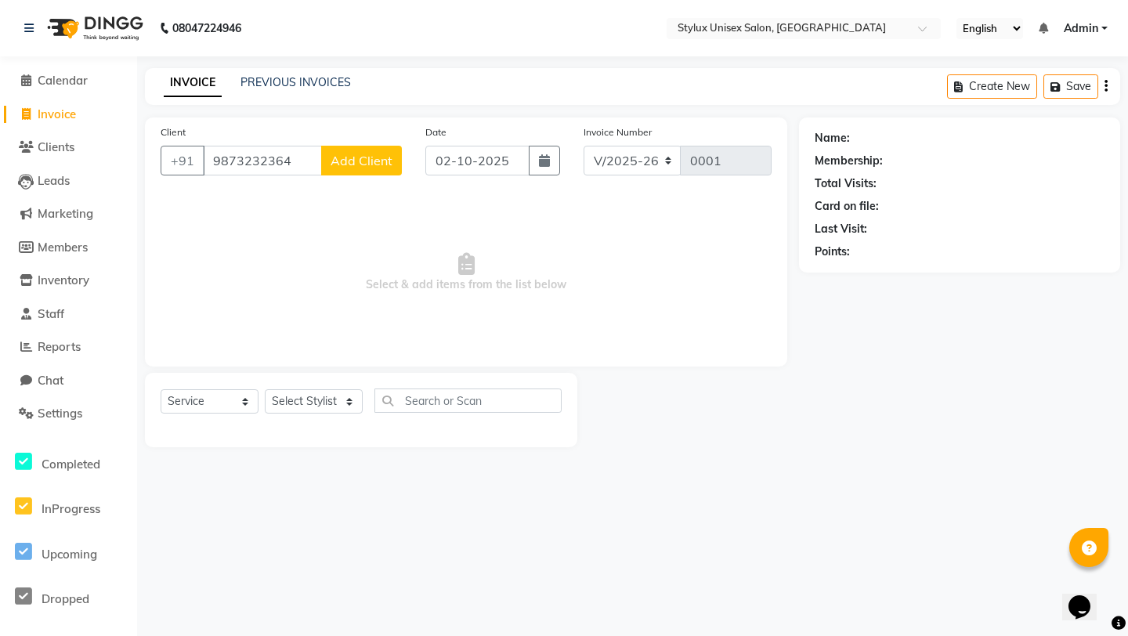
type input "9873232364"
click at [374, 155] on span "Add Client" at bounding box center [362, 161] width 62 height 16
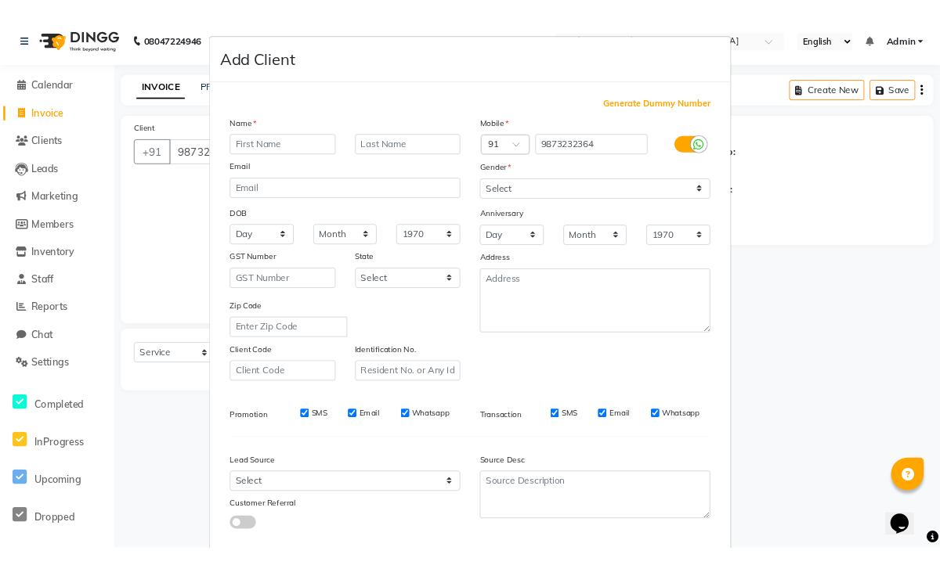
scroll to position [87, 0]
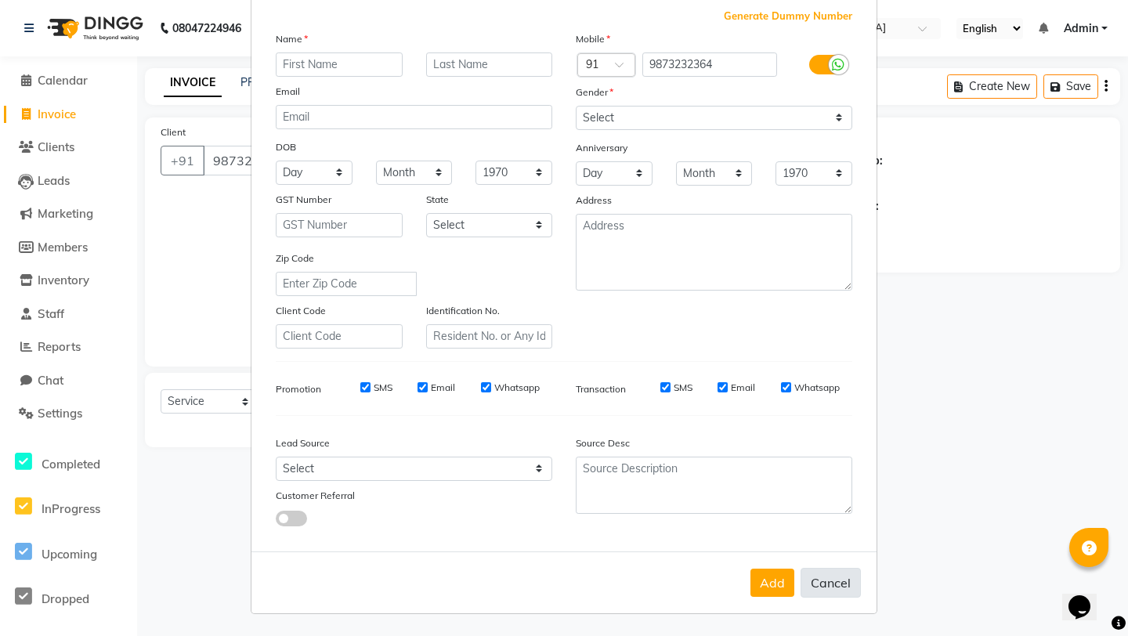
click at [826, 587] on button "Cancel" at bounding box center [830, 583] width 60 height 30
select select
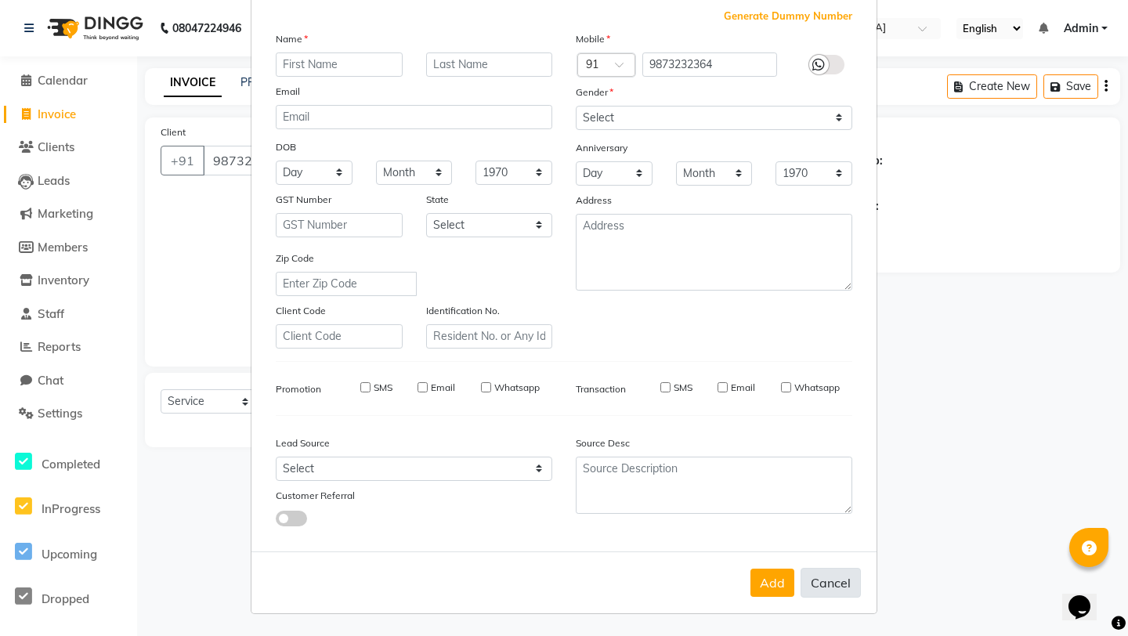
select select
checkbox input "false"
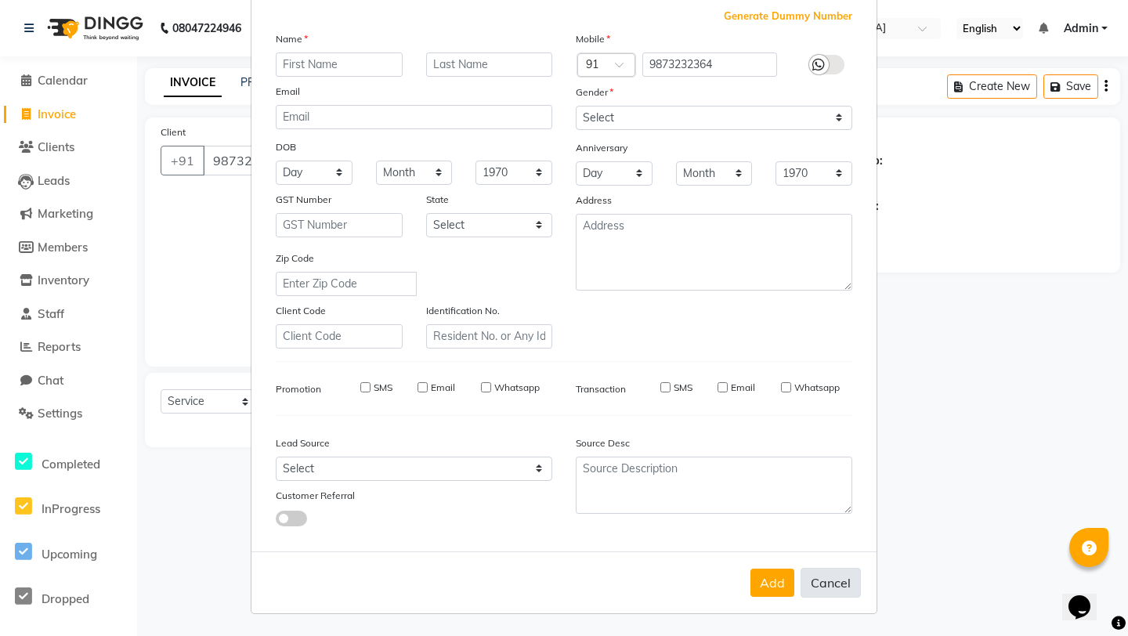
checkbox input "false"
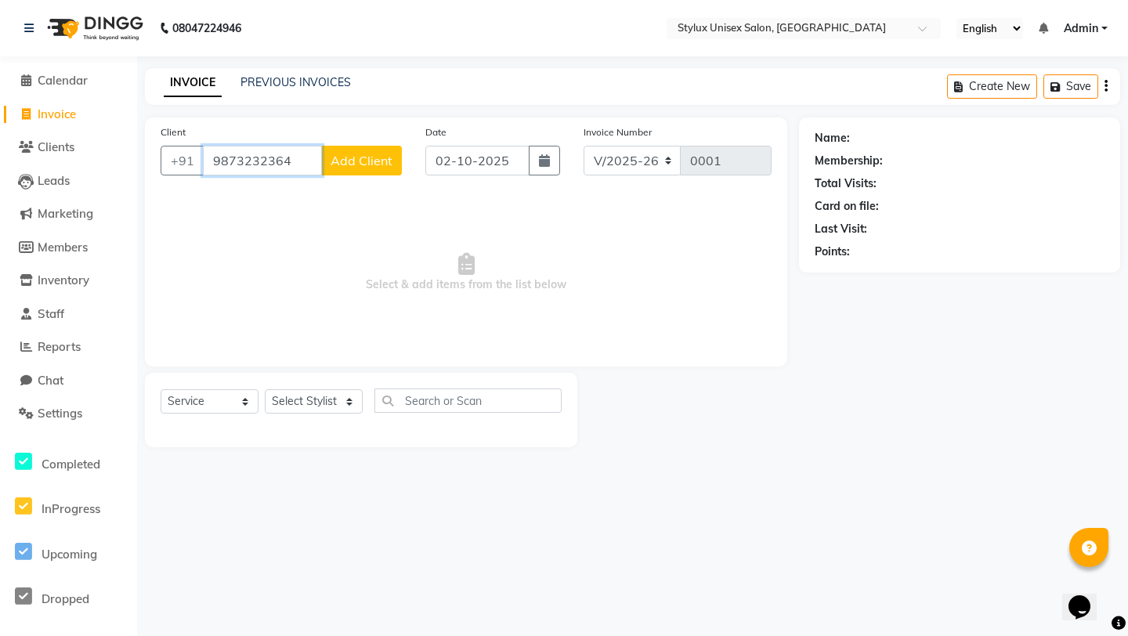
drag, startPoint x: 293, startPoint y: 166, endPoint x: 203, endPoint y: 181, distance: 91.3
click at [202, 181] on div "Client [PHONE_NUMBER] Add Client" at bounding box center [281, 156] width 265 height 64
type input "9"
click at [309, 161] on input "Client" at bounding box center [302, 161] width 199 height 30
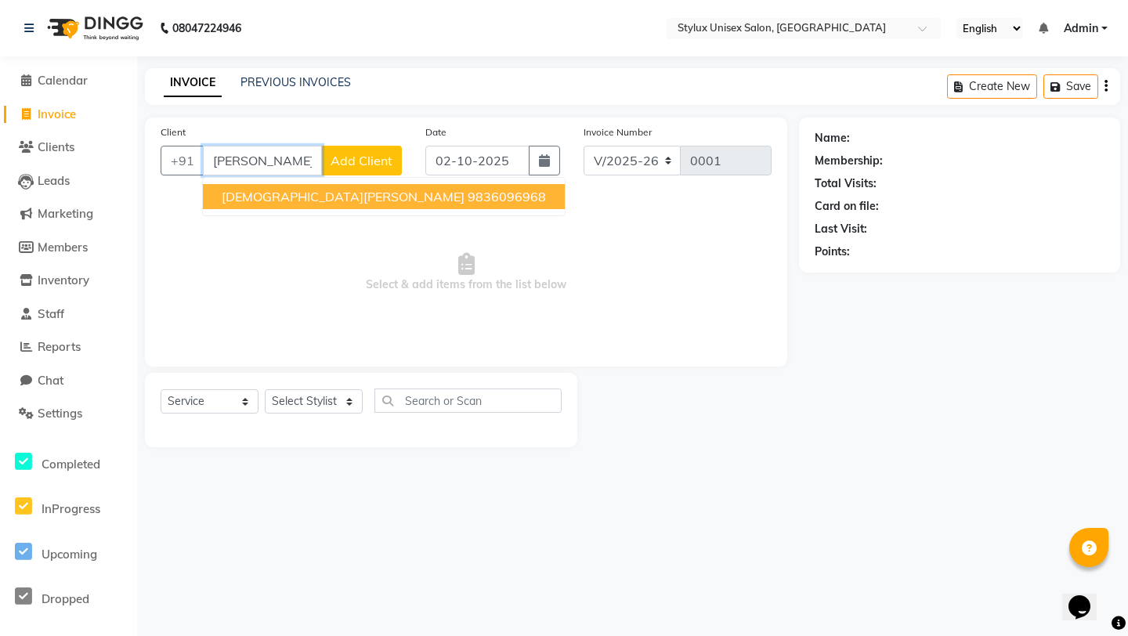
click at [468, 198] on ngb-highlight "9836096968" at bounding box center [507, 197] width 78 height 16
type input "9836096968"
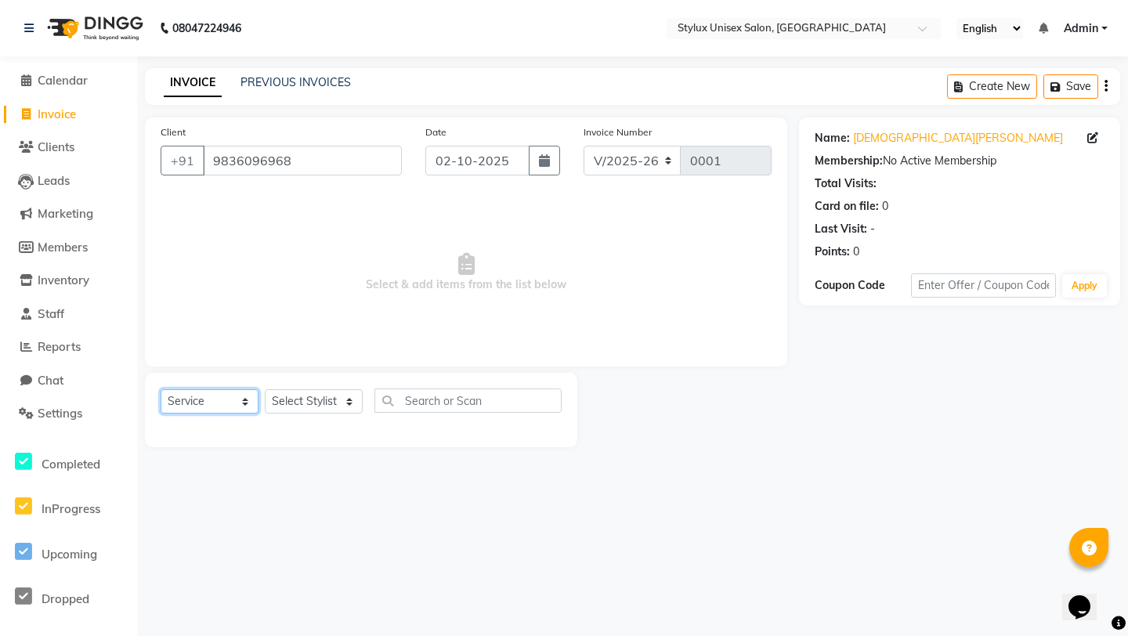
click at [229, 394] on select "Select Service Product Membership Package Voucher Prepaid Gift Card" at bounding box center [210, 401] width 98 height 24
click at [161, 389] on select "Select Service Product Membership Package Voucher Prepaid Gift Card" at bounding box center [210, 401] width 98 height 24
click at [320, 407] on select "Select Stylist" at bounding box center [314, 401] width 98 height 24
click at [265, 389] on select "Select Stylist" at bounding box center [314, 401] width 98 height 24
click at [425, 402] on input "text" at bounding box center [467, 400] width 187 height 24
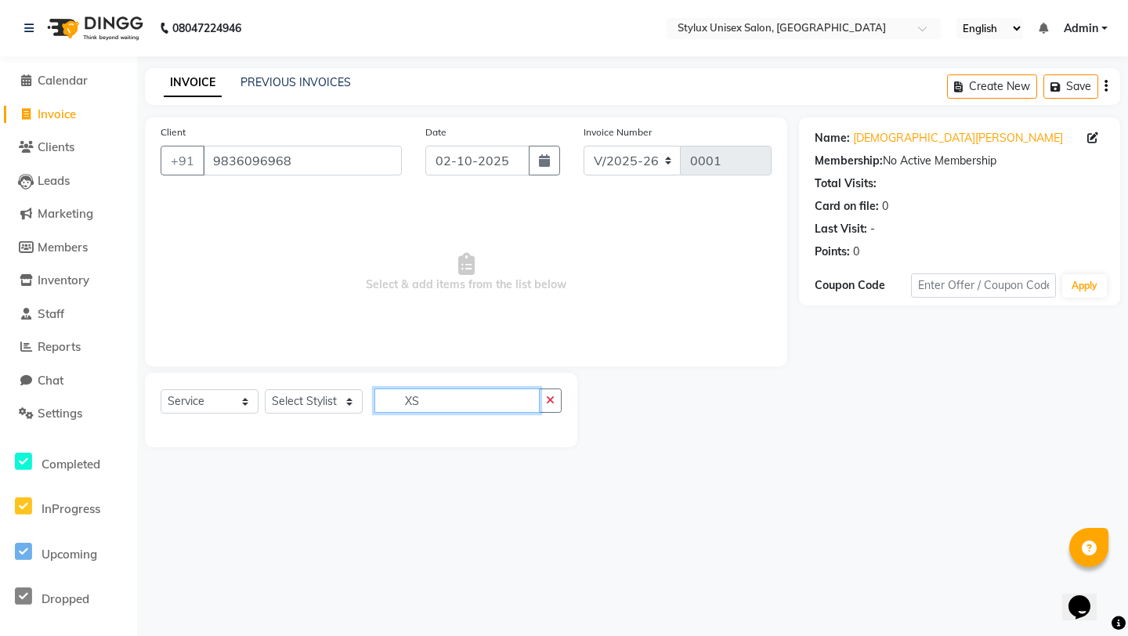
type input "X"
